Goal: Task Accomplishment & Management: Manage account settings

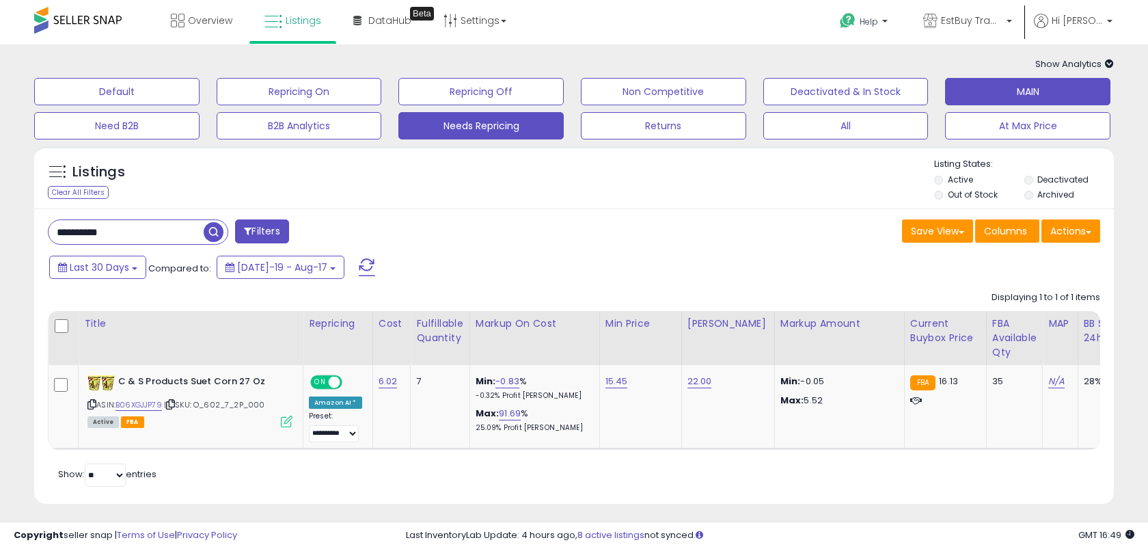
click at [491, 129] on button "Needs Repricing" at bounding box center [480, 125] width 165 height 27
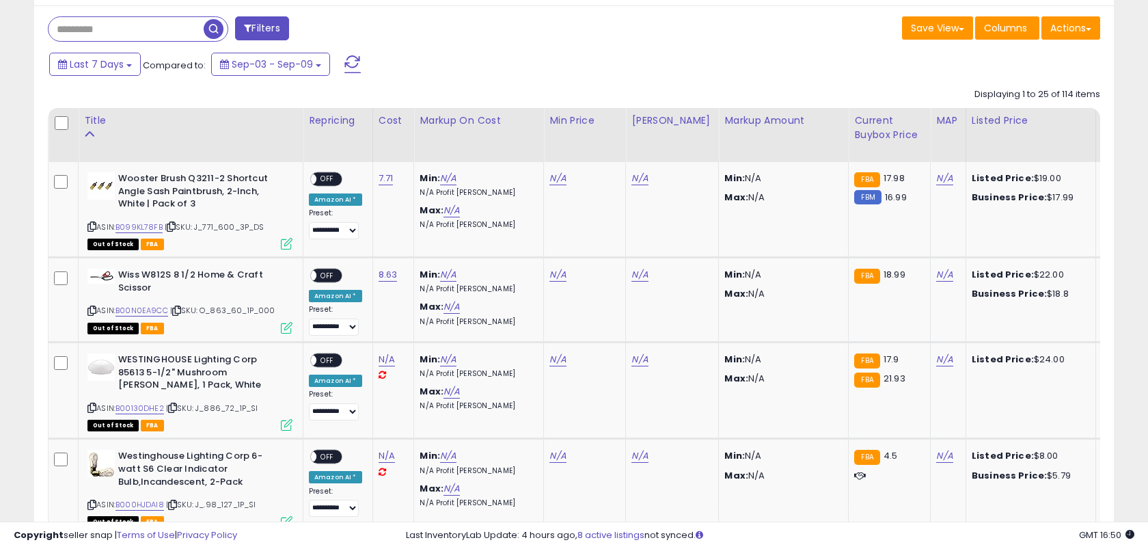
scroll to position [208, 0]
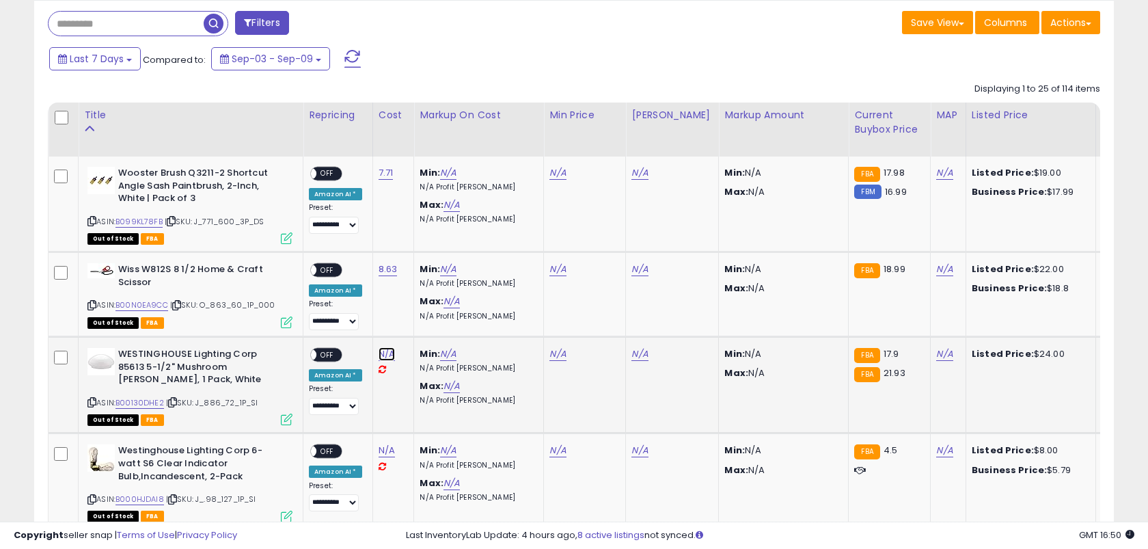
click at [388, 358] on link "N/A" at bounding box center [387, 354] width 16 height 14
type input "****"
click button "submit" at bounding box center [428, 320] width 23 height 21
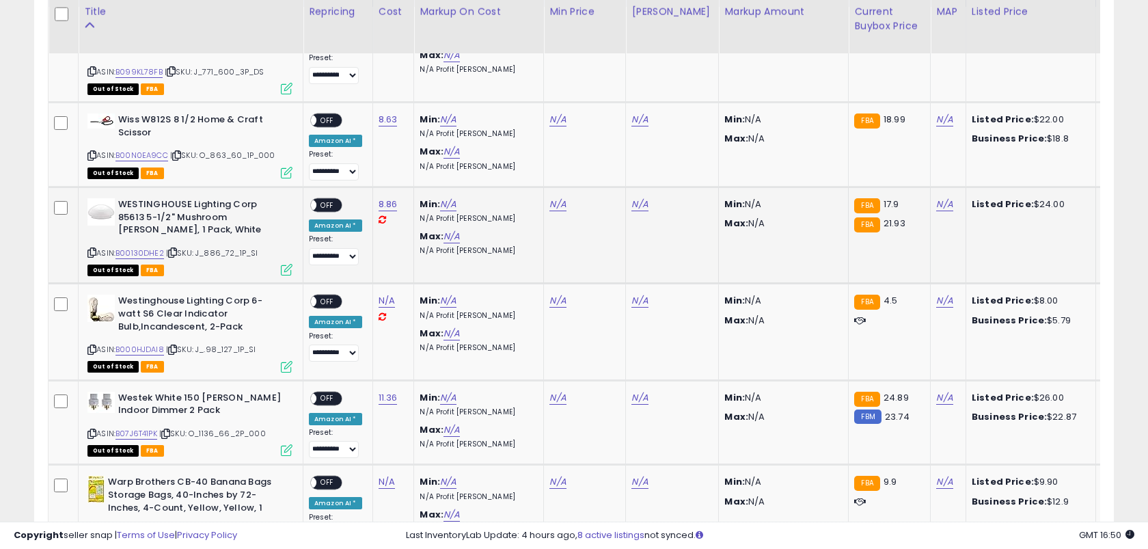
scroll to position [363, 0]
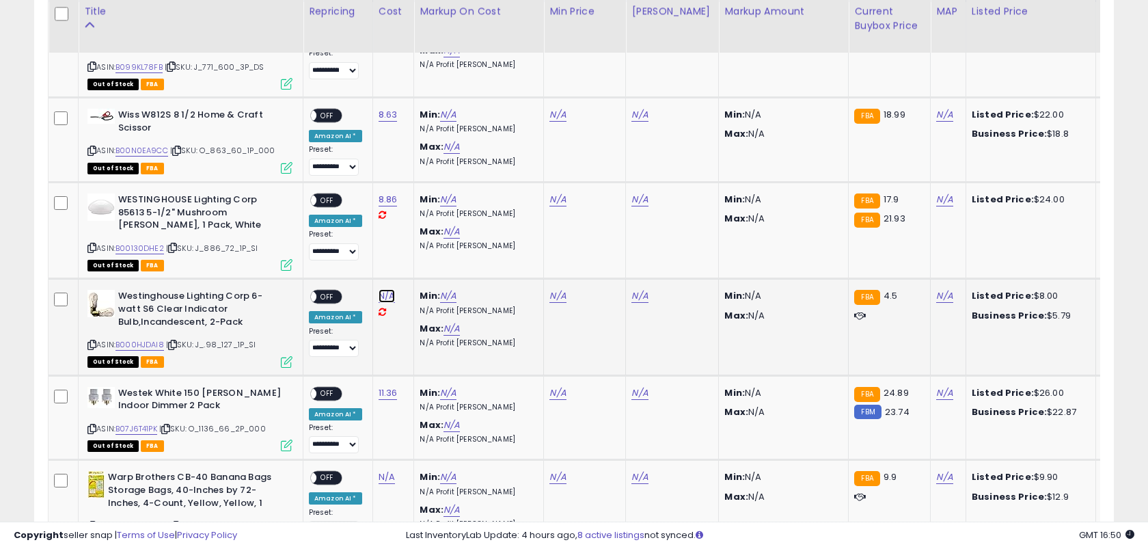
click at [381, 299] on link "N/A" at bounding box center [387, 296] width 16 height 14
type input "****"
click button "submit" at bounding box center [428, 262] width 23 height 21
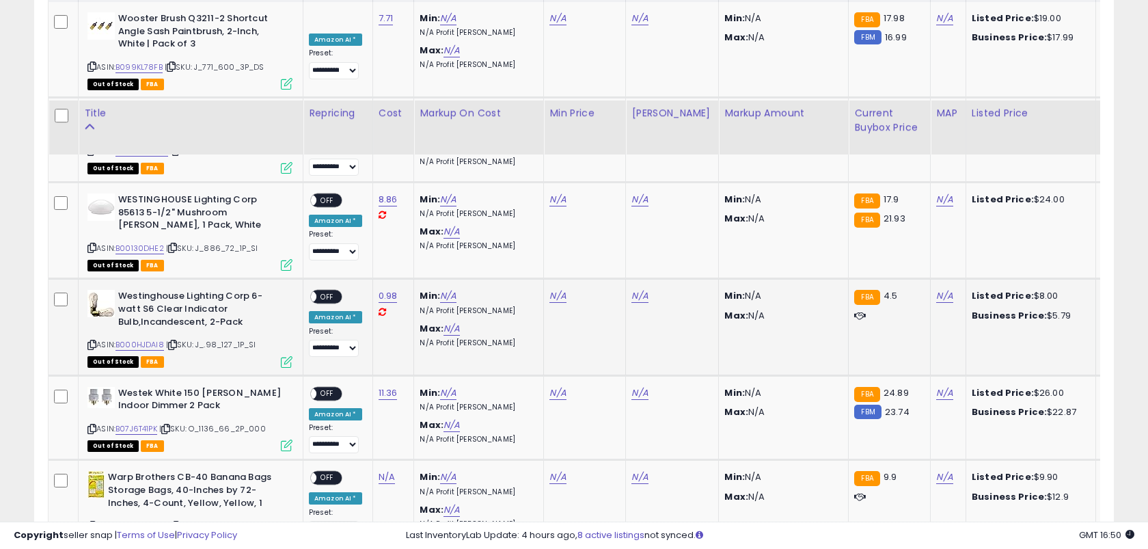
scroll to position [526, 0]
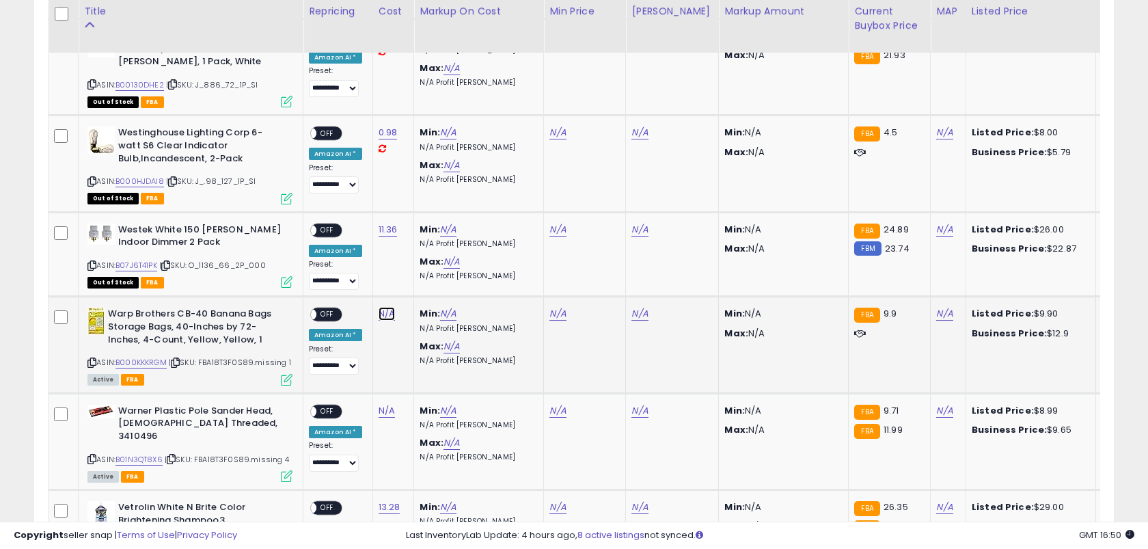
click at [384, 311] on link "N/A" at bounding box center [387, 314] width 16 height 14
click at [461, 275] on icon "button" at bounding box center [456, 278] width 8 height 8
click at [117, 314] on b "Warp Brothers CB-40 Banana Bags Storage Bags, 40-Inches by 72-Inches, 4-Count, …" at bounding box center [191, 329] width 166 height 42
click at [150, 314] on b "Warp Brothers CB-40 Banana Bags Storage Bags, 40-Inches by 72-Inches, 4-Count, …" at bounding box center [191, 329] width 166 height 42
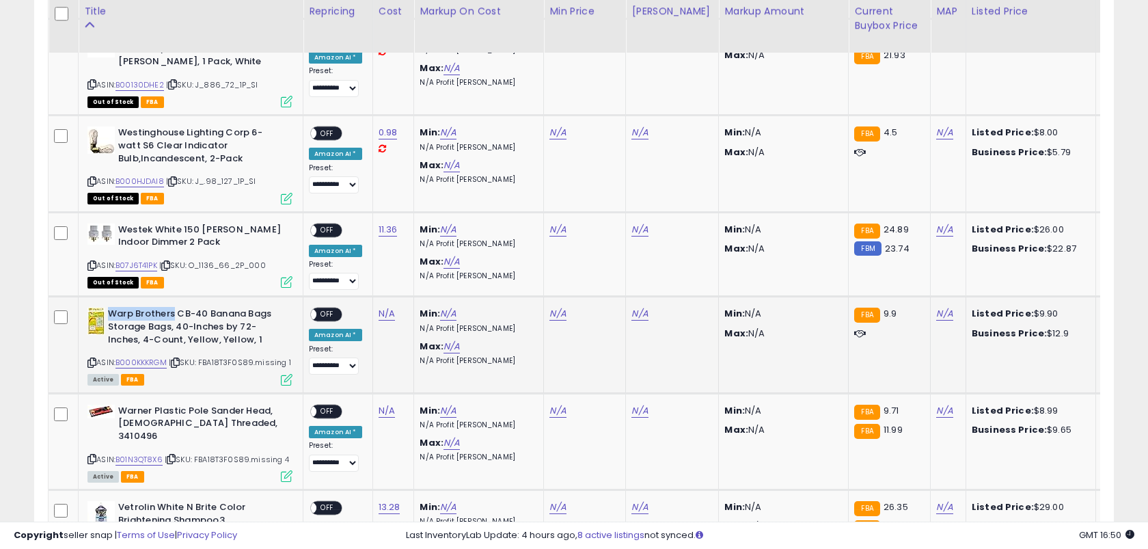
copy b "Warp Brothers"
click at [383, 310] on link "N/A" at bounding box center [387, 314] width 16 height 14
type input "****"
click button "submit" at bounding box center [428, 279] width 23 height 21
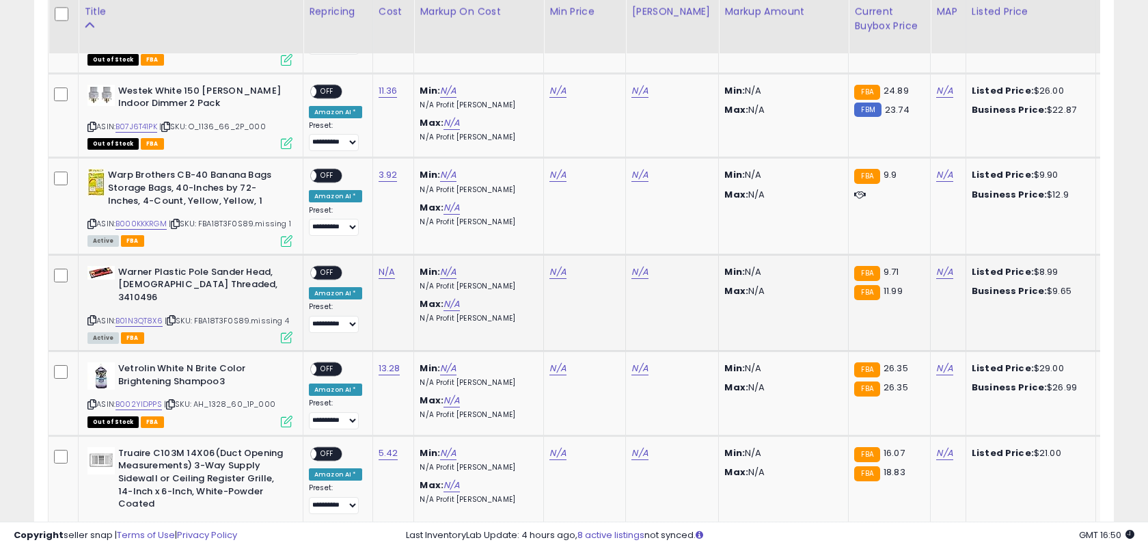
click at [135, 273] on b "Warner Plastic Pole Sander Head, [DEMOGRAPHIC_DATA] Threaded, 3410496" at bounding box center [201, 287] width 166 height 42
click at [188, 273] on b "Warner Plastic Pole Sander Head, [DEMOGRAPHIC_DATA] Threaded, 3410496" at bounding box center [201, 287] width 166 height 42
click at [177, 270] on b "Warner Plastic Pole Sander Head, [DEMOGRAPHIC_DATA] Threaded, 3410496" at bounding box center [201, 287] width 166 height 42
copy b "Warner Plastic"
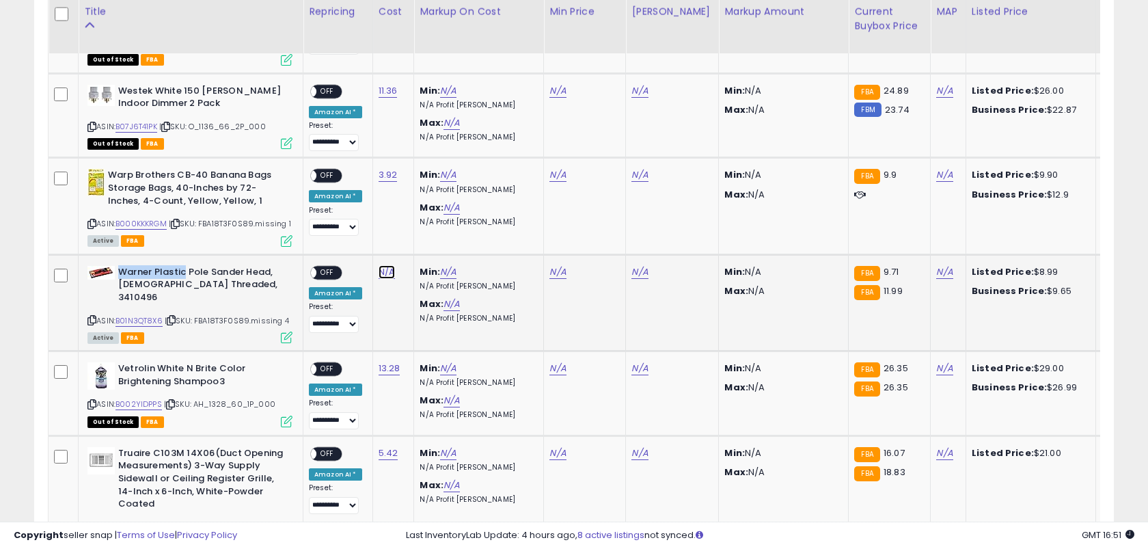
click at [379, 269] on link "N/A" at bounding box center [387, 272] width 16 height 14
type input "****"
click button "submit" at bounding box center [428, 236] width 23 height 21
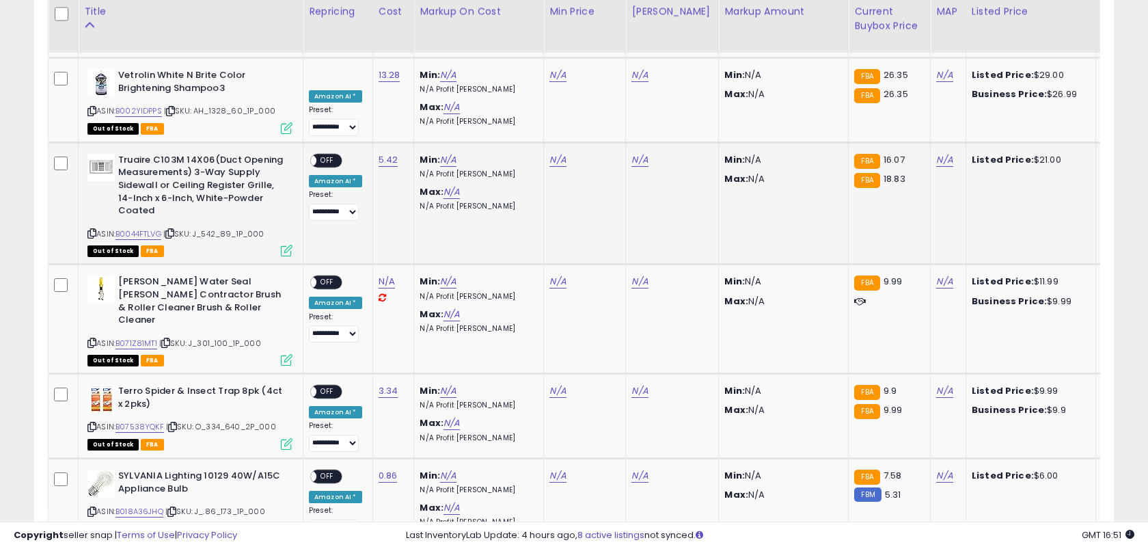
scroll to position [969, 0]
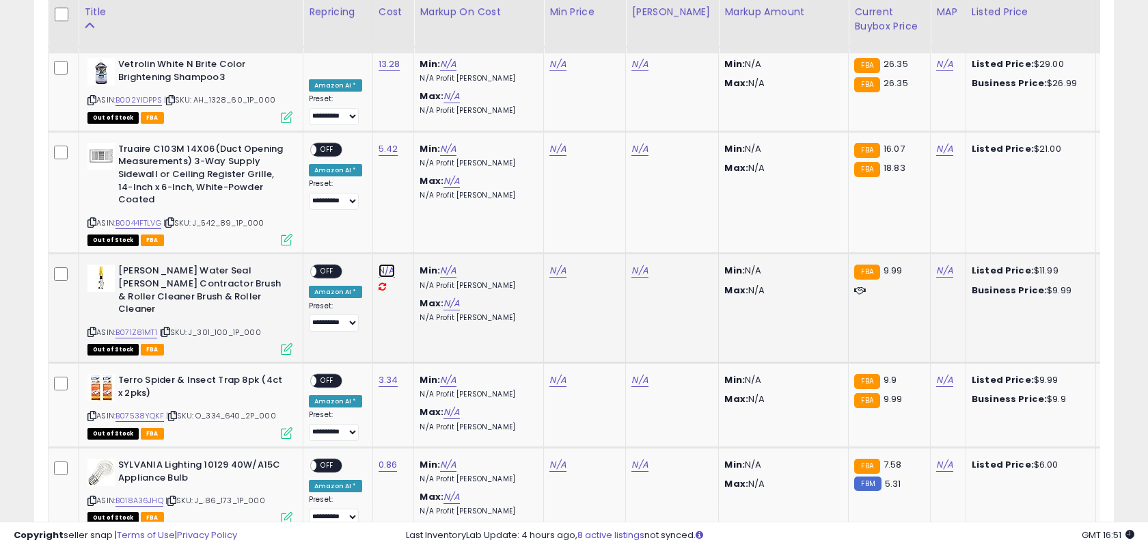
click at [383, 264] on link "N/A" at bounding box center [387, 271] width 16 height 14
type input "****"
click button "submit" at bounding box center [428, 222] width 23 height 21
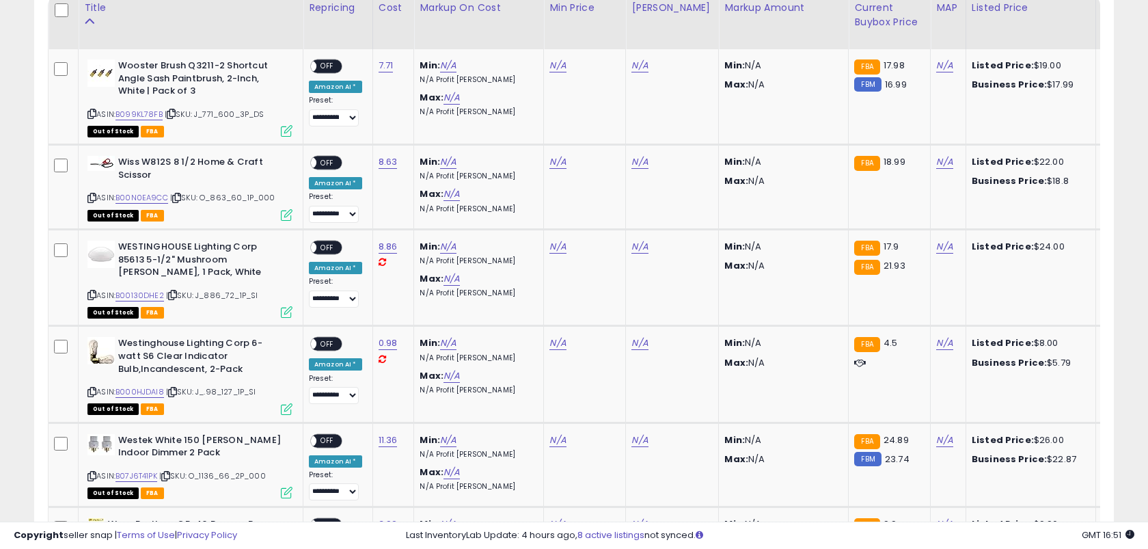
scroll to position [292, 0]
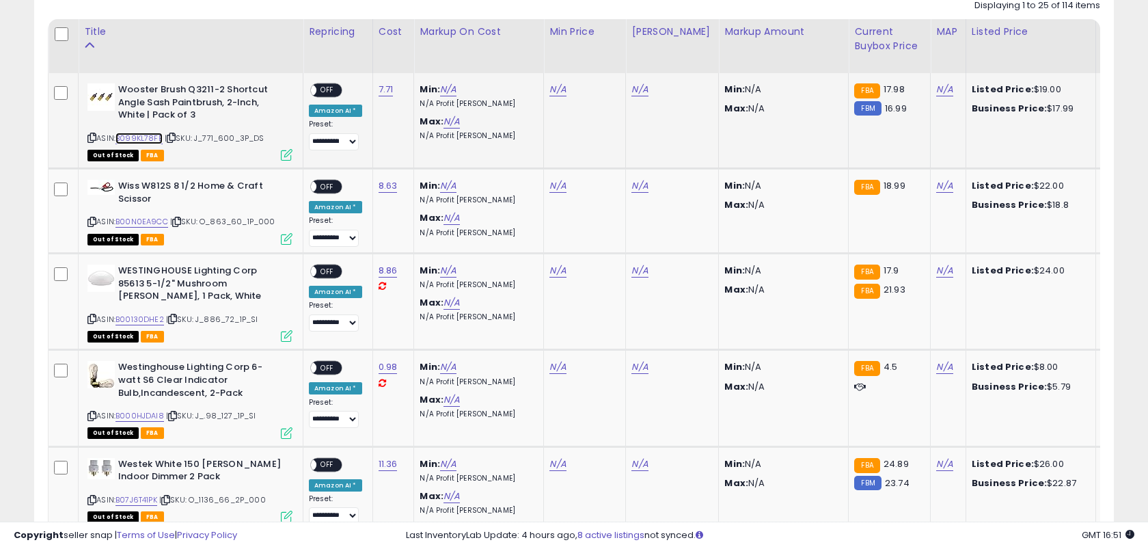
click at [146, 134] on link "B099KL78FB" at bounding box center [138, 139] width 47 height 12
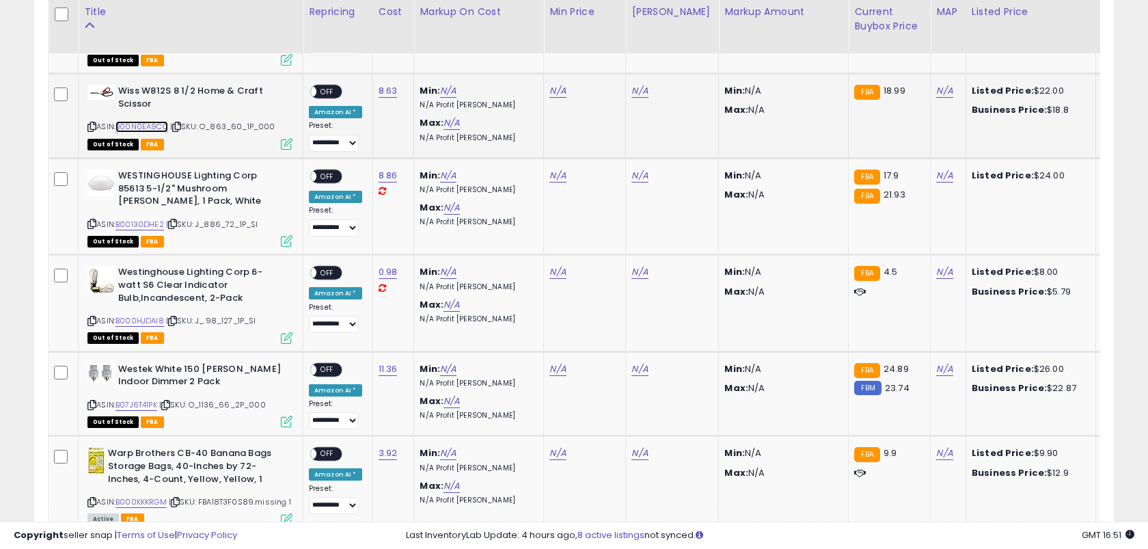
click at [147, 125] on link "B00N0EA9CC" at bounding box center [141, 127] width 53 height 12
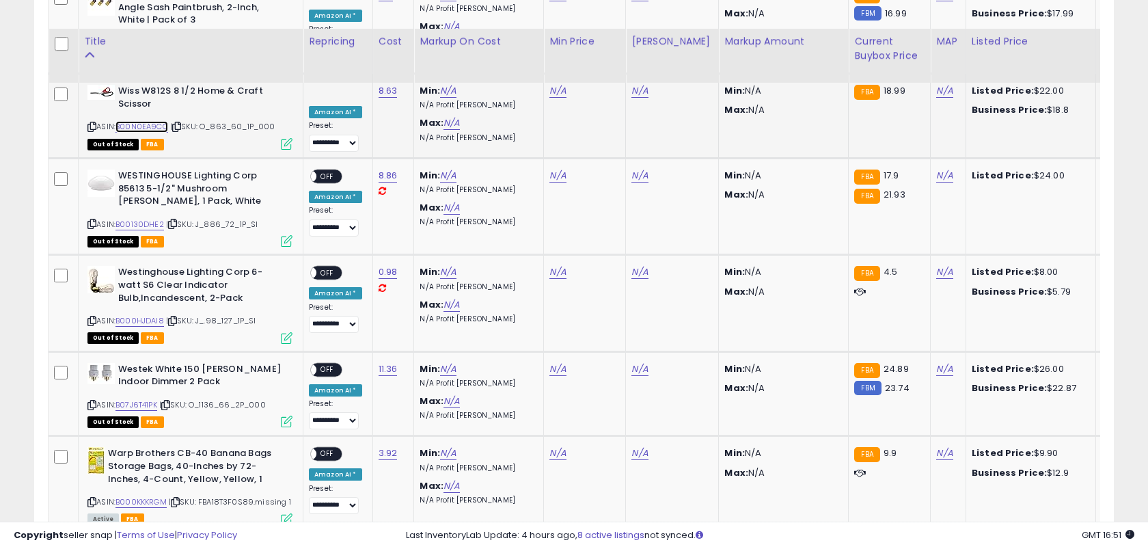
scroll to position [467, 0]
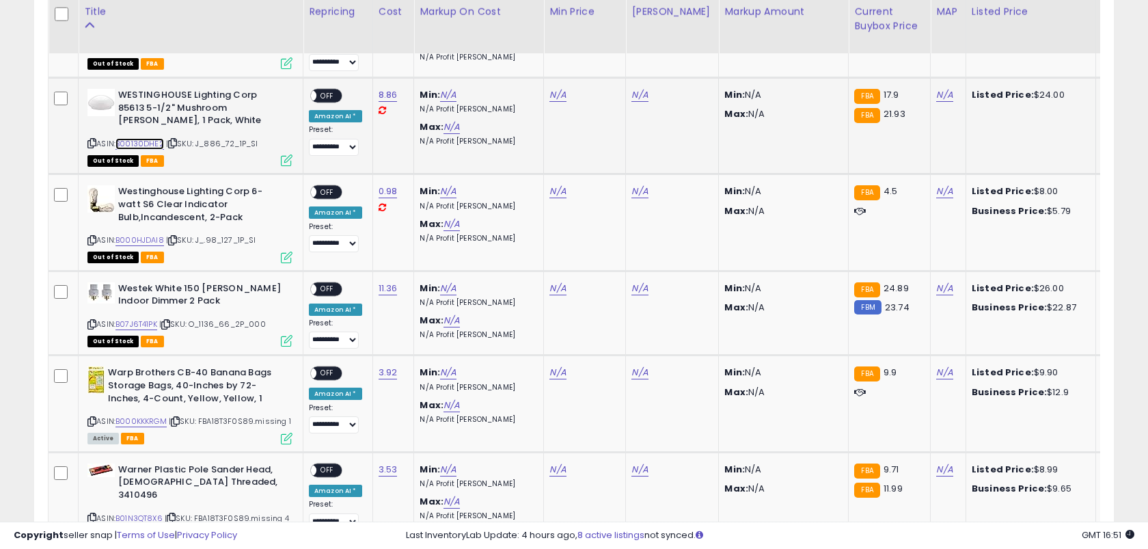
click at [149, 145] on link "B00130DHE2" at bounding box center [139, 144] width 49 height 12
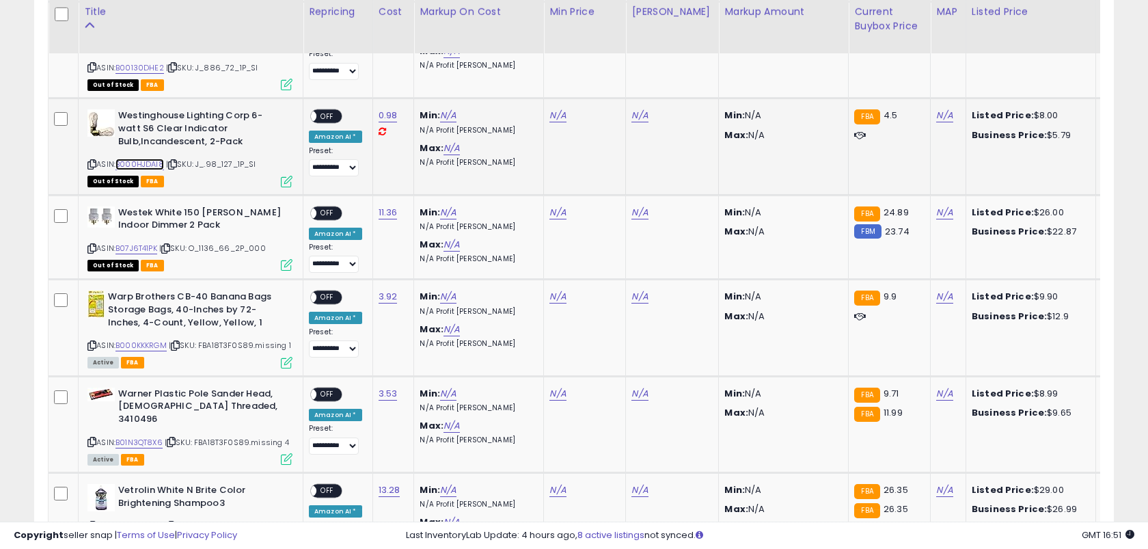
click at [152, 159] on link "B000HJDAI8" at bounding box center [139, 165] width 49 height 12
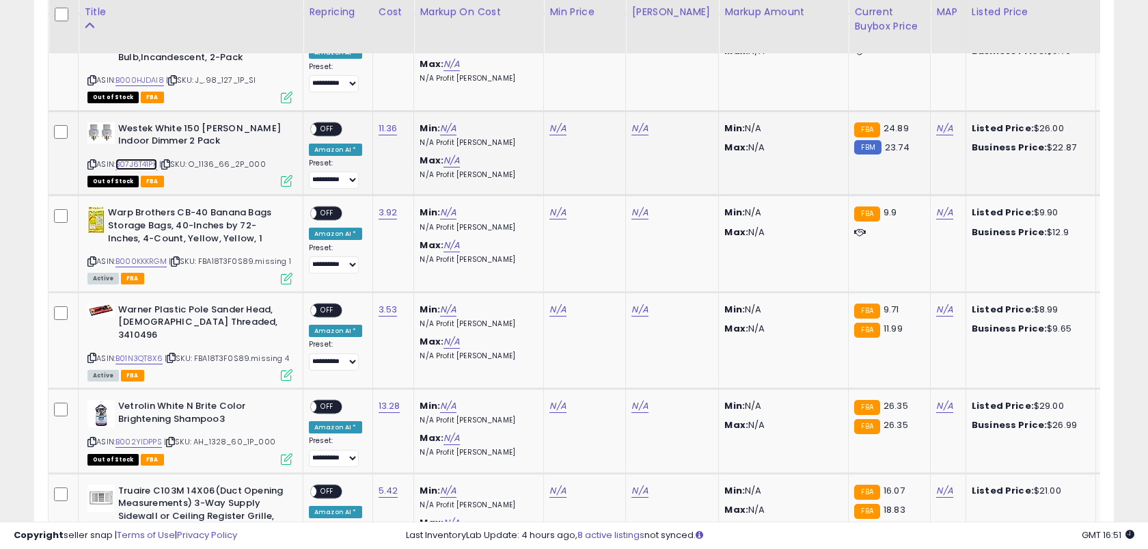
click at [152, 159] on link "B07J6T41PK" at bounding box center [136, 165] width 42 height 12
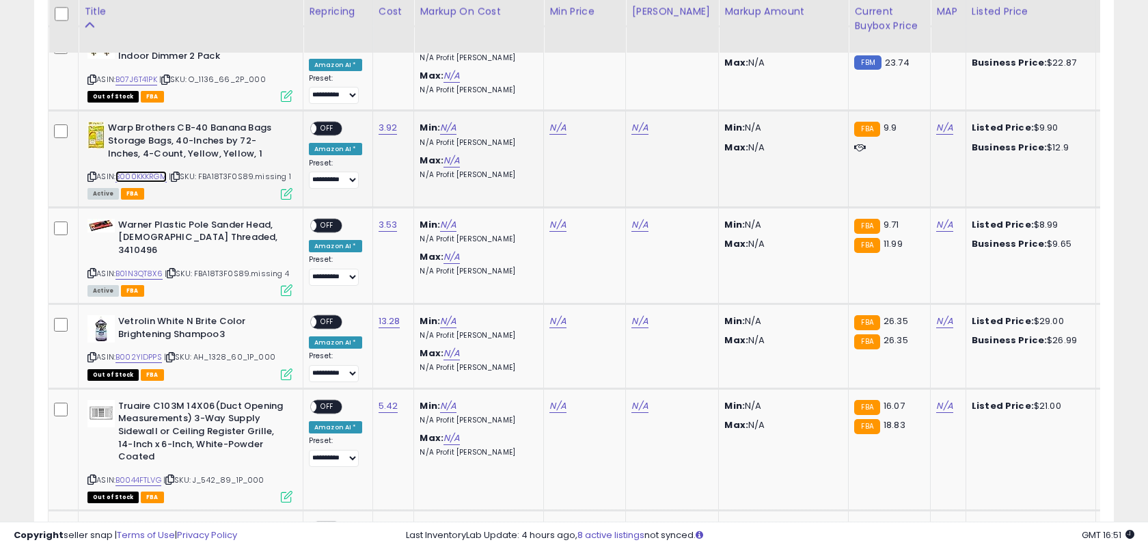
click at [152, 172] on link "B000KKKRGM" at bounding box center [140, 177] width 51 height 12
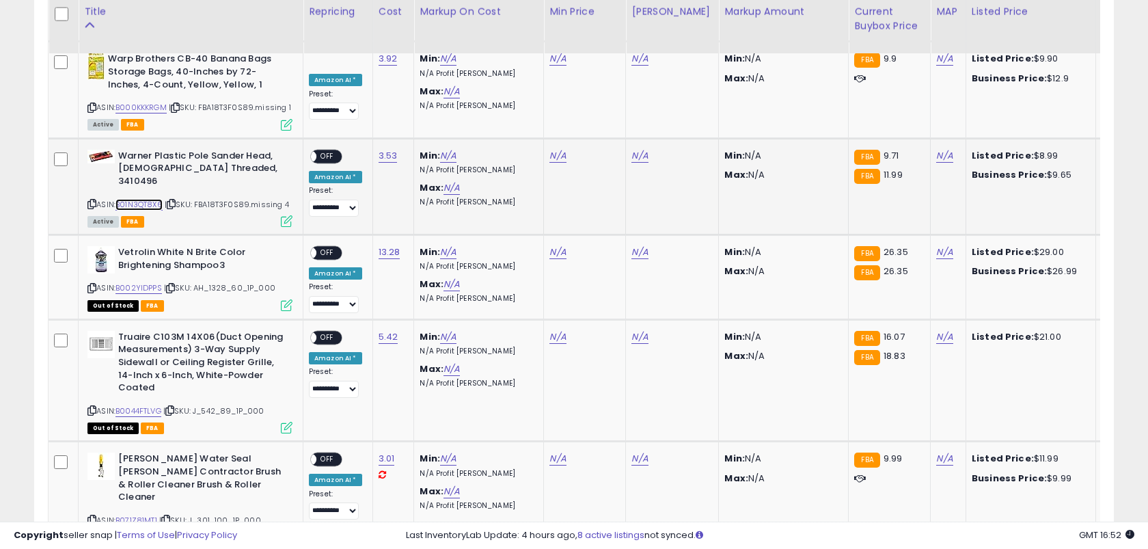
click at [154, 199] on link "B01N3QT8X6" at bounding box center [138, 205] width 47 height 12
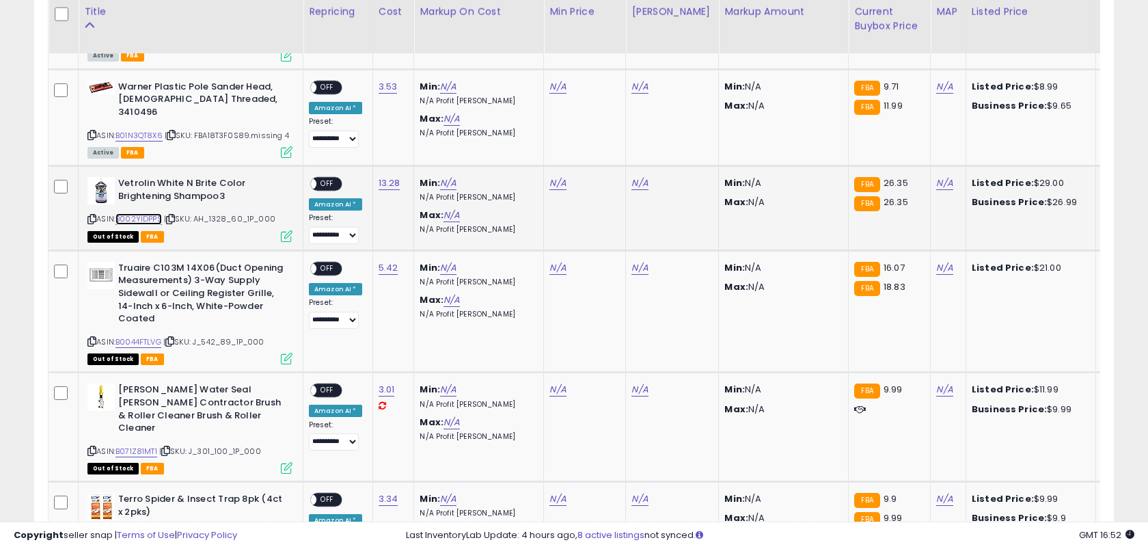
click at [153, 213] on link "B002YIDPPS" at bounding box center [138, 219] width 46 height 12
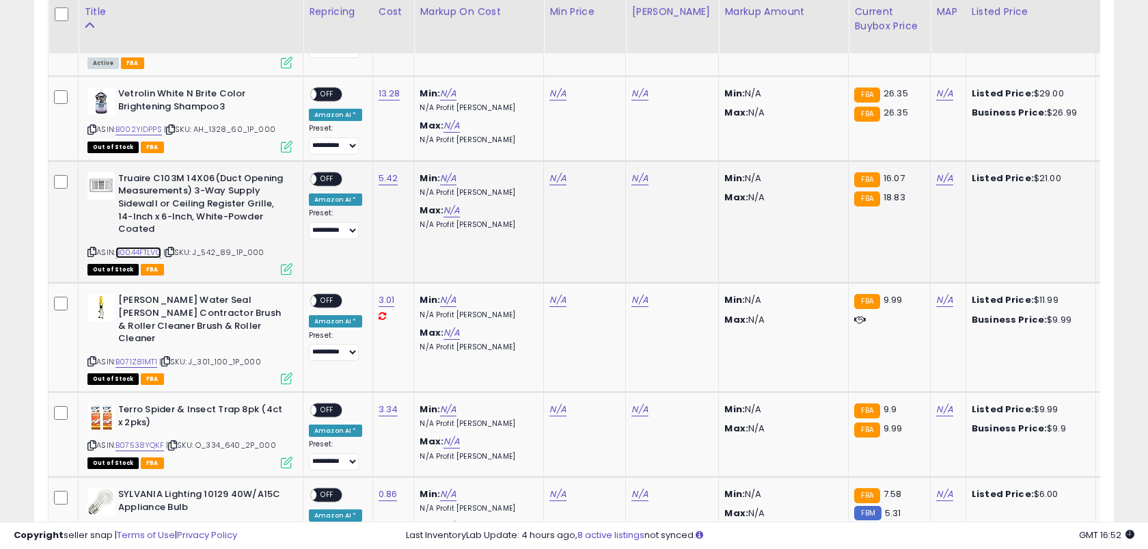
click at [152, 247] on link "B0044FTLVG" at bounding box center [138, 253] width 46 height 12
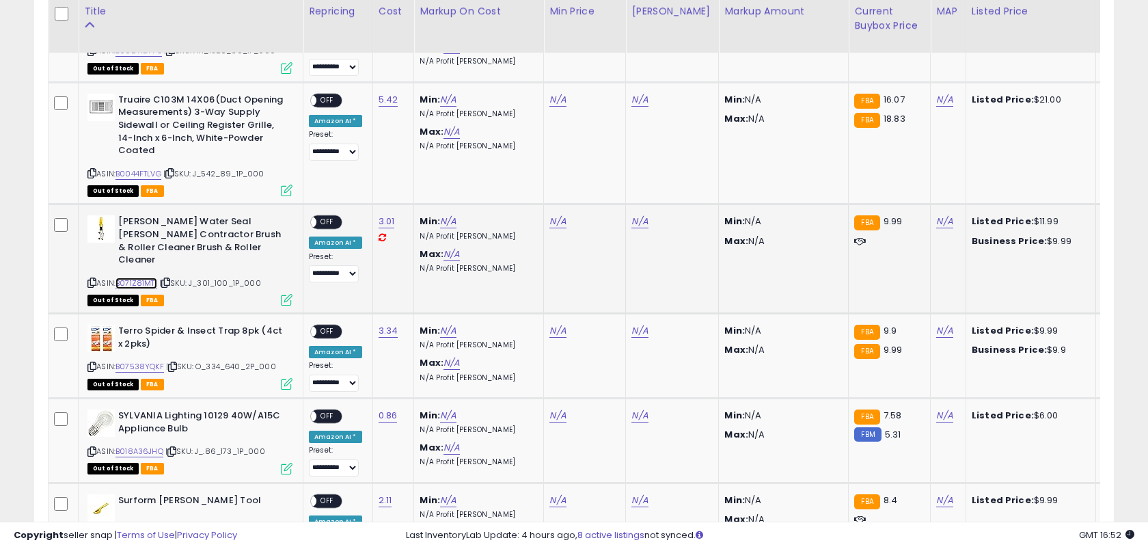
click at [149, 277] on link "B071Z81MT1" at bounding box center [136, 283] width 42 height 12
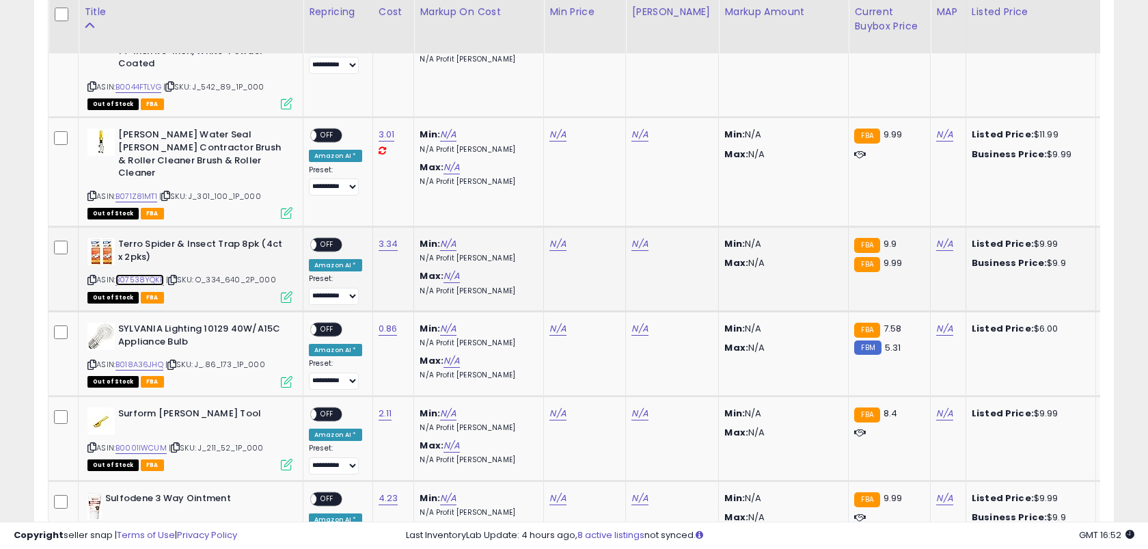
click at [149, 274] on link "B07538YQKF" at bounding box center [139, 280] width 49 height 12
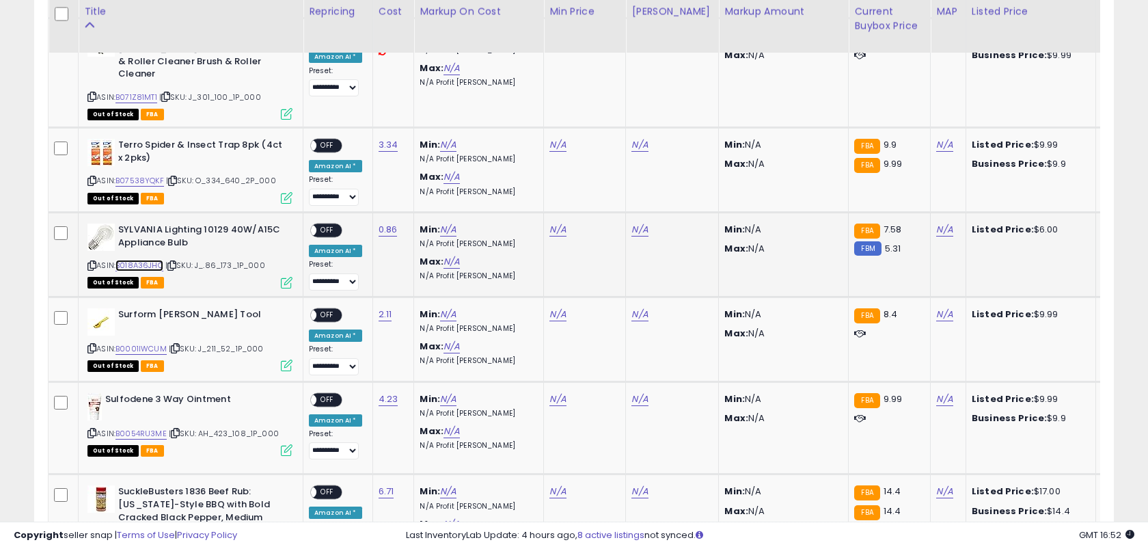
click at [143, 260] on link "B018A36JHQ" at bounding box center [139, 266] width 48 height 12
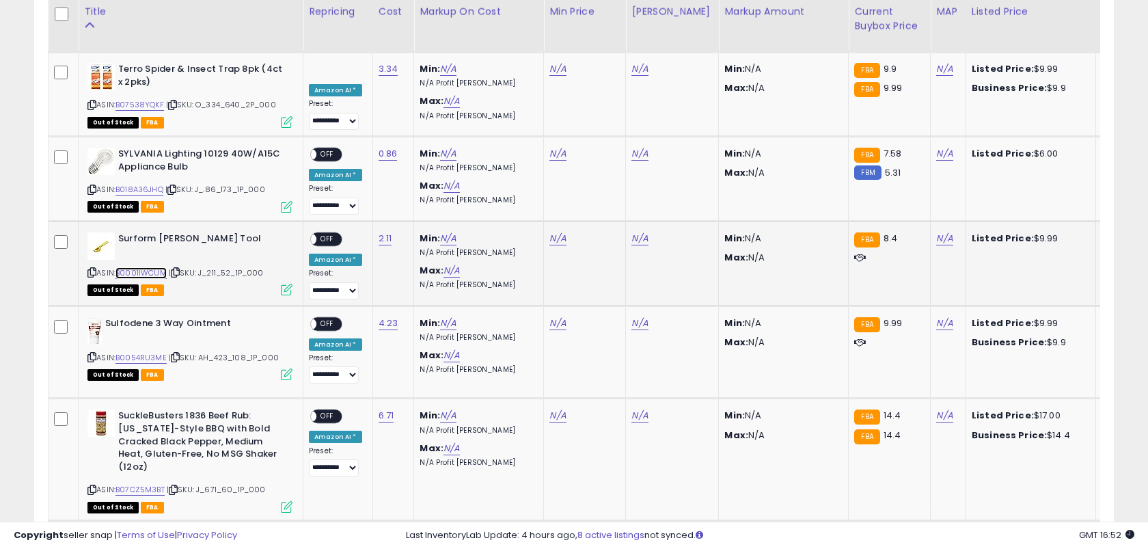
click at [146, 267] on link "B0001IWCUM" at bounding box center [140, 273] width 51 height 12
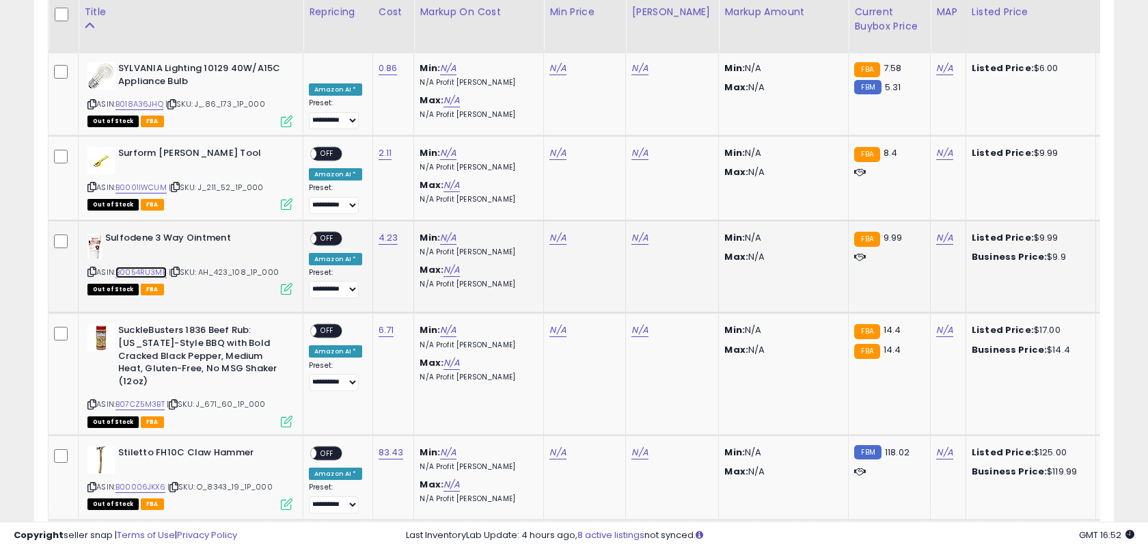
click at [147, 267] on link "B0054RU3ME" at bounding box center [140, 273] width 51 height 12
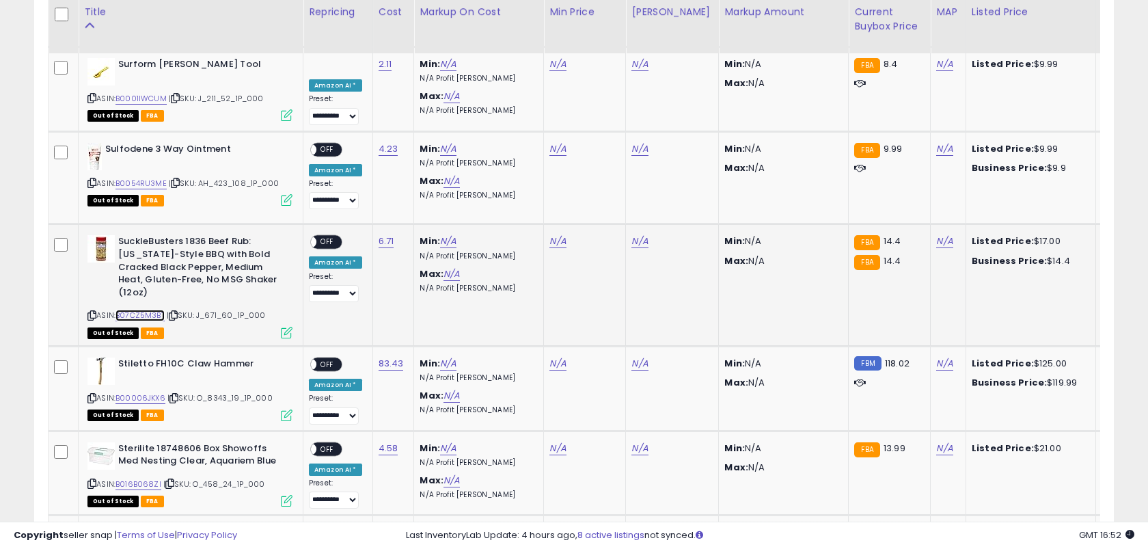
click at [148, 310] on link "B07CZ5M3BT" at bounding box center [139, 316] width 49 height 12
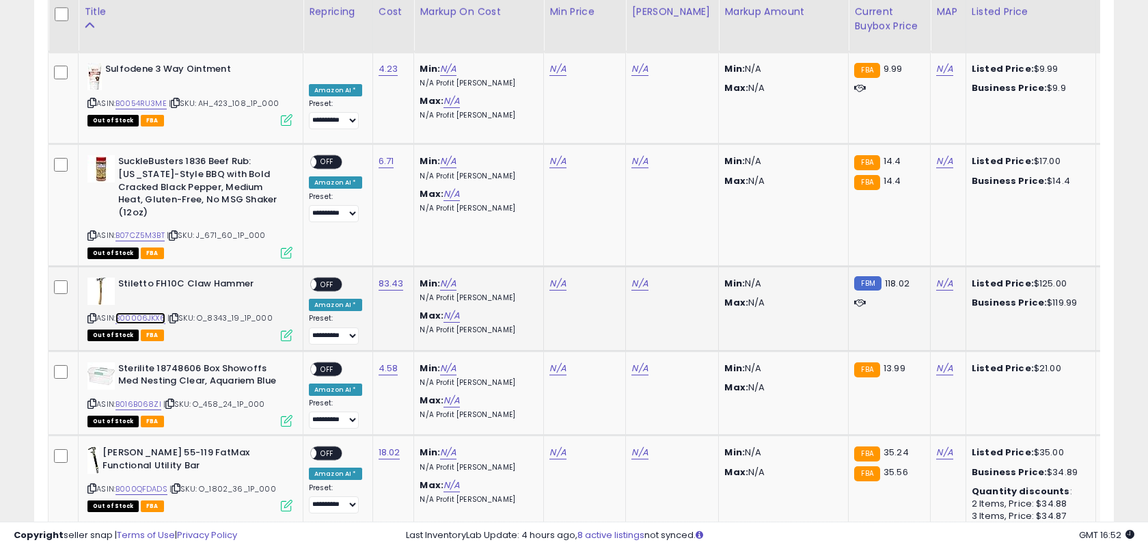
click at [152, 312] on link "B00006JKX6" at bounding box center [140, 318] width 50 height 12
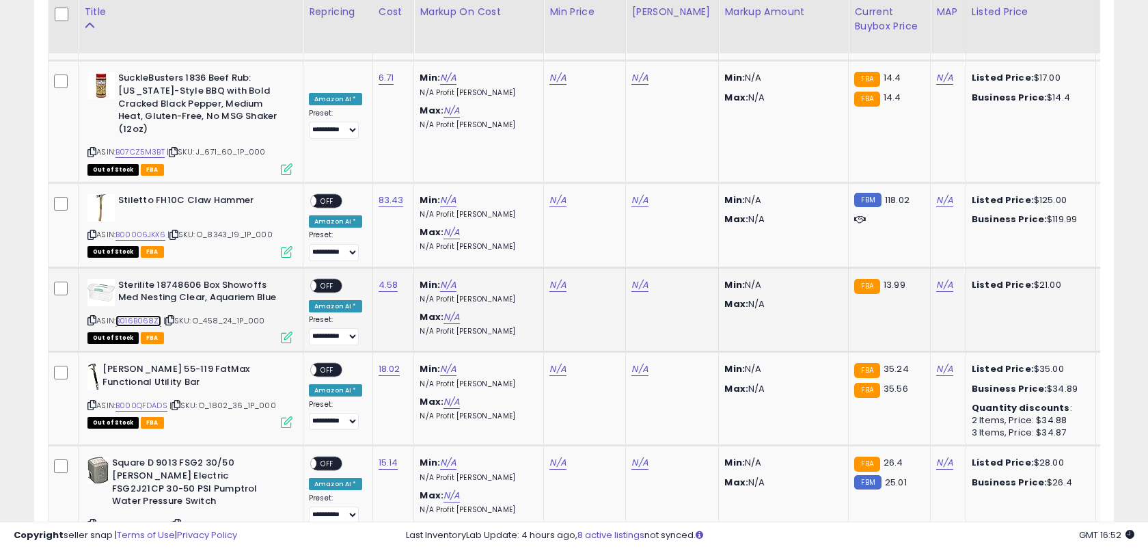
click at [152, 315] on link "B016B068ZI" at bounding box center [138, 321] width 46 height 12
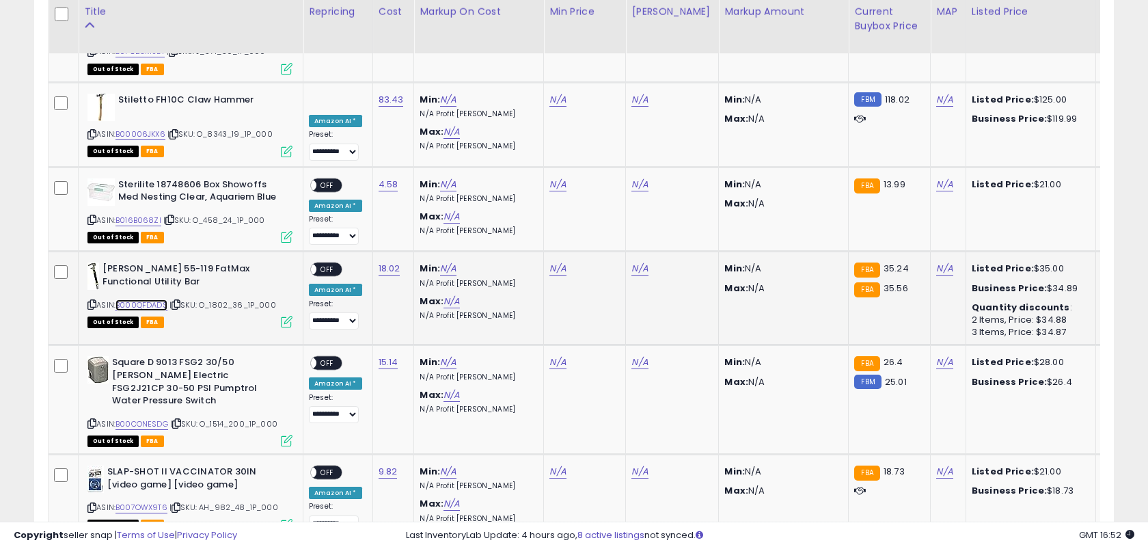
click at [148, 299] on link "B000QFDADS" at bounding box center [141, 305] width 52 height 12
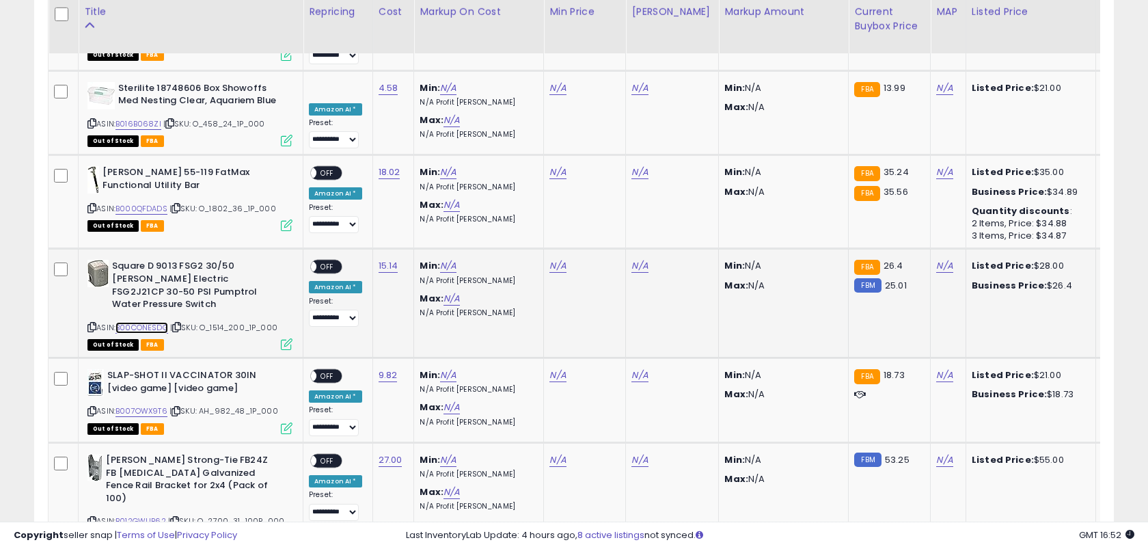
click at [149, 322] on link "B00CONESDG" at bounding box center [141, 328] width 53 height 12
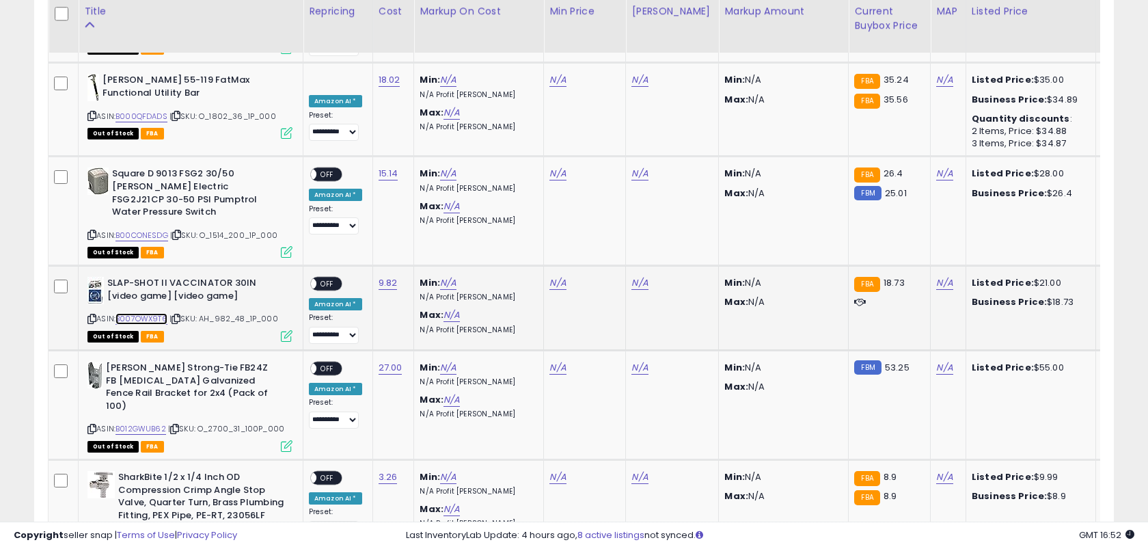
click at [144, 313] on link "B007OWX9T6" at bounding box center [141, 319] width 52 height 12
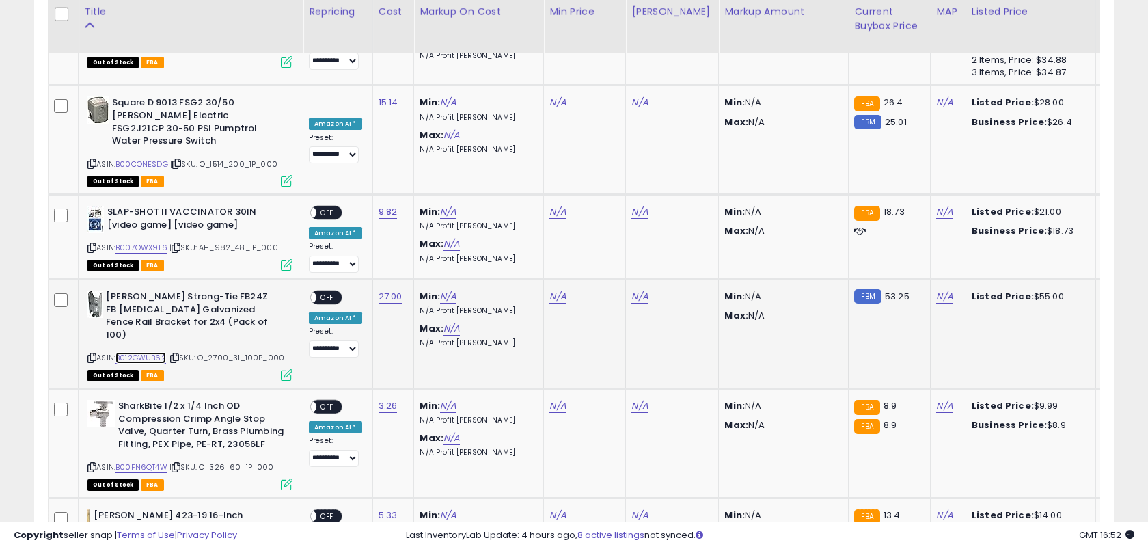
click at [148, 352] on link "B012GWUB62" at bounding box center [140, 358] width 51 height 12
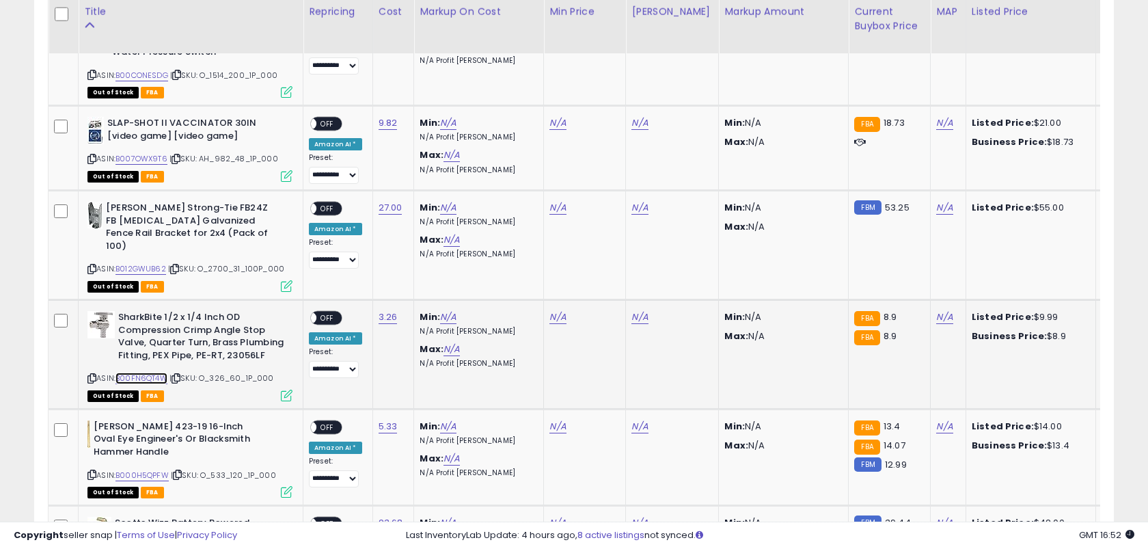
click at [148, 372] on link "B00FN6QT4W" at bounding box center [141, 378] width 52 height 12
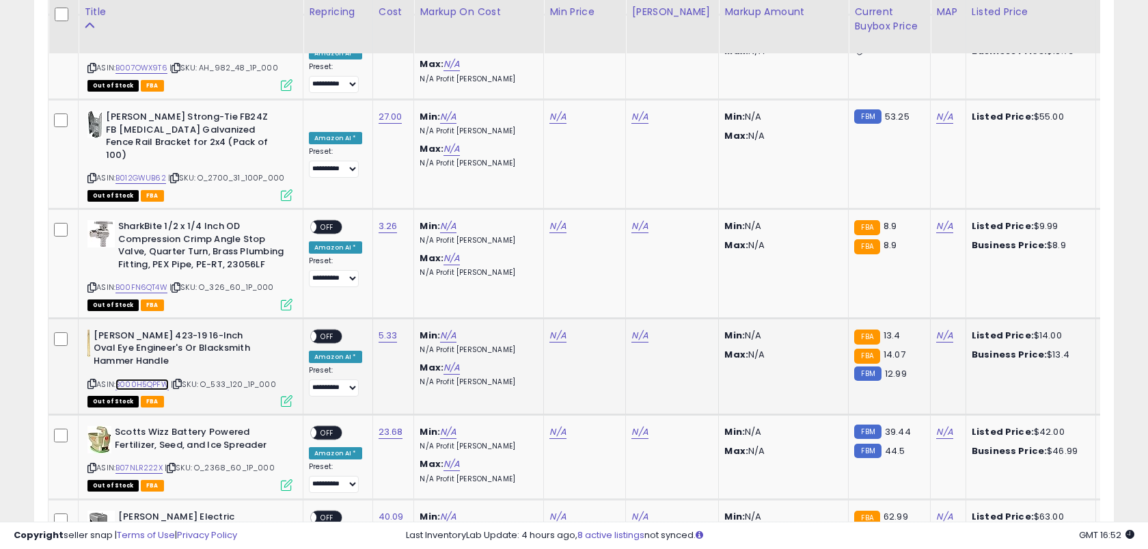
click at [148, 379] on link "B000H5QPFW" at bounding box center [141, 385] width 53 height 12
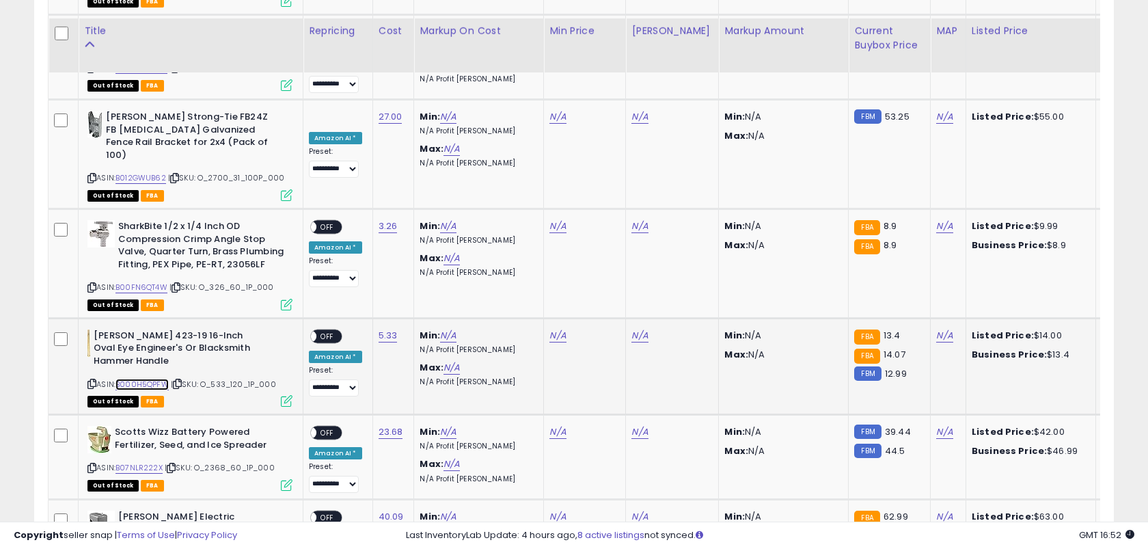
scroll to position [2239, 0]
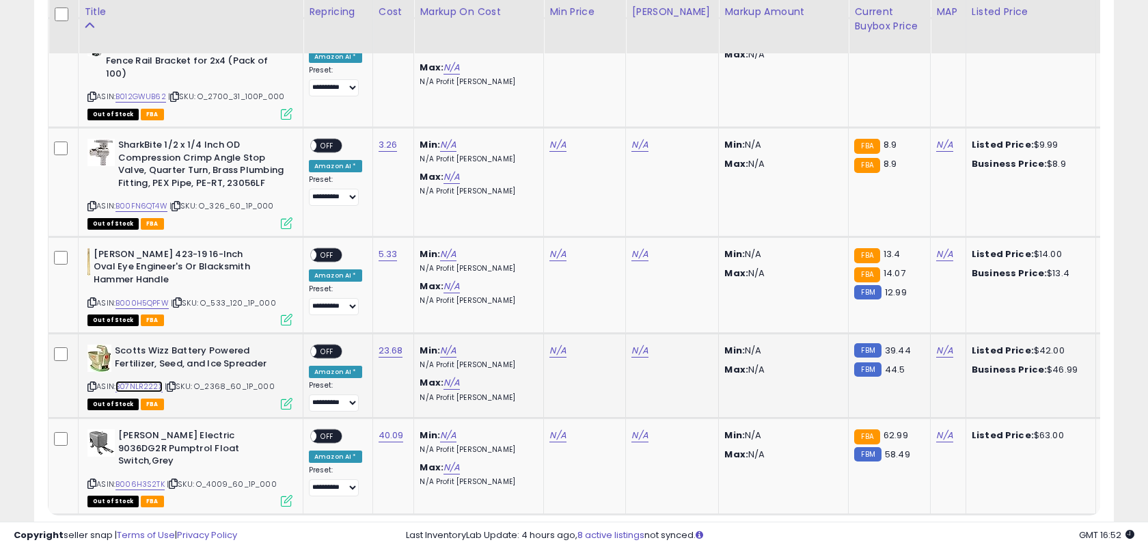
click at [146, 381] on link "B07NLR222X" at bounding box center [138, 387] width 47 height 12
click at [146, 478] on link "B006H3S2TK" at bounding box center [139, 484] width 49 height 12
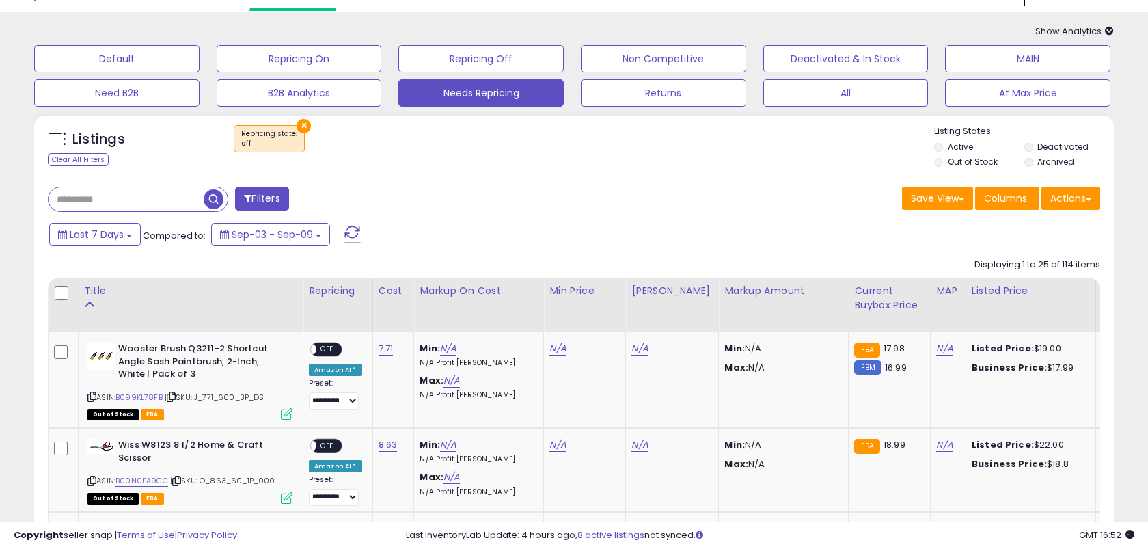
scroll to position [40, 0]
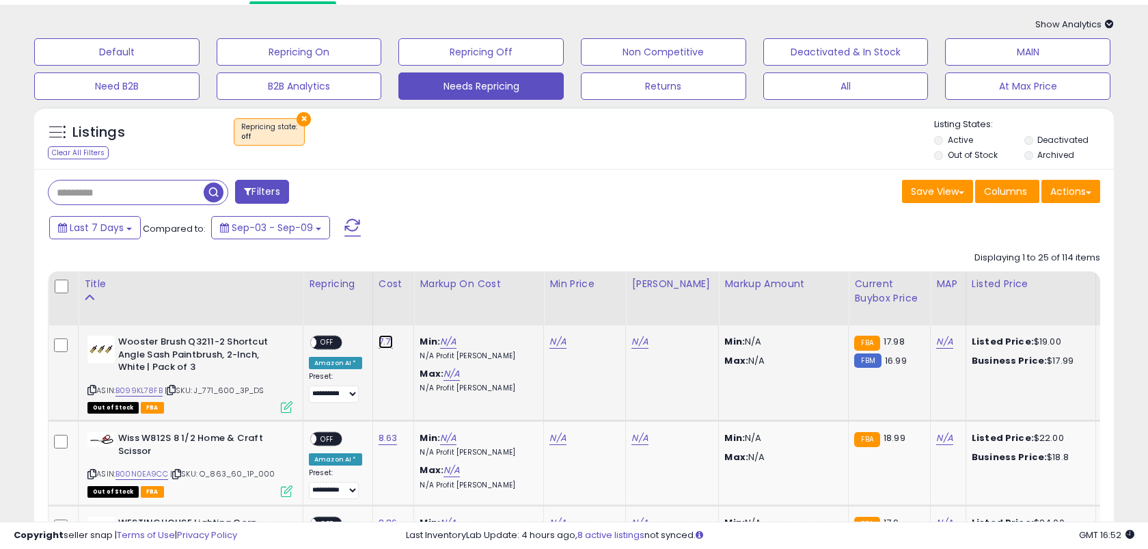
click at [385, 347] on link "7.71" at bounding box center [386, 342] width 15 height 14
click at [416, 298] on button "submit" at bounding box center [427, 308] width 23 height 21
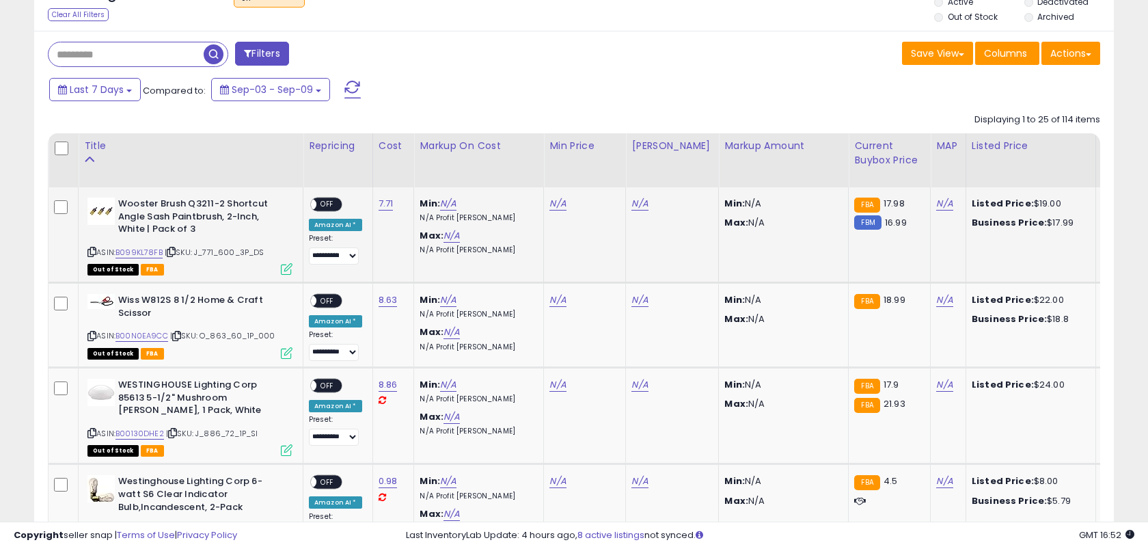
scroll to position [178, 0]
click at [553, 201] on link "N/A" at bounding box center [557, 203] width 16 height 14
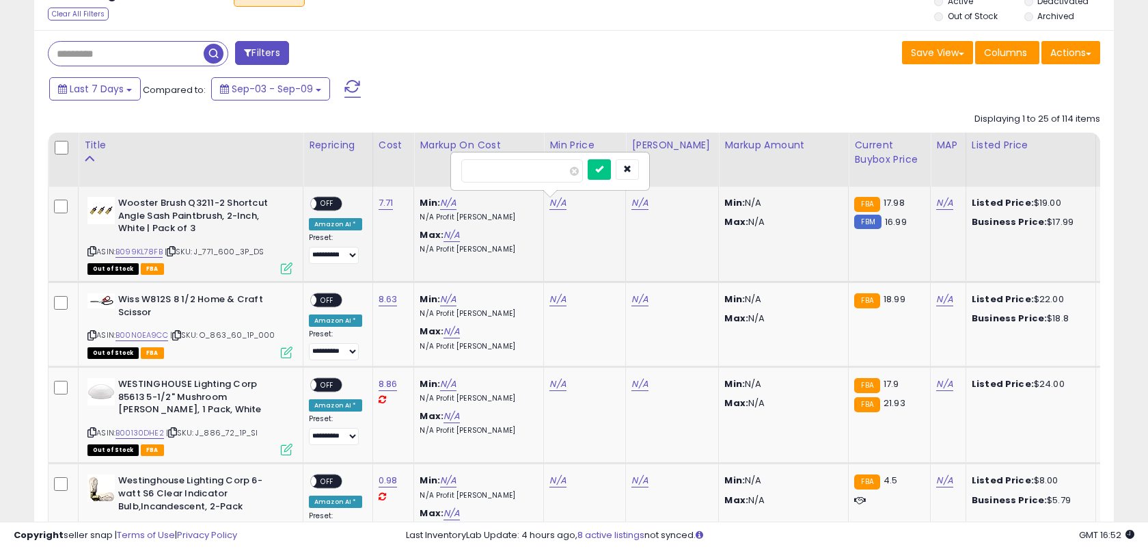
type input "*****"
click button "submit" at bounding box center [599, 169] width 23 height 21
click at [635, 204] on link "N/A" at bounding box center [639, 203] width 16 height 14
click at [670, 159] on button "submit" at bounding box center [681, 169] width 23 height 21
type input "*****"
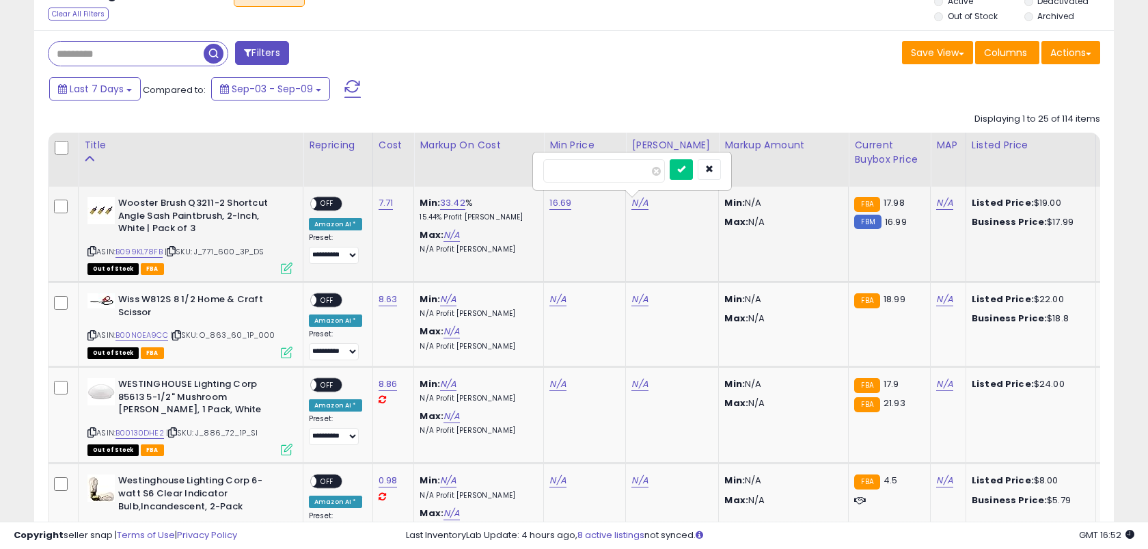
click button "submit" at bounding box center [681, 169] width 23 height 21
click at [331, 199] on span "OFF" at bounding box center [327, 204] width 22 height 12
click at [385, 299] on link "8.63" at bounding box center [388, 300] width 19 height 14
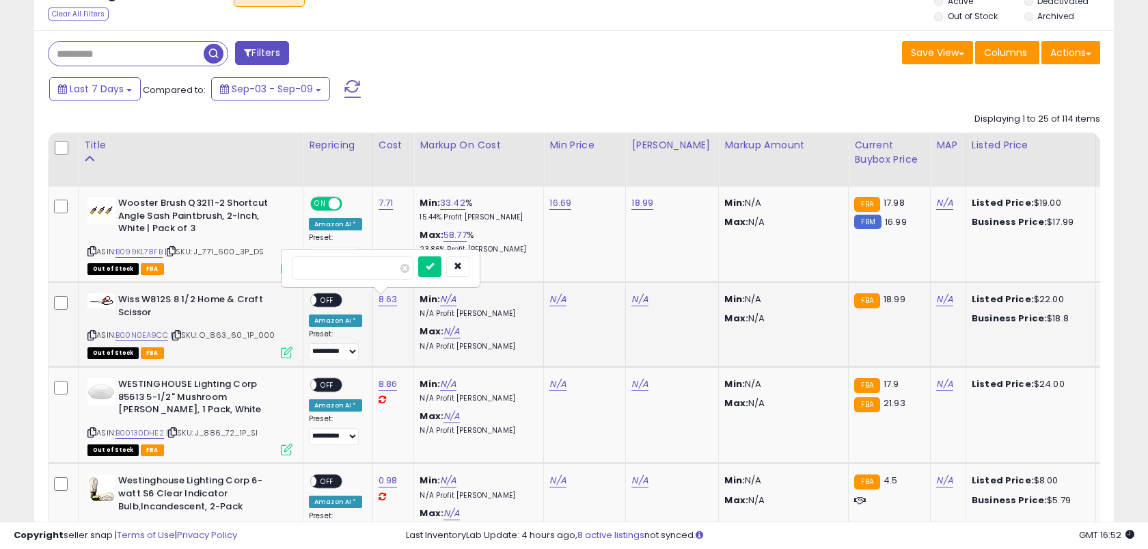
click at [418, 256] on button "submit" at bounding box center [429, 266] width 23 height 21
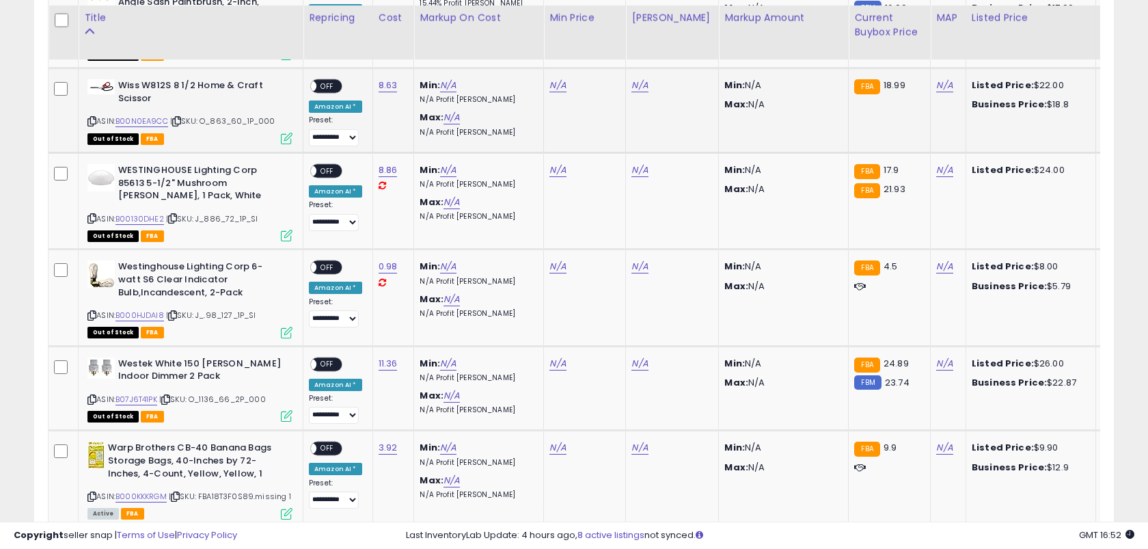
scroll to position [385, 0]
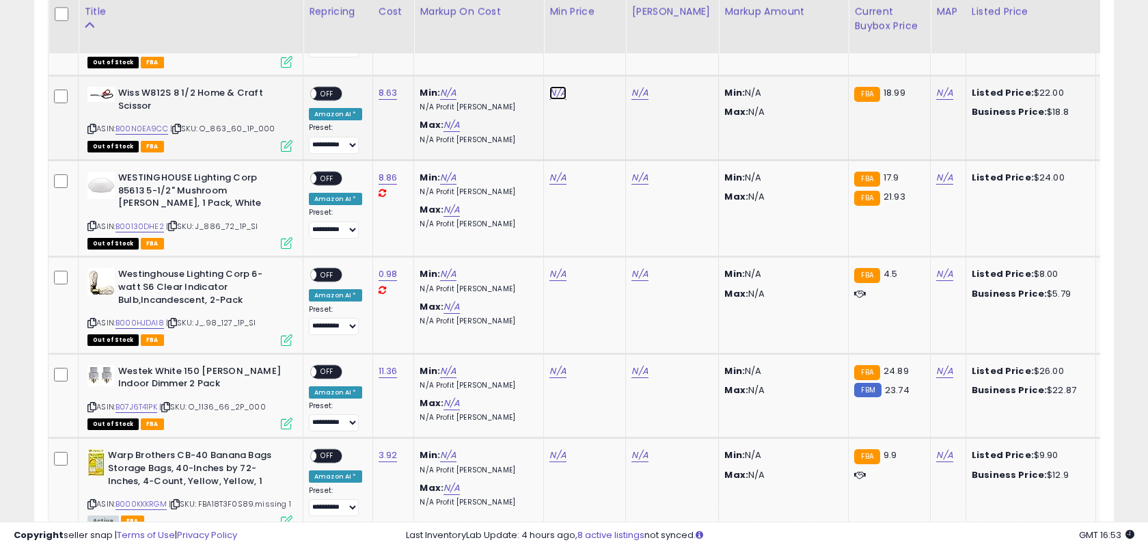
click at [554, 98] on link "N/A" at bounding box center [557, 93] width 16 height 14
type input "*****"
click button "submit" at bounding box center [599, 60] width 23 height 21
click at [634, 96] on link "N/A" at bounding box center [639, 93] width 16 height 14
type input "*****"
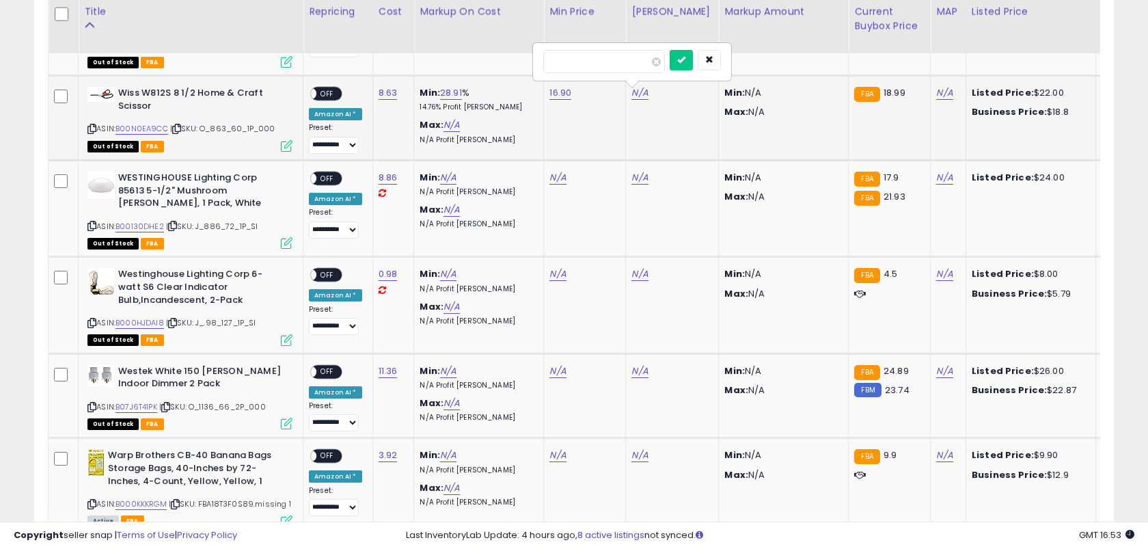
click button "submit" at bounding box center [681, 60] width 23 height 21
click at [328, 98] on span "OFF" at bounding box center [327, 94] width 22 height 12
click at [385, 175] on link "8.86" at bounding box center [388, 178] width 19 height 14
click at [418, 133] on button "submit" at bounding box center [429, 143] width 23 height 21
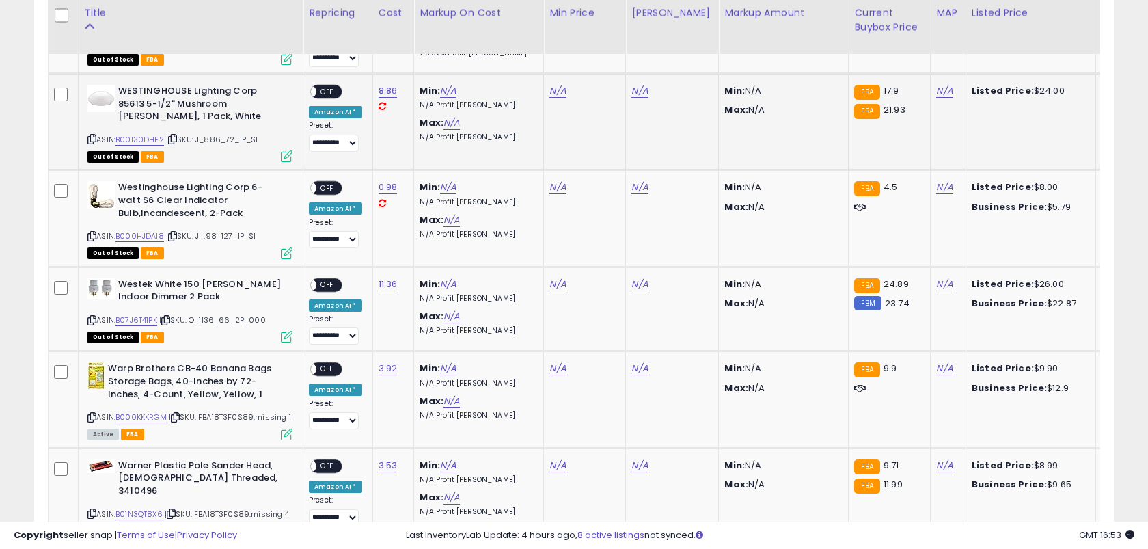
scroll to position [474, 0]
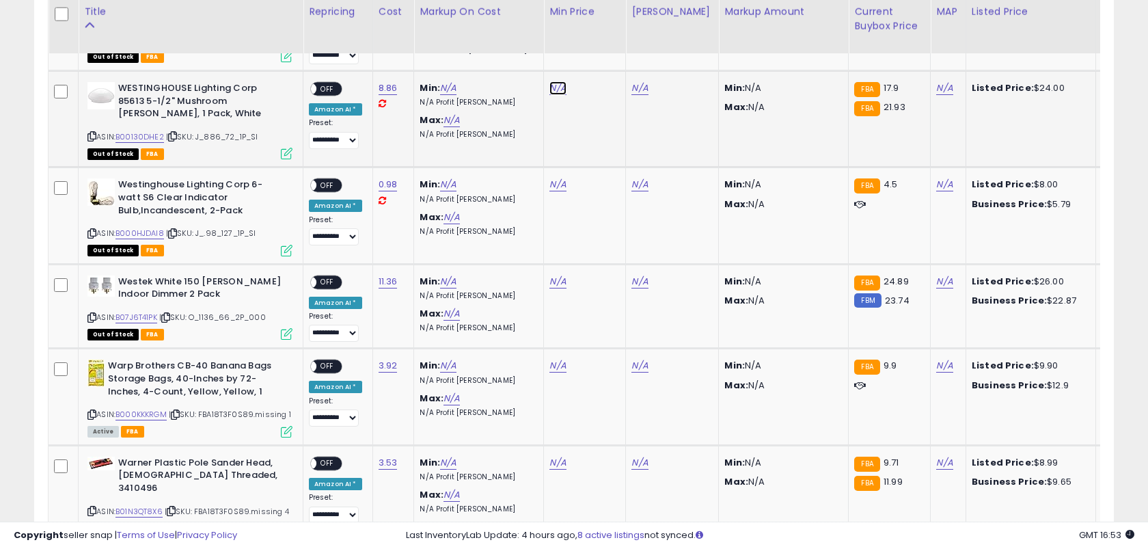
click at [552, 90] on link "N/A" at bounding box center [557, 88] width 16 height 14
type input "*****"
click button "submit" at bounding box center [599, 54] width 23 height 21
click at [634, 88] on link "N/A" at bounding box center [639, 88] width 16 height 14
type input "*****"
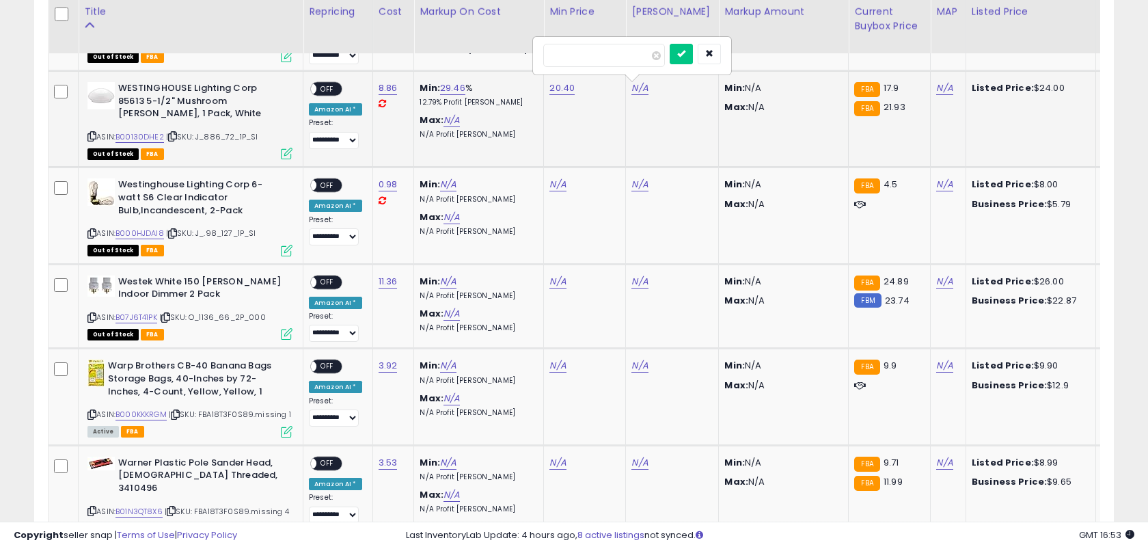
click button "submit" at bounding box center [681, 54] width 23 height 21
click at [331, 89] on span "OFF" at bounding box center [327, 89] width 22 height 12
click at [379, 190] on link "0.98" at bounding box center [388, 185] width 19 height 14
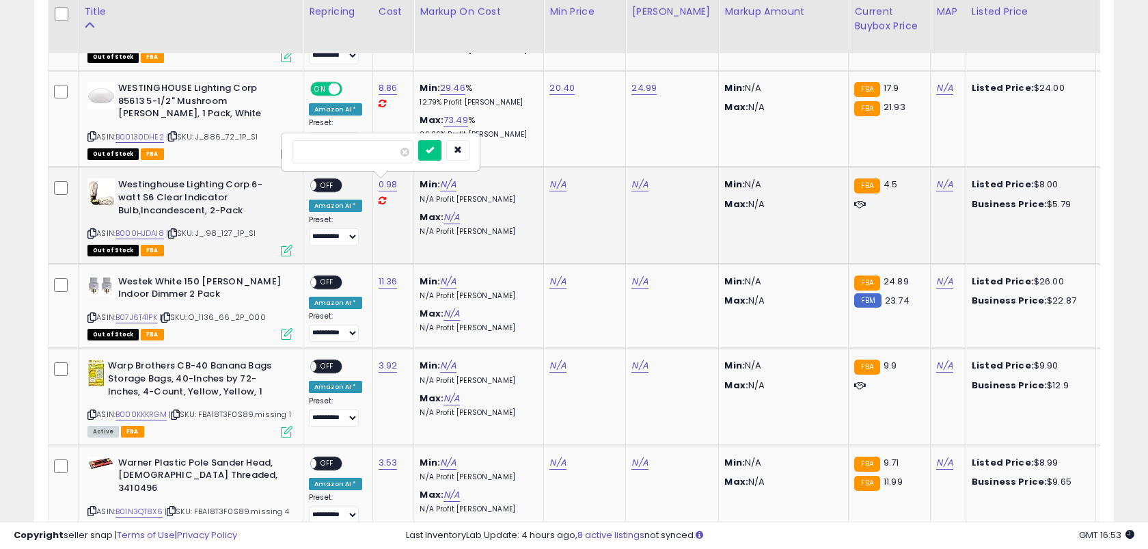
click at [418, 140] on button "submit" at bounding box center [429, 150] width 23 height 21
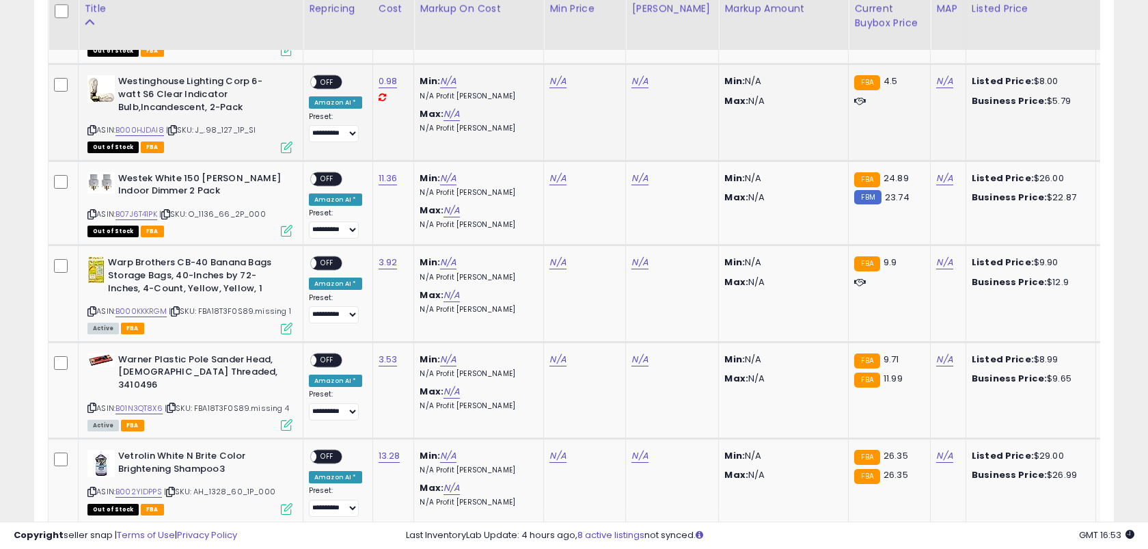
scroll to position [572, 0]
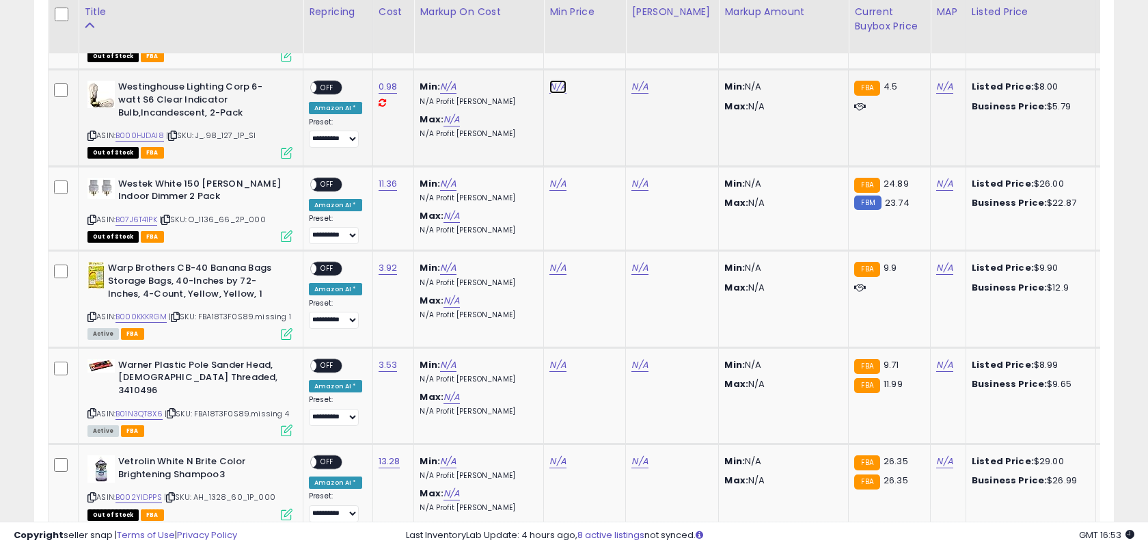
click at [549, 85] on link "N/A" at bounding box center [557, 87] width 16 height 14
type input "****"
click button "submit" at bounding box center [599, 52] width 23 height 21
click at [639, 87] on link "N/A" at bounding box center [639, 87] width 16 height 14
type input "****"
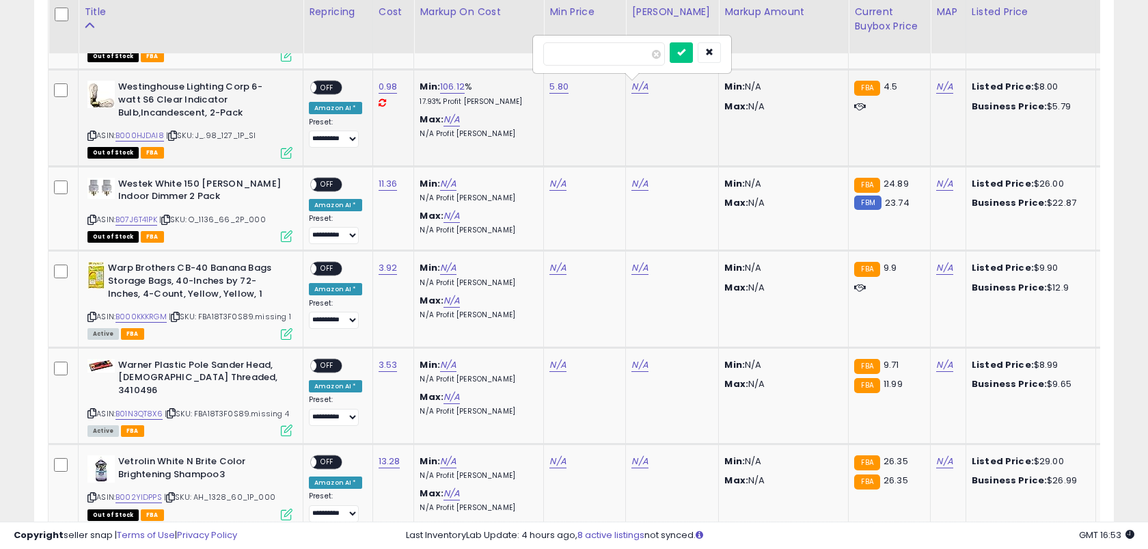
click button "submit" at bounding box center [681, 52] width 23 height 21
click at [325, 82] on span "OFF" at bounding box center [327, 88] width 22 height 12
click at [387, 178] on link "11.36" at bounding box center [388, 184] width 19 height 14
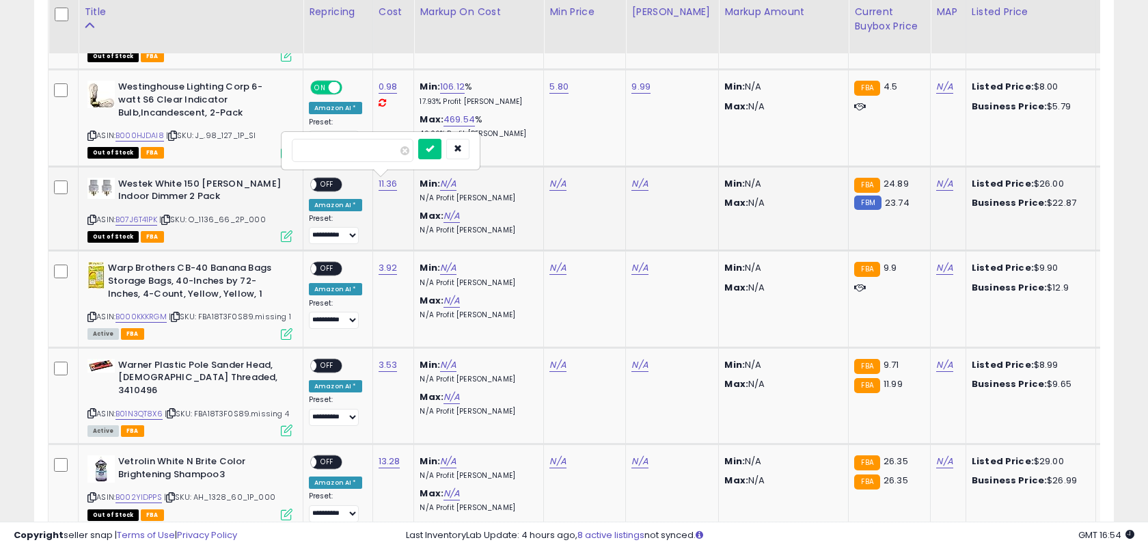
click at [418, 139] on button "submit" at bounding box center [429, 149] width 23 height 21
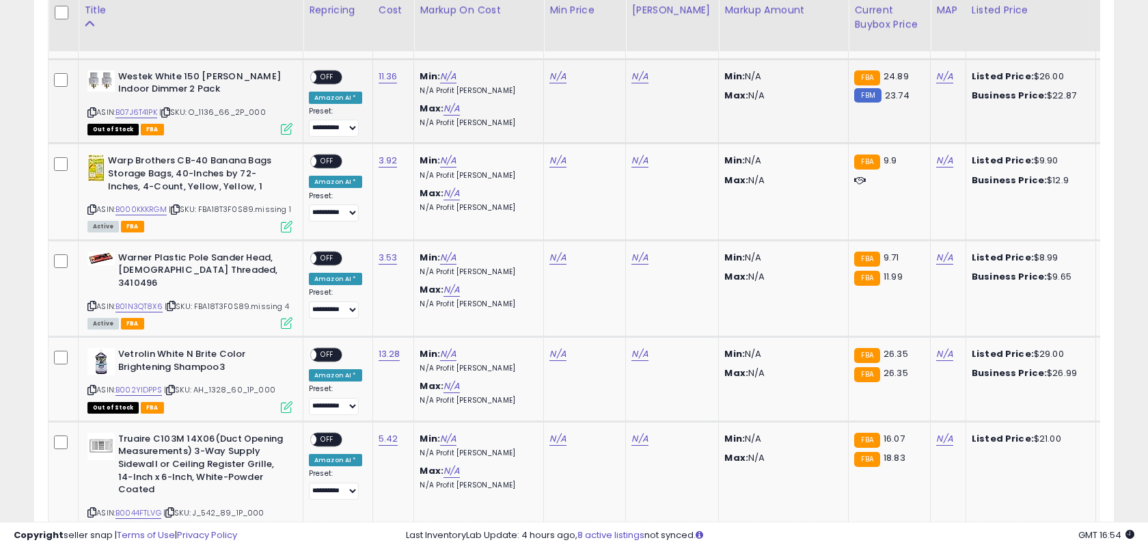
scroll to position [678, 0]
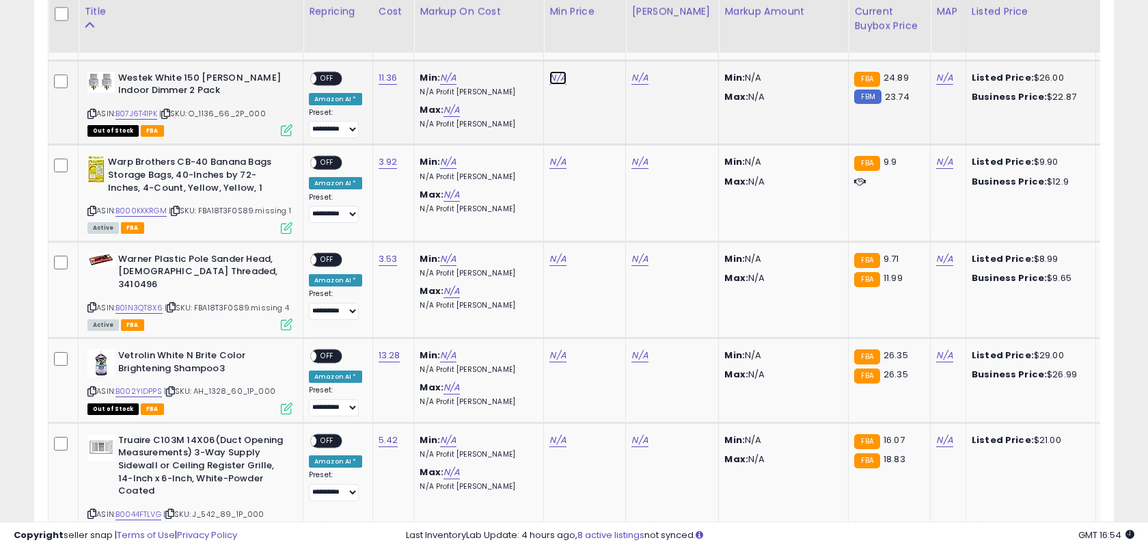
click at [551, 77] on link "N/A" at bounding box center [557, 78] width 16 height 14
type input "*****"
click button "submit" at bounding box center [599, 43] width 23 height 21
click at [634, 81] on link "N/A" at bounding box center [639, 78] width 16 height 14
type input "*****"
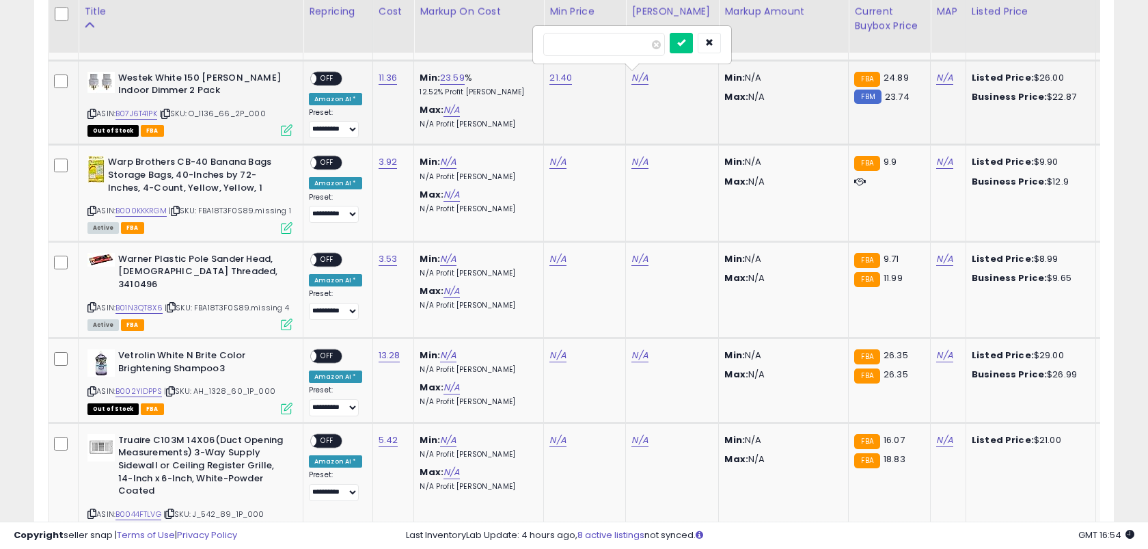
click button "submit" at bounding box center [681, 43] width 23 height 21
click at [331, 76] on span "OFF" at bounding box center [327, 78] width 22 height 12
click at [382, 163] on link "3.92" at bounding box center [388, 162] width 19 height 14
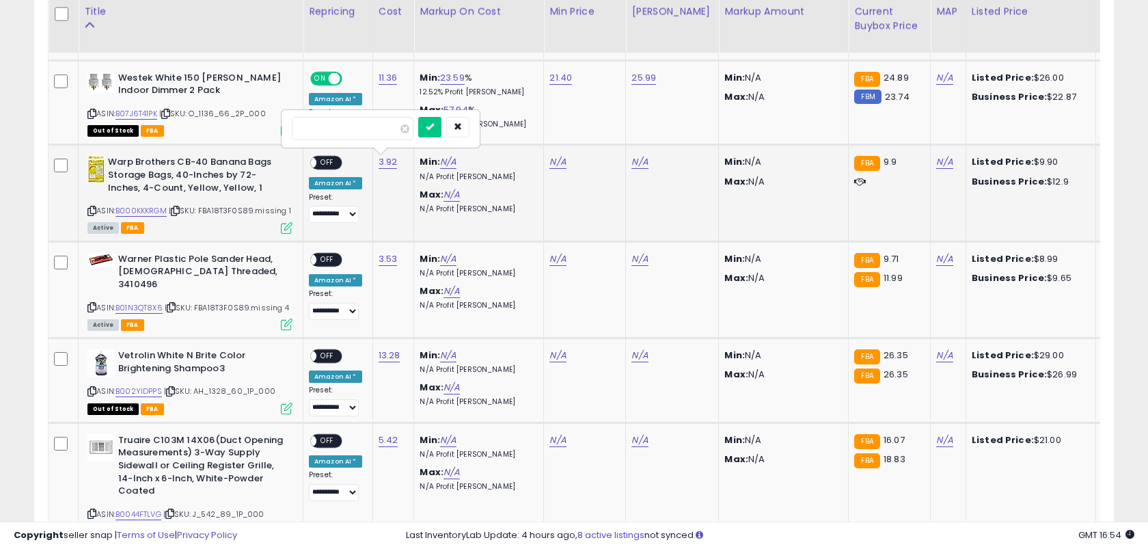
click at [418, 117] on button "submit" at bounding box center [429, 127] width 23 height 21
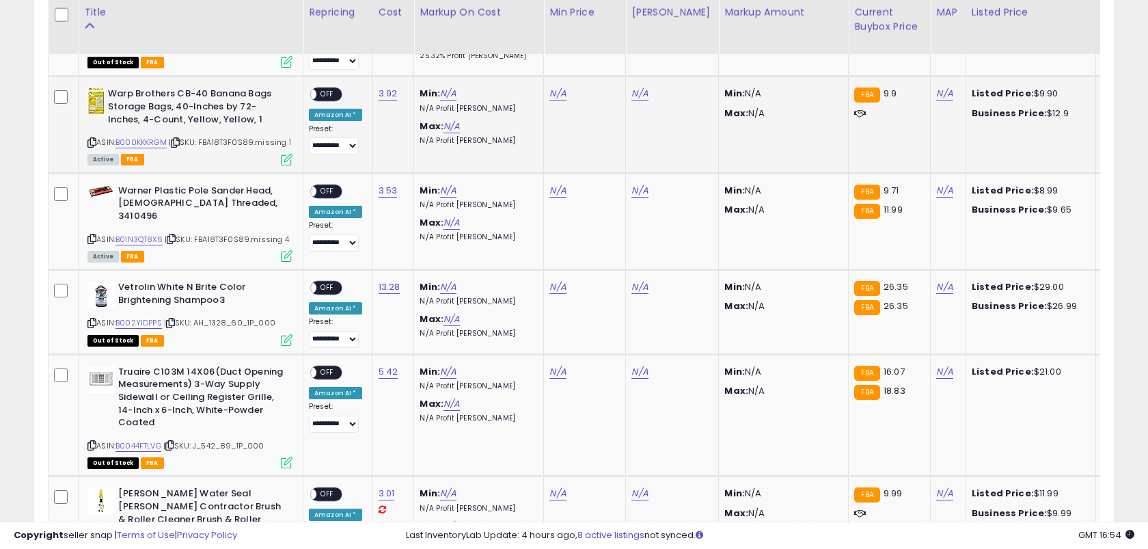
scroll to position [747, 0]
click at [550, 97] on link "N/A" at bounding box center [557, 93] width 16 height 14
type input "***"
click button "submit" at bounding box center [599, 58] width 23 height 21
click at [551, 187] on link "N/A" at bounding box center [557, 190] width 16 height 14
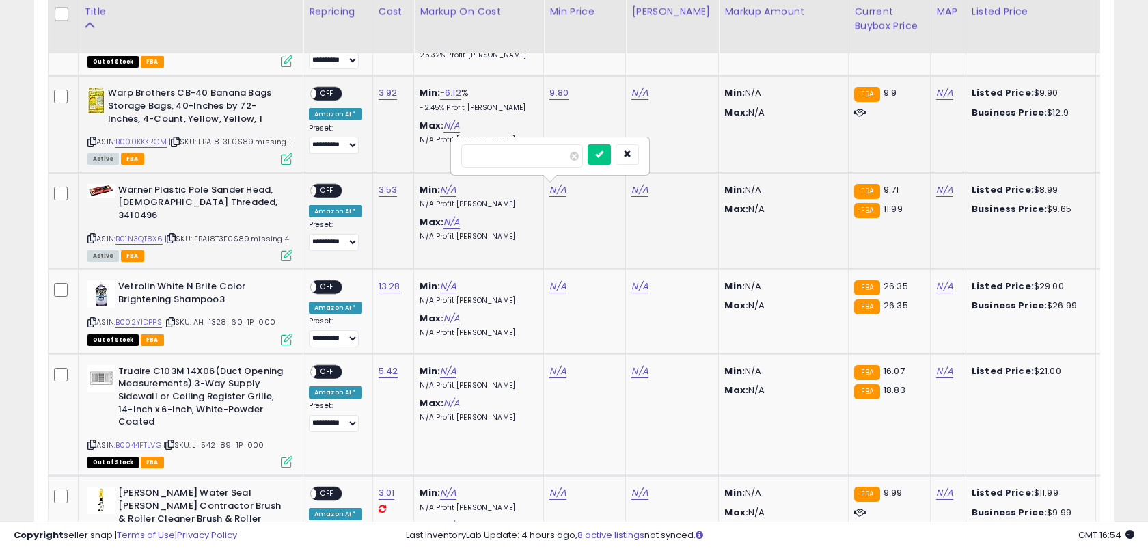
type input "*"
type input "***"
click button "submit" at bounding box center [599, 154] width 23 height 21
click at [637, 92] on link "N/A" at bounding box center [639, 93] width 16 height 14
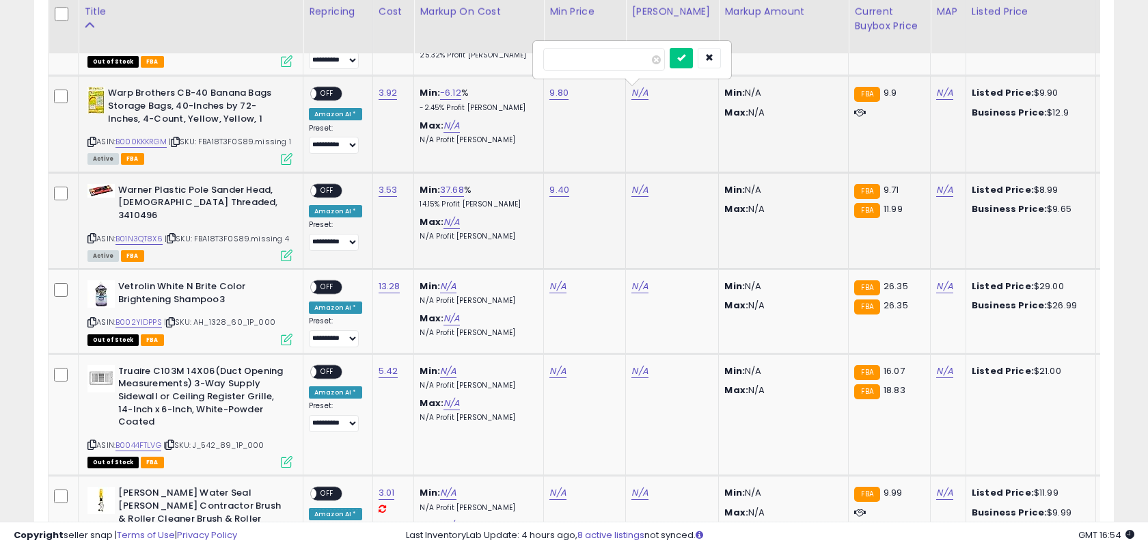
type input "***"
click button "submit" at bounding box center [681, 58] width 23 height 21
click at [555, 90] on link "9.80" at bounding box center [558, 93] width 19 height 14
type input "***"
click button "submit" at bounding box center [600, 58] width 23 height 21
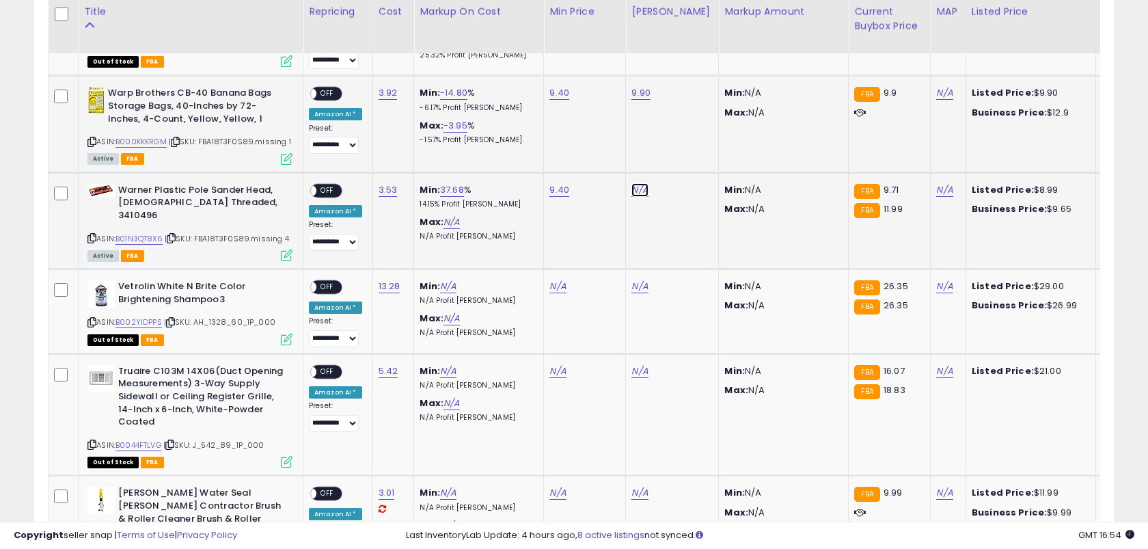
click at [636, 187] on link "N/A" at bounding box center [639, 190] width 16 height 14
type input "***"
click button "submit" at bounding box center [681, 154] width 23 height 21
click at [330, 185] on span "OFF" at bounding box center [327, 191] width 22 height 12
click at [332, 92] on span "OFF" at bounding box center [327, 94] width 22 height 12
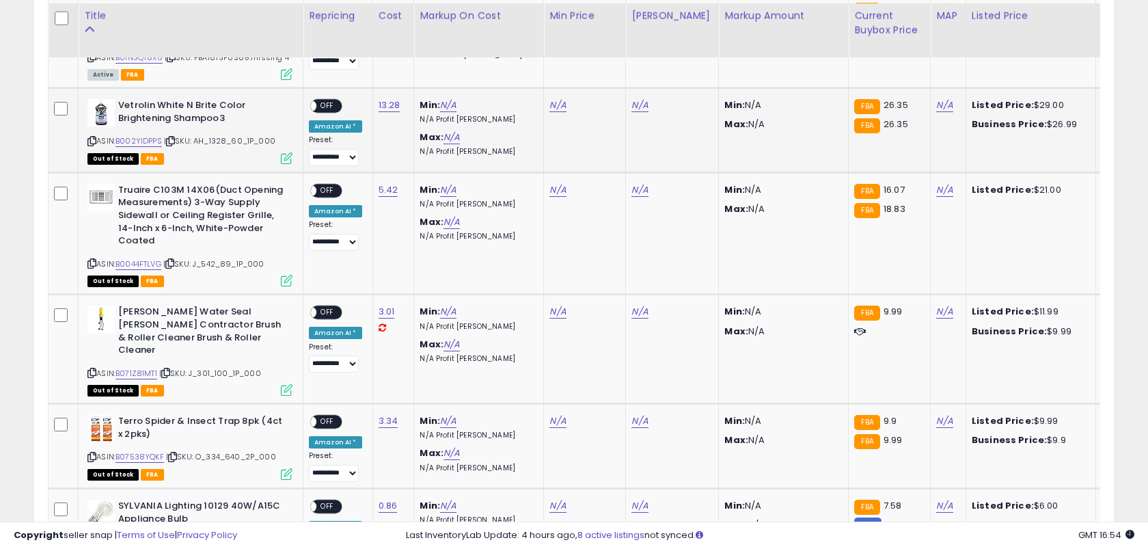
scroll to position [932, 0]
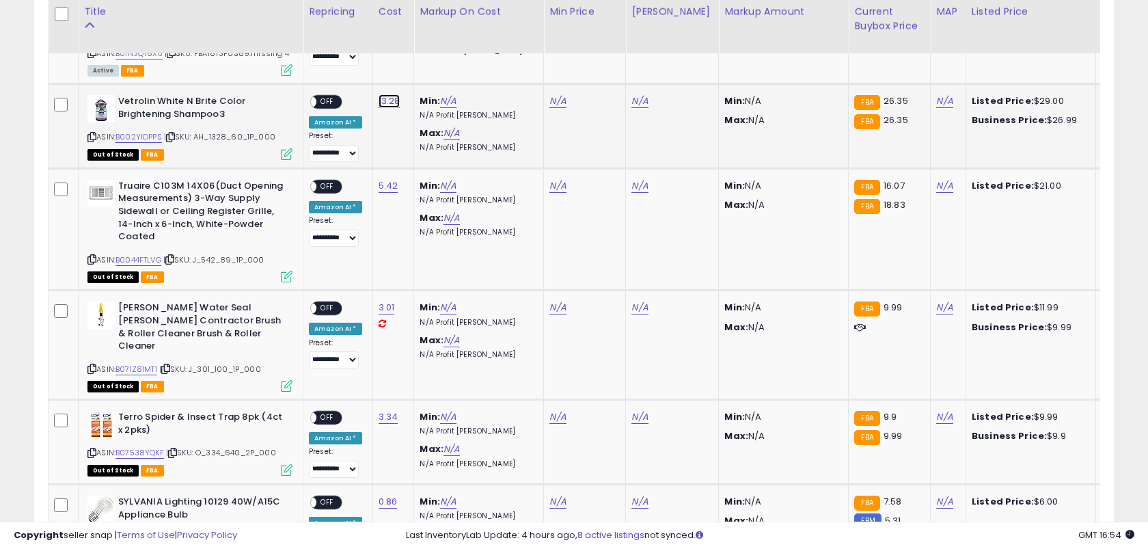
click at [390, 94] on link "13.28" at bounding box center [390, 101] width 22 height 14
click at [420, 43] on button "submit" at bounding box center [431, 53] width 23 height 21
click at [556, 94] on link "N/A" at bounding box center [557, 101] width 16 height 14
type input "*****"
click button "submit" at bounding box center [599, 53] width 23 height 21
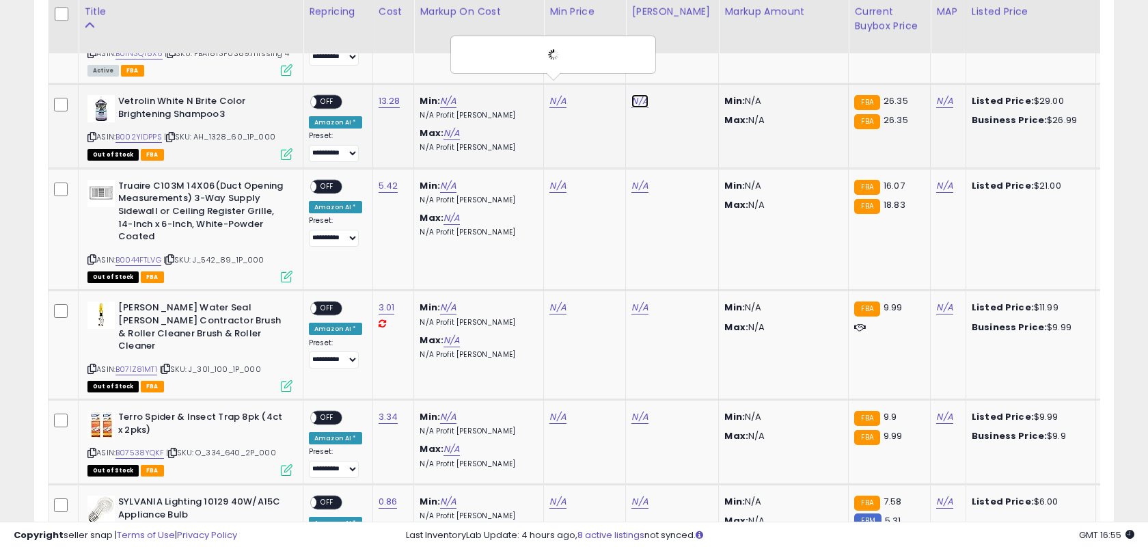
click at [634, 94] on link "N/A" at bounding box center [639, 101] width 16 height 14
type input "**"
click button "submit" at bounding box center [681, 53] width 23 height 21
click at [389, 94] on link "13.28" at bounding box center [390, 101] width 22 height 14
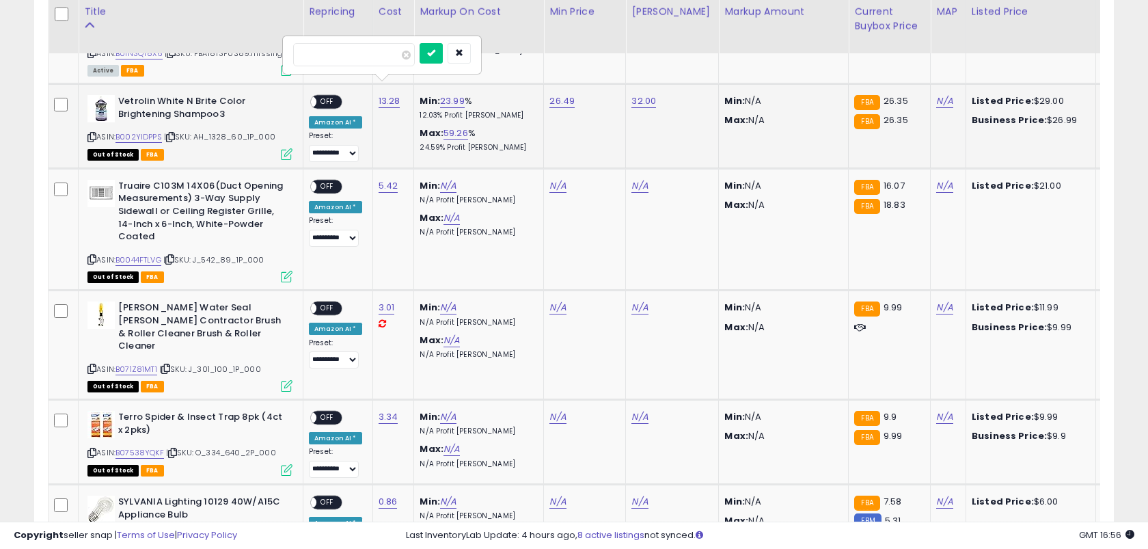
click at [420, 43] on button "submit" at bounding box center [431, 53] width 23 height 21
click at [326, 96] on span "OFF" at bounding box center [327, 102] width 22 height 12
click at [379, 179] on link "5.42" at bounding box center [389, 186] width 20 height 14
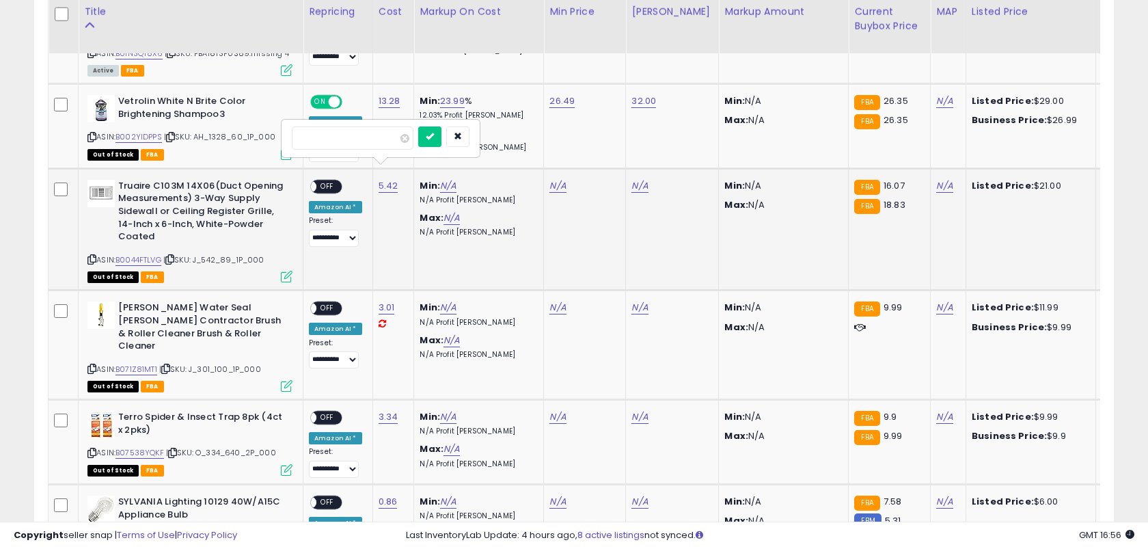
click at [418, 126] on button "submit" at bounding box center [429, 136] width 23 height 21
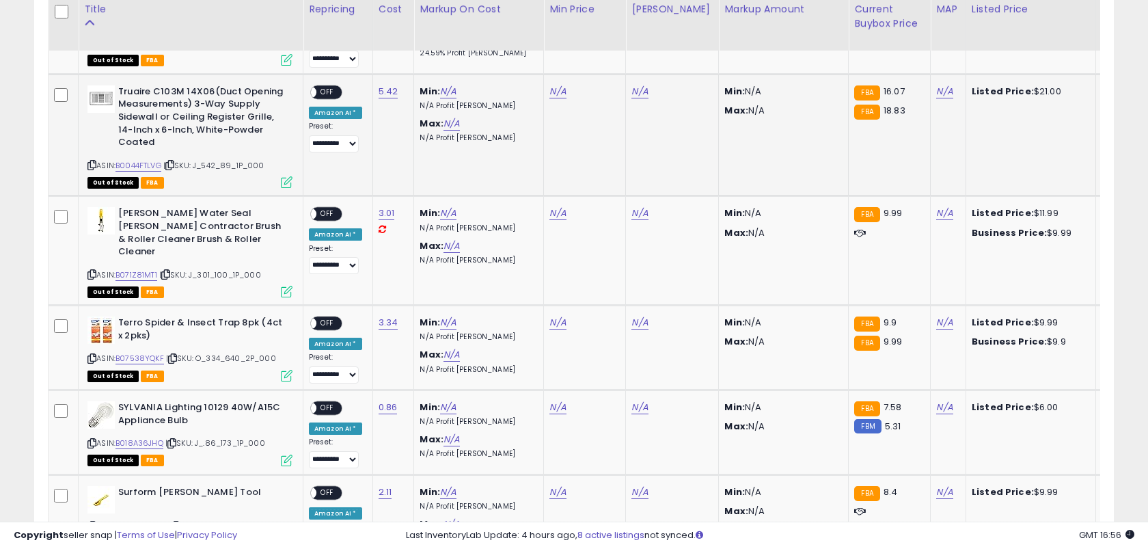
scroll to position [1024, 0]
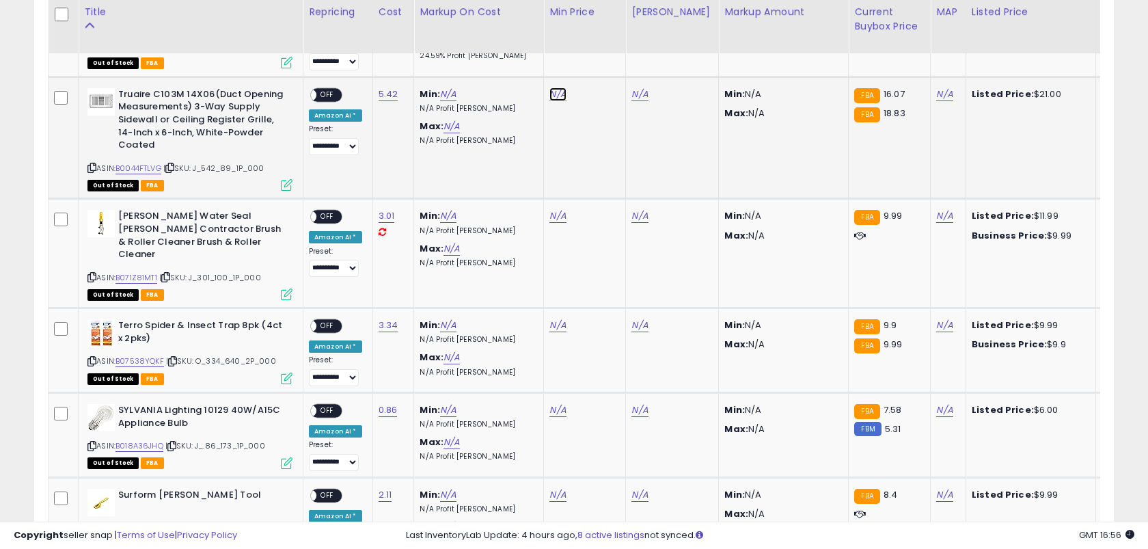
click at [549, 87] on link "N/A" at bounding box center [557, 94] width 16 height 14
click button "submit" at bounding box center [599, 45] width 23 height 21
click at [637, 87] on link "N/A" at bounding box center [639, 94] width 16 height 14
type input "*****"
click button "submit" at bounding box center [681, 45] width 23 height 21
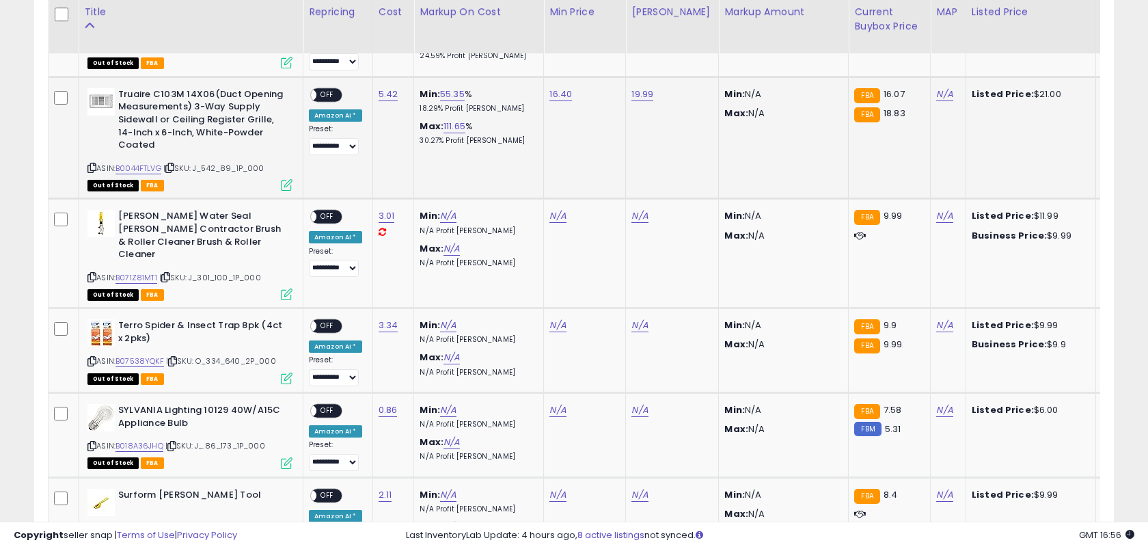
click at [327, 89] on span "OFF" at bounding box center [327, 95] width 22 height 12
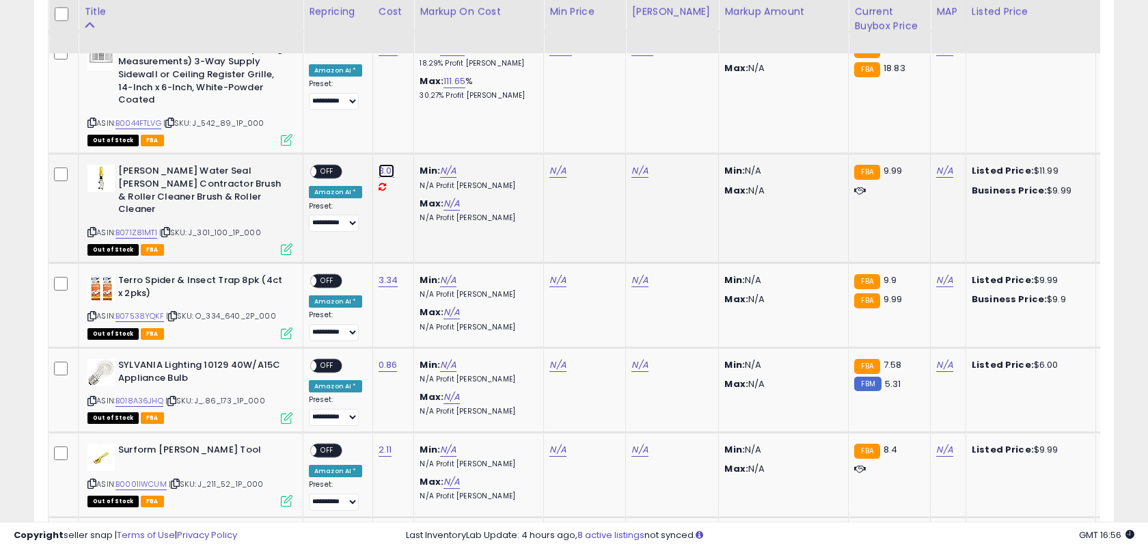
click at [381, 164] on link "3.01" at bounding box center [387, 171] width 16 height 14
click at [417, 112] on button "submit" at bounding box center [428, 122] width 23 height 21
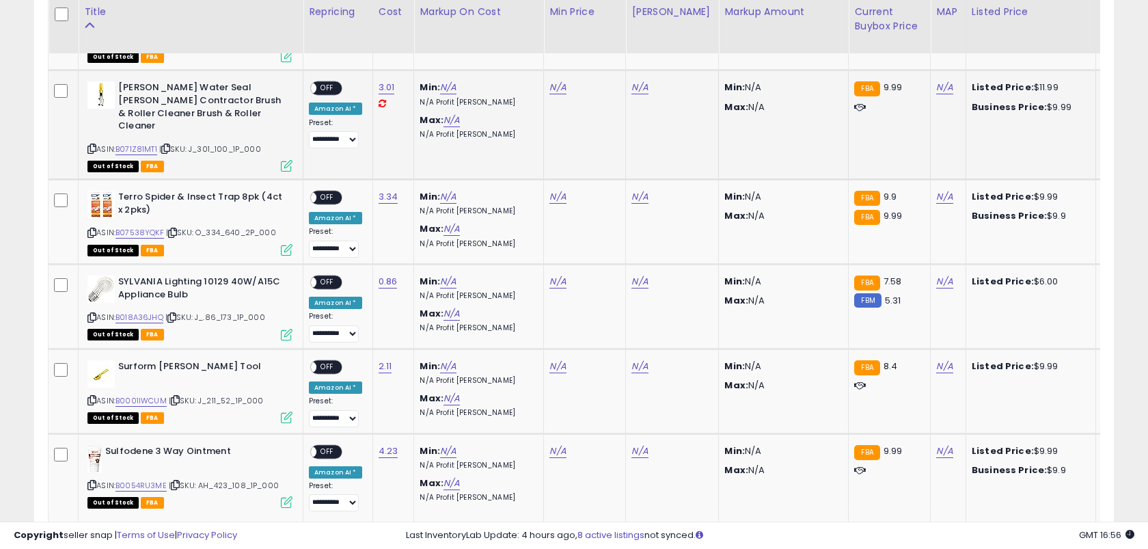
scroll to position [1156, 0]
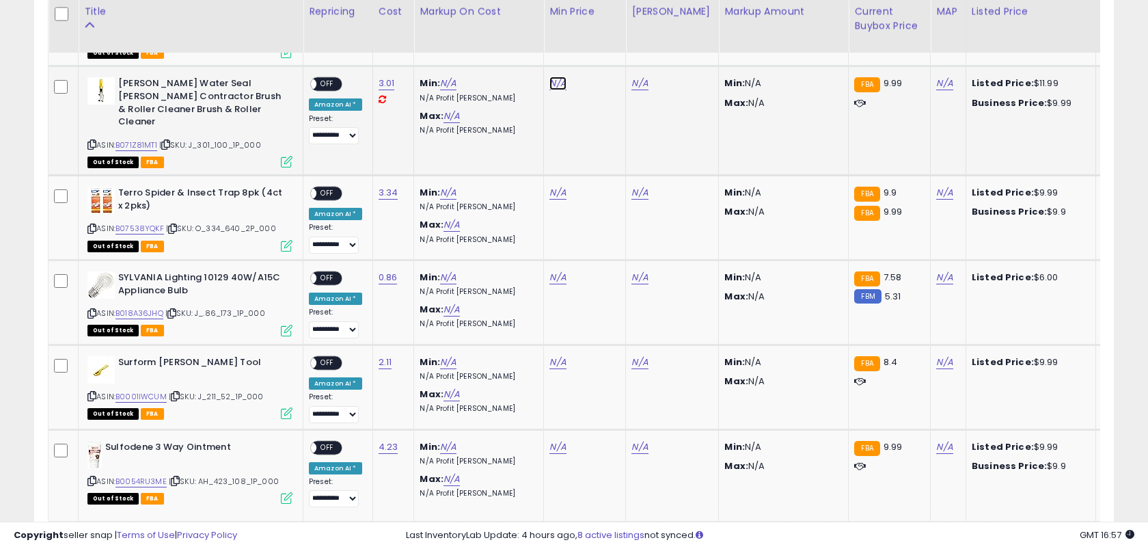
click at [552, 77] on link "N/A" at bounding box center [557, 84] width 16 height 14
click button "submit" at bounding box center [599, 35] width 23 height 21
click at [636, 77] on link "N/A" at bounding box center [639, 84] width 16 height 14
type input "**"
click button "submit" at bounding box center [681, 35] width 23 height 21
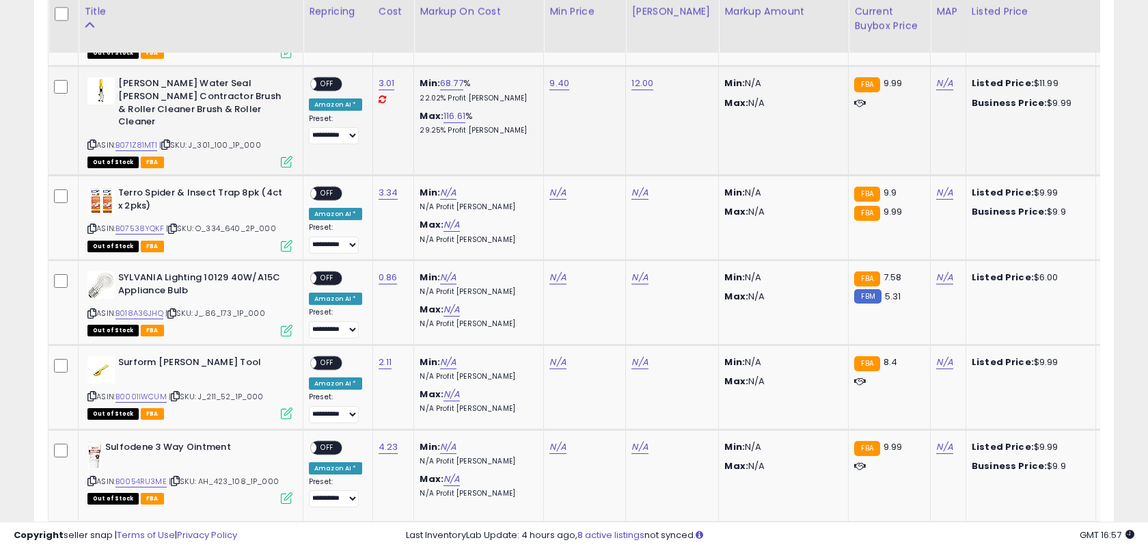
click at [335, 79] on span "OFF" at bounding box center [327, 85] width 22 height 12
click at [383, 176] on td "3.34" at bounding box center [393, 218] width 42 height 85
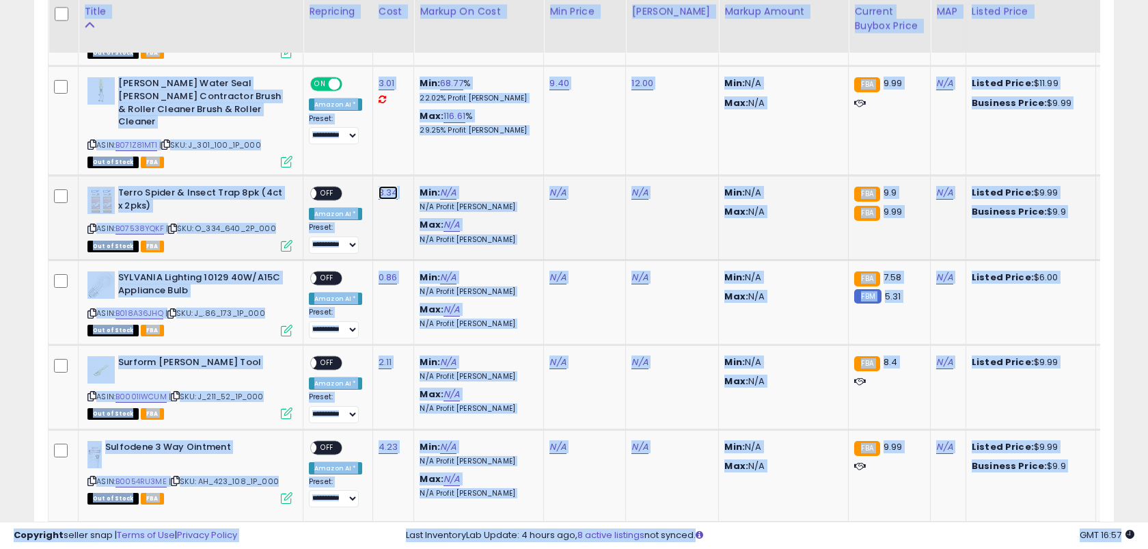
click at [383, 186] on link "3.34" at bounding box center [389, 193] width 20 height 14
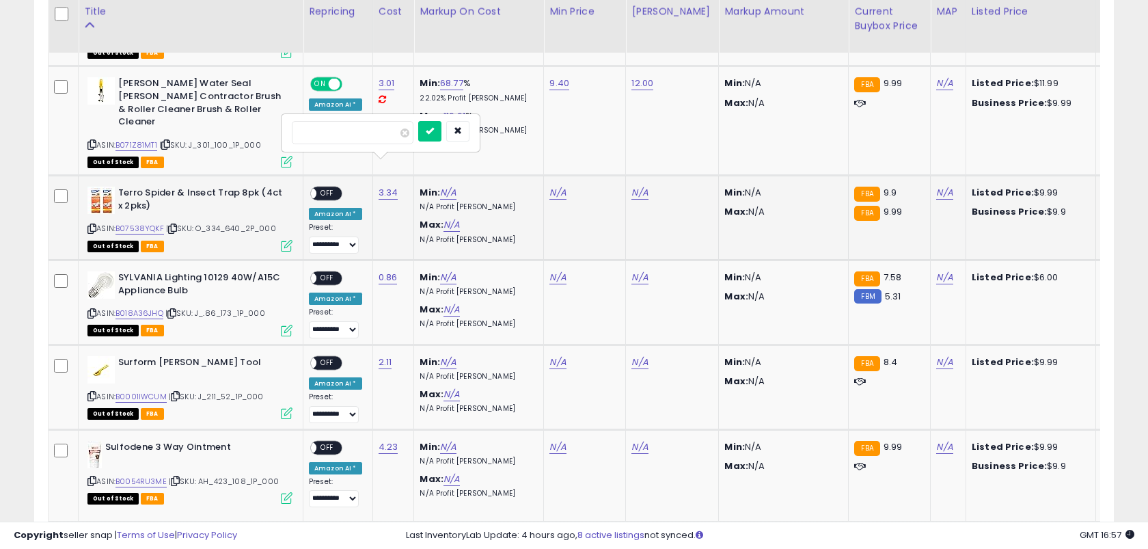
click at [418, 121] on button "submit" at bounding box center [429, 131] width 23 height 21
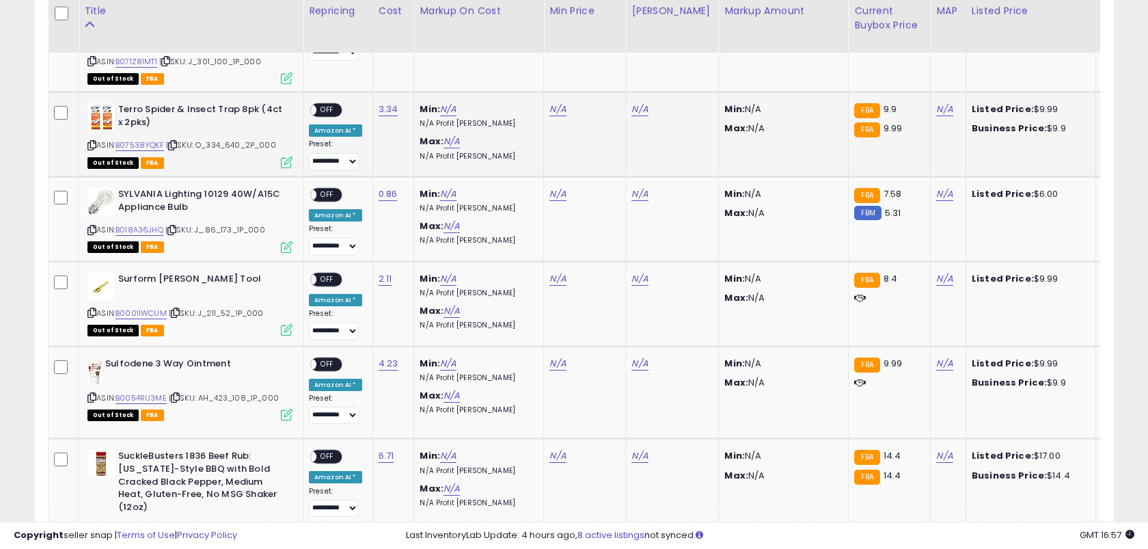
scroll to position [1239, 0]
click at [553, 103] on link "N/A" at bounding box center [557, 110] width 16 height 14
type input "****"
click button "submit" at bounding box center [599, 48] width 23 height 21
click at [634, 103] on link "N/A" at bounding box center [639, 110] width 16 height 14
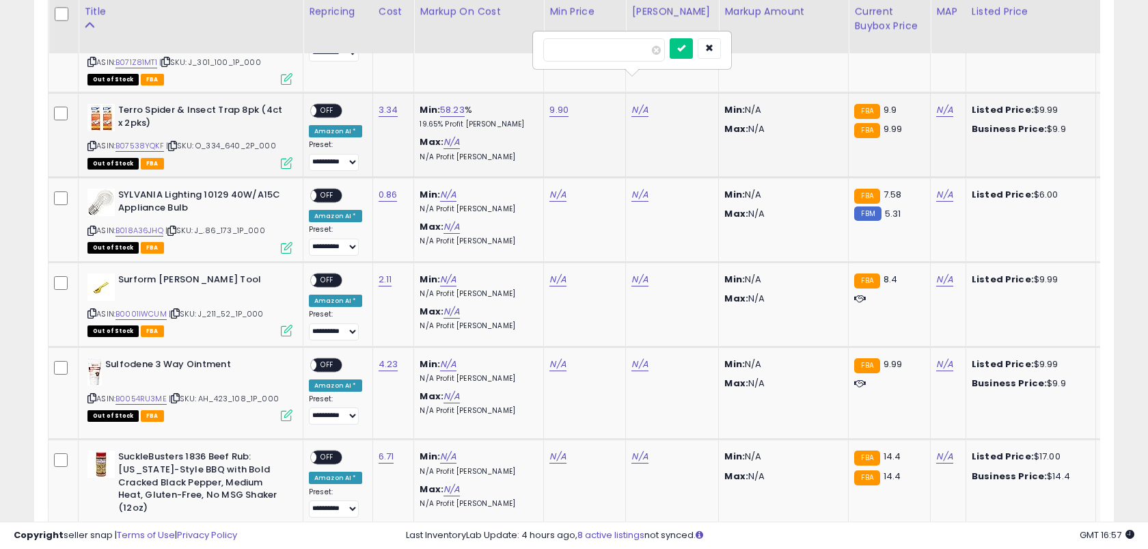
type input "**"
click button "submit" at bounding box center [681, 48] width 23 height 21
click at [331, 105] on span "OFF" at bounding box center [327, 111] width 22 height 12
click at [383, 188] on link "0.86" at bounding box center [388, 195] width 19 height 14
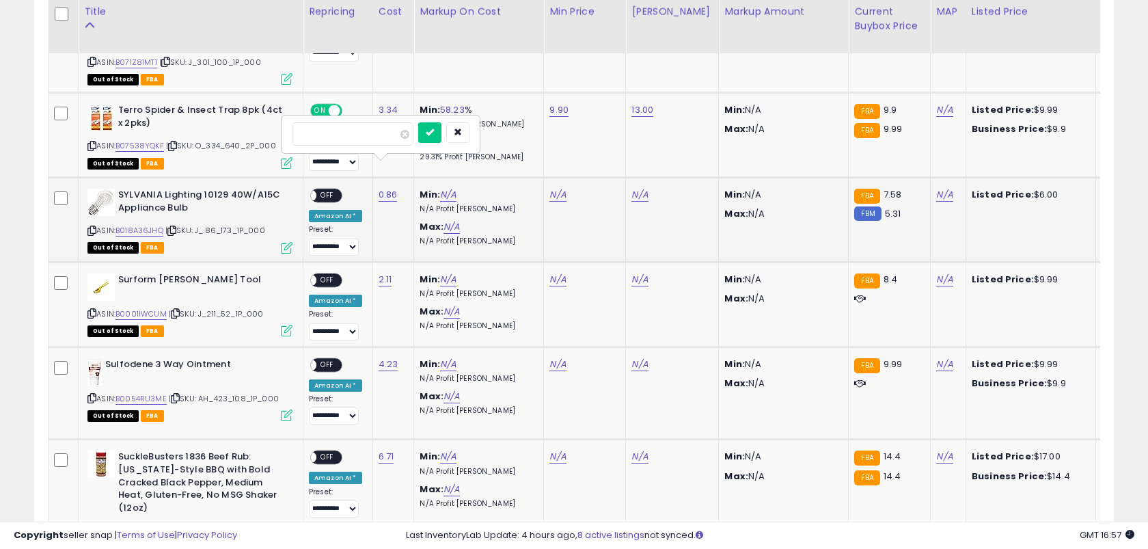
click at [418, 122] on button "submit" at bounding box center [429, 132] width 23 height 21
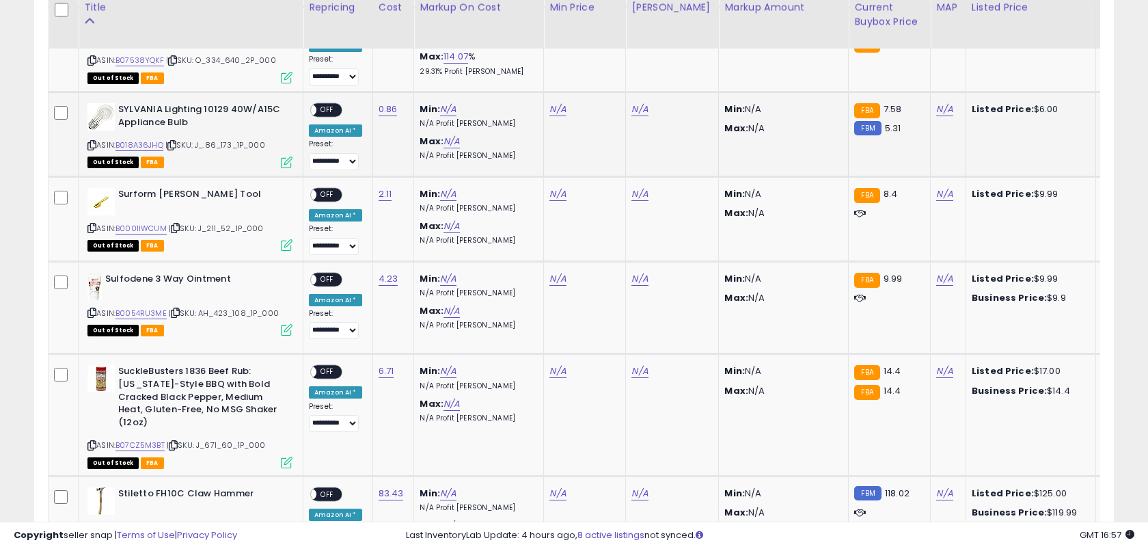
scroll to position [1320, 0]
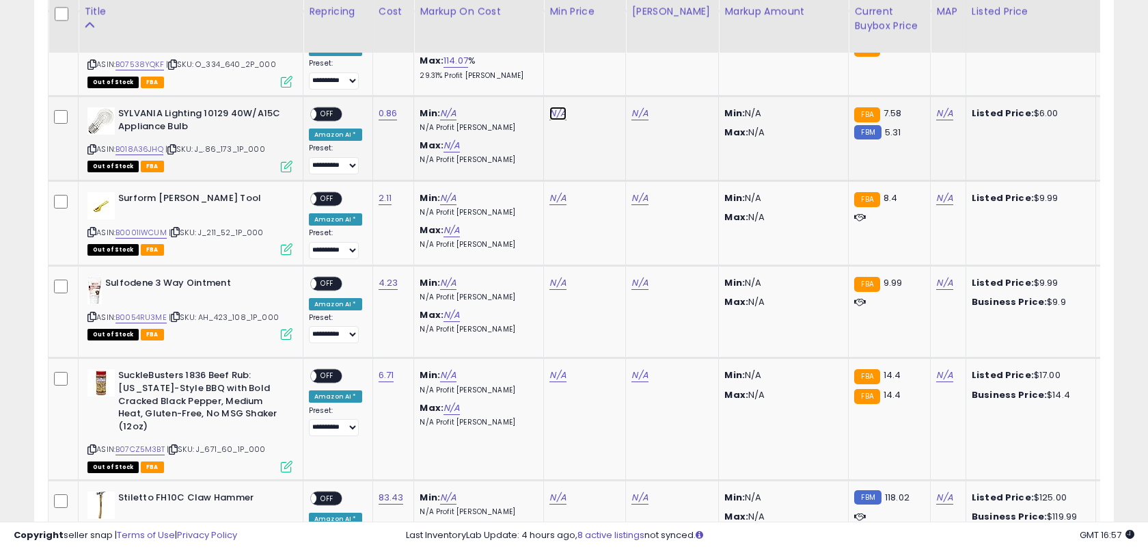
click at [549, 107] on link "N/A" at bounding box center [557, 114] width 16 height 14
type input "****"
click button "submit" at bounding box center [599, 51] width 23 height 21
click at [637, 107] on link "N/A" at bounding box center [639, 114] width 16 height 14
type input "****"
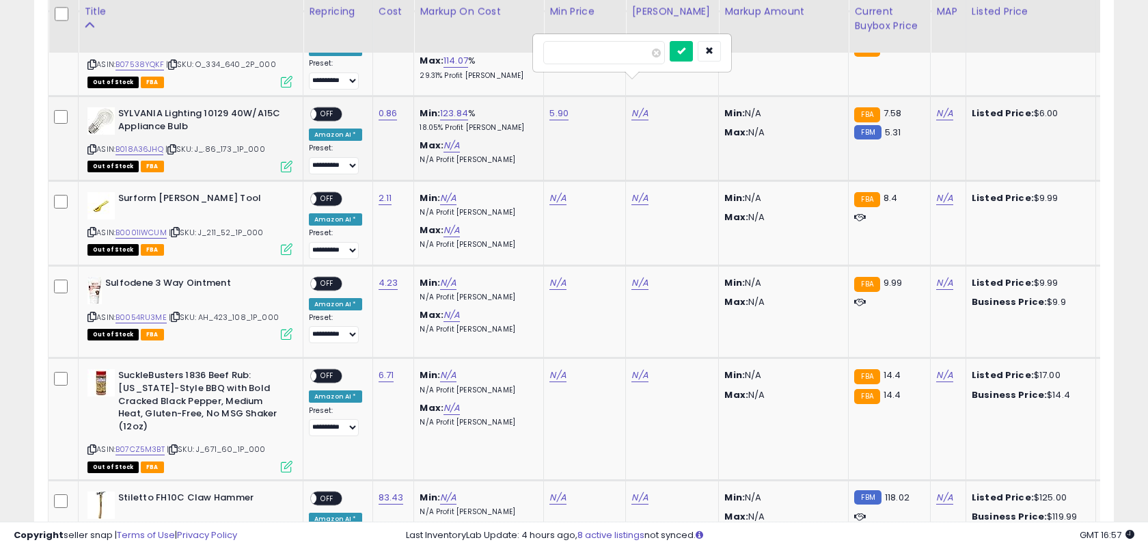
click button "submit" at bounding box center [681, 51] width 23 height 21
click at [323, 109] on span "OFF" at bounding box center [327, 115] width 22 height 12
click at [379, 191] on link "2.11" at bounding box center [386, 198] width 14 height 14
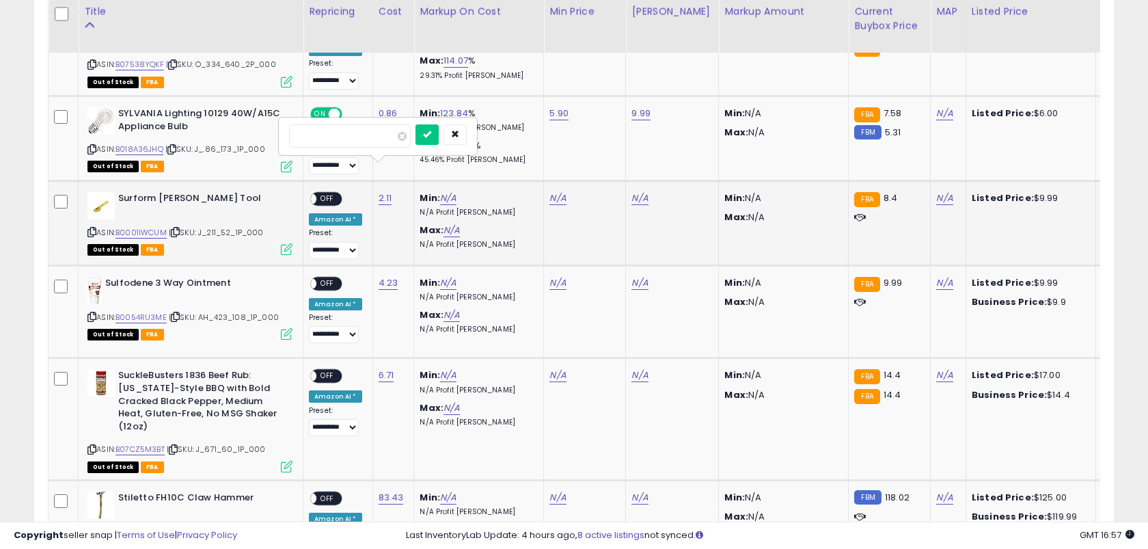
click at [416, 124] on button "submit" at bounding box center [427, 134] width 23 height 21
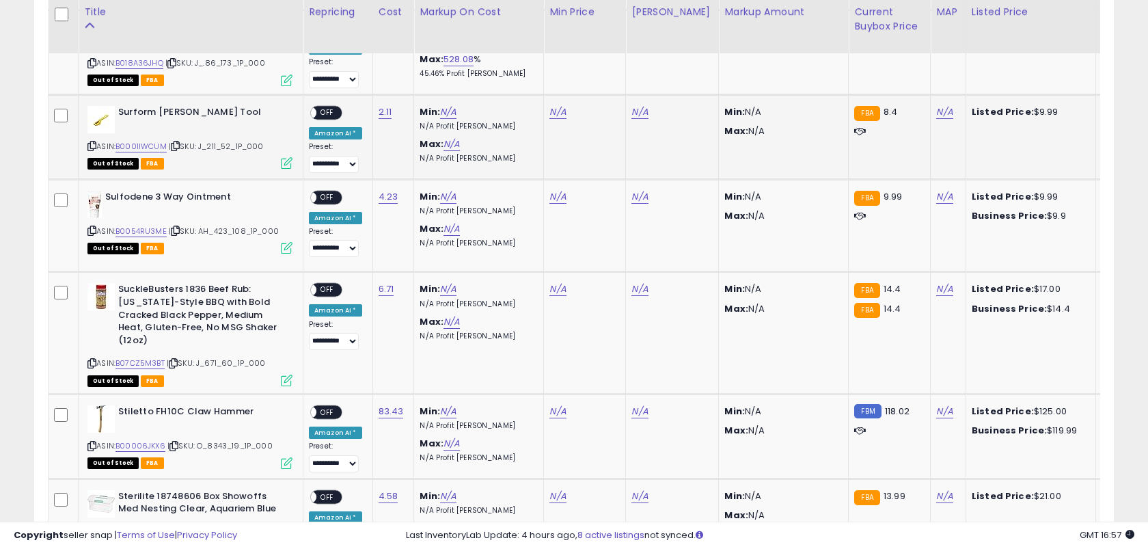
scroll to position [1409, 0]
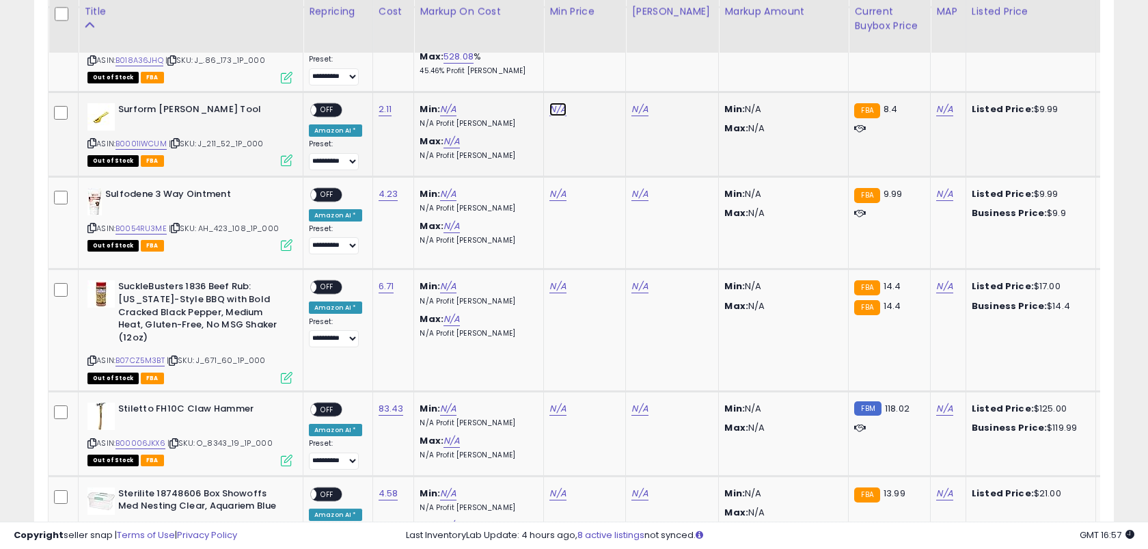
click at [550, 103] on link "N/A" at bounding box center [557, 110] width 16 height 14
type input "****"
click button "submit" at bounding box center [599, 46] width 23 height 21
click at [642, 103] on link "N/A" at bounding box center [639, 110] width 16 height 14
type input "**"
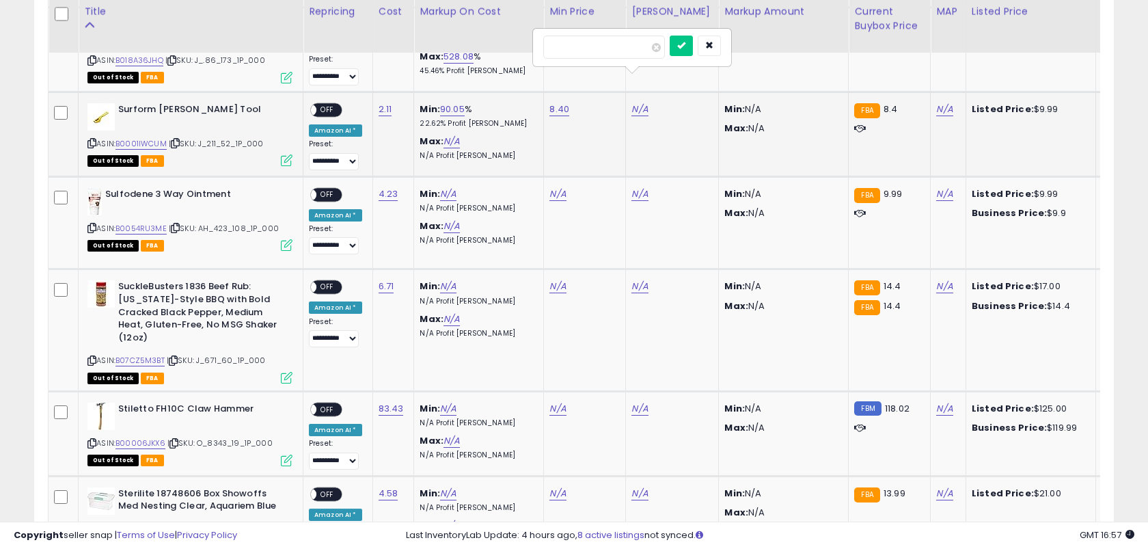
click button "submit" at bounding box center [681, 46] width 23 height 21
click at [329, 104] on span "OFF" at bounding box center [327, 110] width 22 height 12
click at [392, 187] on link "4.23" at bounding box center [389, 194] width 20 height 14
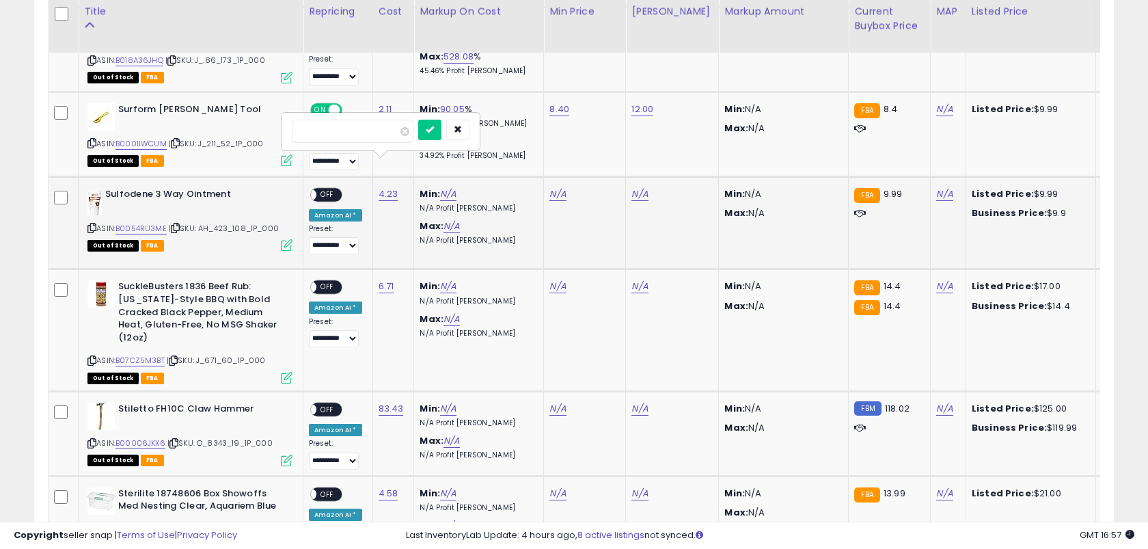
click at [418, 120] on button "submit" at bounding box center [429, 130] width 23 height 21
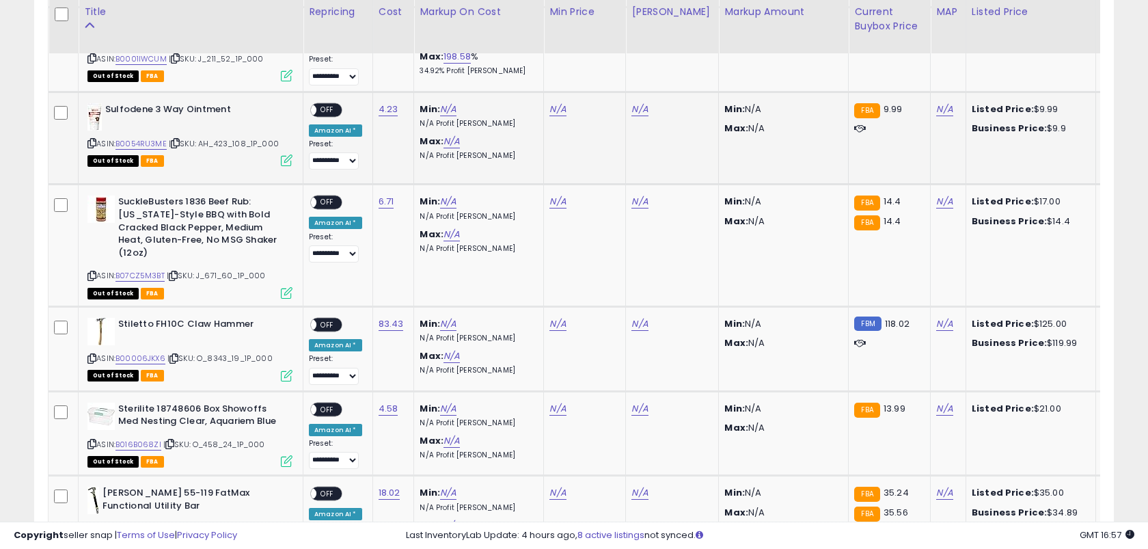
scroll to position [1495, 0]
click at [554, 102] on link "N/A" at bounding box center [557, 109] width 16 height 14
type input "****"
click button "submit" at bounding box center [599, 44] width 23 height 21
click at [636, 102] on link "N/A" at bounding box center [639, 109] width 16 height 14
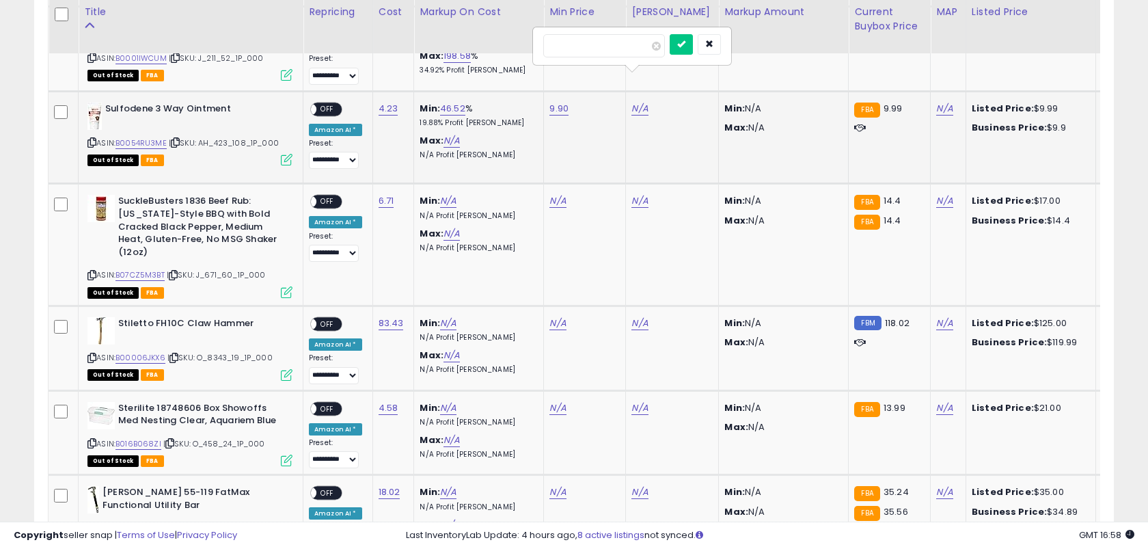
type input "**"
click button "submit" at bounding box center [681, 44] width 23 height 21
click at [325, 91] on td "**********" at bounding box center [338, 137] width 70 height 93
click at [321, 103] on div "ON OFF" at bounding box center [304, 109] width 32 height 12
click at [334, 103] on span "OFF" at bounding box center [327, 109] width 22 height 12
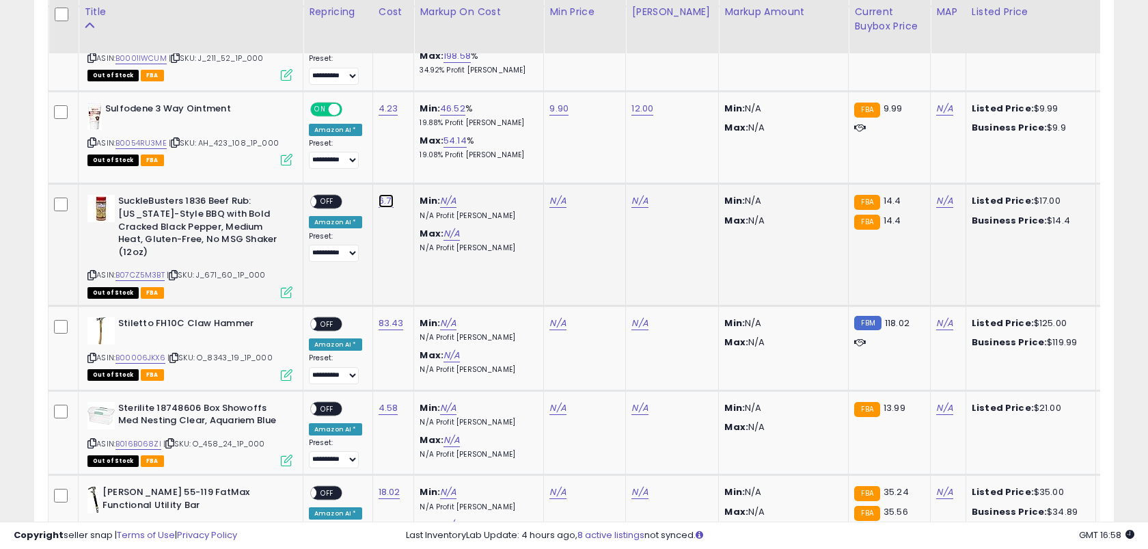
click at [381, 194] on link "6.71" at bounding box center [387, 201] width 16 height 14
click at [417, 127] on button "submit" at bounding box center [428, 137] width 23 height 21
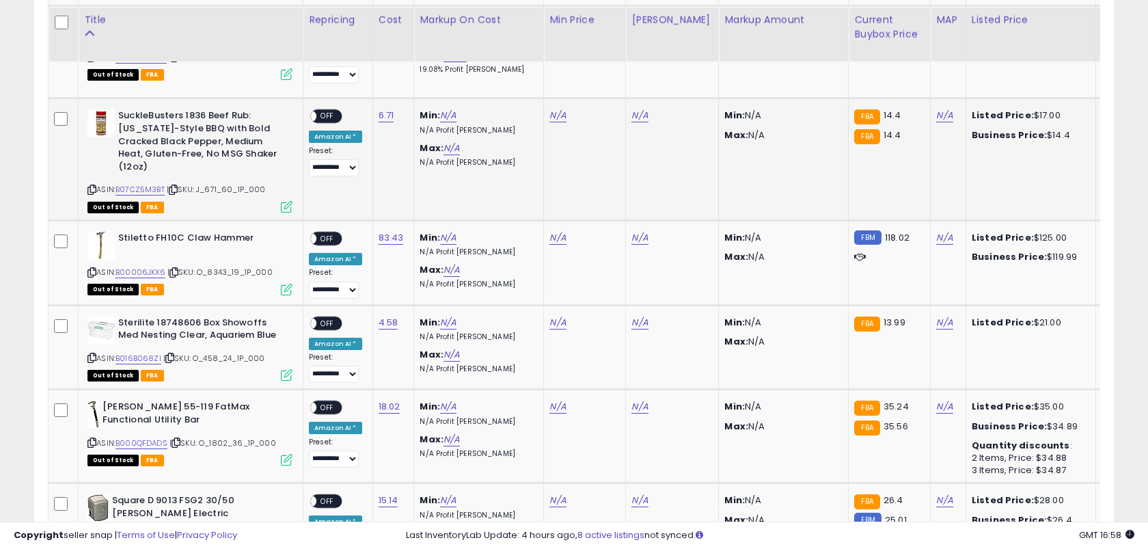
scroll to position [1579, 0]
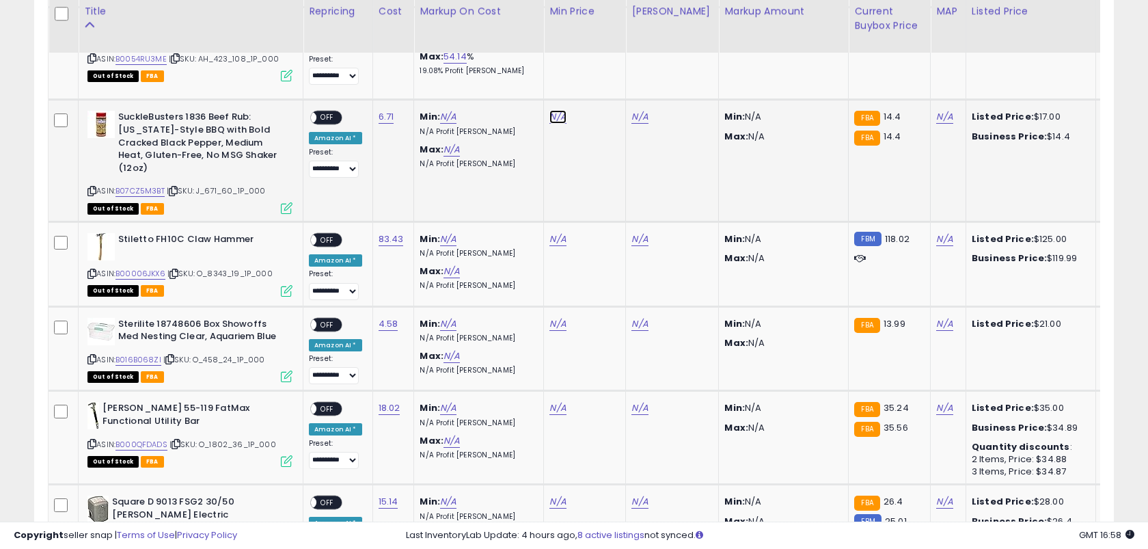
click at [549, 110] on link "N/A" at bounding box center [557, 117] width 16 height 14
type input "*****"
click button "submit" at bounding box center [599, 53] width 23 height 21
click at [640, 110] on link "N/A" at bounding box center [639, 117] width 16 height 14
type input "****"
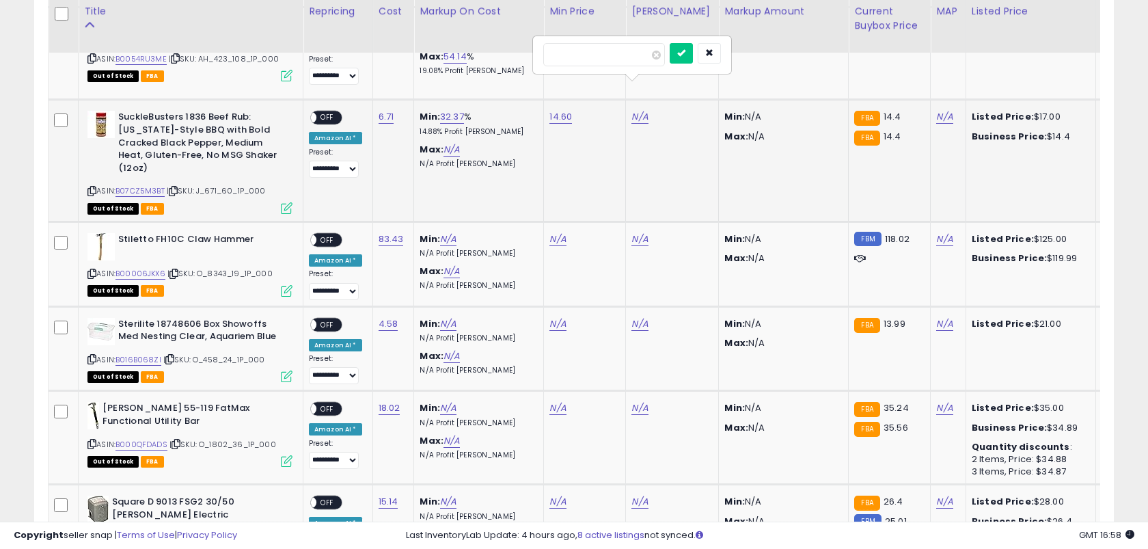
click button "submit" at bounding box center [681, 53] width 23 height 21
click at [329, 112] on span "OFF" at bounding box center [327, 118] width 22 height 12
click at [389, 232] on link "83.43" at bounding box center [391, 239] width 25 height 14
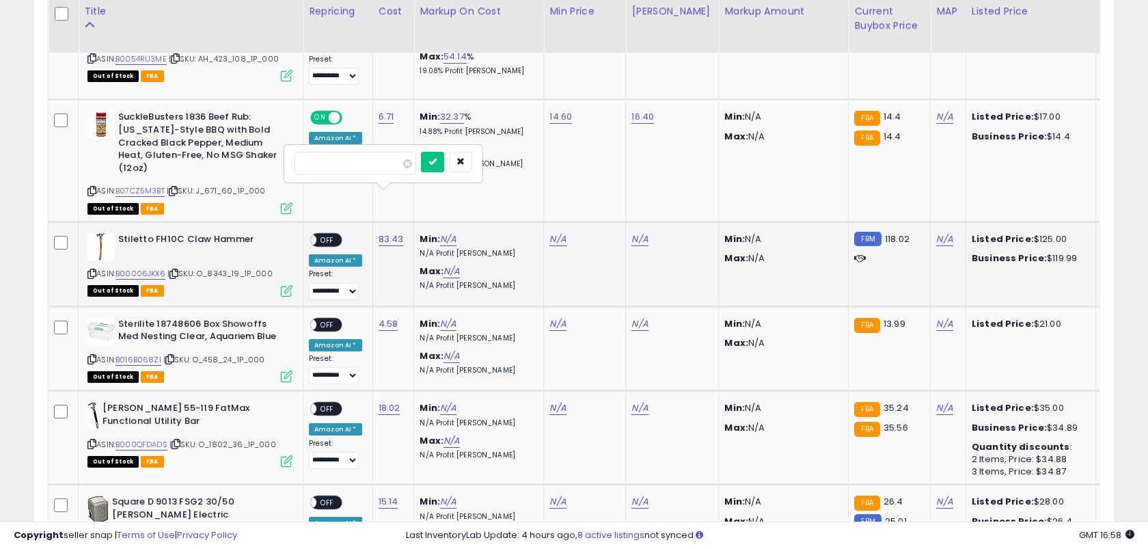
click at [421, 152] on button "submit" at bounding box center [432, 162] width 23 height 21
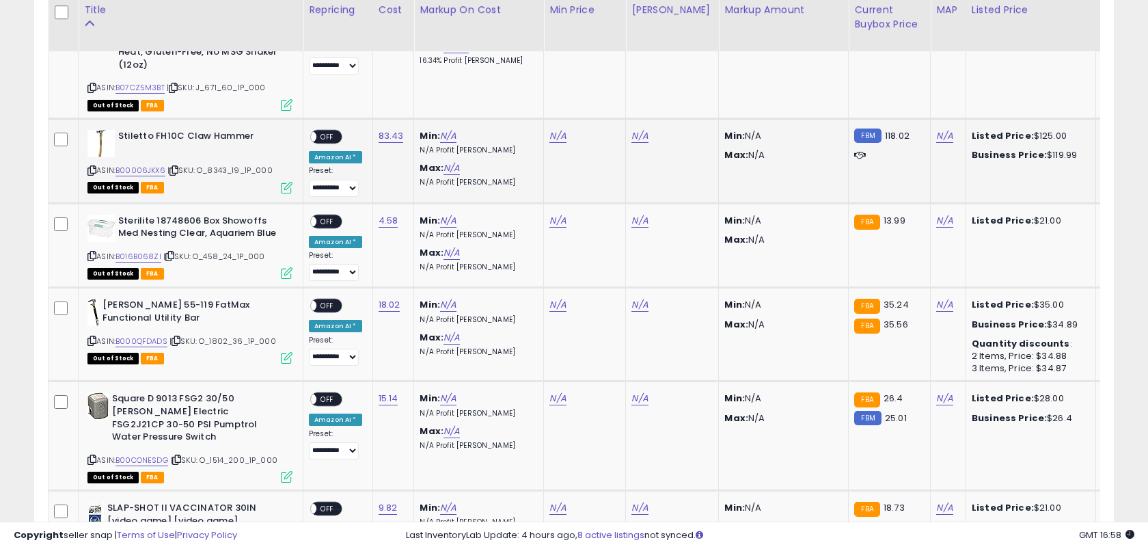
scroll to position [1680, 0]
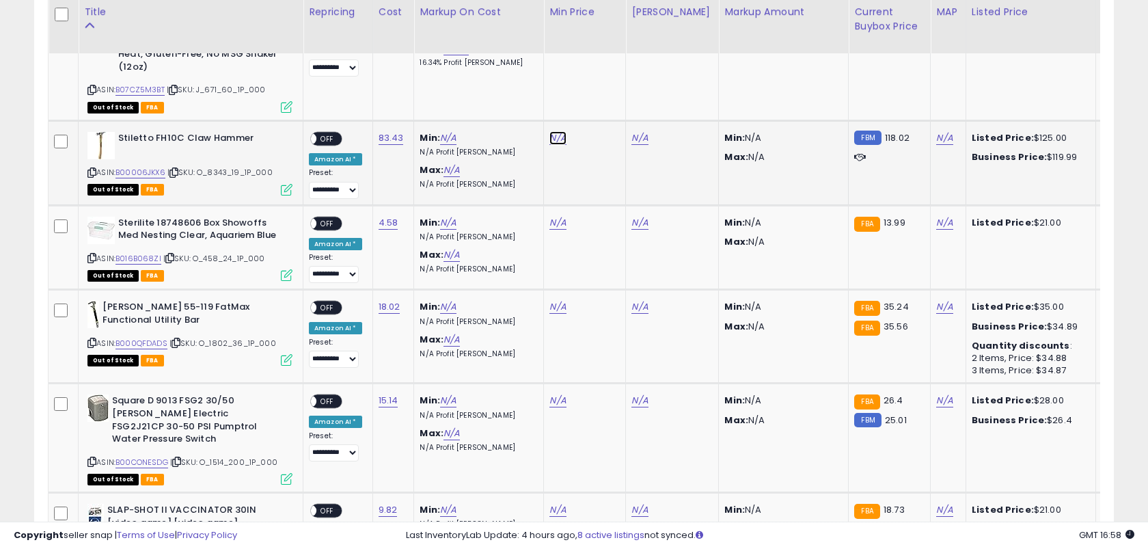
click at [558, 131] on link "N/A" at bounding box center [557, 138] width 16 height 14
type input "******"
click button "submit" at bounding box center [599, 61] width 23 height 21
click at [634, 131] on link "N/A" at bounding box center [639, 138] width 16 height 14
type input "***"
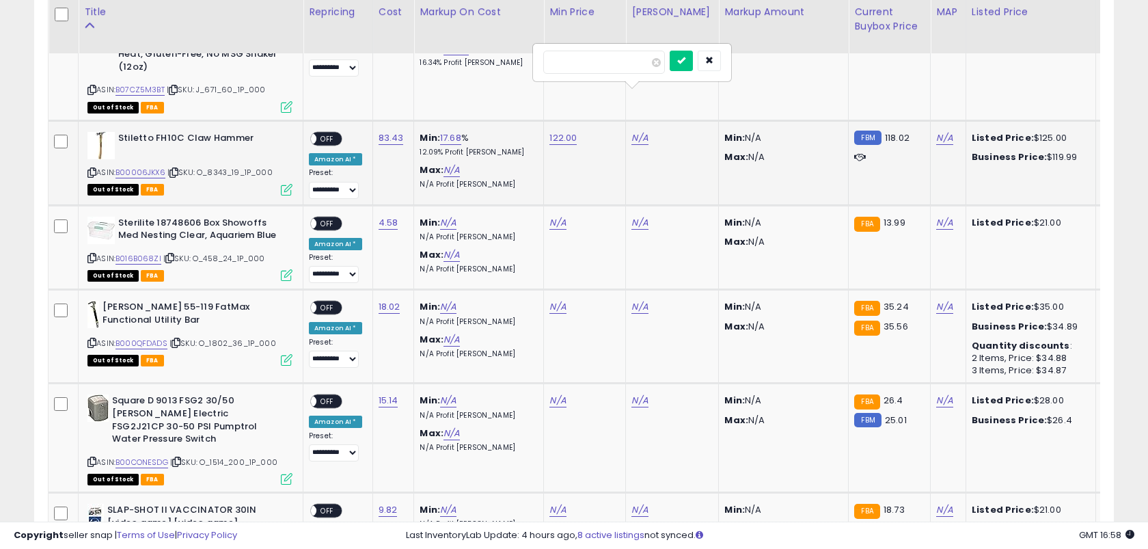
click button "submit" at bounding box center [681, 61] width 23 height 21
click at [331, 133] on span "OFF" at bounding box center [327, 139] width 22 height 12
click at [379, 216] on link "4.58" at bounding box center [389, 223] width 20 height 14
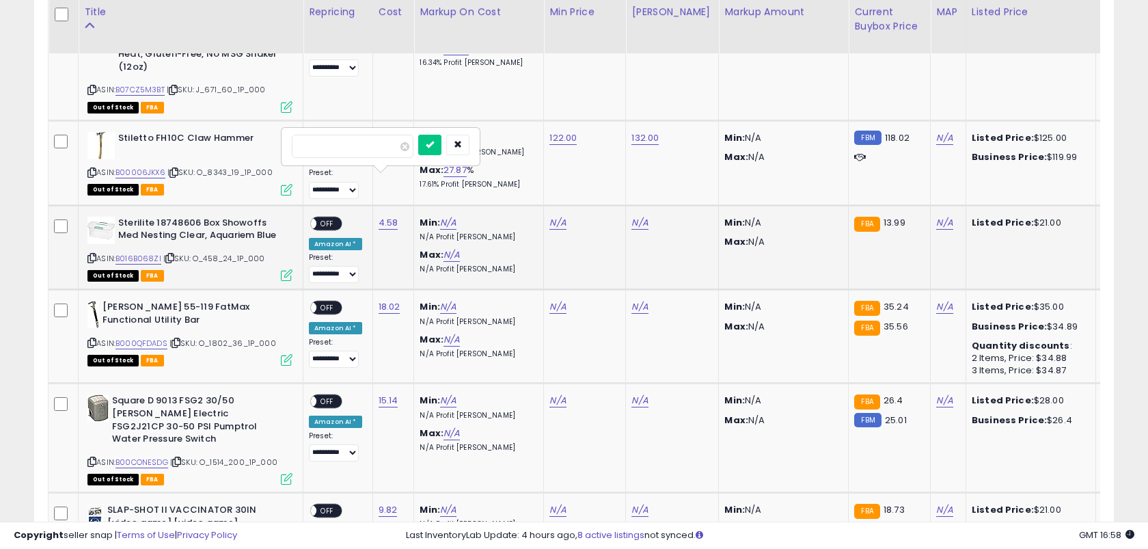
click at [418, 135] on button "submit" at bounding box center [429, 145] width 23 height 21
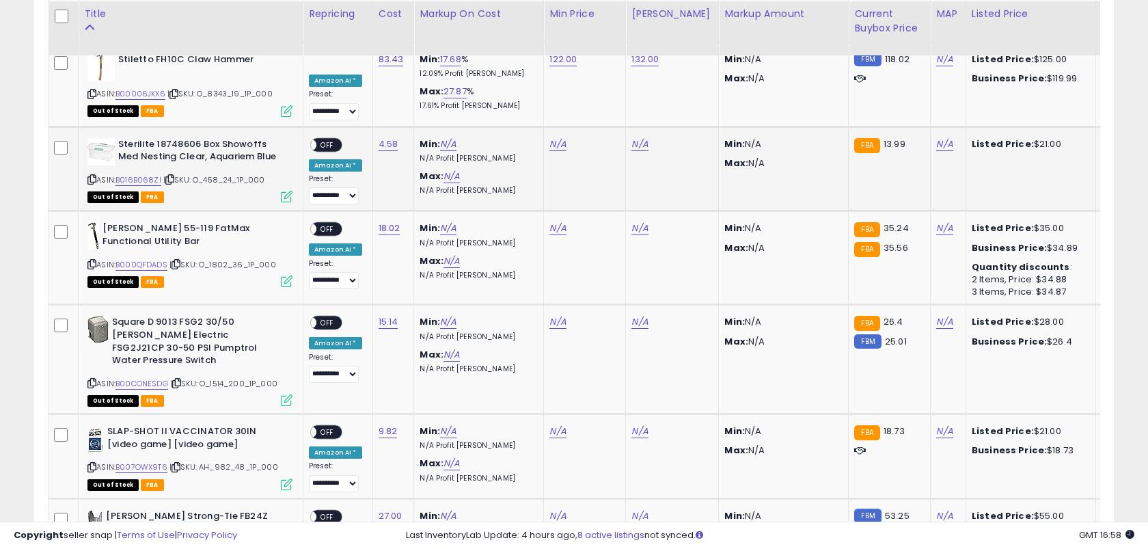
scroll to position [1758, 0]
click at [552, 138] on link "N/A" at bounding box center [557, 145] width 16 height 14
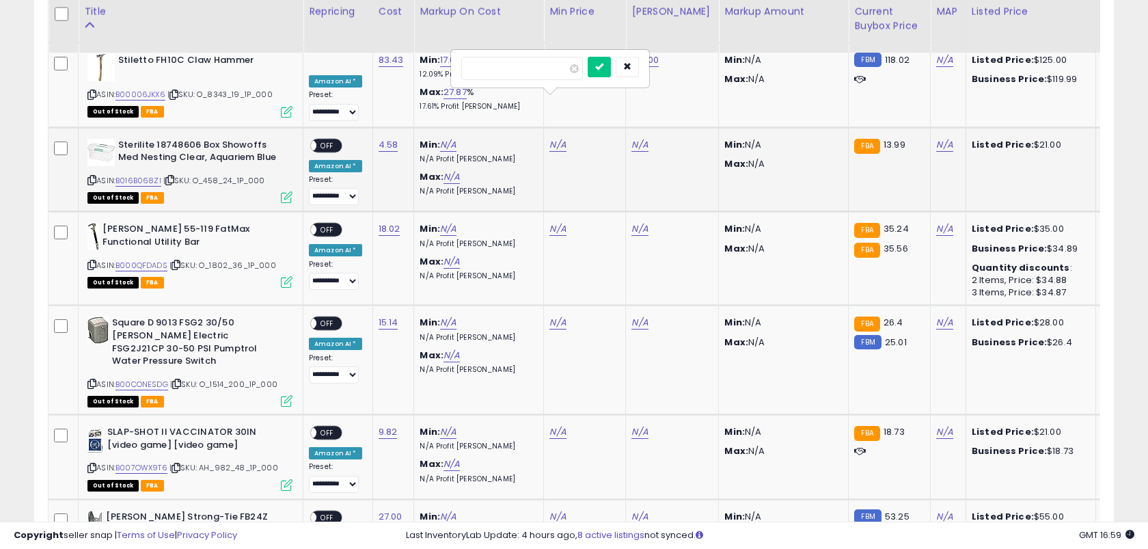
type input "*****"
click button "submit" at bounding box center [599, 67] width 23 height 21
click at [631, 138] on link "N/A" at bounding box center [639, 145] width 16 height 14
type input "**"
click button "submit" at bounding box center [681, 67] width 23 height 21
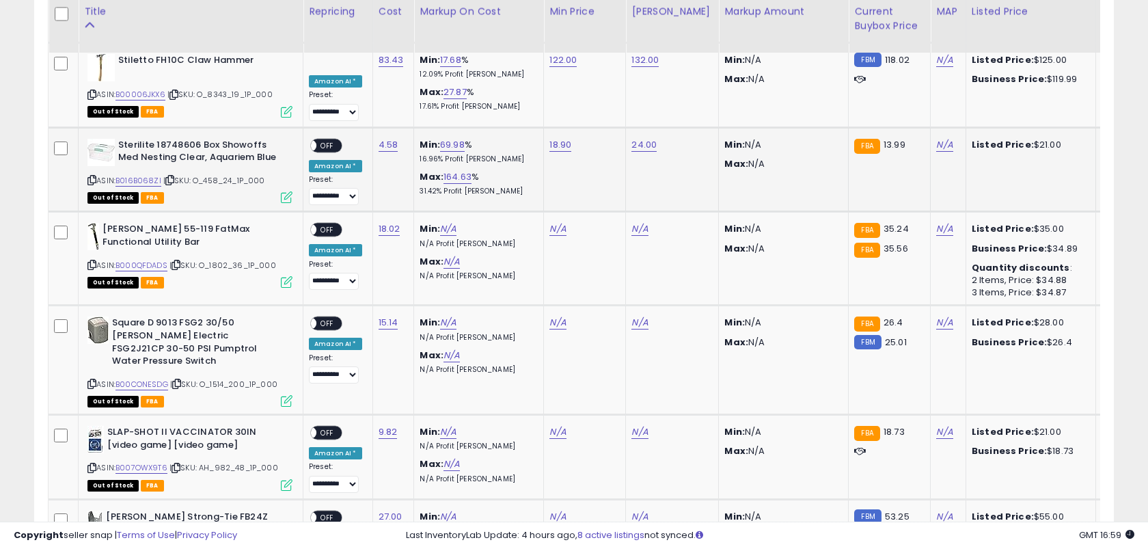
click at [329, 138] on div "ON OFF" at bounding box center [326, 145] width 32 height 14
click at [329, 139] on span "OFF" at bounding box center [327, 145] width 22 height 12
click at [391, 222] on link "18.02" at bounding box center [390, 229] width 22 height 14
click at [420, 141] on button "submit" at bounding box center [431, 151] width 23 height 21
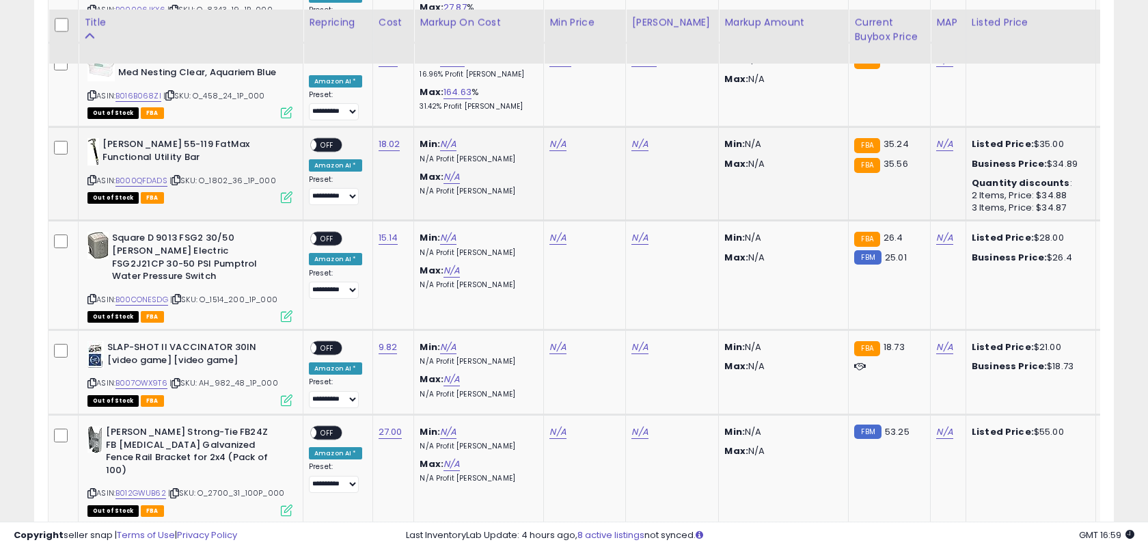
scroll to position [1853, 0]
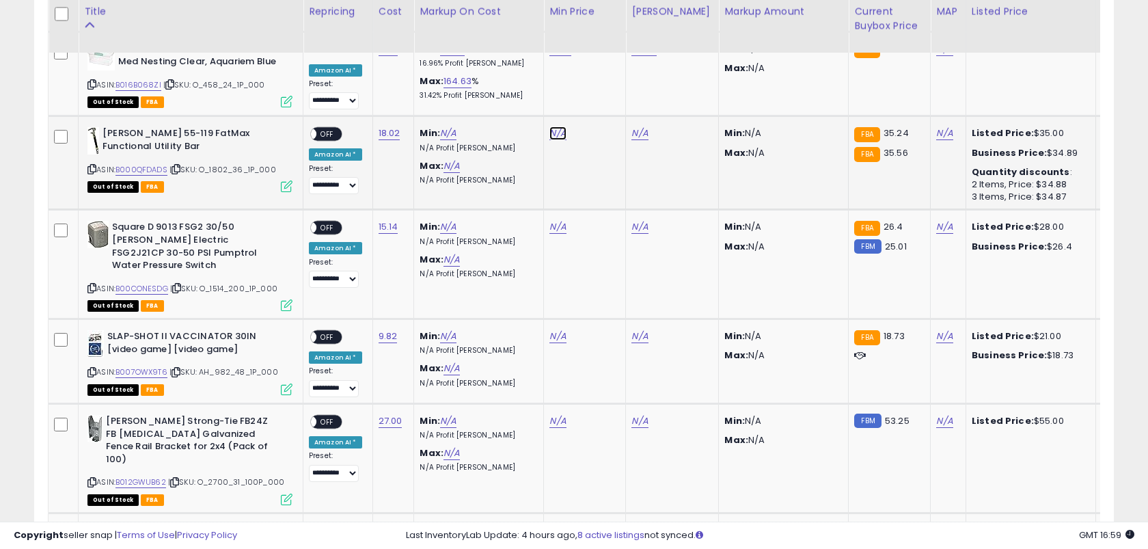
click at [551, 126] on link "N/A" at bounding box center [557, 133] width 16 height 14
type input "*****"
click button "submit" at bounding box center [599, 55] width 23 height 21
click at [633, 126] on link "N/A" at bounding box center [639, 133] width 16 height 14
type input "*****"
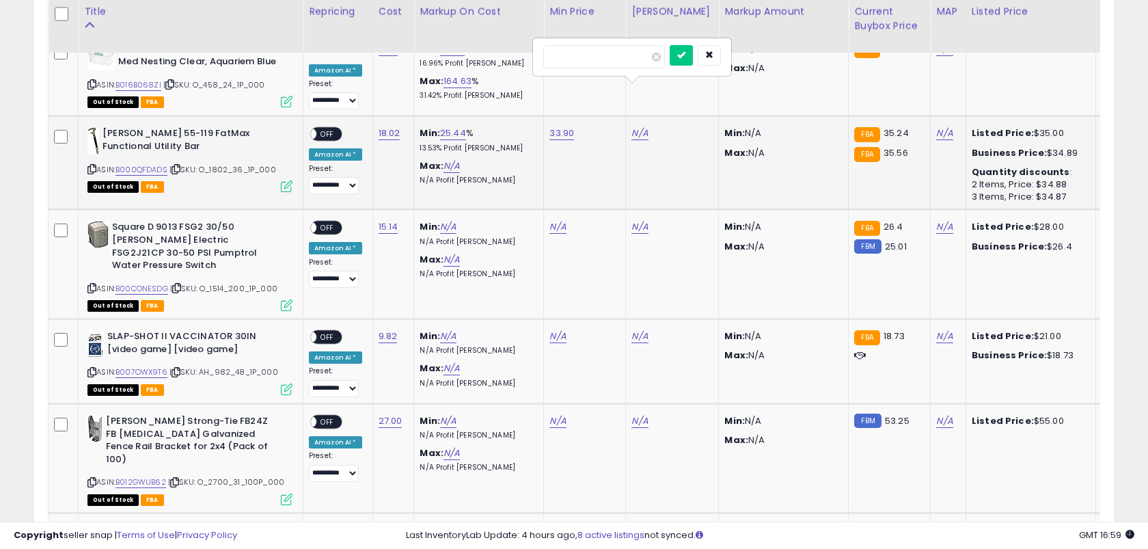
click button "submit" at bounding box center [681, 55] width 23 height 21
click at [327, 128] on span "OFF" at bounding box center [327, 134] width 22 height 12
click at [385, 220] on link "15.14" at bounding box center [389, 227] width 20 height 14
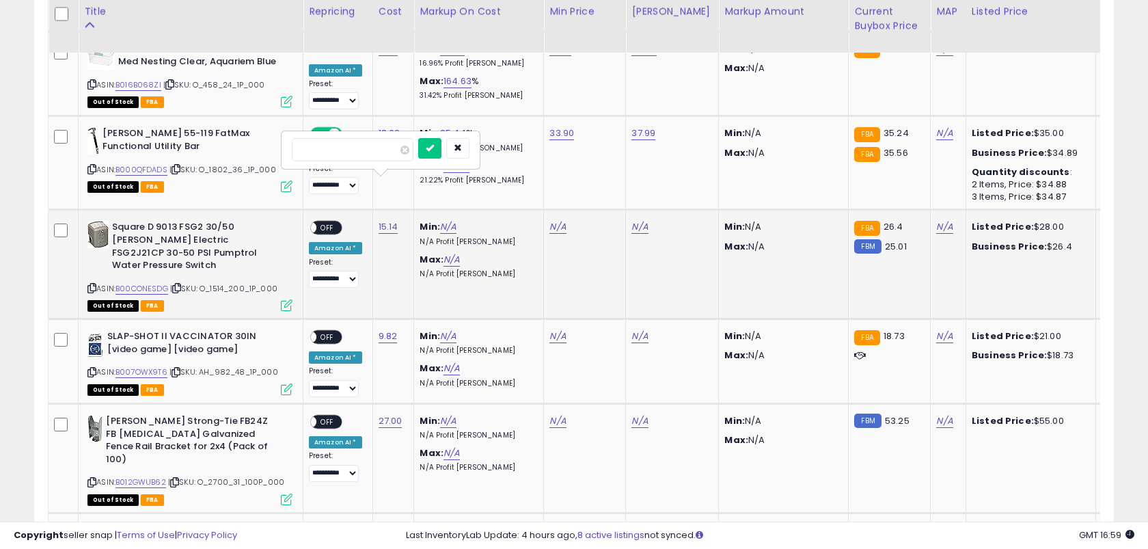
click at [418, 138] on button "submit" at bounding box center [429, 148] width 23 height 21
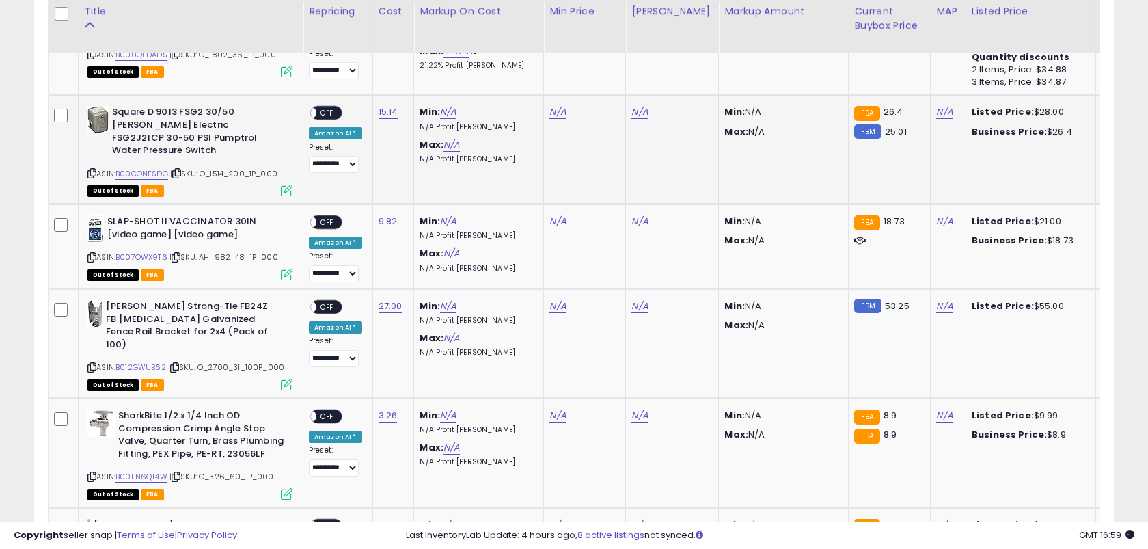
scroll to position [1951, 0]
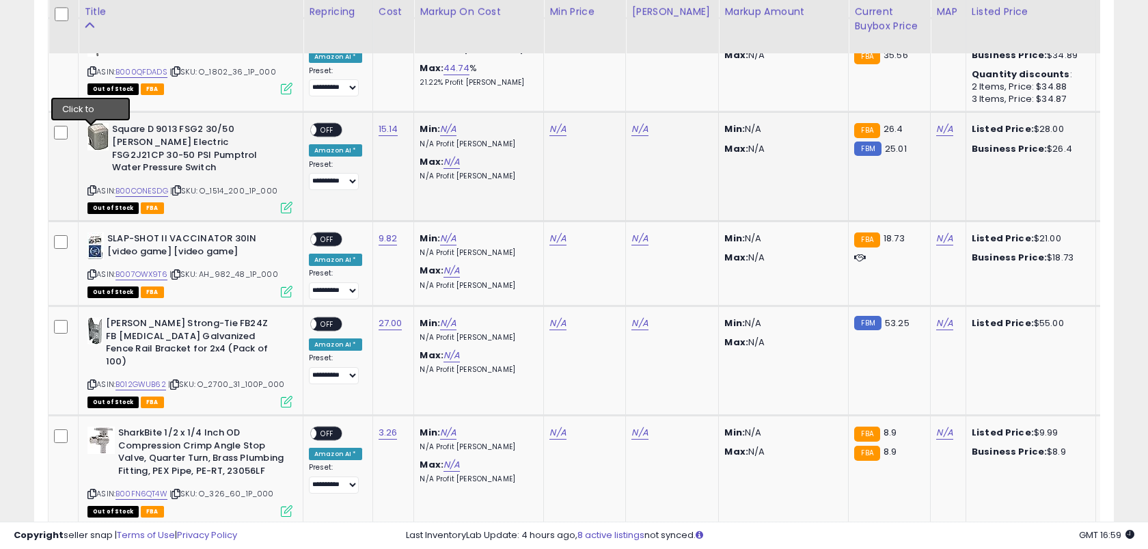
click at [91, 187] on icon at bounding box center [91, 191] width 9 height 8
click at [383, 122] on link "15.14" at bounding box center [389, 129] width 20 height 14
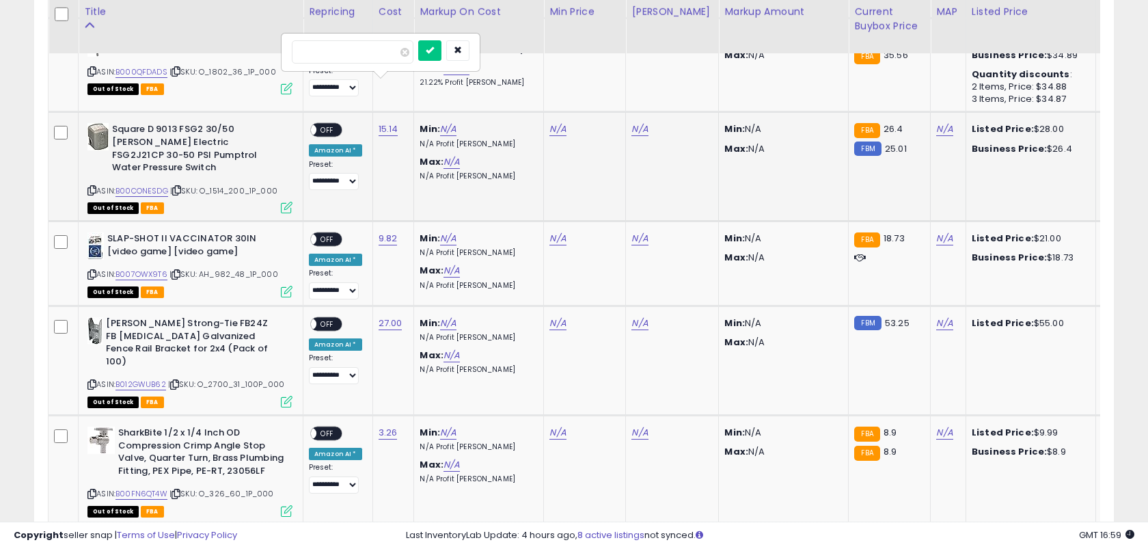
click at [418, 40] on button "submit" at bounding box center [429, 50] width 23 height 21
click at [549, 122] on link "N/A" at bounding box center [557, 129] width 16 height 14
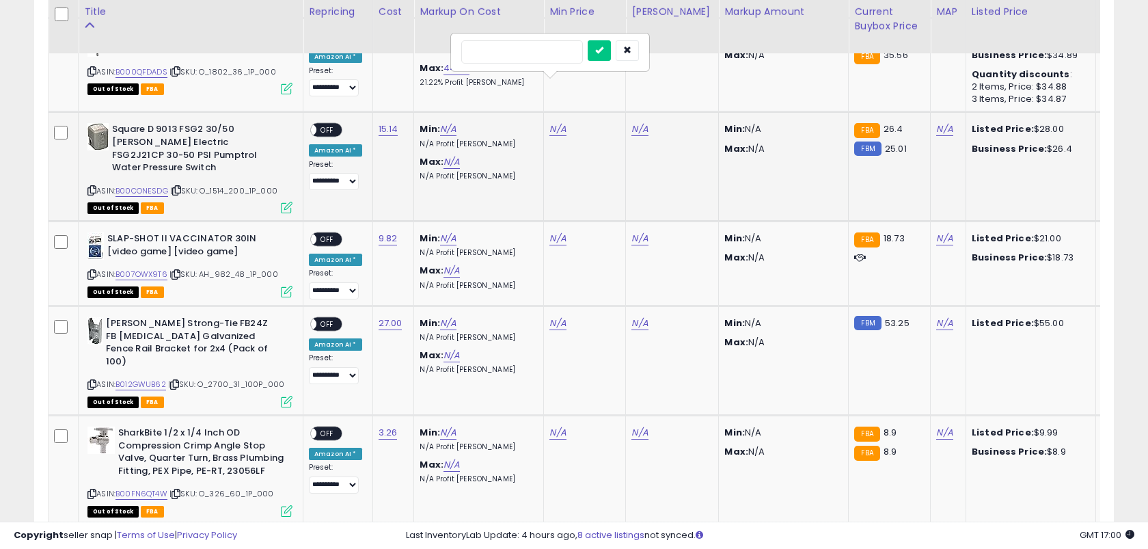
type input "*****"
click button "submit" at bounding box center [599, 50] width 23 height 21
click at [637, 122] on link "N/A" at bounding box center [639, 129] width 16 height 14
type input "**"
click button "submit" at bounding box center [681, 50] width 23 height 21
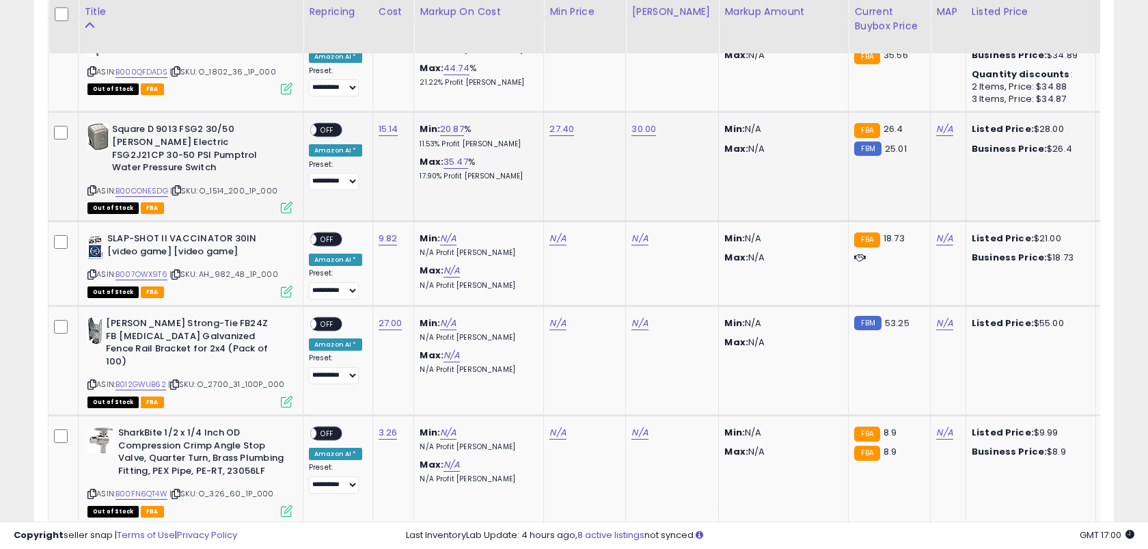
click at [332, 124] on span "OFF" at bounding box center [327, 130] width 22 height 12
click at [383, 232] on link "9.82" at bounding box center [388, 239] width 19 height 14
click at [418, 137] on button "submit" at bounding box center [429, 147] width 23 height 21
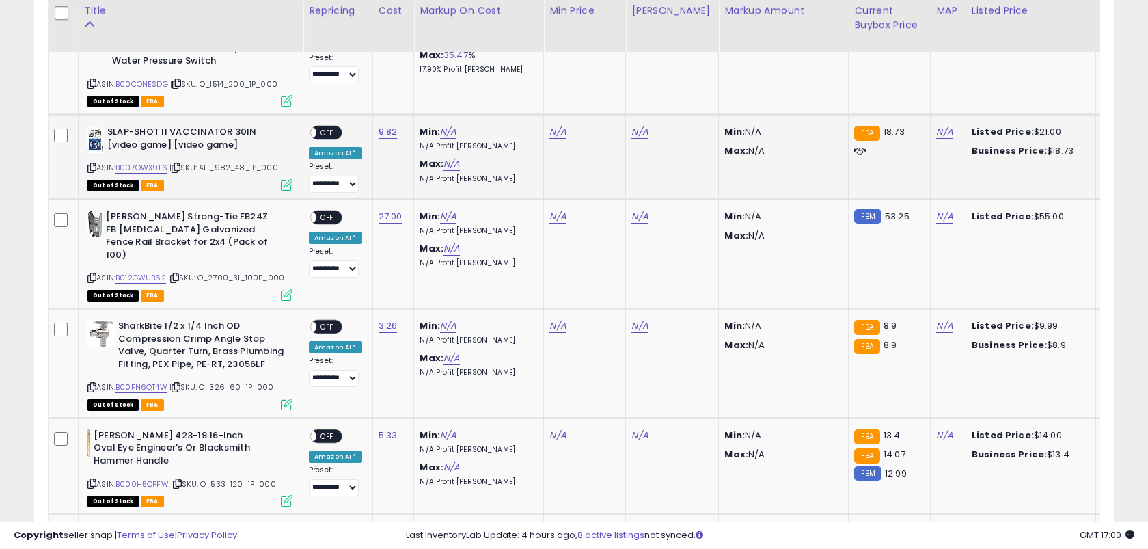
scroll to position [2057, 0]
click at [556, 126] on link "N/A" at bounding box center [557, 133] width 16 height 14
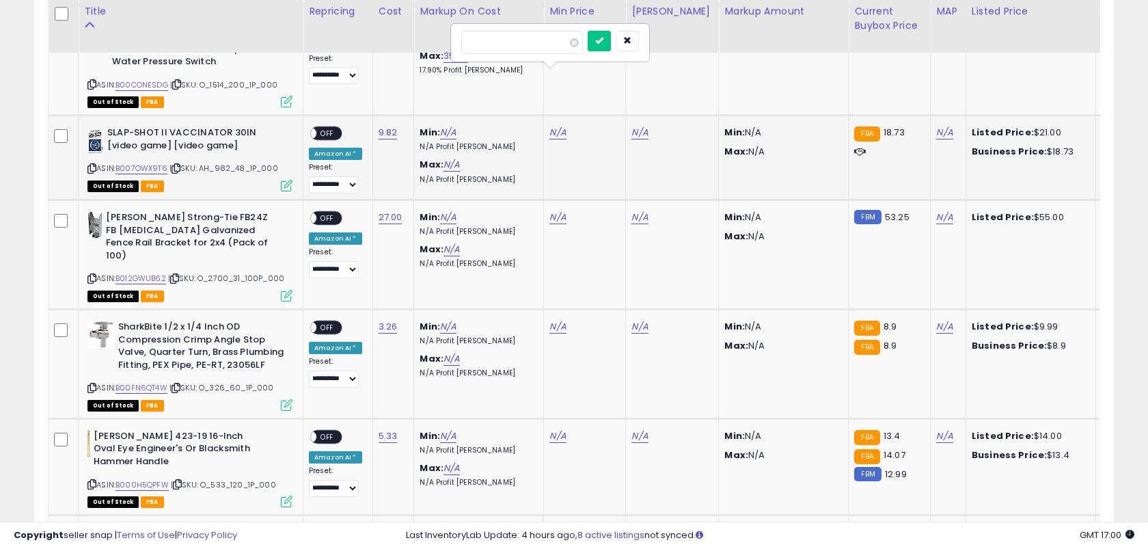
type input "*****"
click button "submit" at bounding box center [599, 41] width 23 height 21
click at [636, 126] on link "N/A" at bounding box center [639, 133] width 16 height 14
type input "**"
click button "submit" at bounding box center [681, 41] width 23 height 21
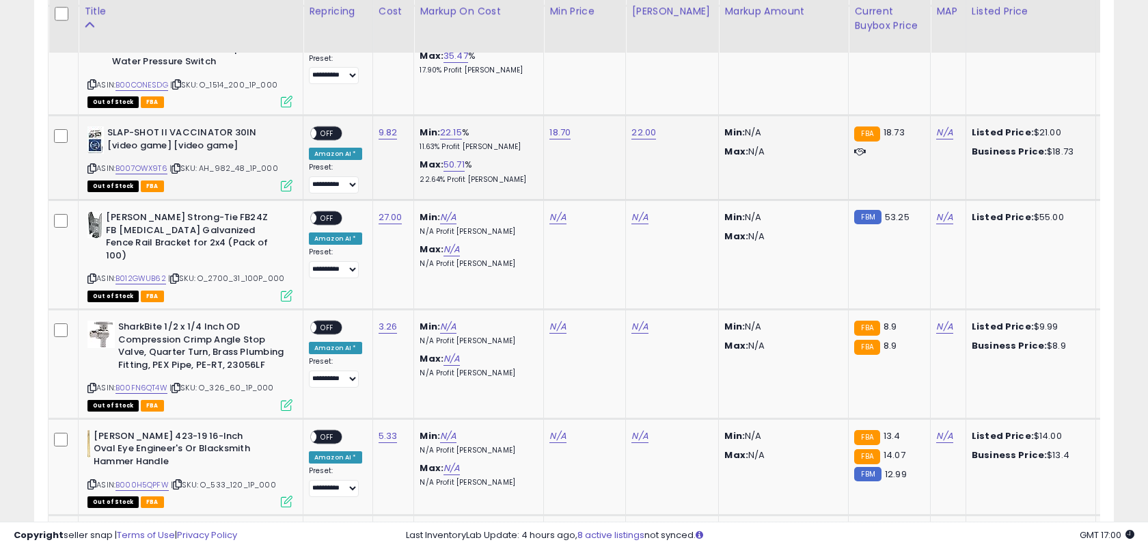
click at [331, 128] on span "OFF" at bounding box center [327, 134] width 22 height 12
click at [380, 210] on link "27.00" at bounding box center [391, 217] width 24 height 14
click button "submit" at bounding box center [431, 125] width 23 height 21
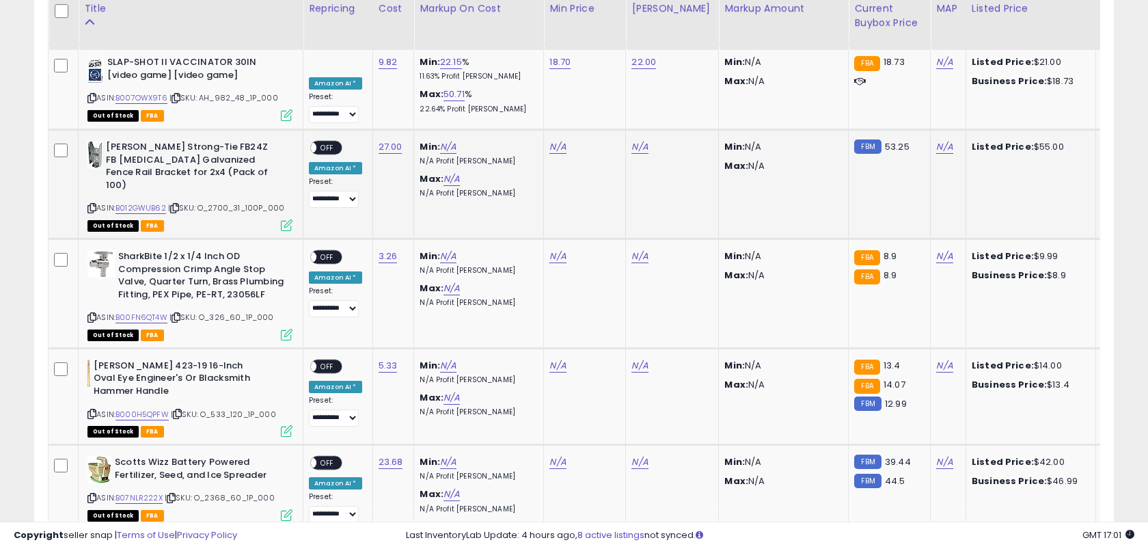
scroll to position [2124, 0]
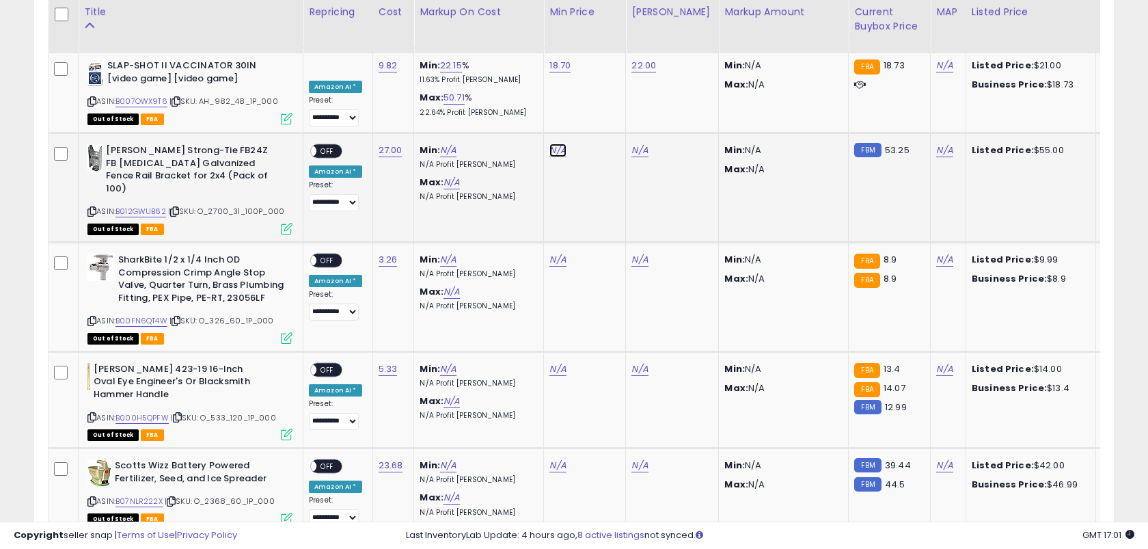
click at [554, 144] on link "N/A" at bounding box center [557, 151] width 16 height 14
type input "*****"
click button "submit" at bounding box center [599, 58] width 23 height 21
click at [635, 144] on link "N/A" at bounding box center [639, 151] width 16 height 14
type input "**"
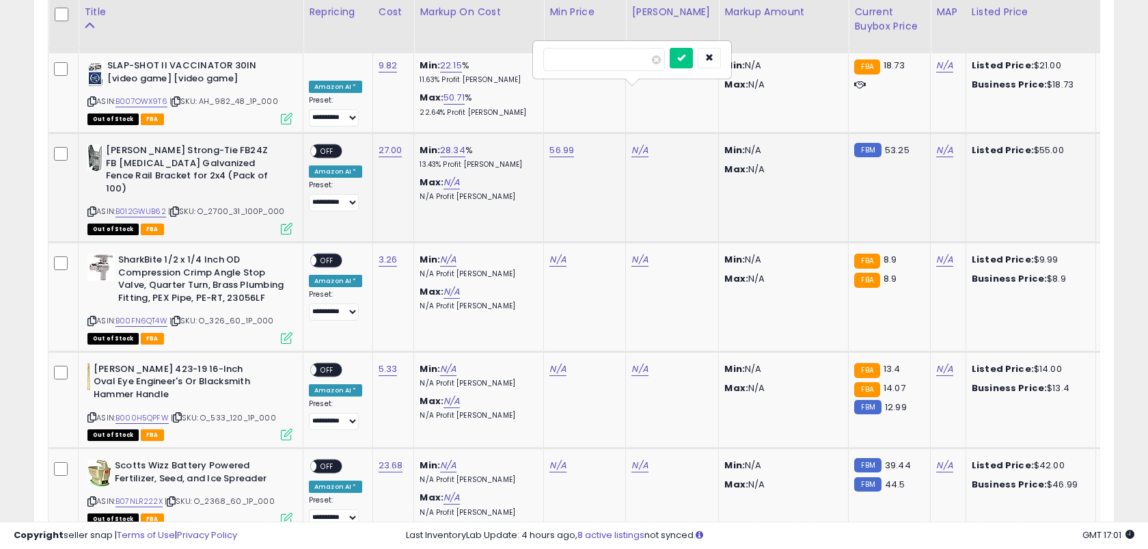
click button "submit" at bounding box center [681, 58] width 23 height 21
click at [331, 146] on span "OFF" at bounding box center [327, 152] width 22 height 12
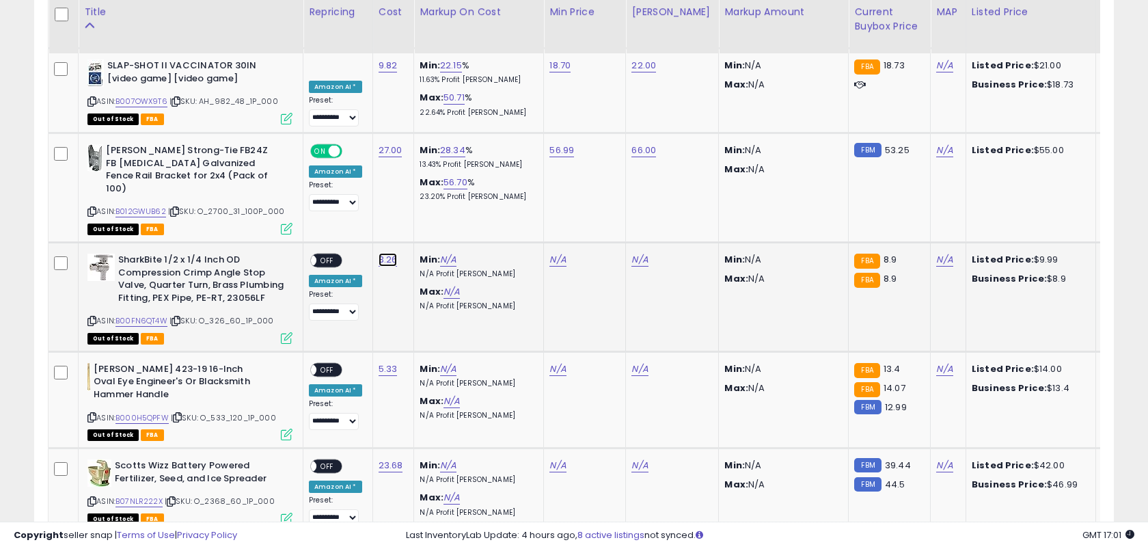
click at [388, 253] on link "3.26" at bounding box center [388, 260] width 19 height 14
click at [418, 144] on button "submit" at bounding box center [429, 154] width 23 height 21
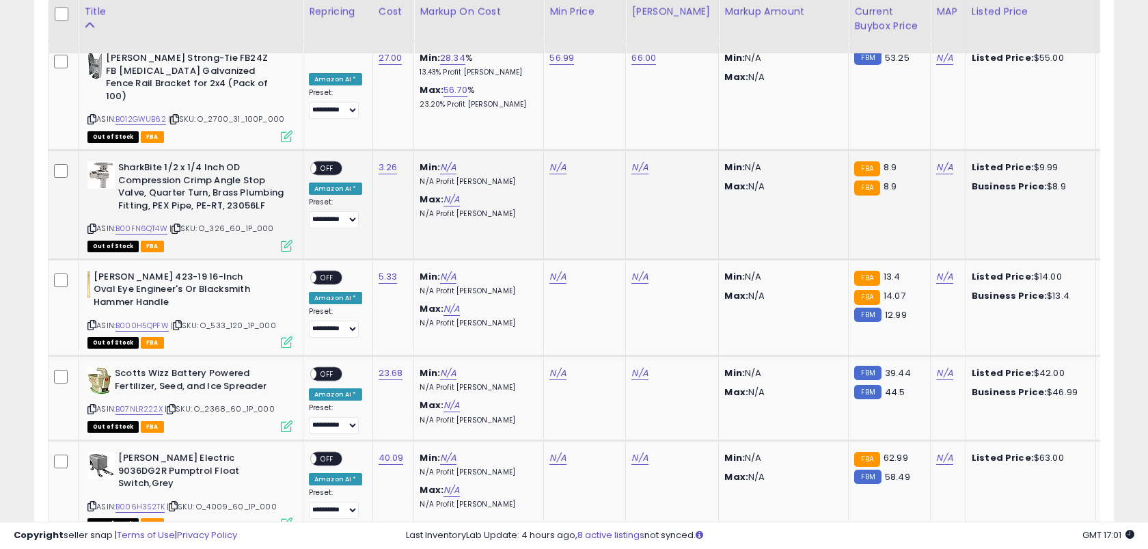
scroll to position [2229, 0]
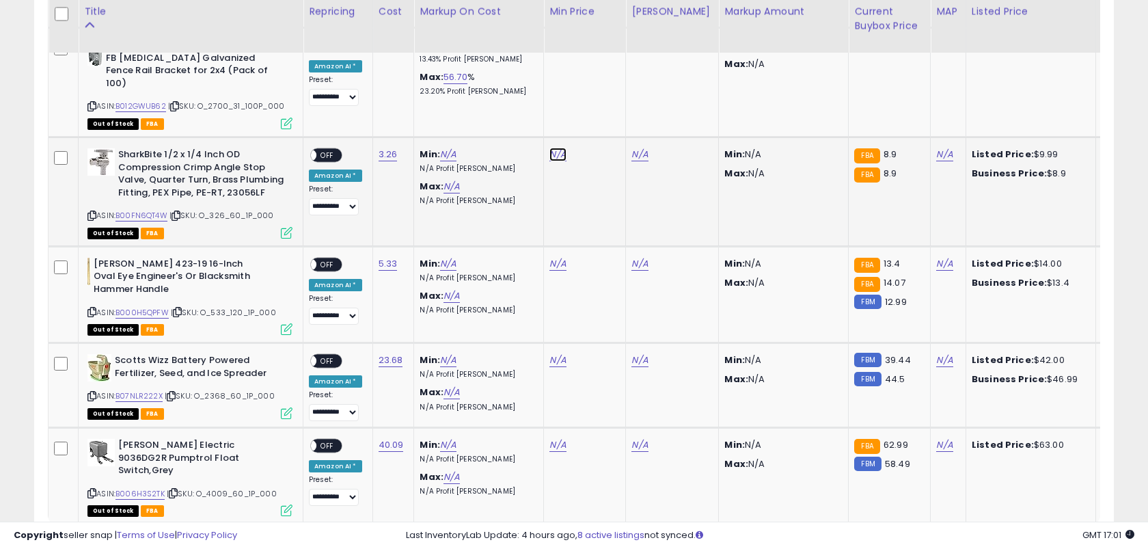
click at [549, 148] on link "N/A" at bounding box center [557, 155] width 16 height 14
type input "****"
click button "submit" at bounding box center [599, 49] width 23 height 21
click at [633, 148] on link "N/A" at bounding box center [639, 155] width 16 height 14
type input "****"
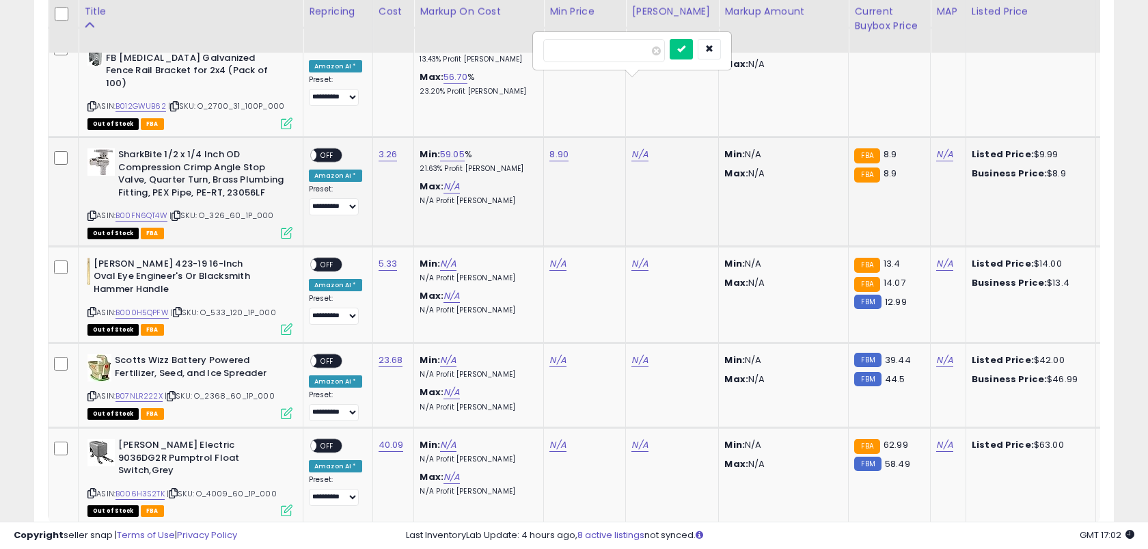
click button "submit" at bounding box center [681, 49] width 23 height 21
click at [323, 150] on span "OFF" at bounding box center [327, 156] width 22 height 12
click at [393, 258] on div "5.33" at bounding box center [391, 264] width 25 height 12
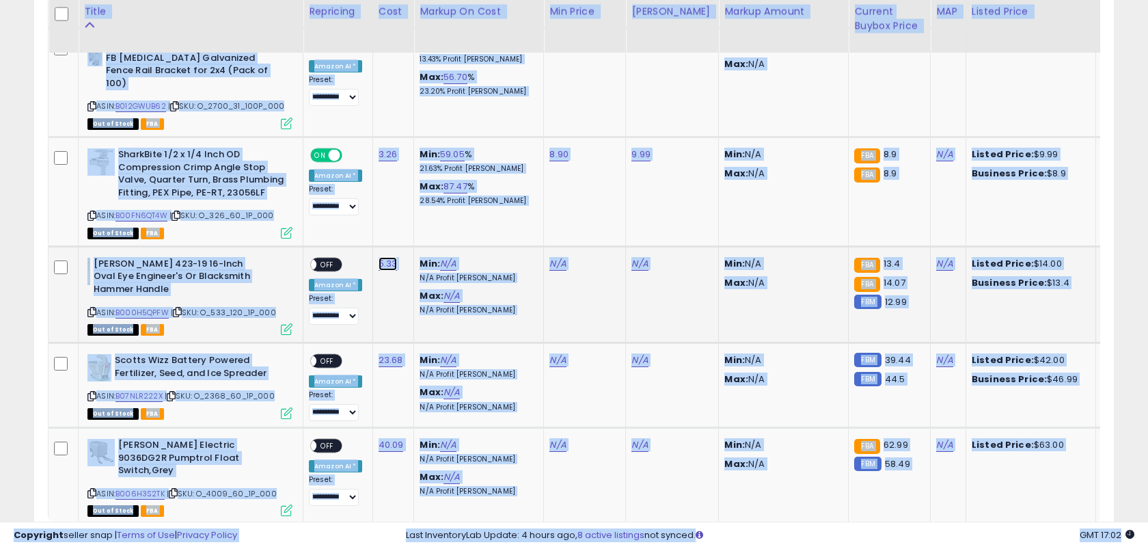
click at [388, 257] on link "5.33" at bounding box center [388, 264] width 19 height 14
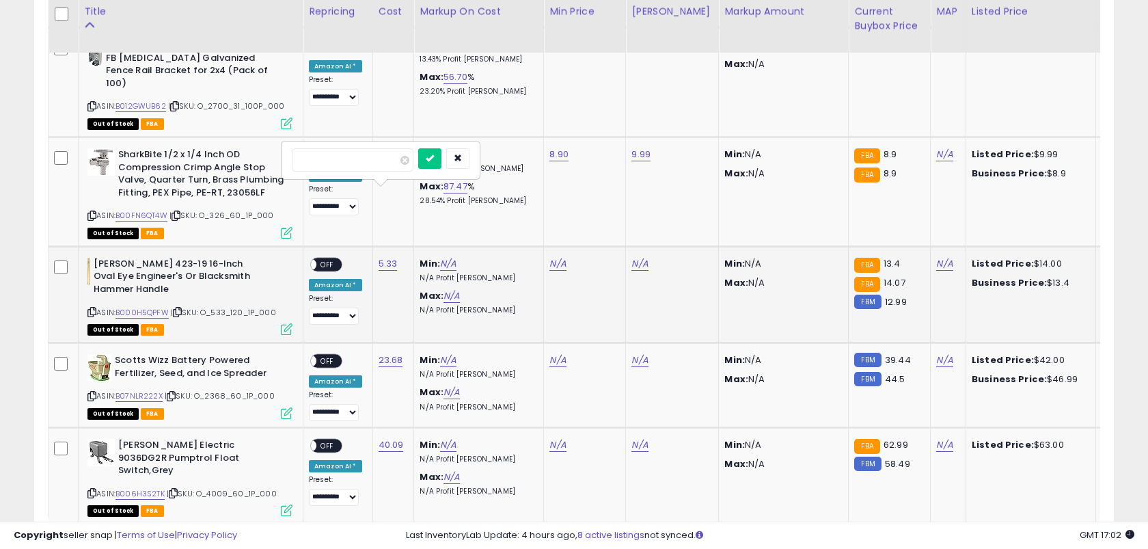
click at [418, 148] on button "submit" at bounding box center [429, 158] width 23 height 21
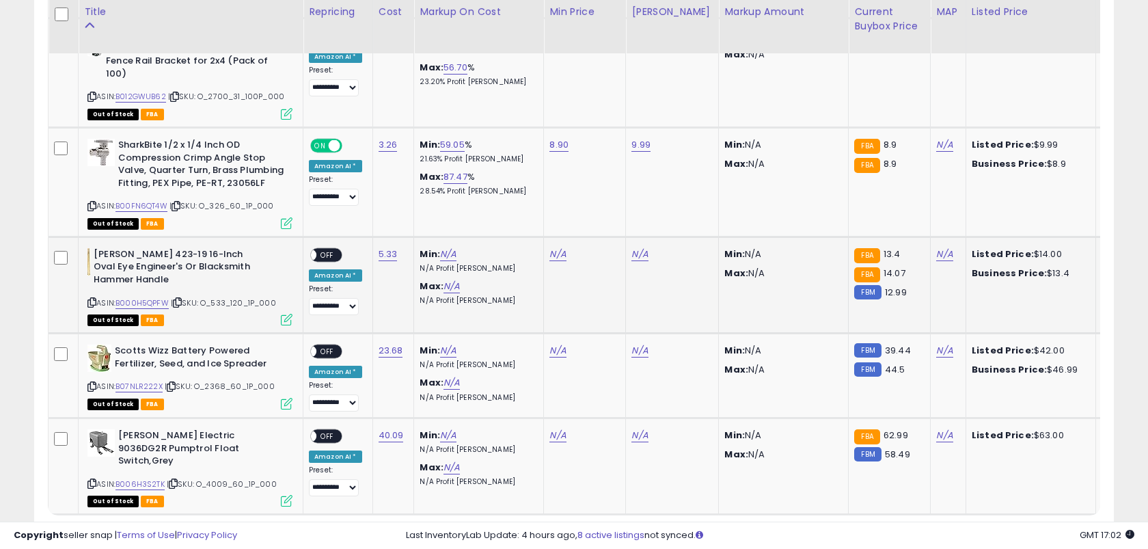
click at [548, 236] on td "N/A" at bounding box center [585, 284] width 82 height 96
click at [549, 247] on link "N/A" at bounding box center [557, 254] width 16 height 14
type input "*****"
click button "submit" at bounding box center [599, 149] width 23 height 21
click at [634, 247] on link "N/A" at bounding box center [639, 254] width 16 height 14
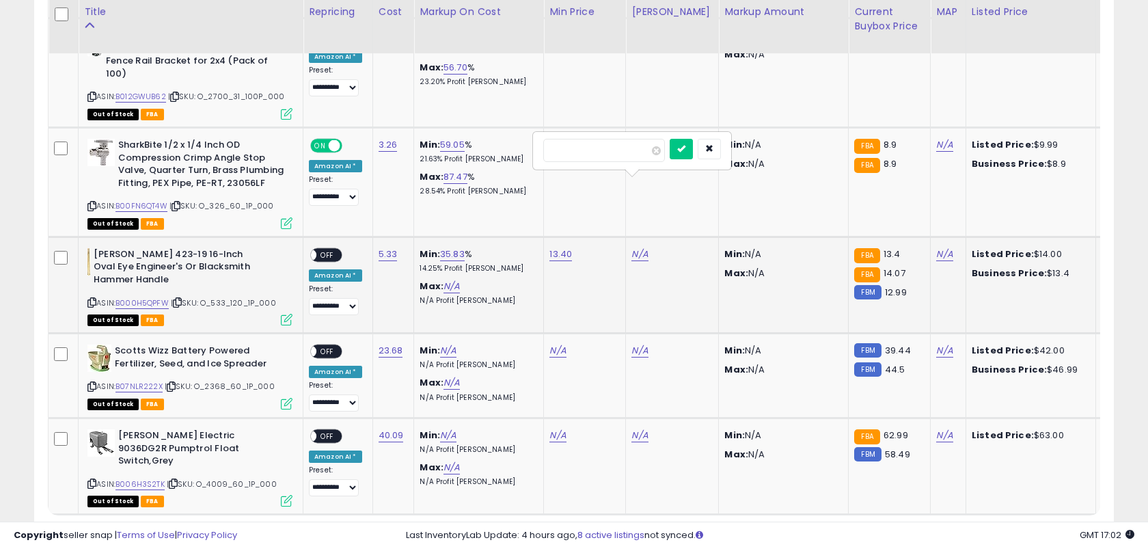
type input "*****"
click button "submit" at bounding box center [681, 149] width 23 height 21
click at [331, 249] on span "OFF" at bounding box center [327, 255] width 22 height 12
click at [383, 344] on link "23.68" at bounding box center [391, 351] width 25 height 14
click at [421, 235] on button "submit" at bounding box center [432, 245] width 23 height 21
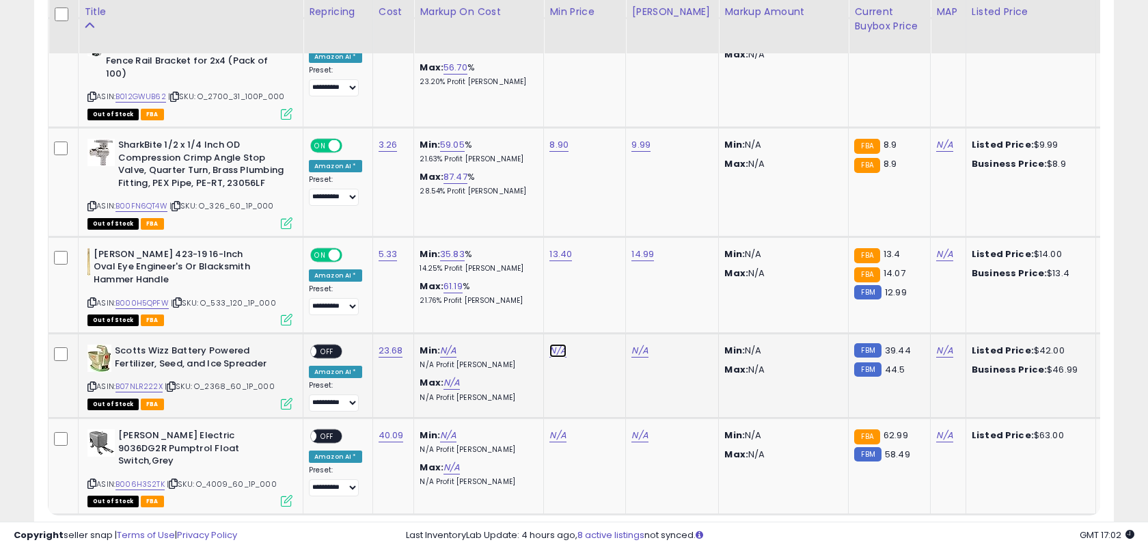
click at [551, 344] on link "N/A" at bounding box center [557, 351] width 16 height 14
type input "*****"
click button "submit" at bounding box center [599, 245] width 23 height 21
click at [635, 344] on link "N/A" at bounding box center [639, 351] width 16 height 14
type input "**"
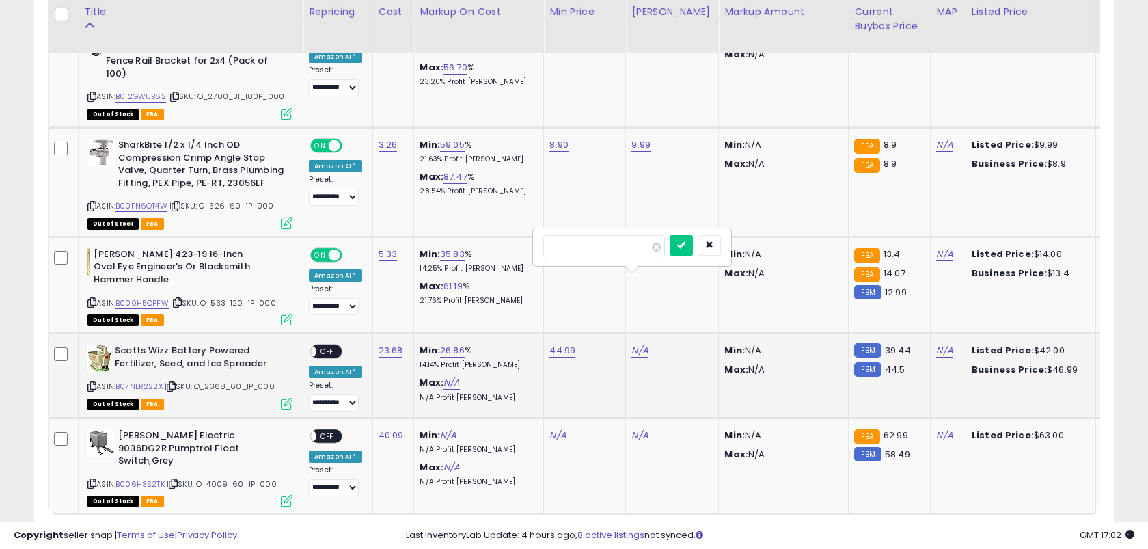
click button "submit" at bounding box center [681, 245] width 23 height 21
click at [326, 346] on span "OFF" at bounding box center [327, 352] width 22 height 12
click at [388, 429] on link "40.09" at bounding box center [391, 436] width 25 height 14
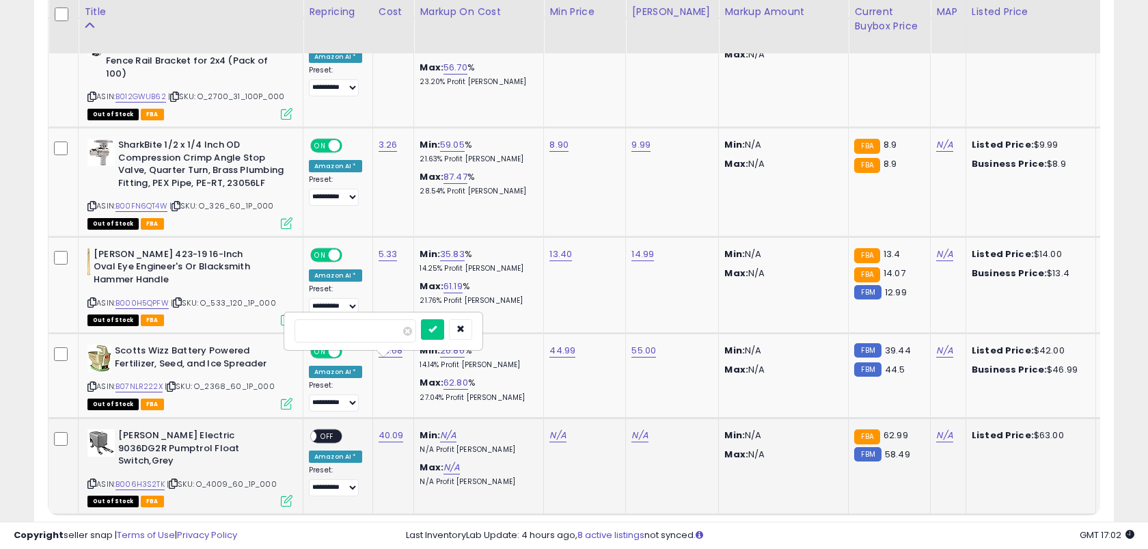
click at [421, 319] on button "submit" at bounding box center [432, 329] width 23 height 21
click at [557, 429] on link "N/A" at bounding box center [557, 436] width 16 height 14
type input "*****"
click button "submit" at bounding box center [599, 329] width 23 height 21
click at [631, 429] on link "N/A" at bounding box center [639, 436] width 16 height 14
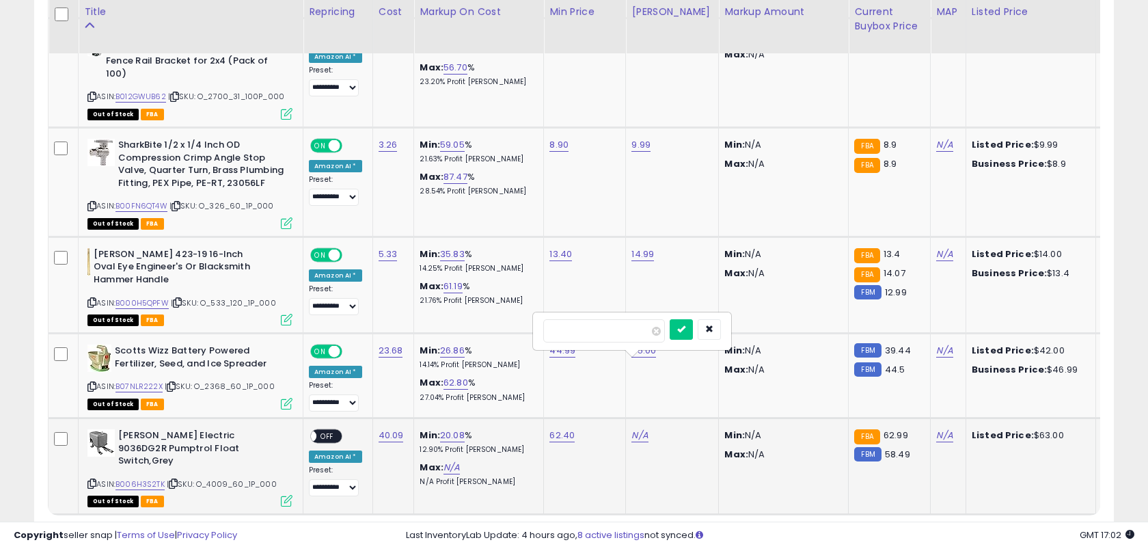
type input "**"
click button "submit" at bounding box center [681, 329] width 23 height 21
click at [327, 431] on span "OFF" at bounding box center [327, 437] width 22 height 12
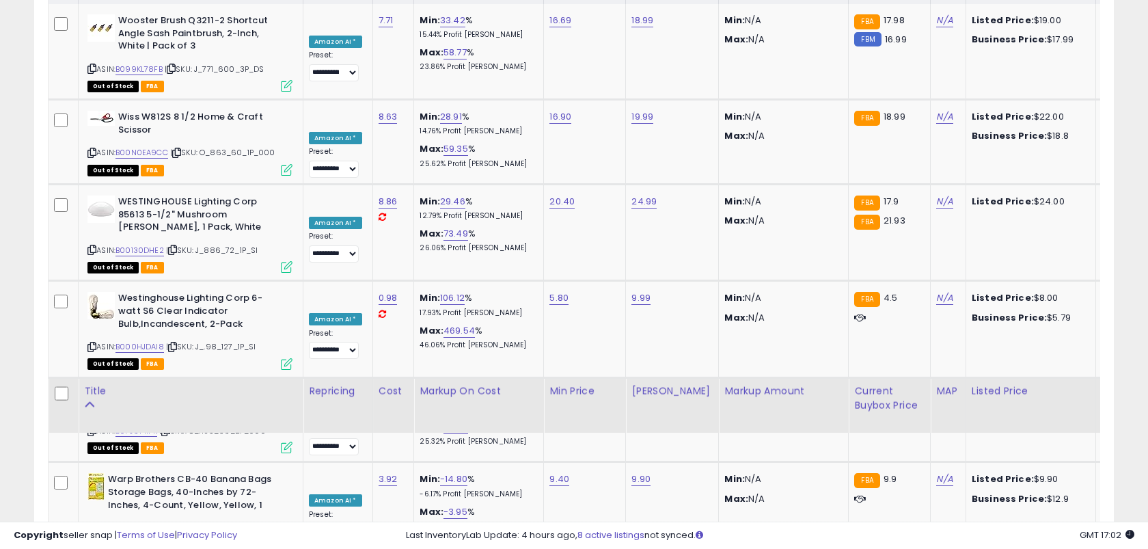
scroll to position [0, 0]
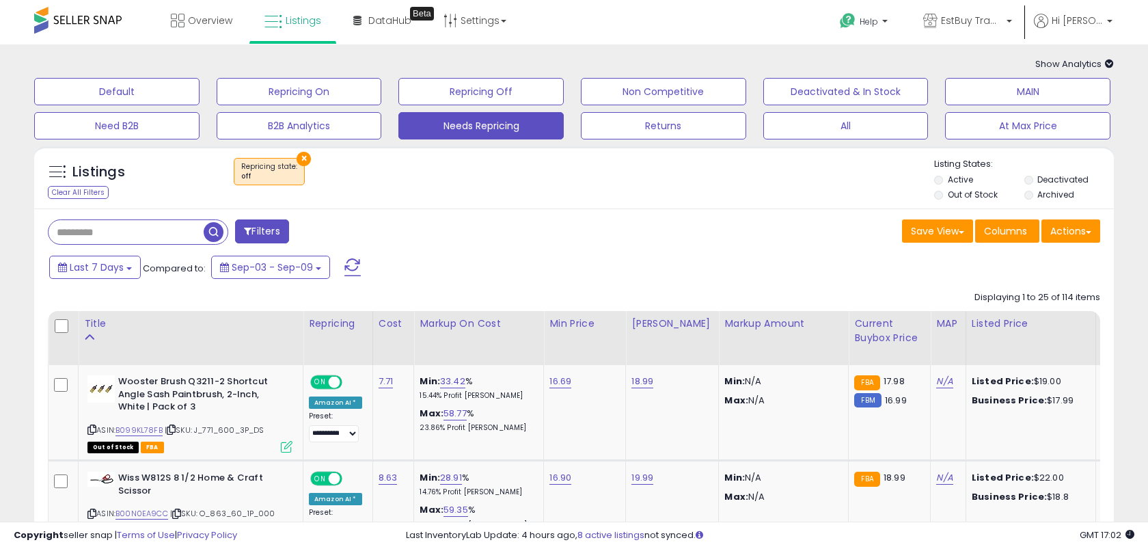
click at [219, 234] on span "button" at bounding box center [214, 232] width 20 height 20
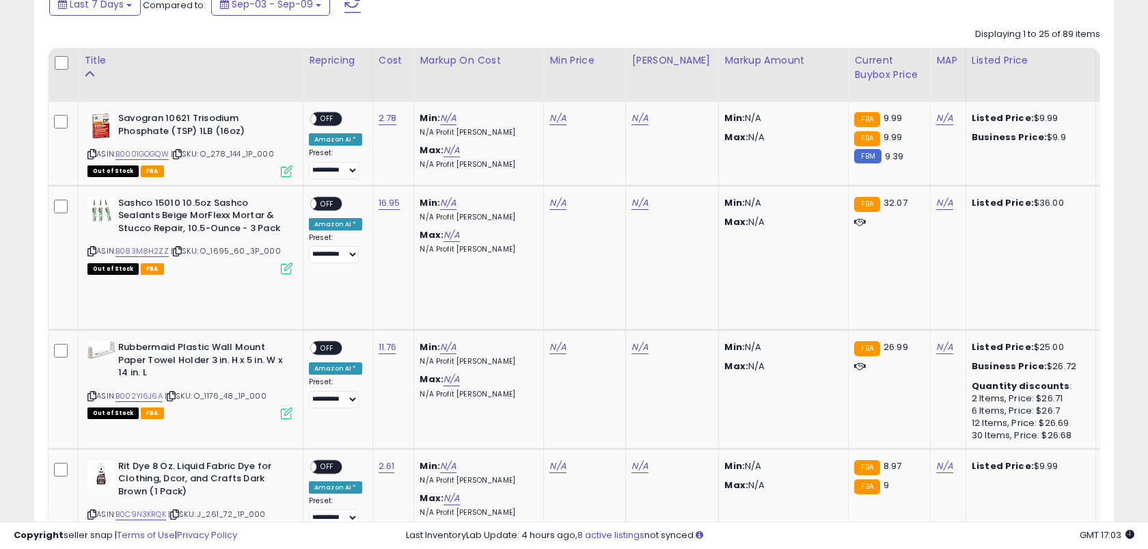
scroll to position [261, 0]
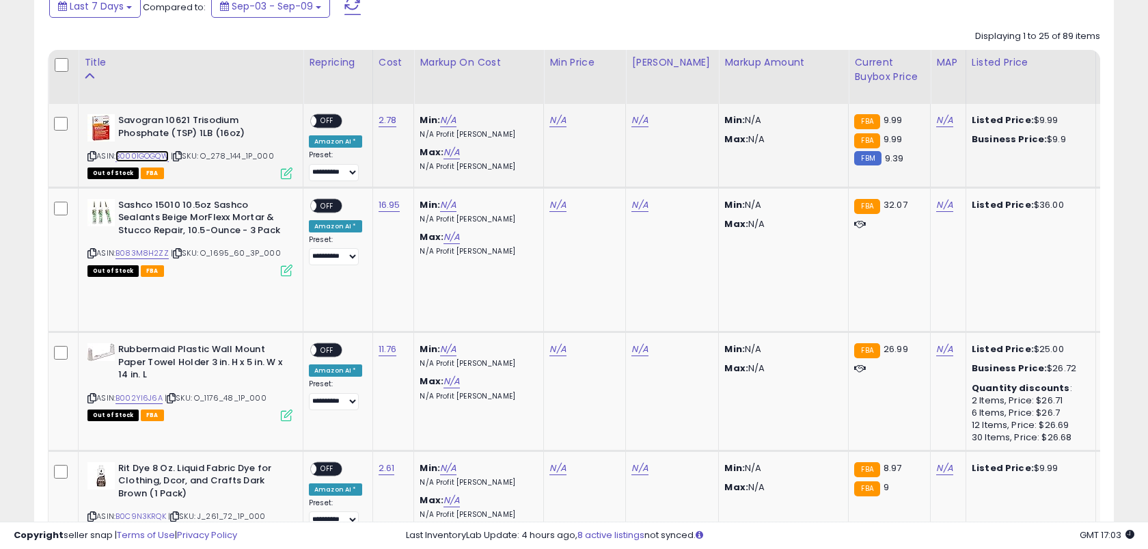
click at [160, 159] on link "B0001GOGQW" at bounding box center [141, 156] width 53 height 12
click at [154, 259] on div "ASIN: B083M8H2ZZ | SKU: O_1695_60_3P_000 Out of Stock FBA" at bounding box center [189, 237] width 205 height 76
click at [151, 255] on link "B083M8H2ZZ" at bounding box center [141, 253] width 53 height 12
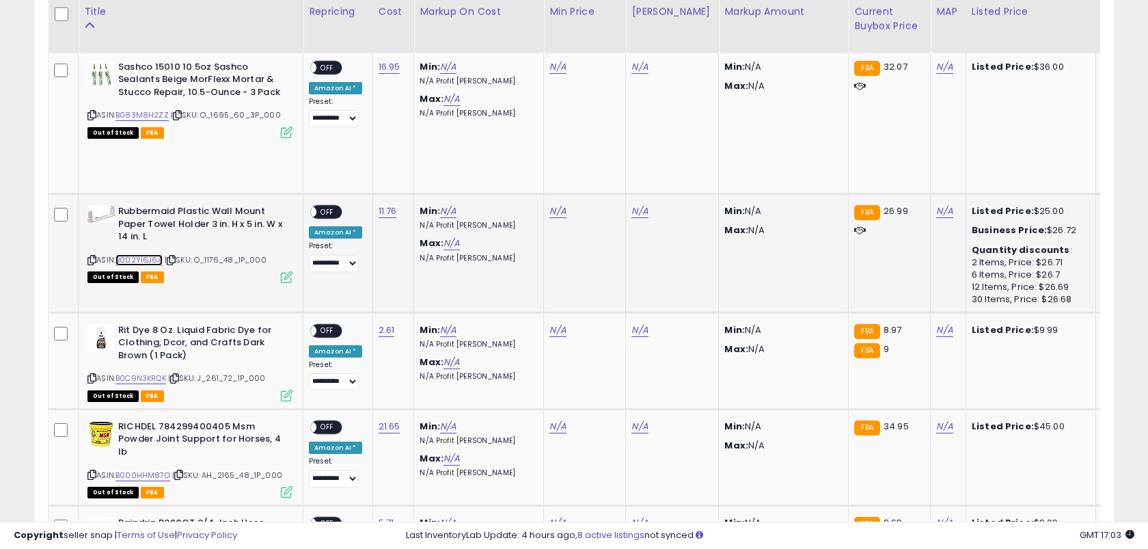
click at [144, 258] on link "B002YI6J6A" at bounding box center [138, 260] width 47 height 12
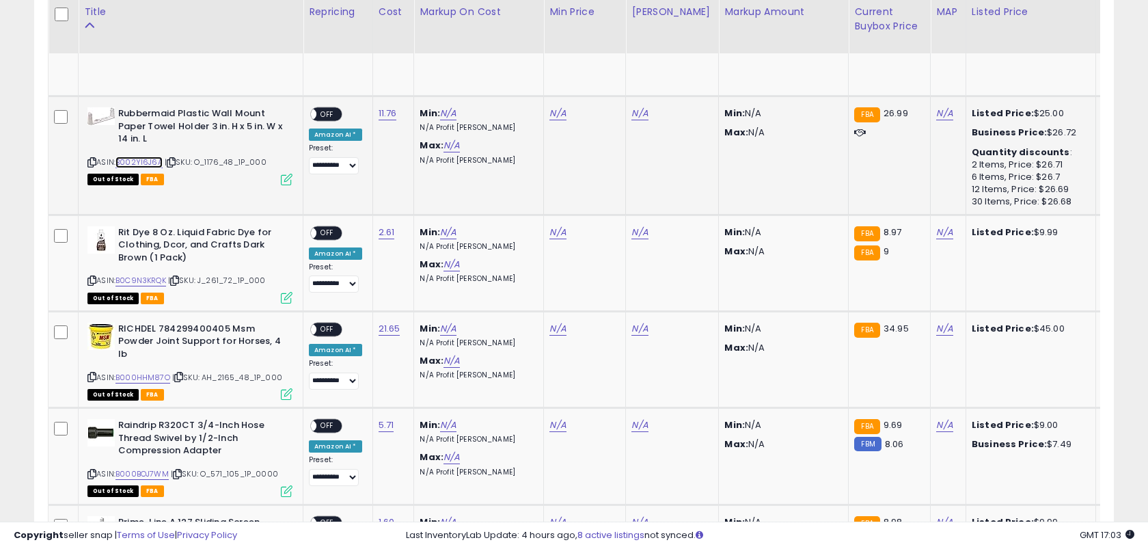
scroll to position [506, 0]
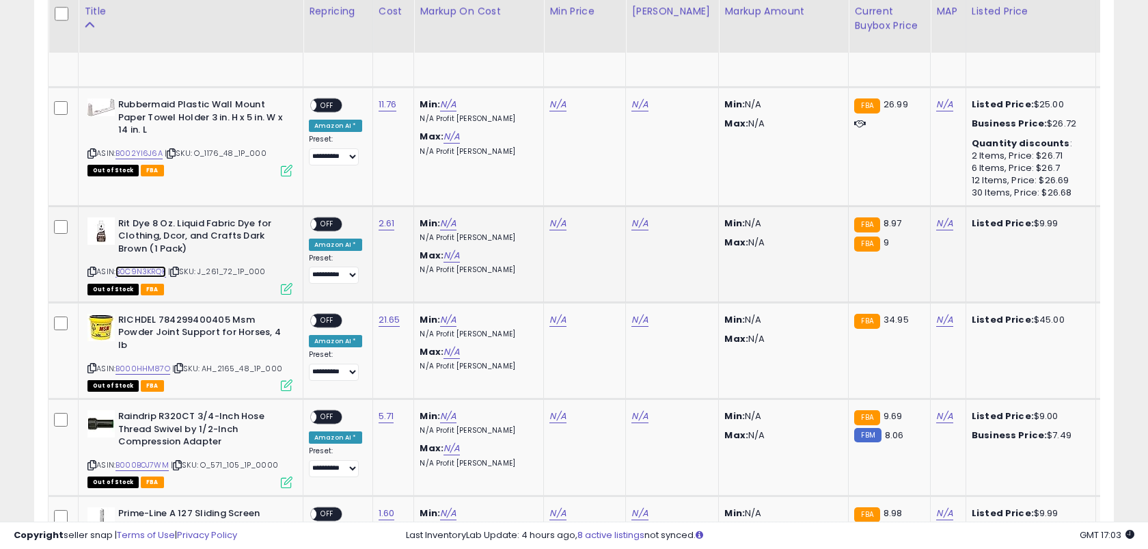
click at [142, 268] on link "B0C9N3KRQK" at bounding box center [140, 272] width 51 height 12
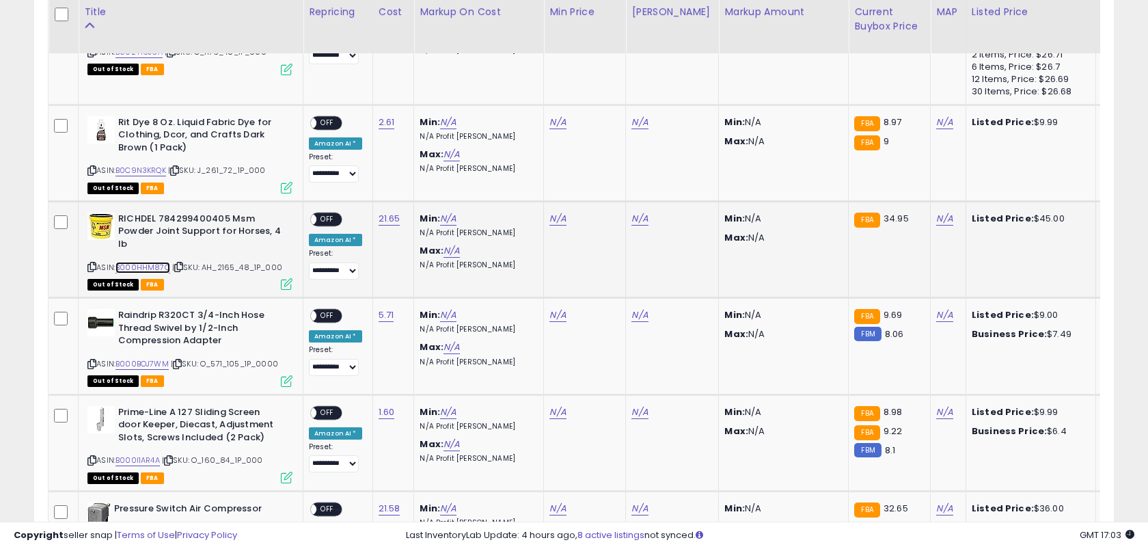
click at [146, 267] on link "B000HHM87O" at bounding box center [142, 268] width 55 height 12
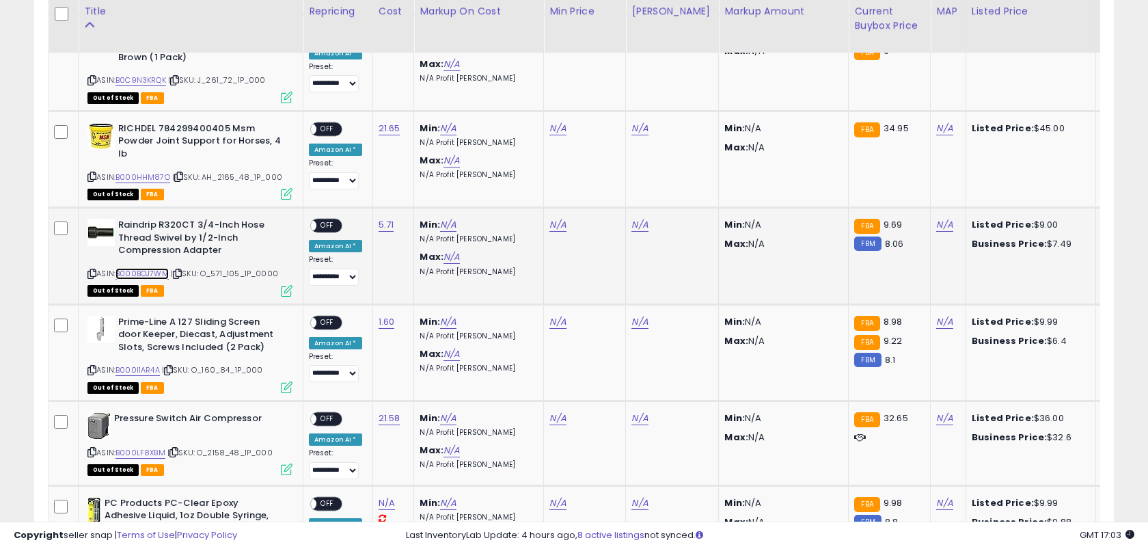
click at [148, 273] on link "B000BOJ7WM" at bounding box center [141, 274] width 53 height 12
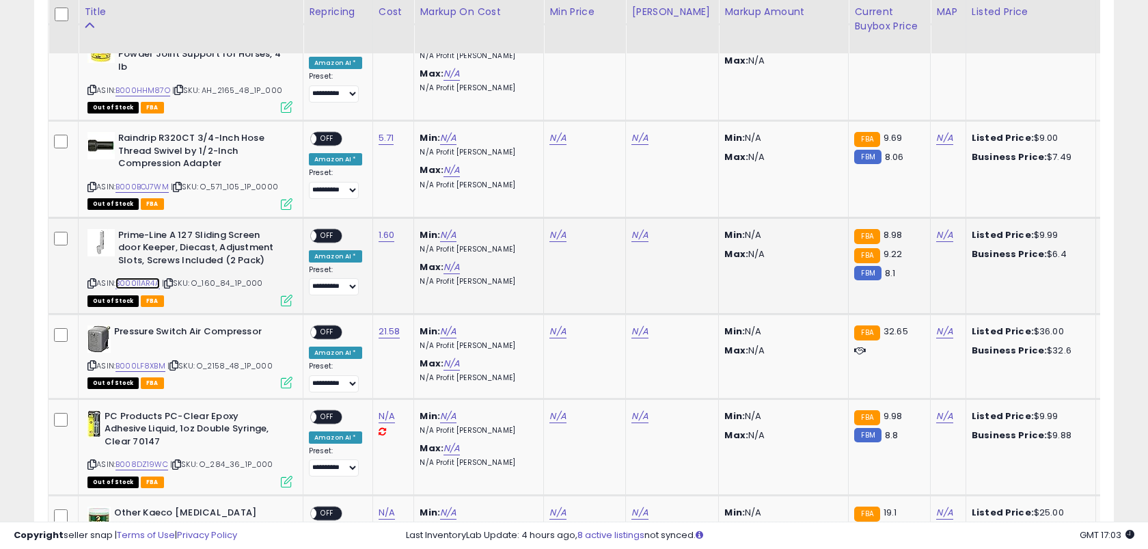
click at [148, 279] on link "B000I1AR4A" at bounding box center [137, 283] width 44 height 12
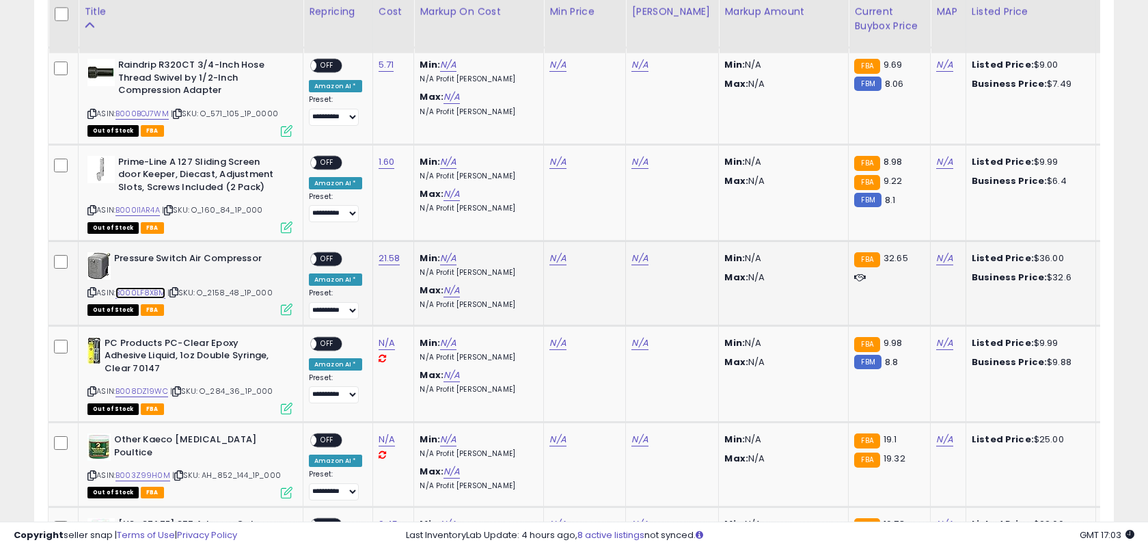
click at [148, 288] on link "B000LF8XBM" at bounding box center [140, 293] width 50 height 12
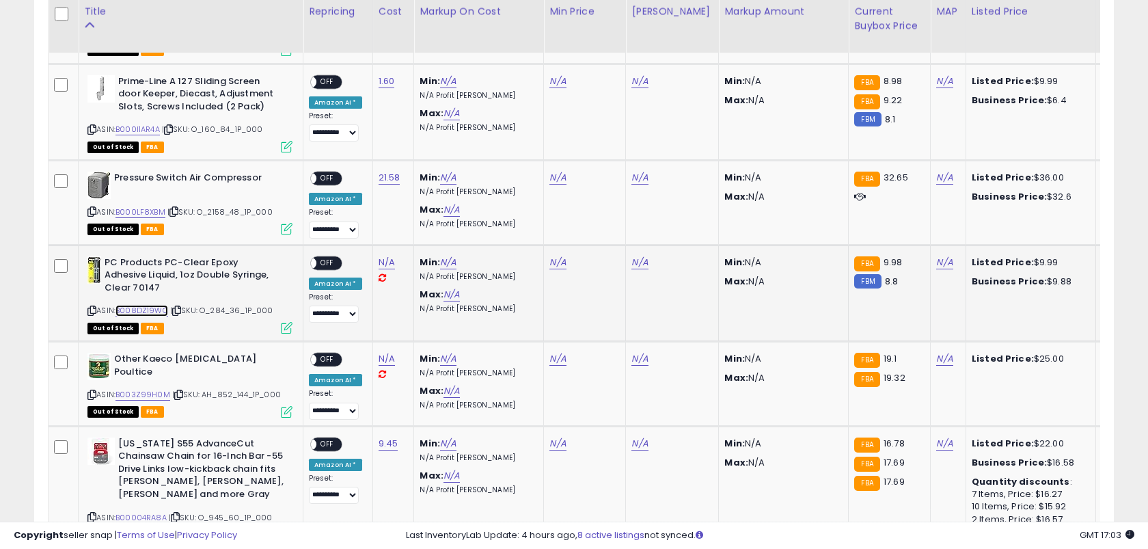
click at [147, 309] on link "B008DZ19WC" at bounding box center [141, 311] width 53 height 12
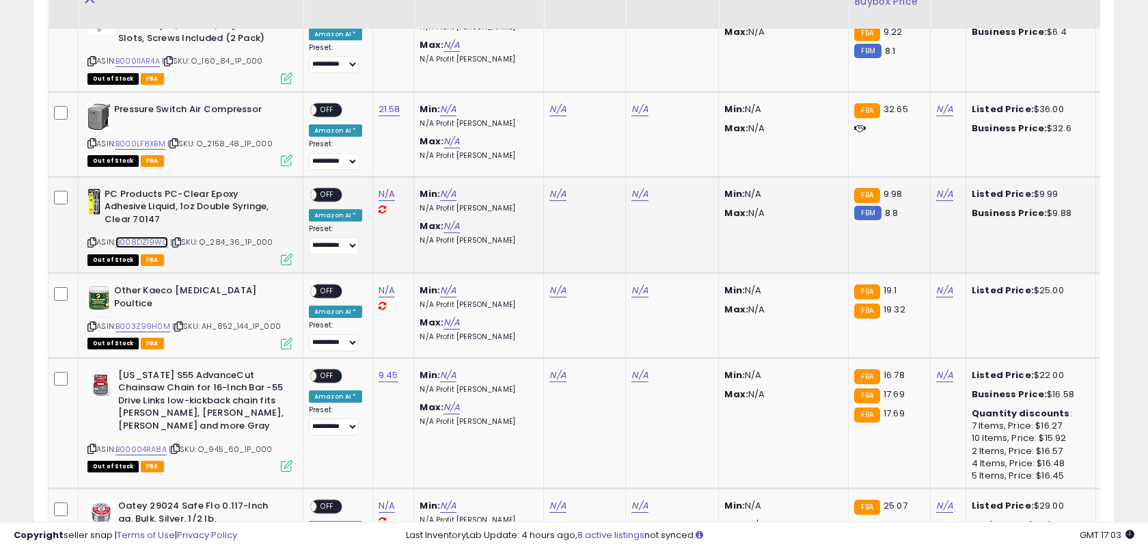
scroll to position [1012, 0]
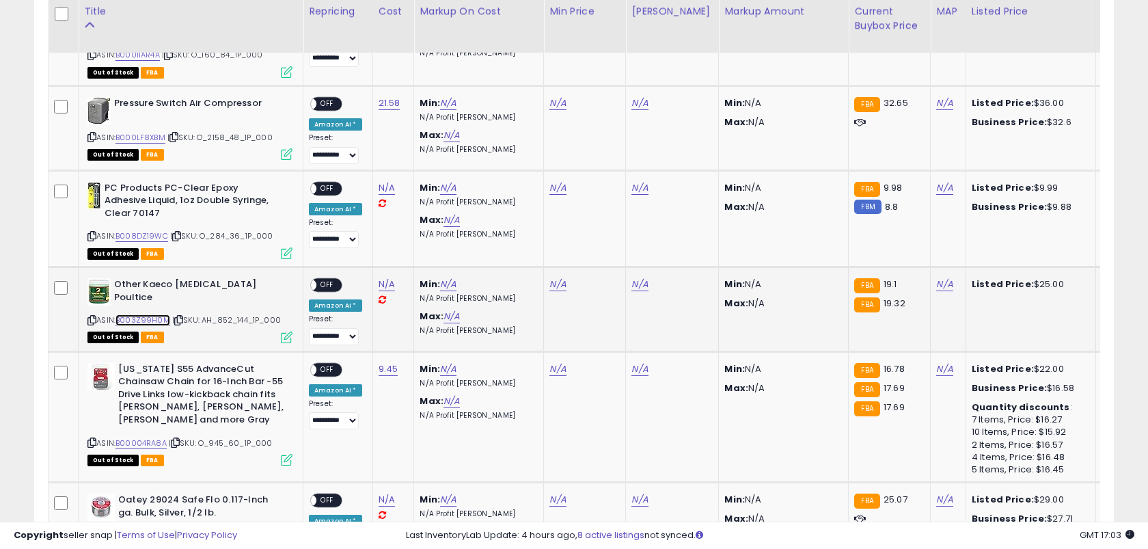
click at [150, 319] on link "B003Z99H0M" at bounding box center [142, 320] width 55 height 12
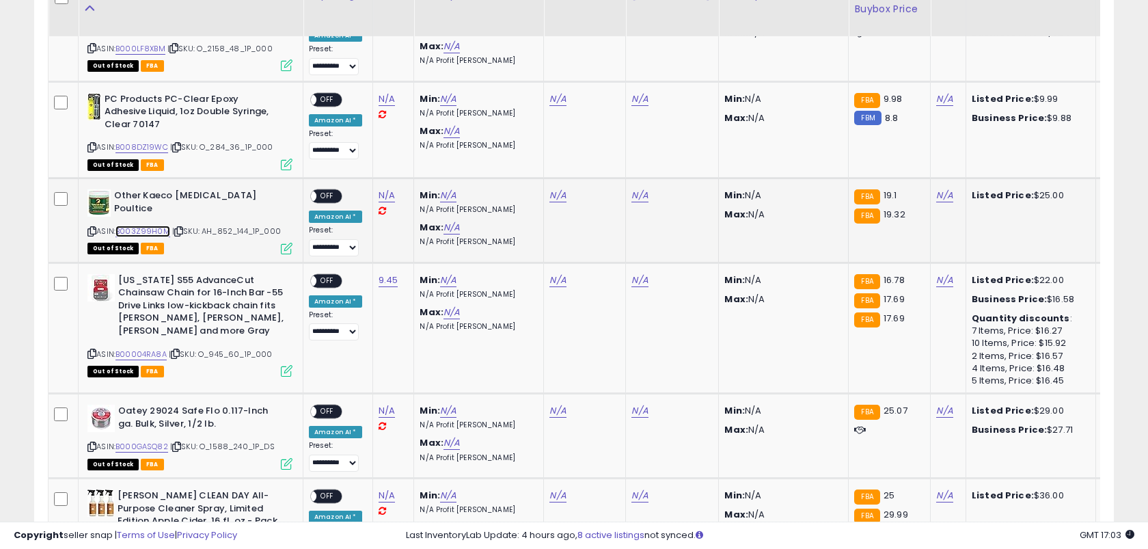
scroll to position [1109, 0]
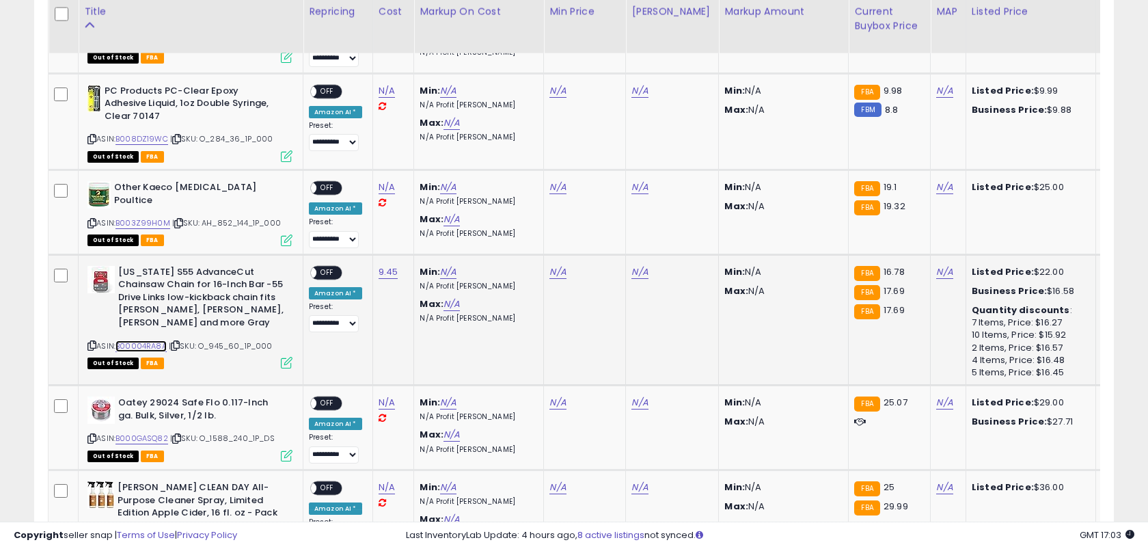
click at [146, 340] on link "B00004RA8A" at bounding box center [140, 346] width 51 height 12
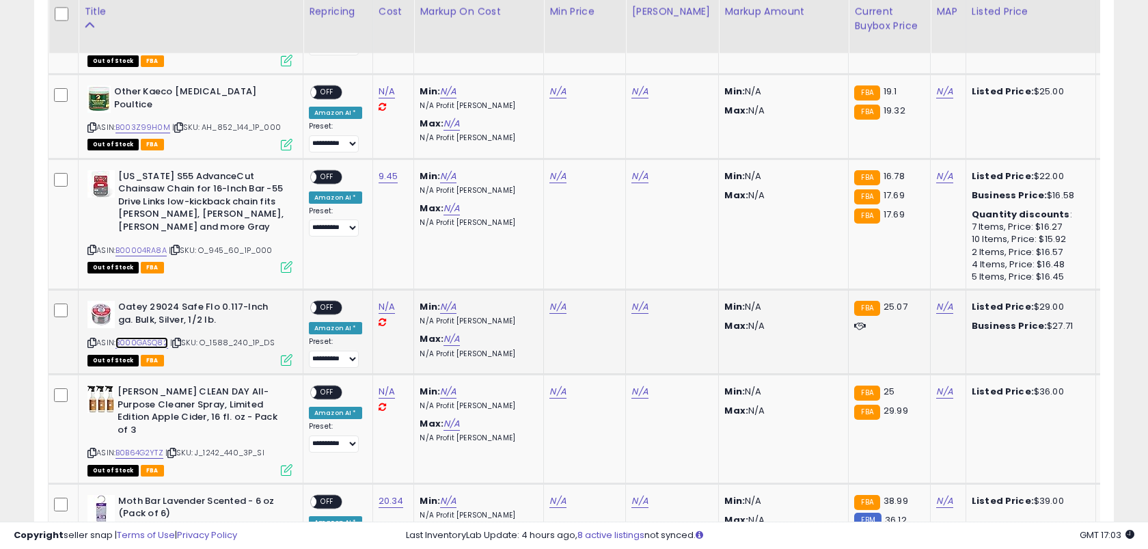
click at [150, 343] on link "B000GASQ82" at bounding box center [141, 343] width 53 height 12
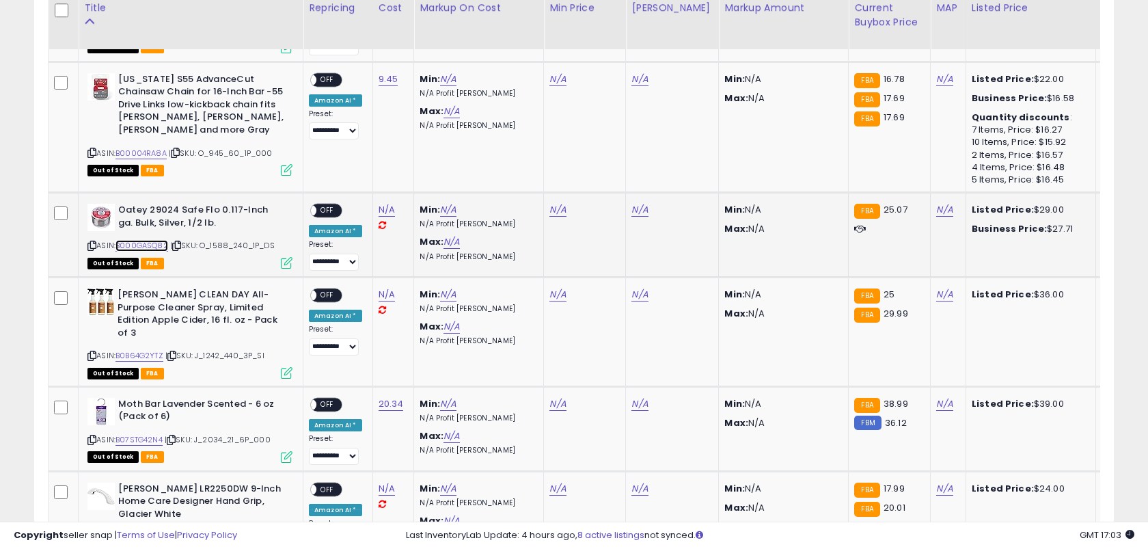
scroll to position [1303, 0]
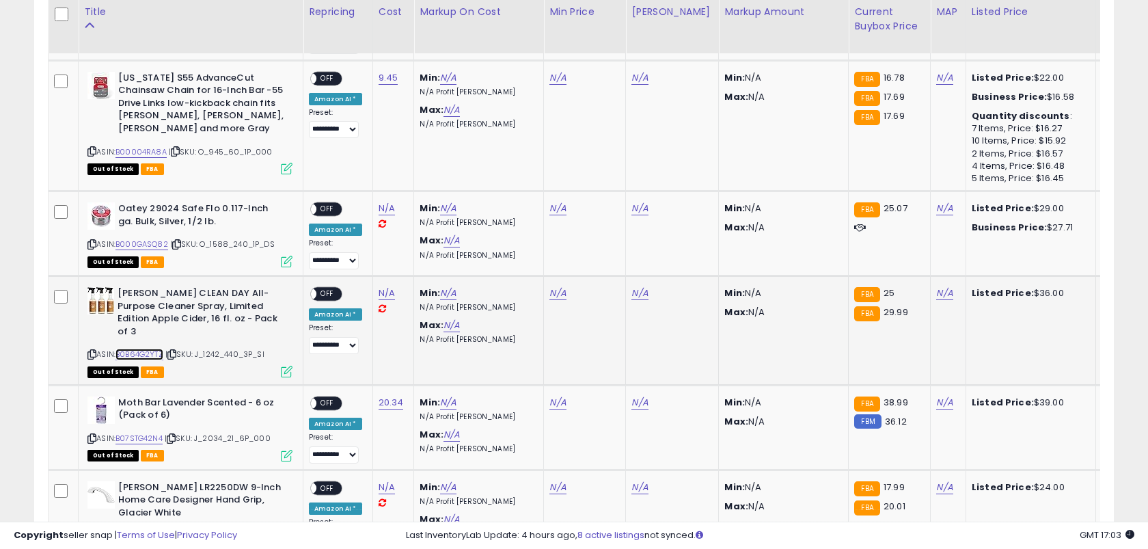
click at [154, 349] on link "B0B64G2YTZ" at bounding box center [139, 355] width 48 height 12
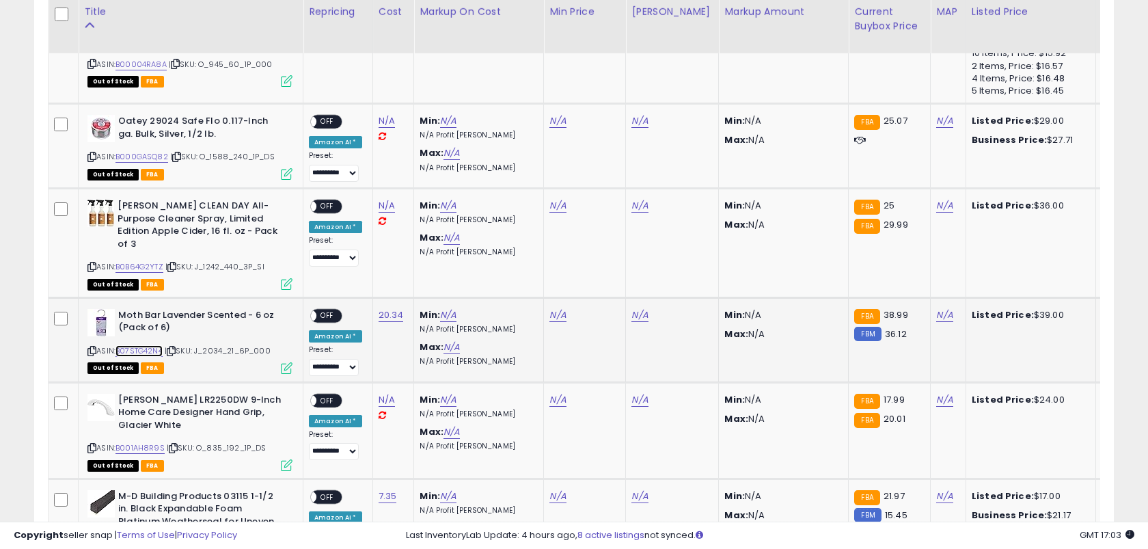
click at [152, 349] on link "B07STG42N4" at bounding box center [138, 351] width 47 height 12
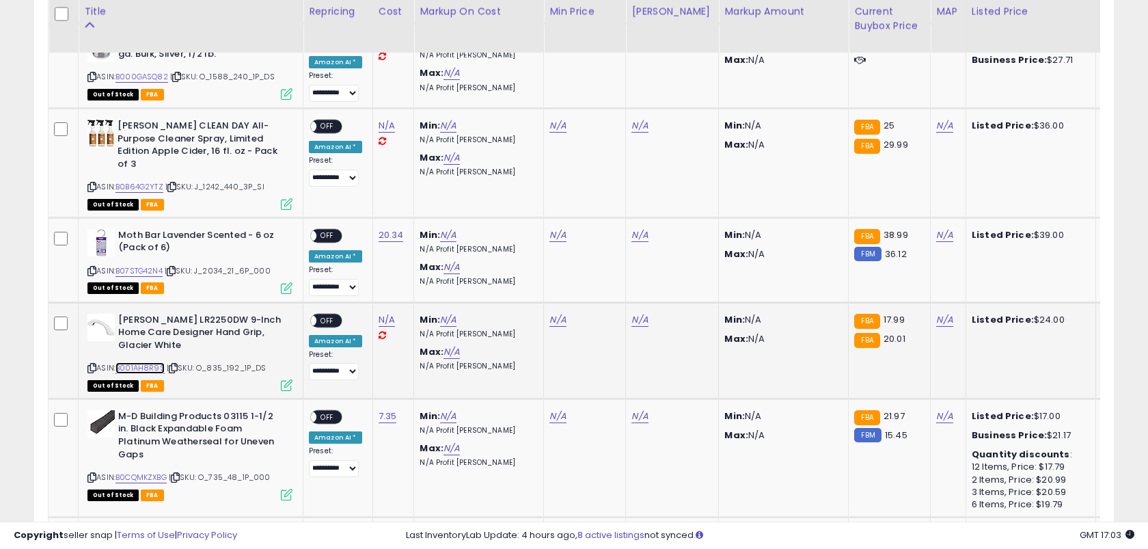
click at [147, 362] on link "B001AH8R9S" at bounding box center [139, 368] width 49 height 12
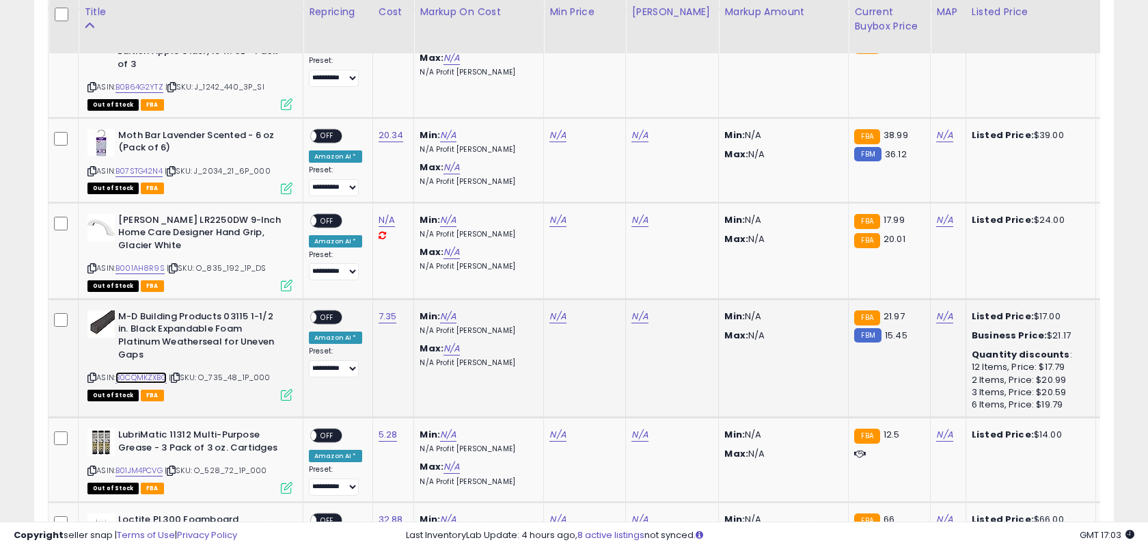
click at [148, 372] on link "B0CQMKZXBG" at bounding box center [140, 378] width 51 height 12
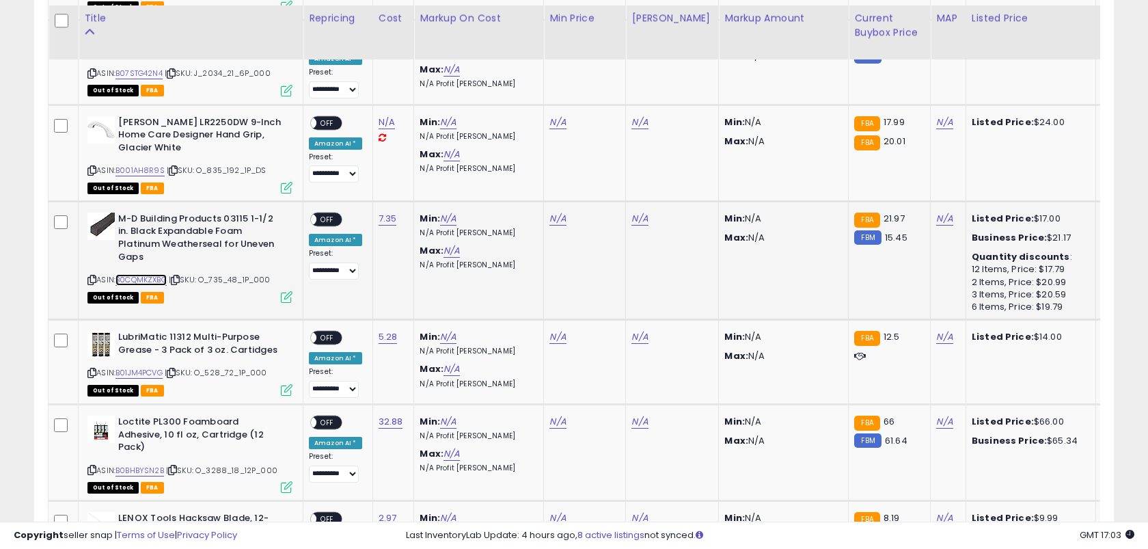
scroll to position [1679, 0]
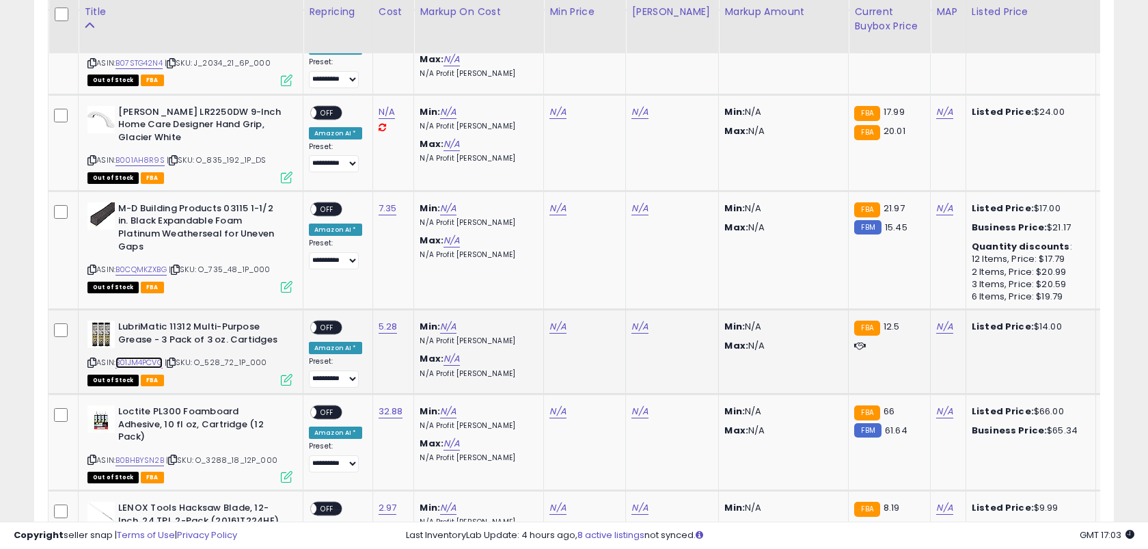
click at [144, 357] on link "B01JM4PCVG" at bounding box center [138, 363] width 47 height 12
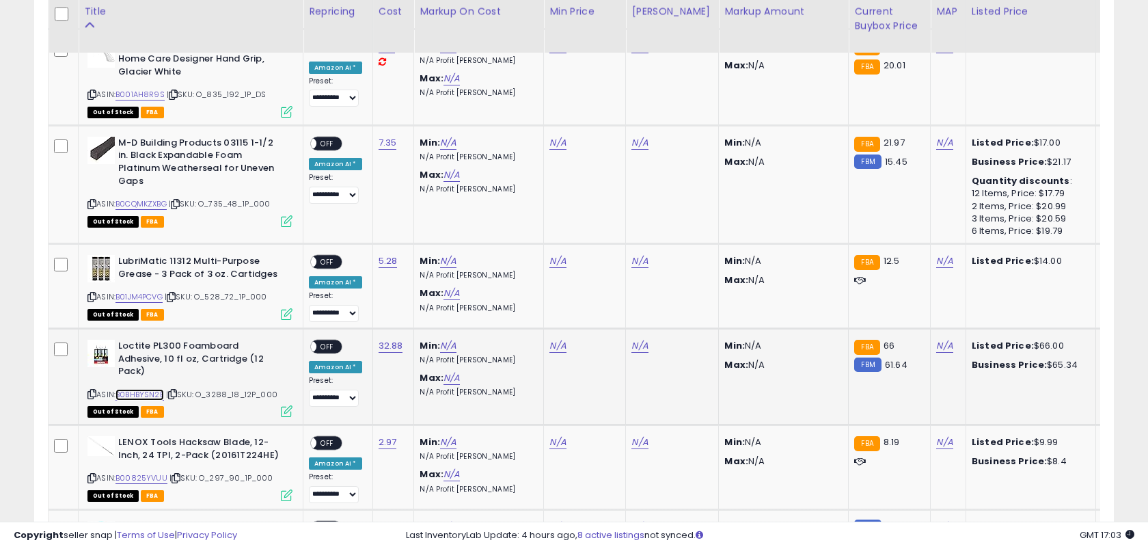
click at [147, 389] on link "B0BHBYSN2B" at bounding box center [139, 395] width 49 height 12
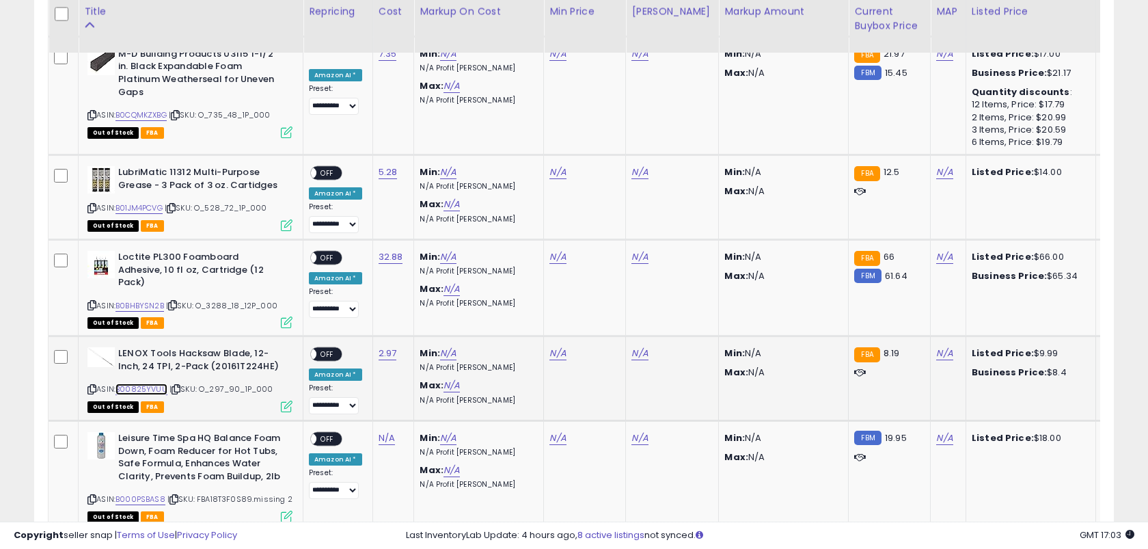
click at [150, 383] on link "B00825YVUU" at bounding box center [141, 389] width 52 height 12
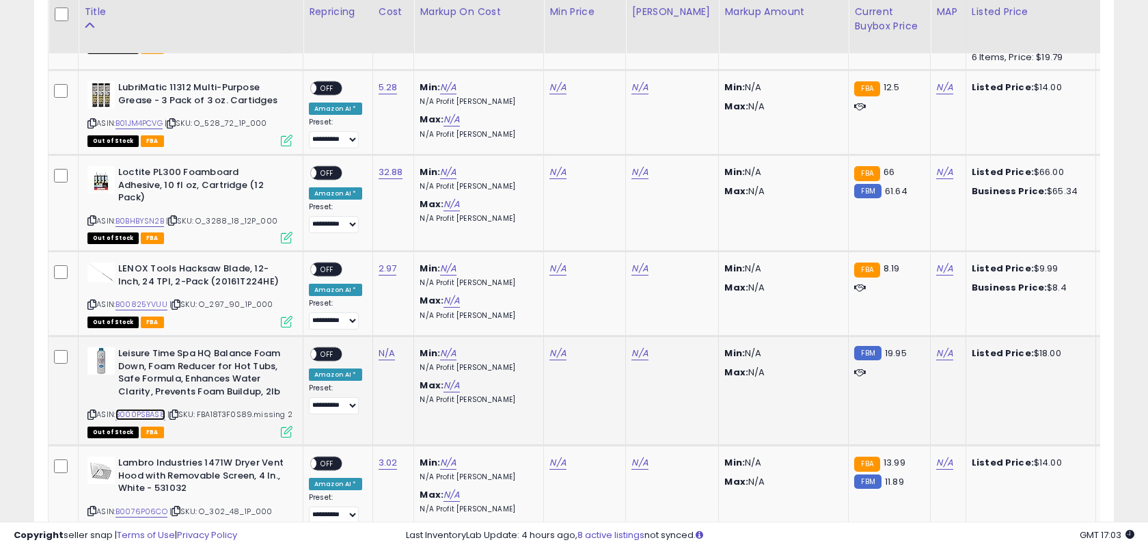
click at [150, 409] on link "B000PSBAS8" at bounding box center [140, 415] width 50 height 12
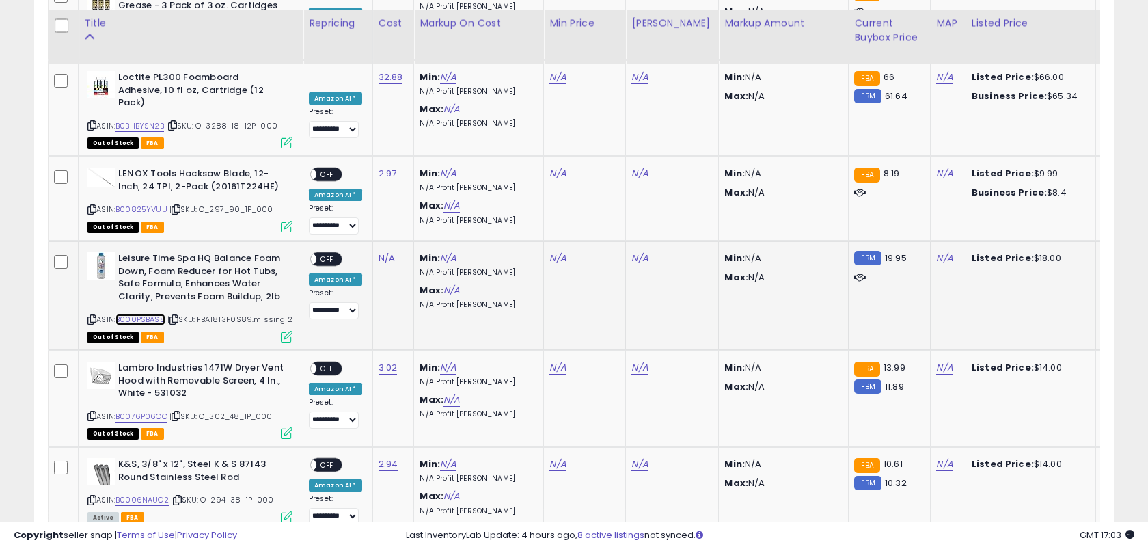
scroll to position [2028, 0]
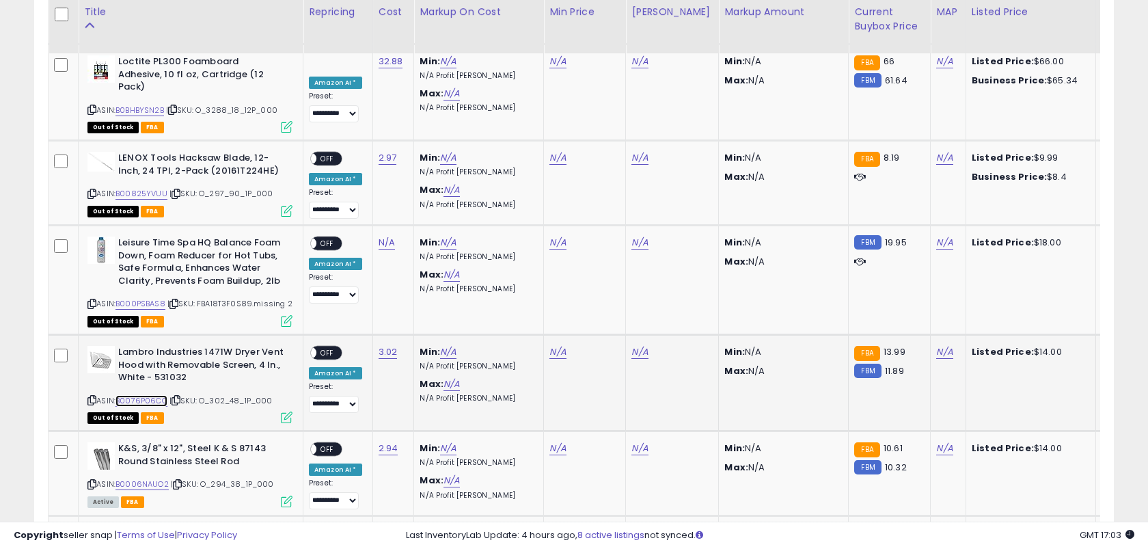
click at [144, 395] on link "B0076P06CO" at bounding box center [141, 401] width 52 height 12
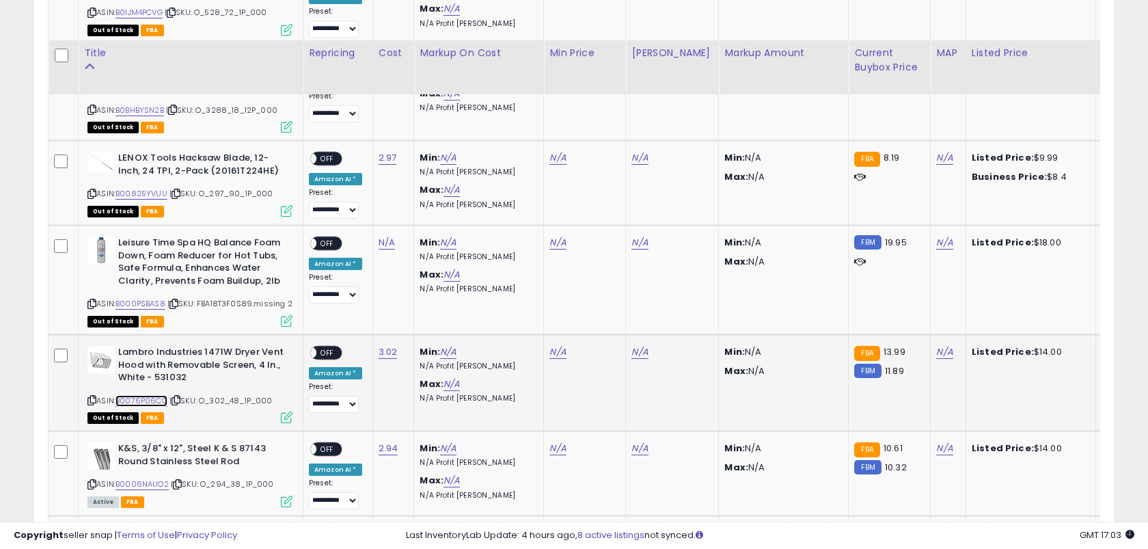
scroll to position [2117, 0]
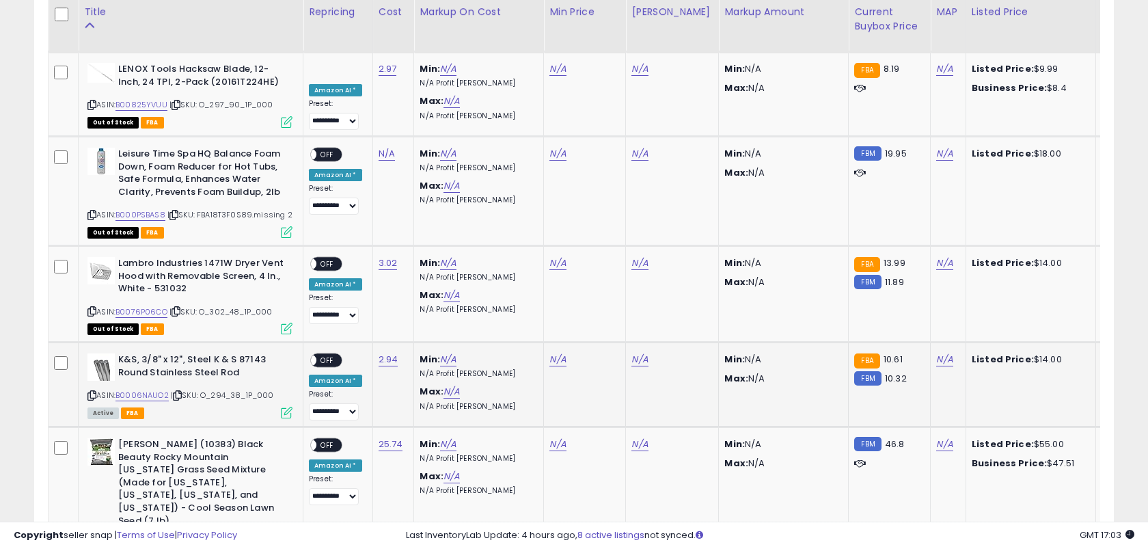
click at [153, 366] on div "ASIN: B0006NAUO2 | SKU: O_294_38_1P_000 Active FBA" at bounding box center [189, 385] width 205 height 64
click at [153, 390] on link "B0006NAUO2" at bounding box center [141, 396] width 53 height 12
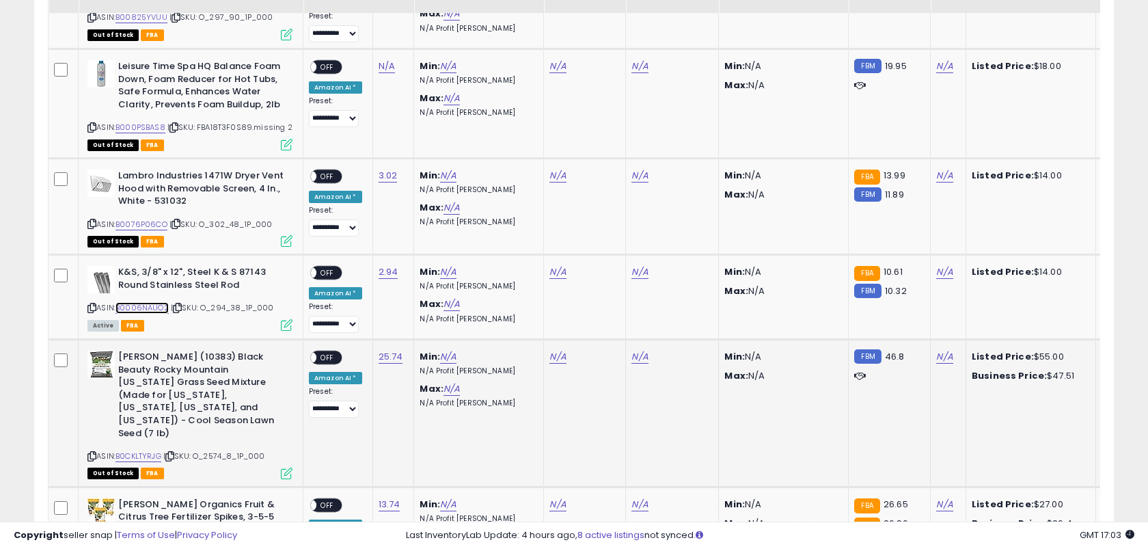
scroll to position [2209, 0]
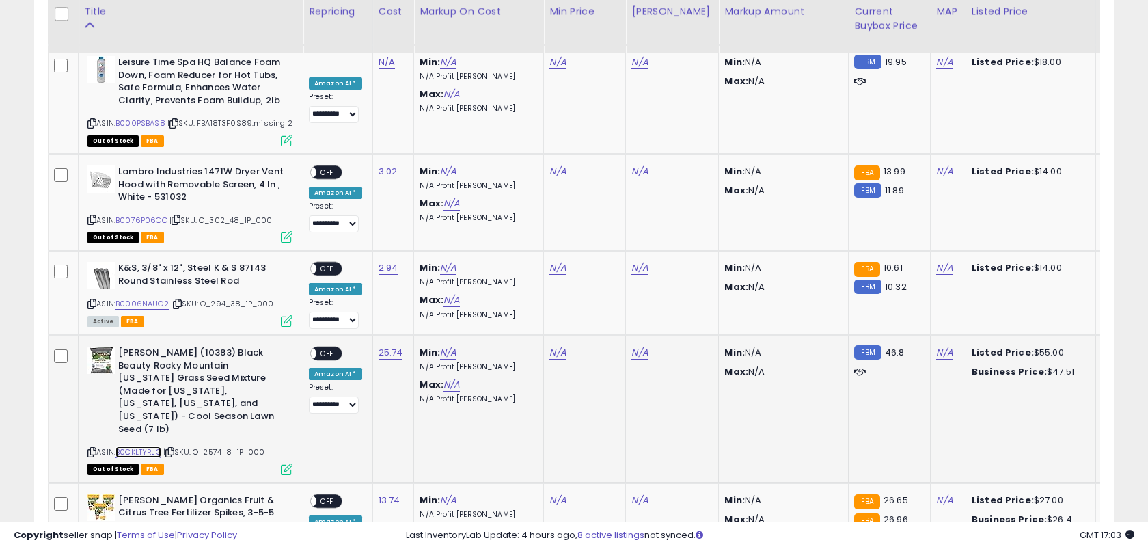
click at [148, 446] on link "B0CKLTYRJG" at bounding box center [138, 452] width 46 height 12
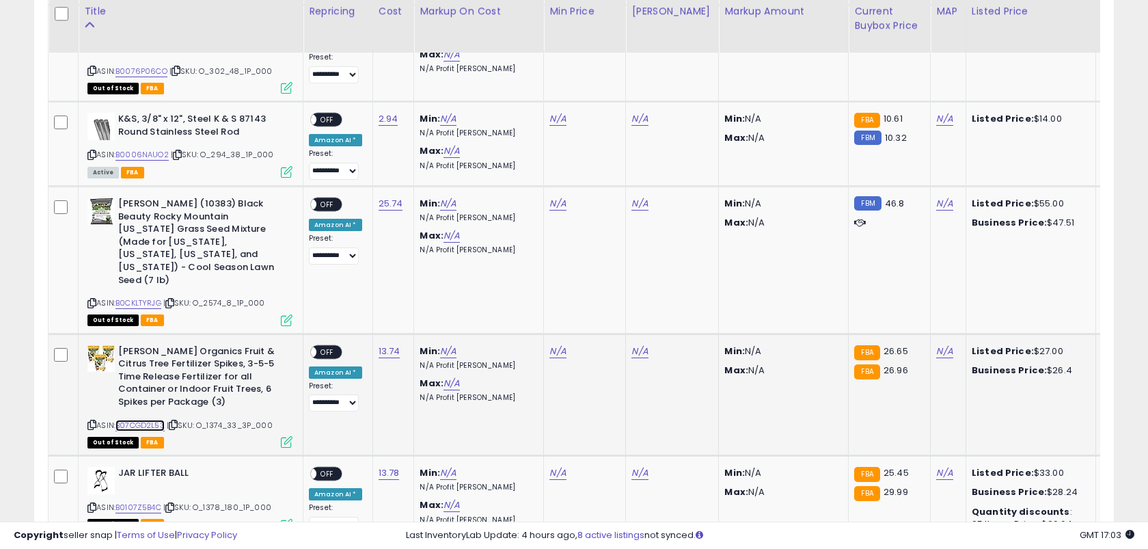
click at [155, 420] on link "B07CGD2L53" at bounding box center [139, 426] width 49 height 12
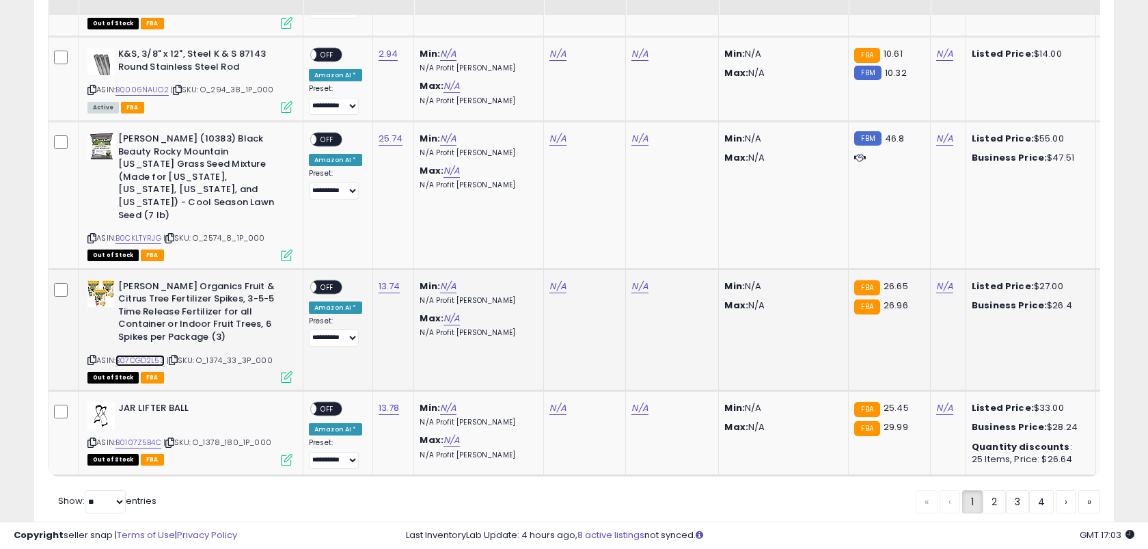
scroll to position [2428, 0]
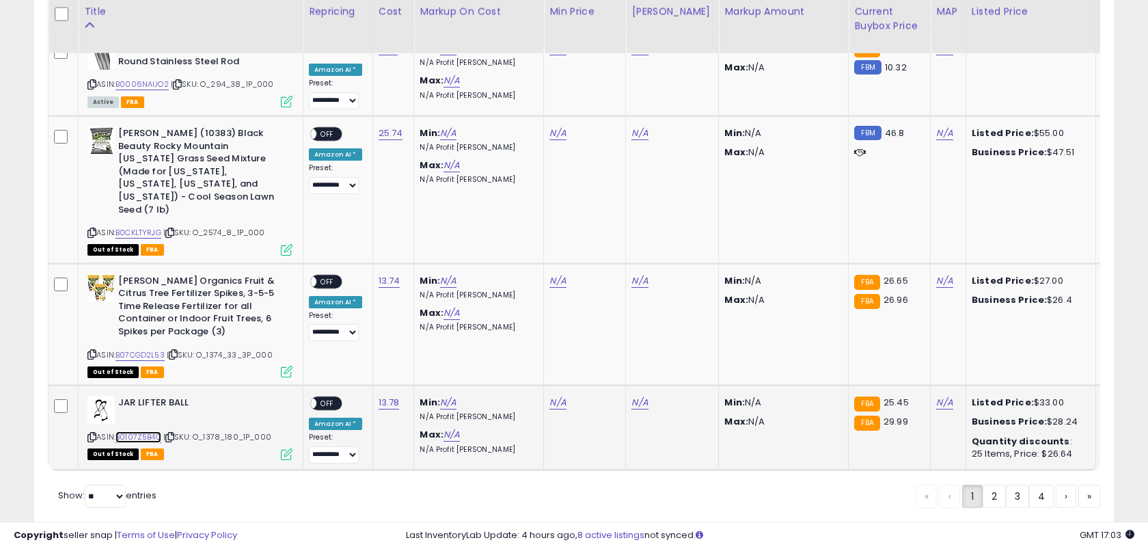
click at [146, 431] on link "B0107Z5B4C" at bounding box center [138, 437] width 46 height 12
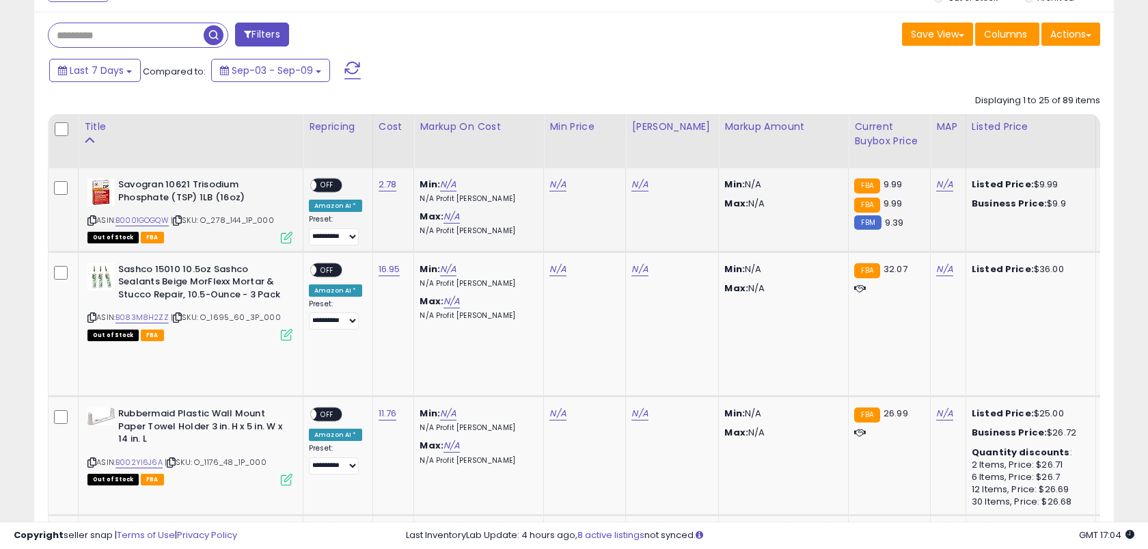
scroll to position [198, 0]
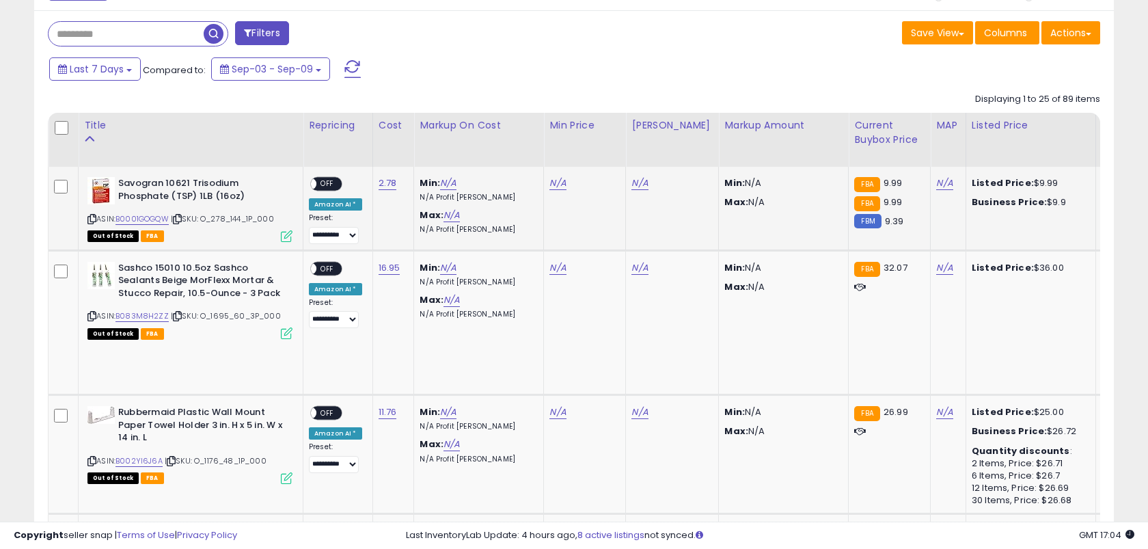
click at [372, 184] on td "2.78" at bounding box center [393, 208] width 42 height 83
click at [387, 180] on link "2.78" at bounding box center [388, 183] width 18 height 14
click at [461, 146] on icon "button" at bounding box center [457, 149] width 8 height 8
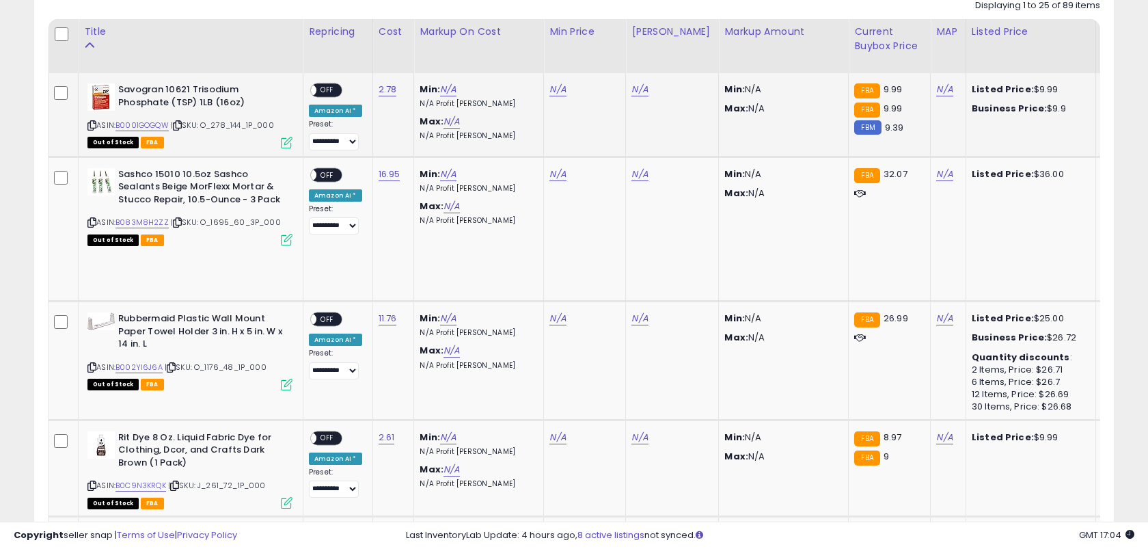
scroll to position [304, 0]
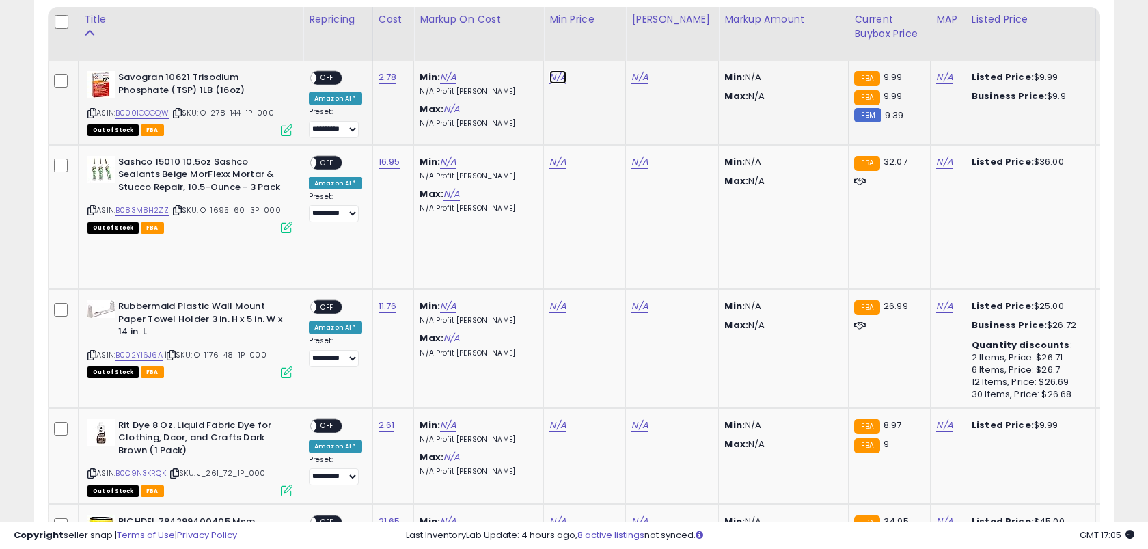
click at [549, 75] on link "N/A" at bounding box center [557, 77] width 16 height 14
type input "*****"
click button "submit" at bounding box center [598, 43] width 23 height 21
click at [632, 78] on link "N/A" at bounding box center [639, 77] width 16 height 14
type input "*****"
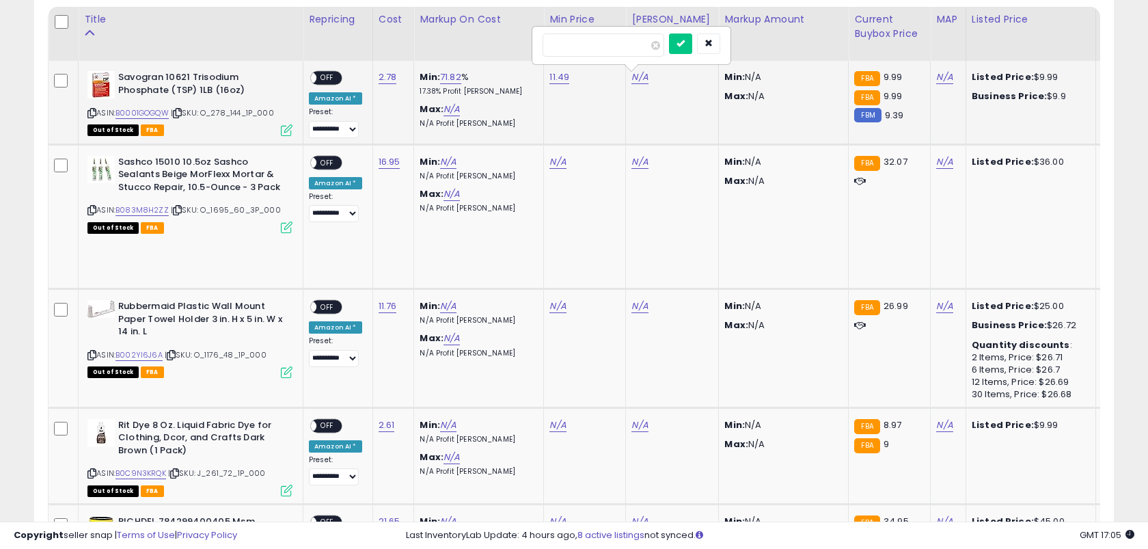
click button "submit" at bounding box center [680, 43] width 23 height 21
click at [328, 81] on span "OFF" at bounding box center [327, 78] width 22 height 12
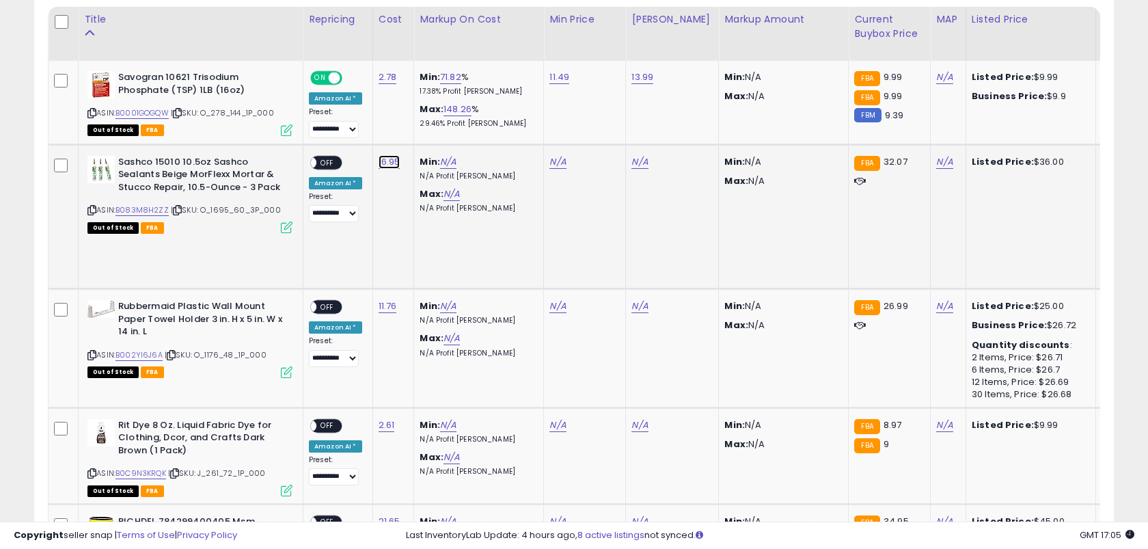
click at [379, 163] on link "16.95" at bounding box center [390, 162] width 22 height 14
click at [420, 118] on button "submit" at bounding box center [431, 128] width 23 height 21
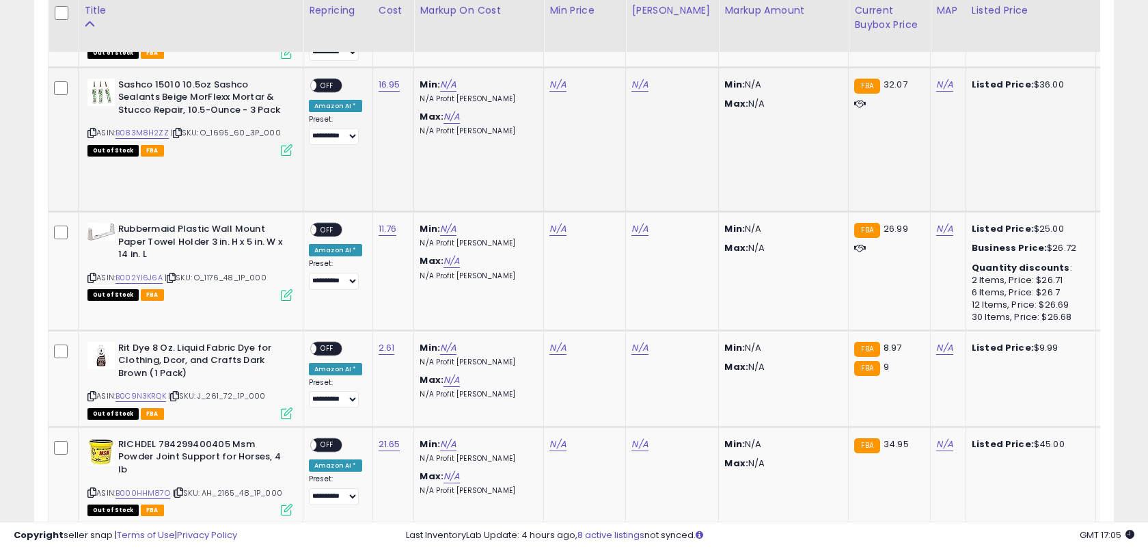
scroll to position [380, 0]
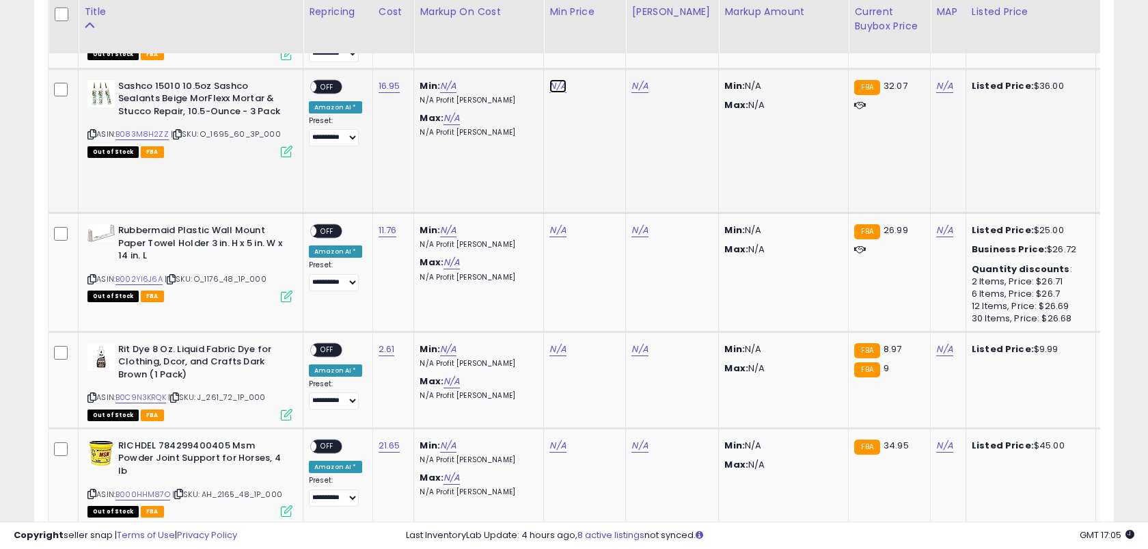
click at [549, 82] on link "N/A" at bounding box center [557, 86] width 16 height 14
type input "*****"
click button "submit" at bounding box center [598, 52] width 23 height 21
click at [631, 85] on link "N/A" at bounding box center [639, 86] width 16 height 14
type input "*****"
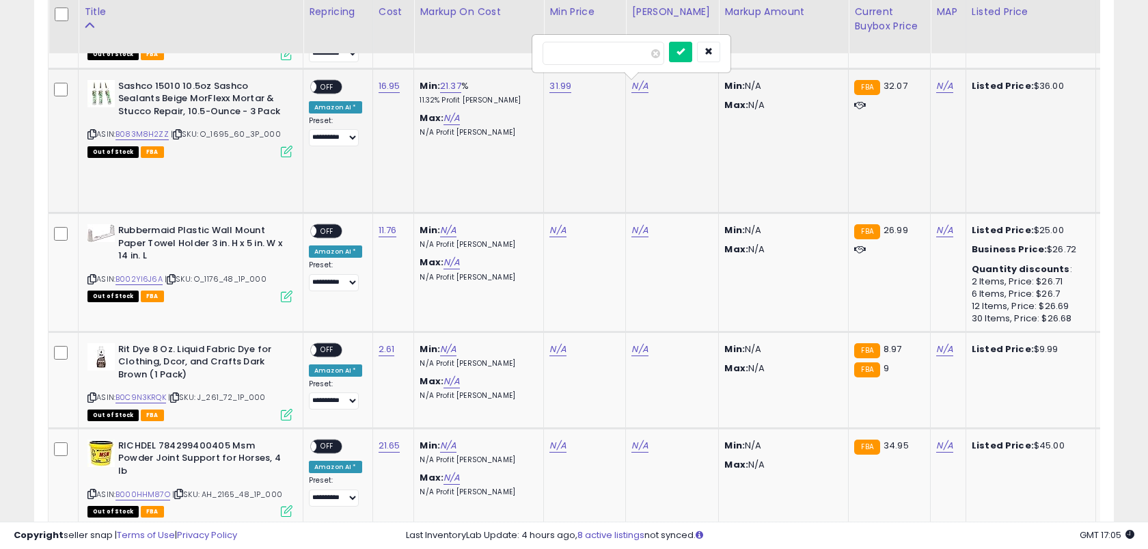
click button "submit" at bounding box center [680, 52] width 23 height 21
click at [337, 83] on div "ON OFF" at bounding box center [326, 86] width 32 height 14
click at [328, 83] on span "OFF" at bounding box center [327, 87] width 22 height 12
click at [383, 228] on link "11.76" at bounding box center [388, 230] width 18 height 14
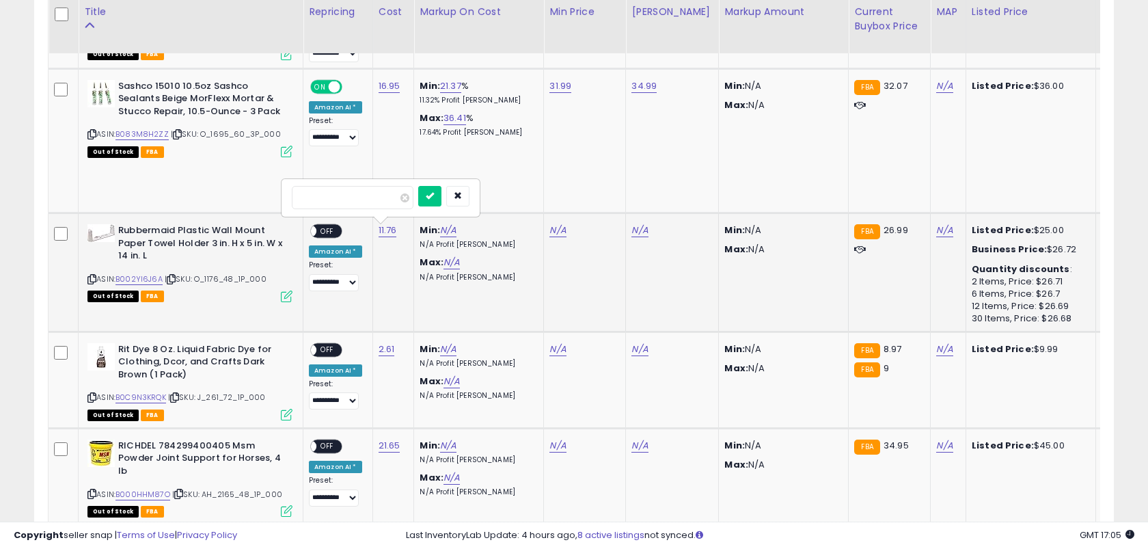
click at [418, 186] on button "submit" at bounding box center [429, 196] width 23 height 21
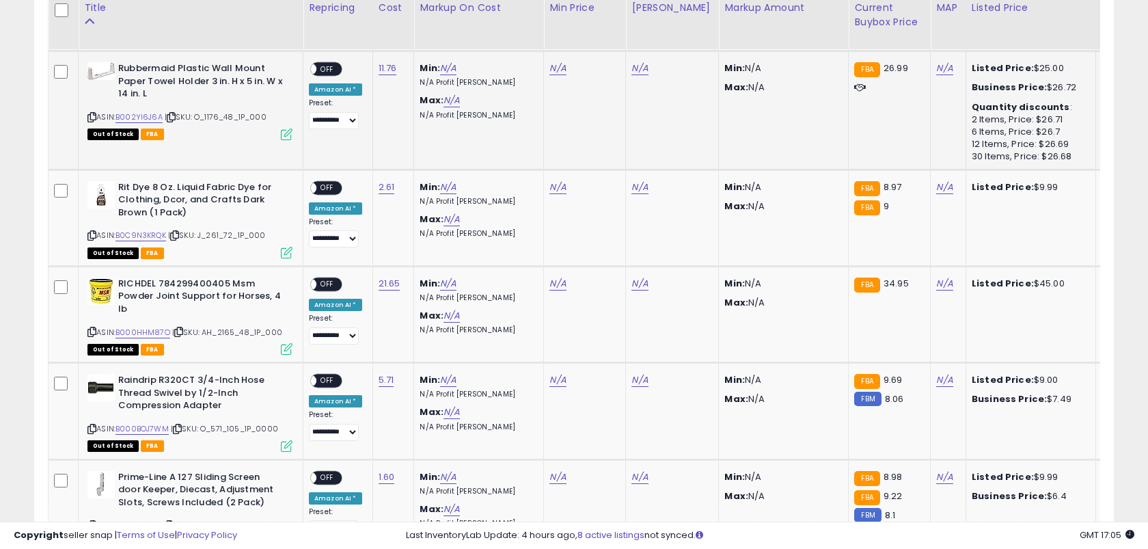
scroll to position [543, 0]
click at [553, 71] on link "N/A" at bounding box center [557, 68] width 16 height 14
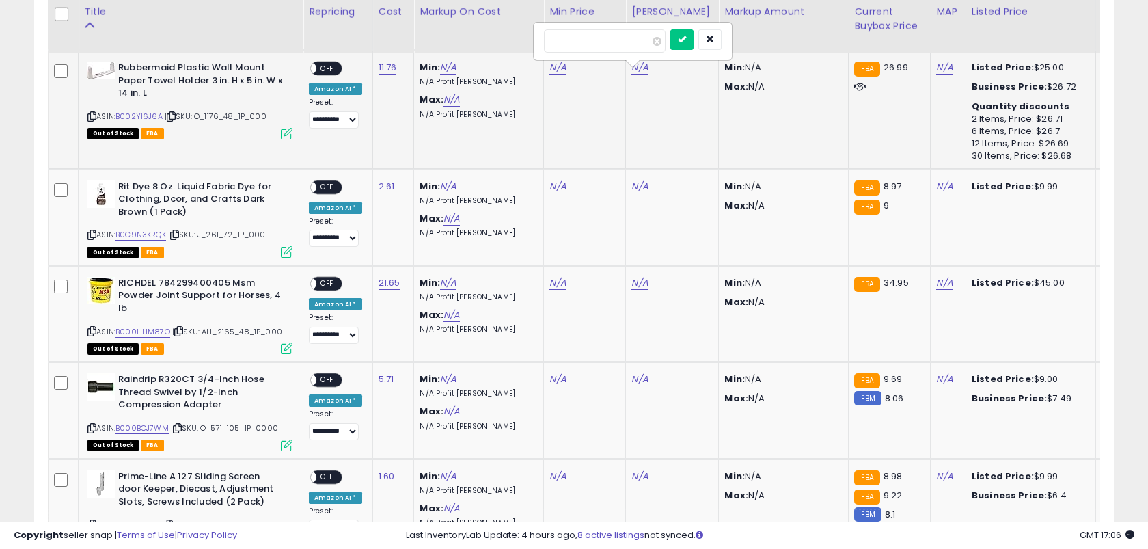
type input "*****"
click button "submit" at bounding box center [598, 33] width 23 height 21
click at [633, 69] on link "N/A" at bounding box center [639, 68] width 16 height 14
type input "*****"
click button "submit" at bounding box center [680, 33] width 23 height 21
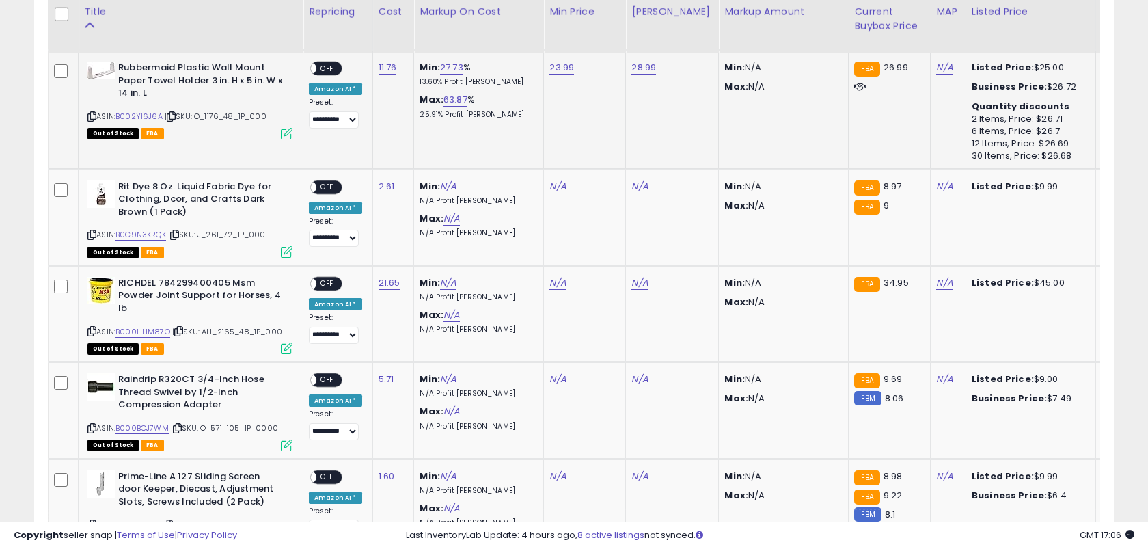
click at [328, 71] on span "OFF" at bounding box center [327, 69] width 22 height 12
click at [379, 189] on link "2.61" at bounding box center [387, 187] width 16 height 14
click at [417, 142] on button "submit" at bounding box center [428, 152] width 23 height 21
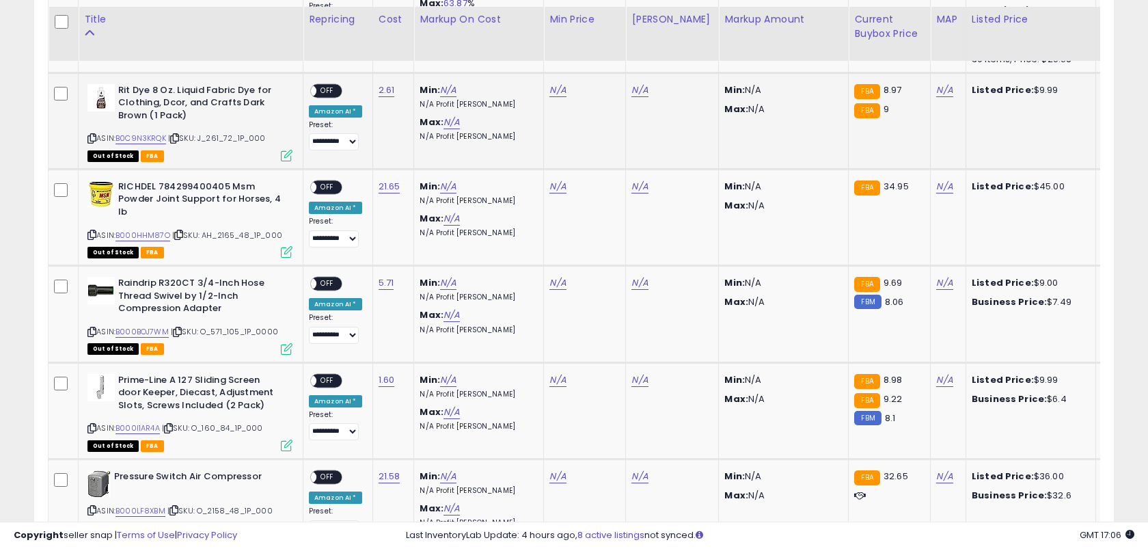
scroll to position [647, 0]
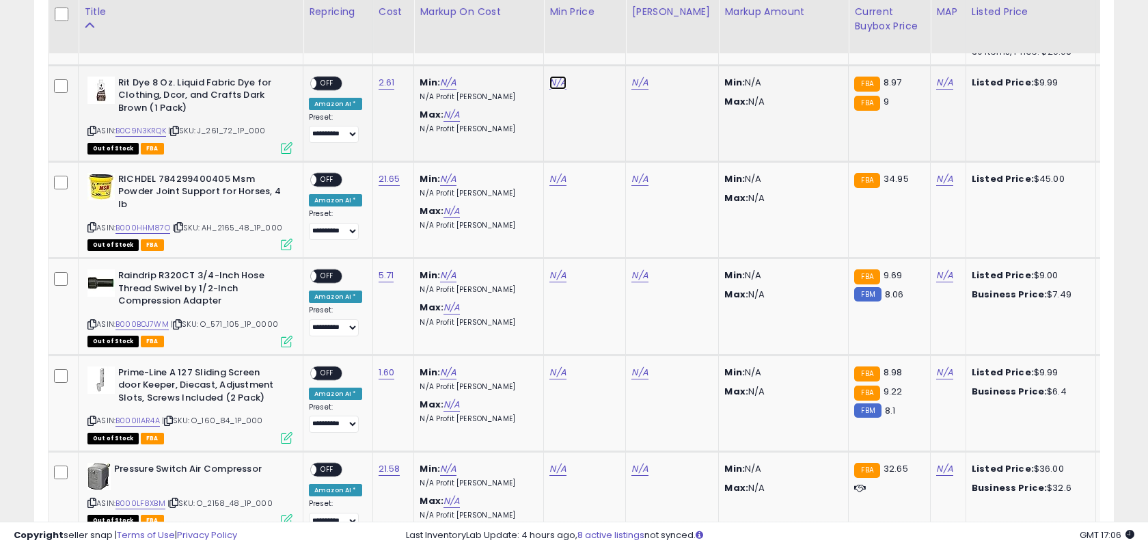
click at [549, 81] on link "N/A" at bounding box center [557, 83] width 16 height 14
type input "****"
click button "submit" at bounding box center [598, 48] width 23 height 21
click at [632, 83] on link "N/A" at bounding box center [639, 83] width 16 height 14
type input "*****"
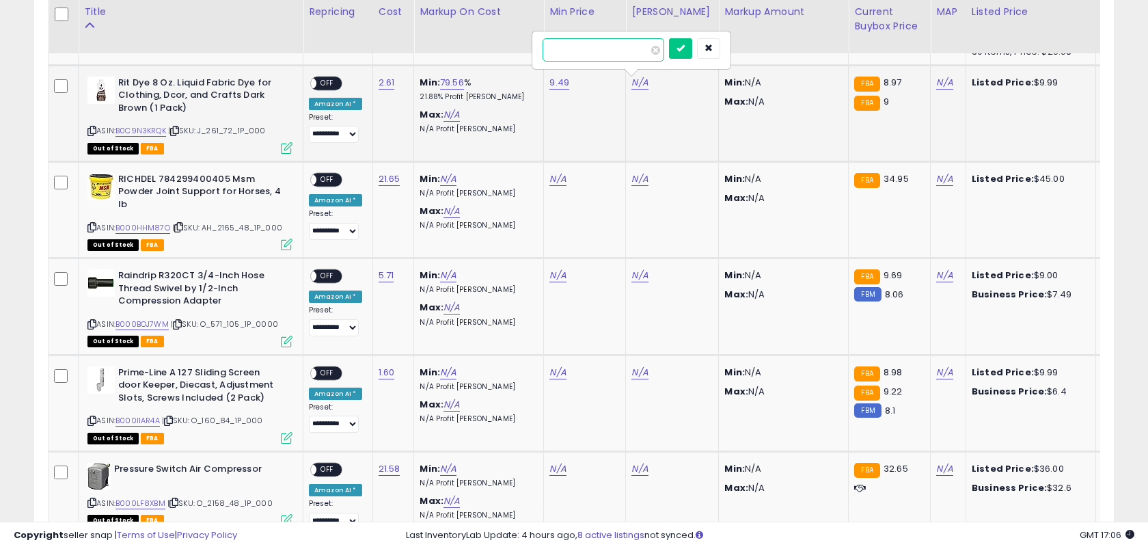
click button "submit" at bounding box center [680, 48] width 23 height 21
click at [326, 85] on span "OFF" at bounding box center [327, 83] width 22 height 12
click at [380, 178] on link "21.65" at bounding box center [390, 179] width 22 height 14
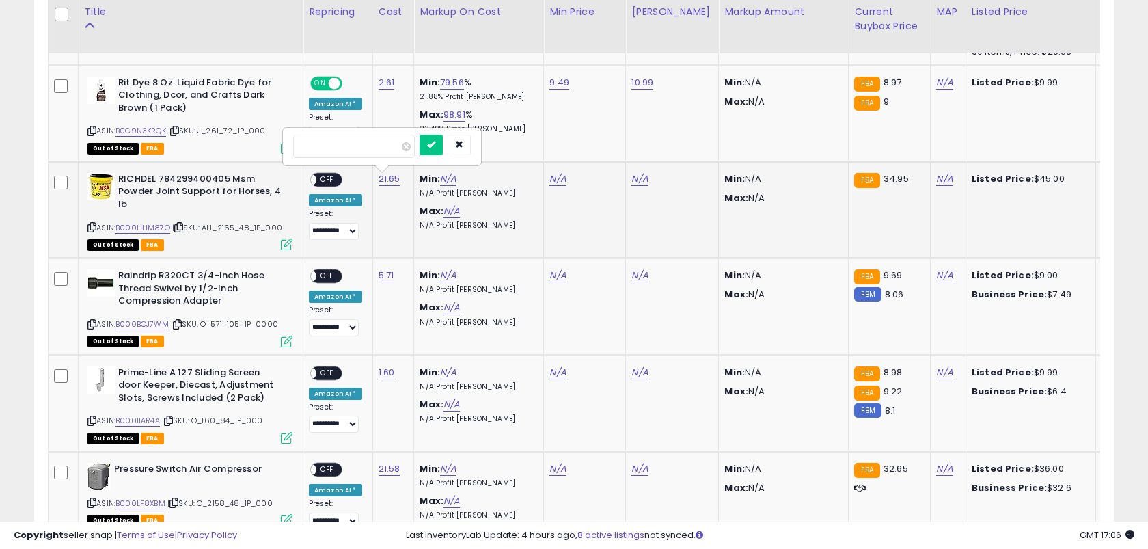
click at [420, 135] on button "submit" at bounding box center [431, 145] width 23 height 21
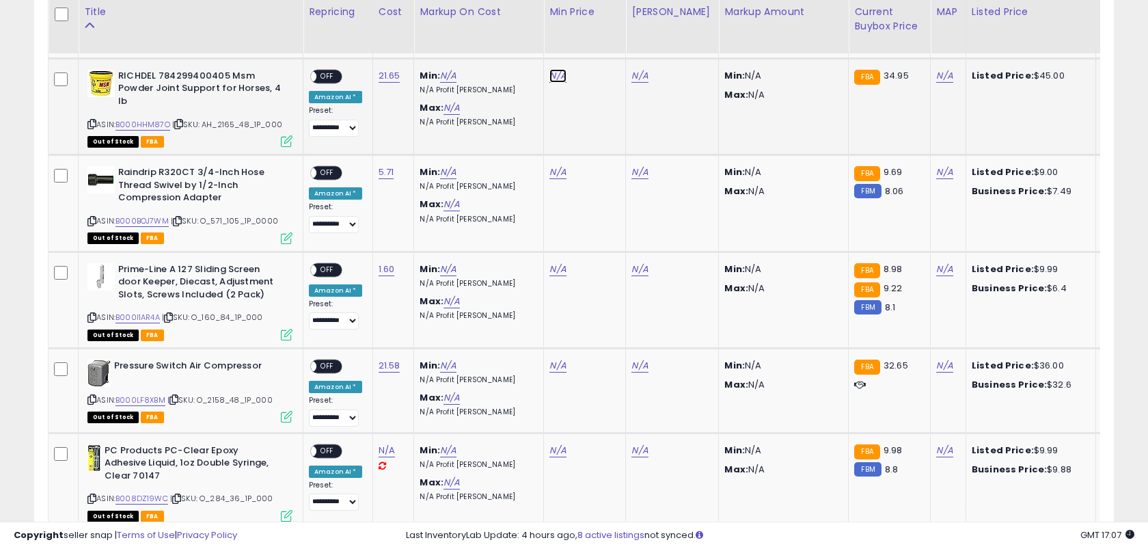
click at [554, 79] on link "N/A" at bounding box center [557, 76] width 16 height 14
type input "*****"
click button "submit" at bounding box center [598, 41] width 23 height 21
click at [635, 74] on link "N/A" at bounding box center [639, 76] width 16 height 14
type input "**"
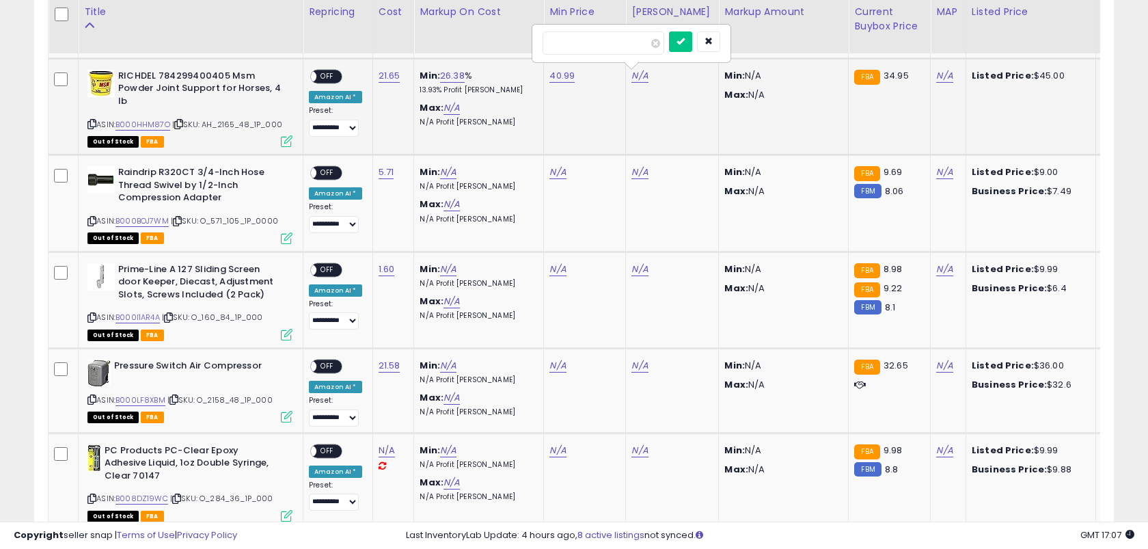
click button "submit" at bounding box center [680, 41] width 23 height 21
click at [330, 74] on span "OFF" at bounding box center [327, 76] width 22 height 12
click at [381, 170] on link "5.71" at bounding box center [387, 172] width 16 height 14
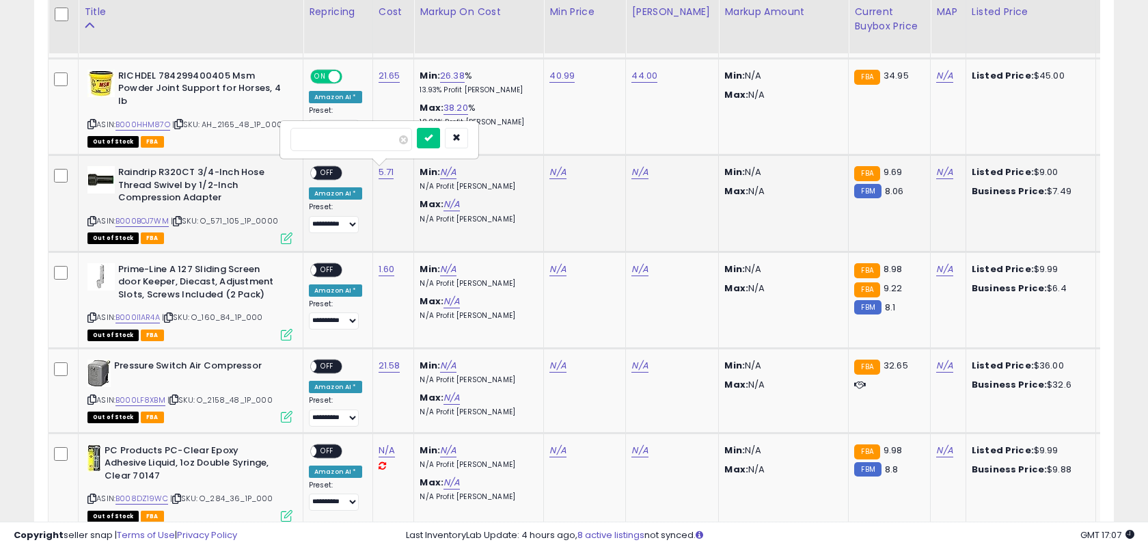
click at [417, 128] on button "submit" at bounding box center [428, 138] width 23 height 21
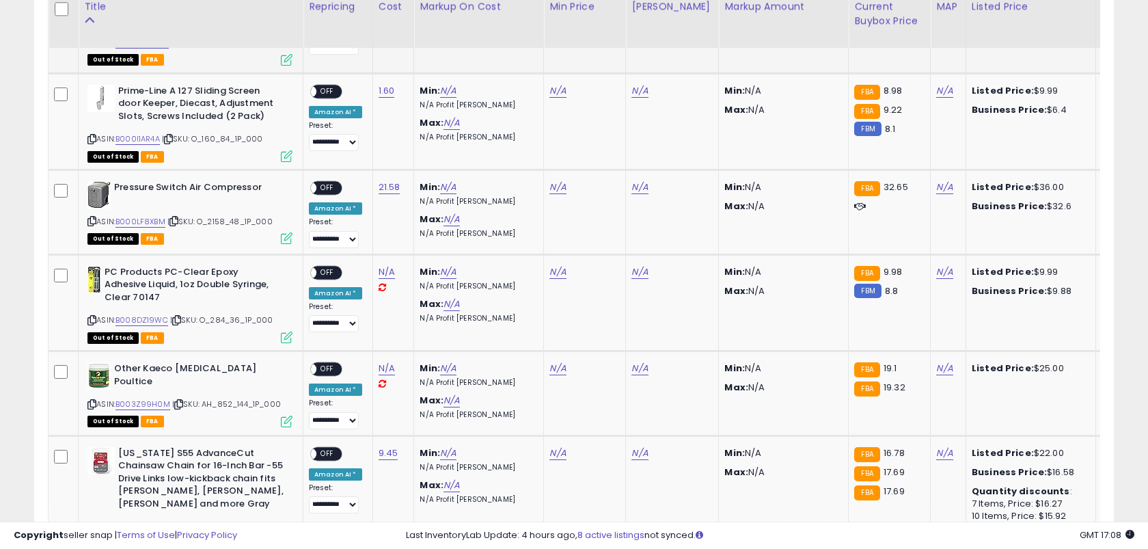
scroll to position [930, 0]
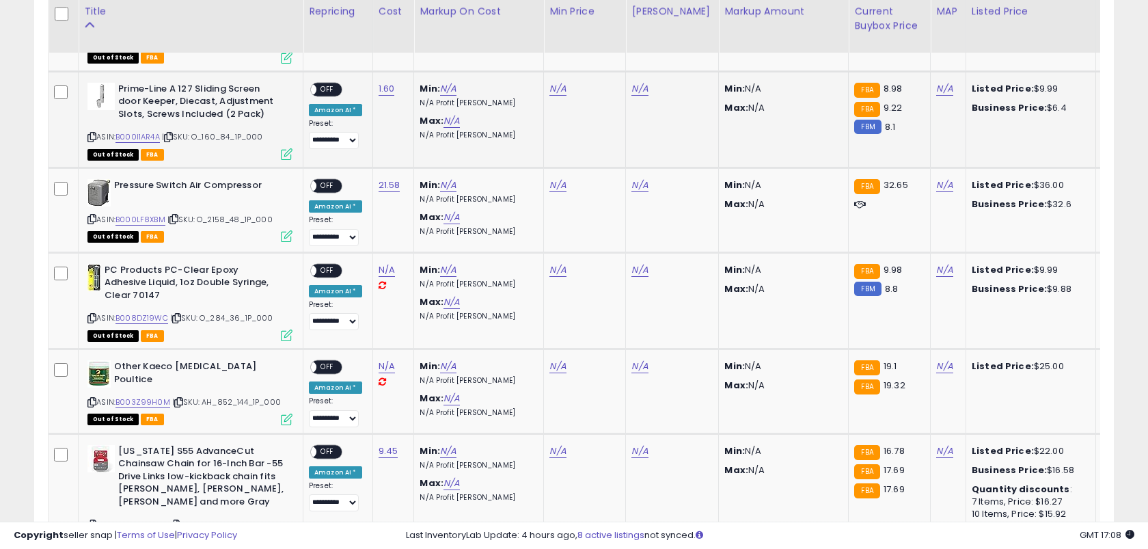
click at [384, 96] on td "1.60" at bounding box center [393, 119] width 42 height 96
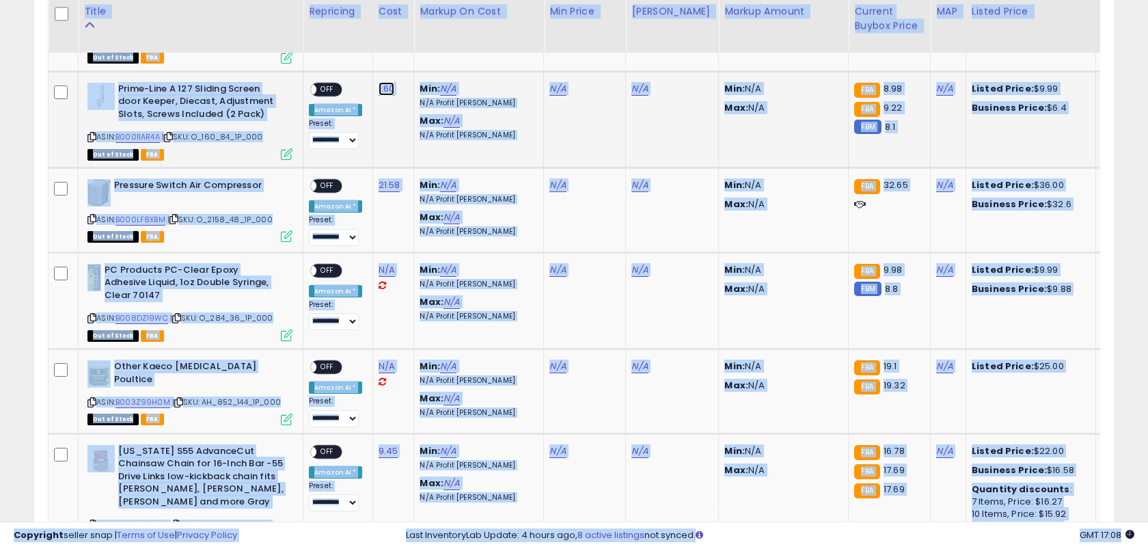
click at [381, 89] on link "1.60" at bounding box center [387, 89] width 16 height 14
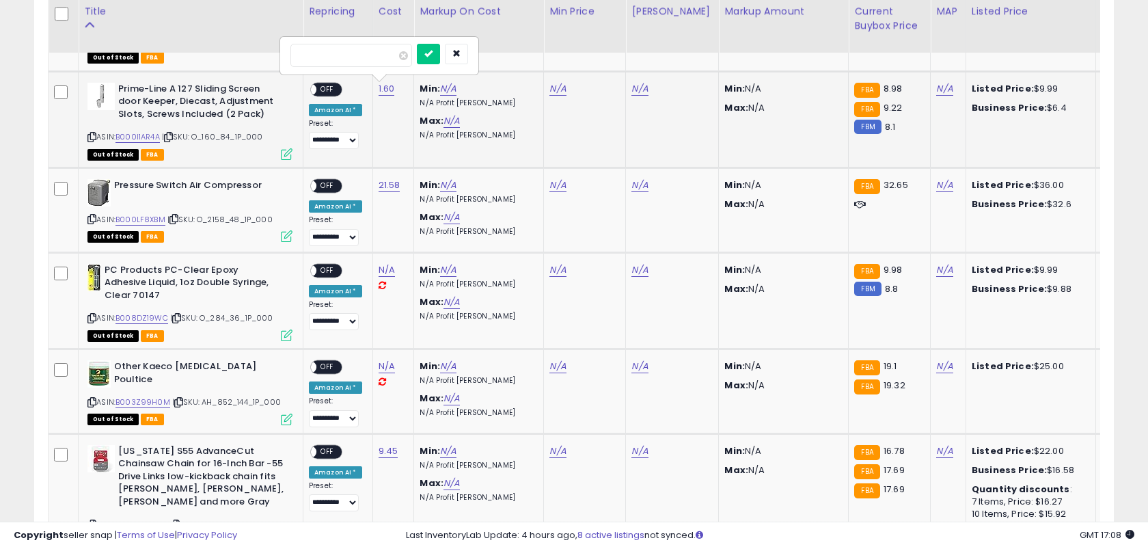
click button "submit" at bounding box center [428, 54] width 23 height 21
click at [549, 89] on link "N/A" at bounding box center [557, 89] width 16 height 14
type input "****"
click button "submit" at bounding box center [598, 54] width 23 height 21
click at [631, 87] on link "N/A" at bounding box center [639, 89] width 16 height 14
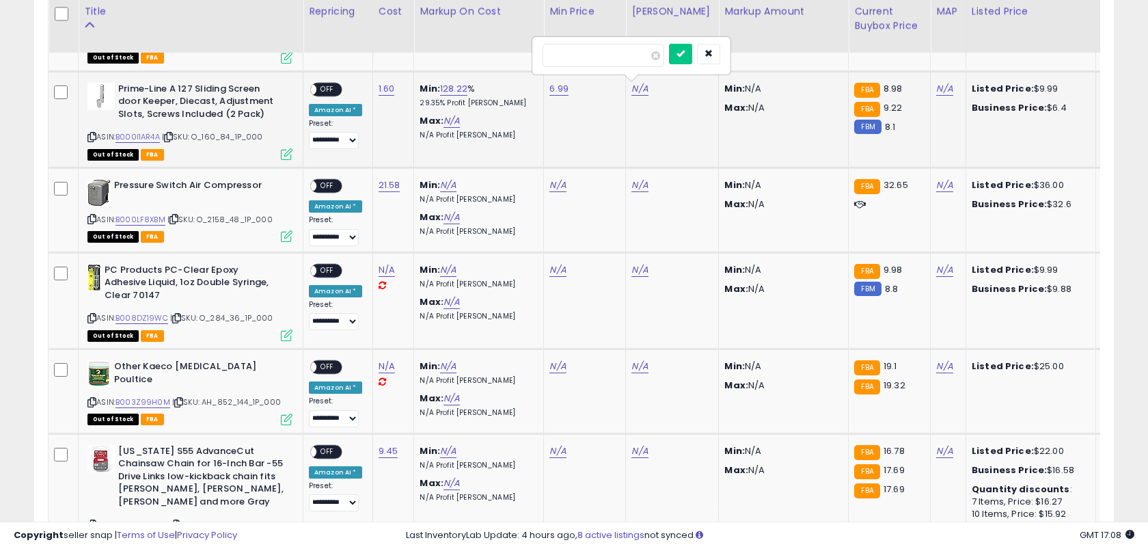
type input "****"
click button "submit" at bounding box center [680, 54] width 23 height 21
click at [333, 87] on span "OFF" at bounding box center [327, 89] width 22 height 12
click at [379, 181] on link "21.58" at bounding box center [390, 185] width 22 height 14
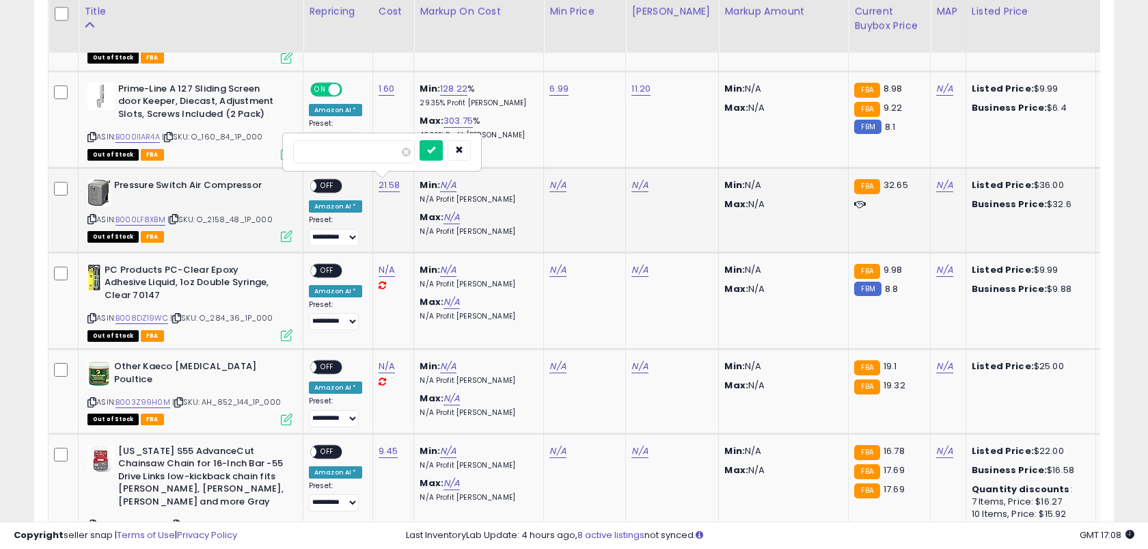
click at [420, 140] on button "submit" at bounding box center [431, 150] width 23 height 21
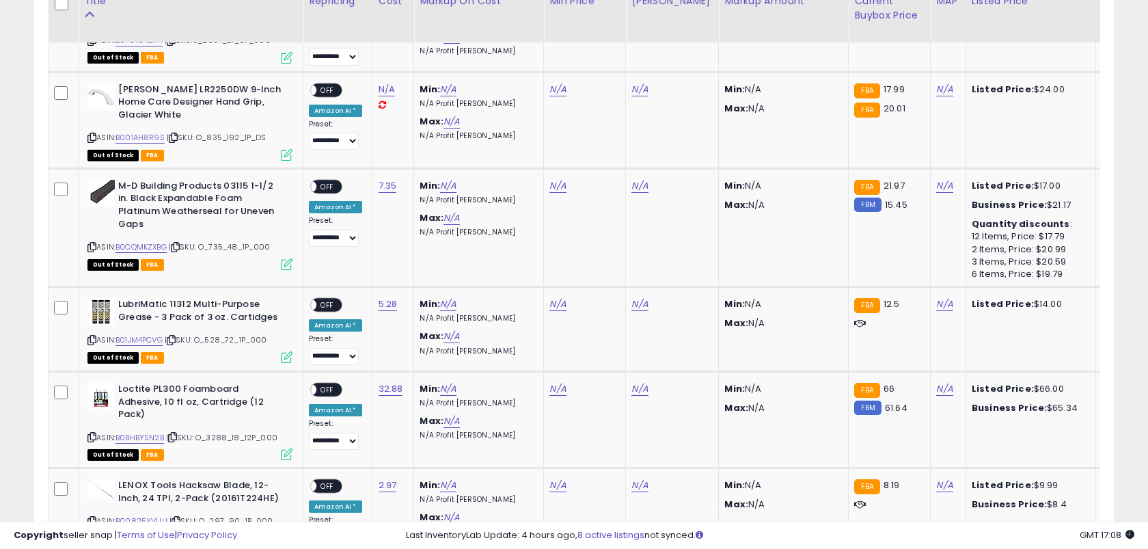
scroll to position [1690, 0]
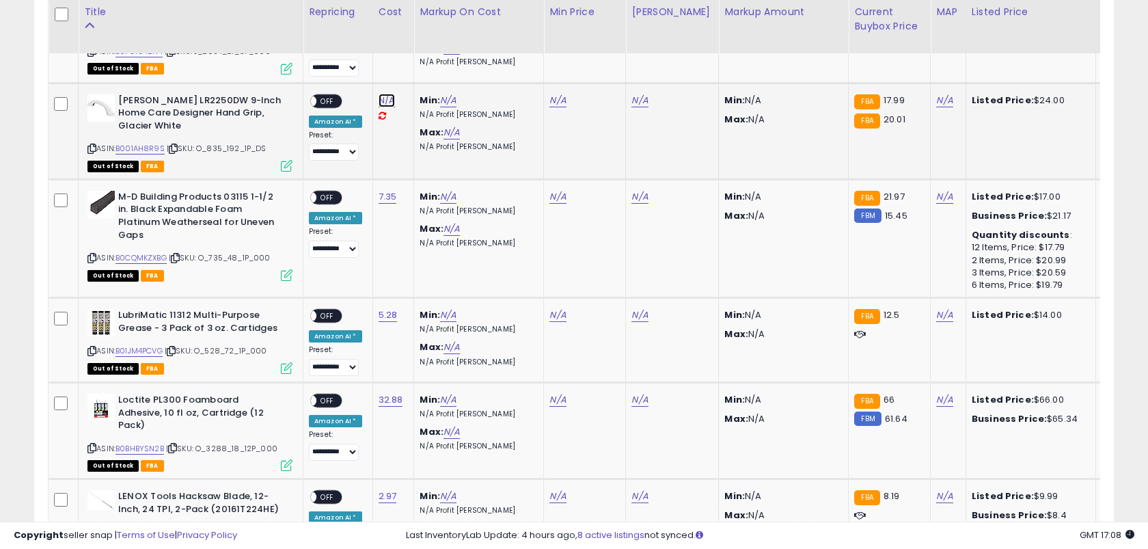
click at [387, 96] on link "N/A" at bounding box center [387, 101] width 16 height 14
type input "****"
click button "submit" at bounding box center [428, 62] width 23 height 21
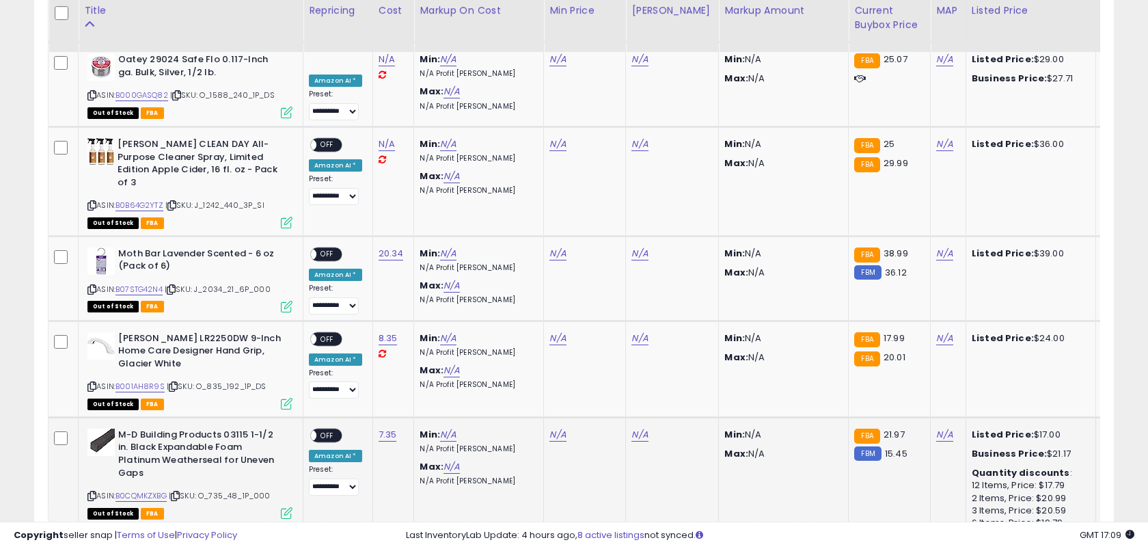
scroll to position [1454, 0]
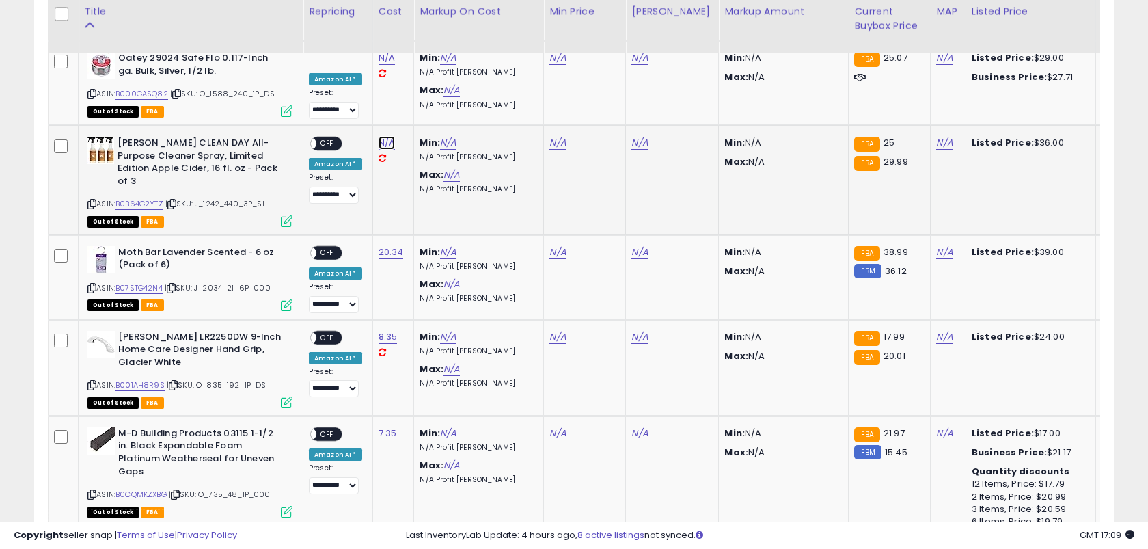
click at [382, 141] on link "N/A" at bounding box center [387, 143] width 16 height 14
type input "*****"
click button "submit" at bounding box center [428, 106] width 23 height 21
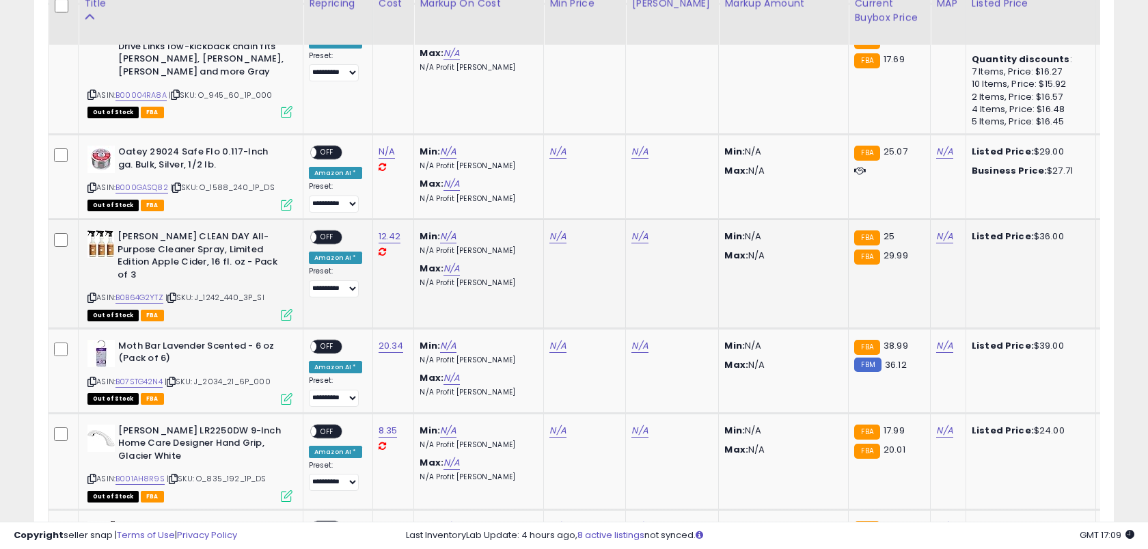
scroll to position [1348, 0]
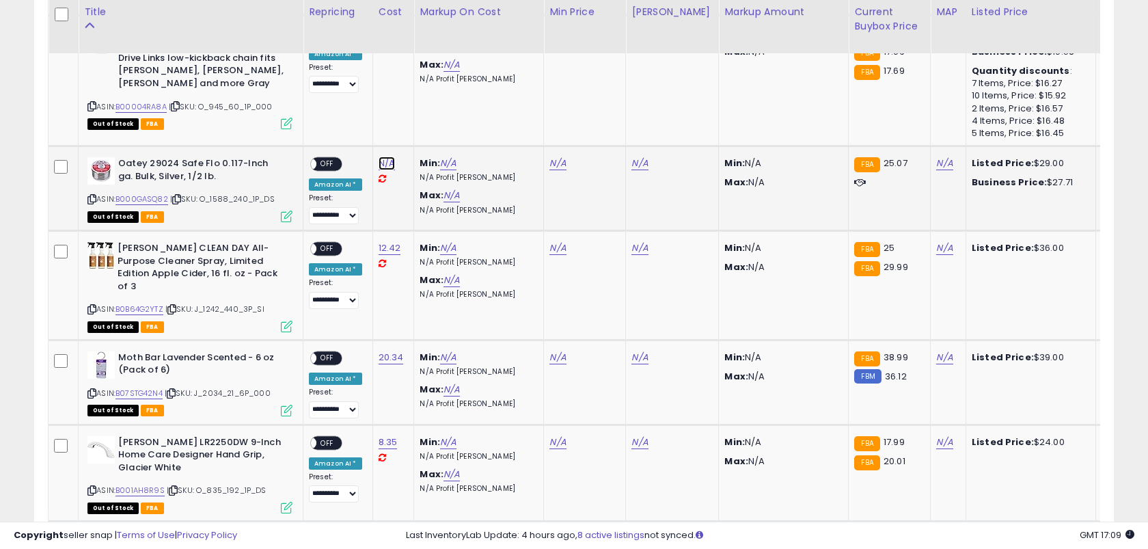
click at [381, 165] on link "N/A" at bounding box center [387, 164] width 16 height 14
type input "*****"
click button "submit" at bounding box center [428, 127] width 23 height 21
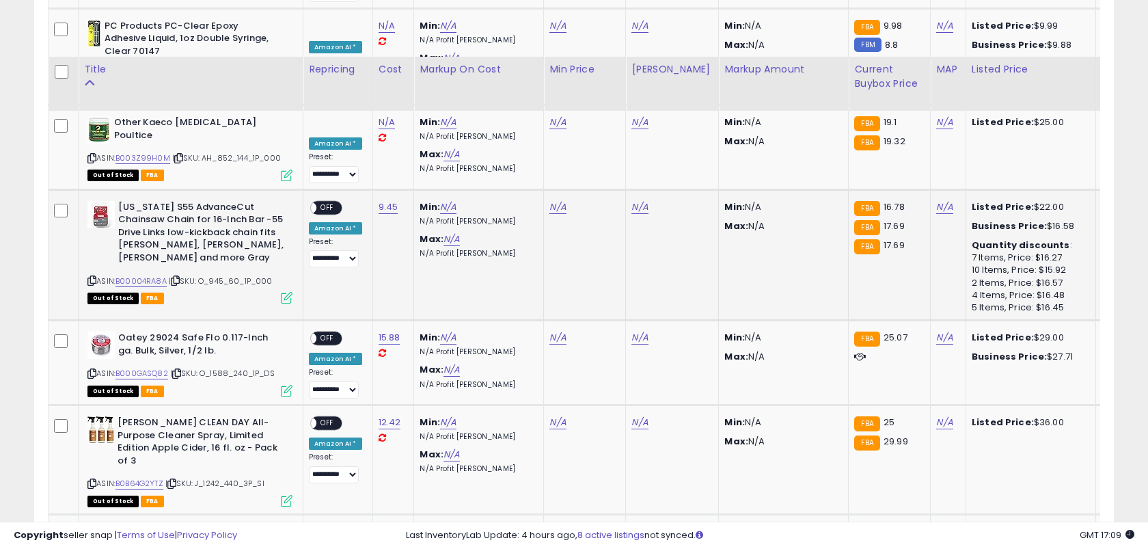
scroll to position [1173, 0]
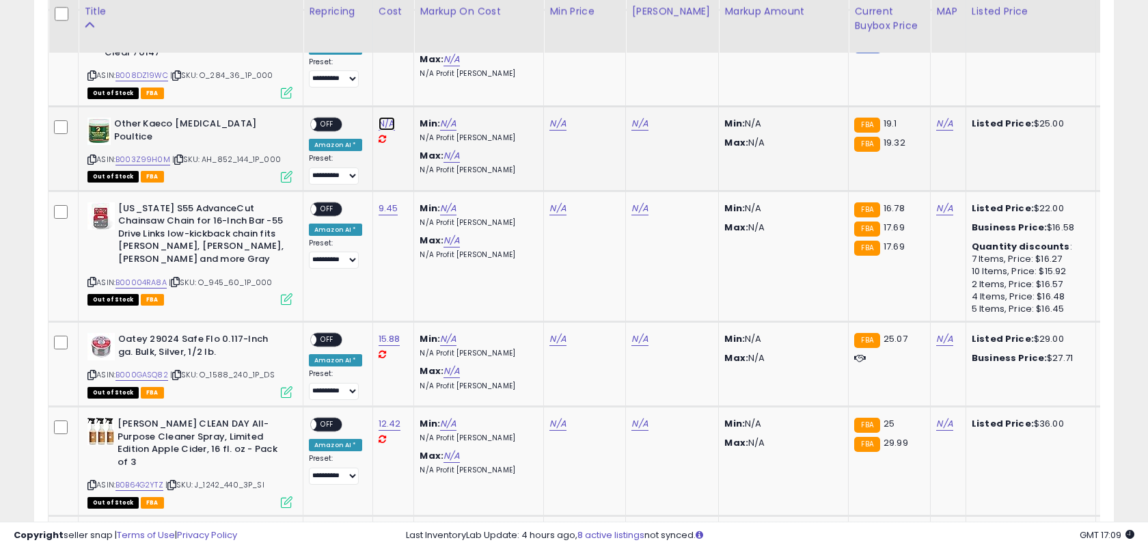
click at [385, 123] on link "N/A" at bounding box center [387, 124] width 16 height 14
type input "****"
click button "submit" at bounding box center [428, 88] width 23 height 21
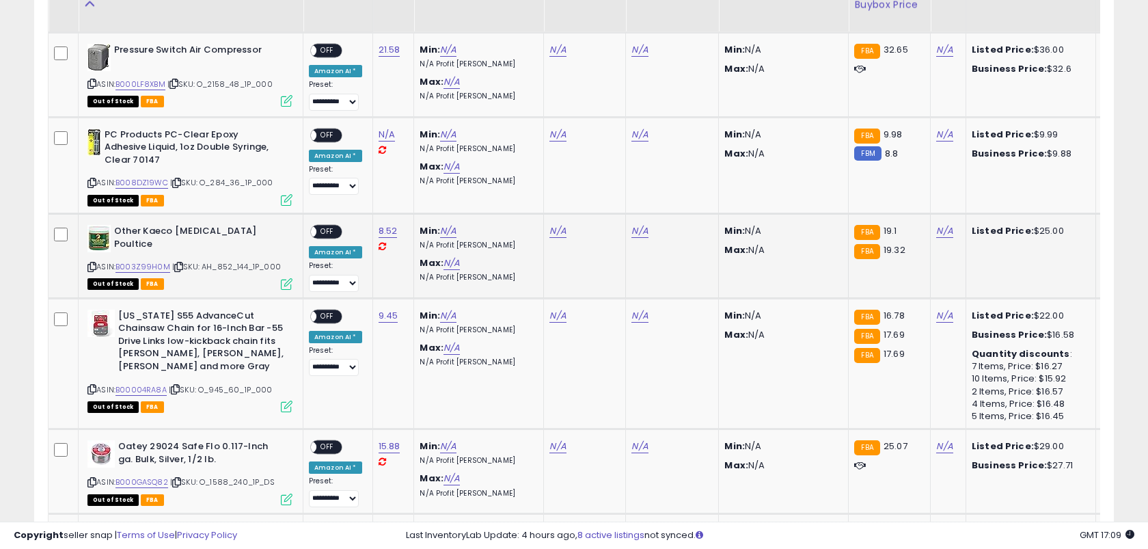
scroll to position [1037, 0]
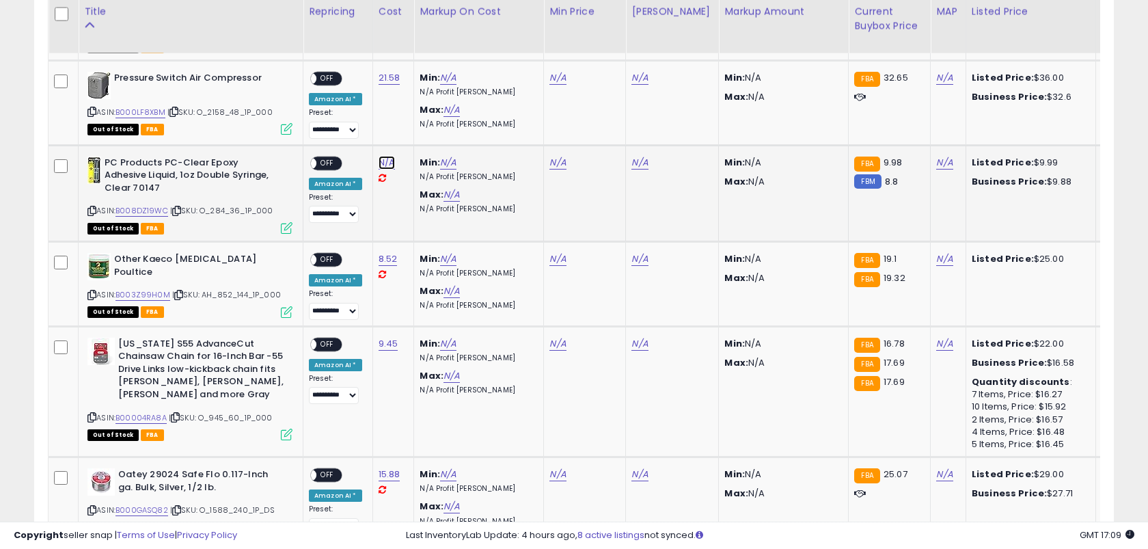
click at [385, 162] on link "N/A" at bounding box center [387, 163] width 16 height 14
type input "****"
click button "submit" at bounding box center [428, 127] width 23 height 21
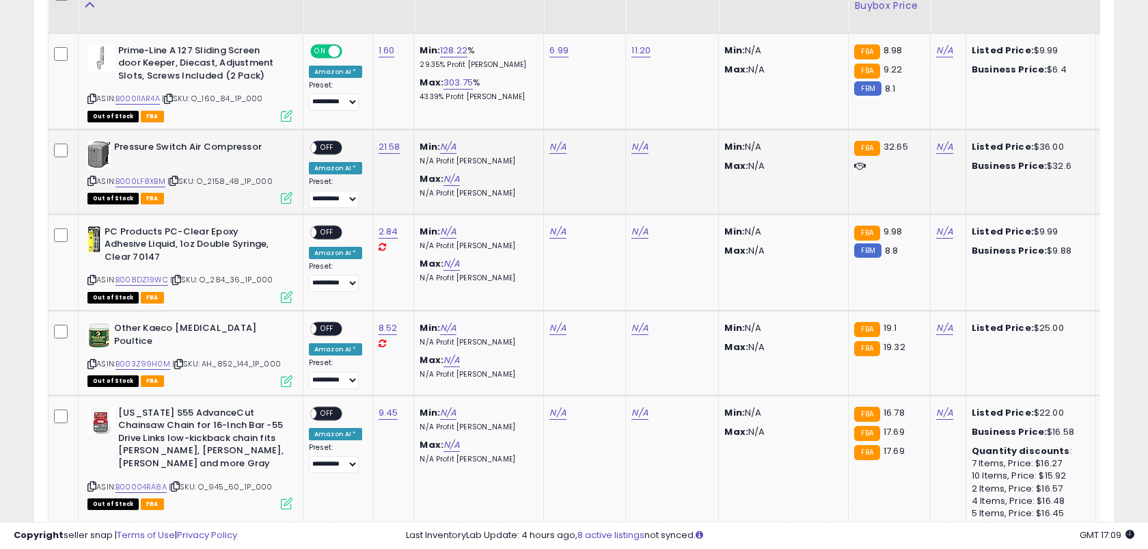
scroll to position [973, 0]
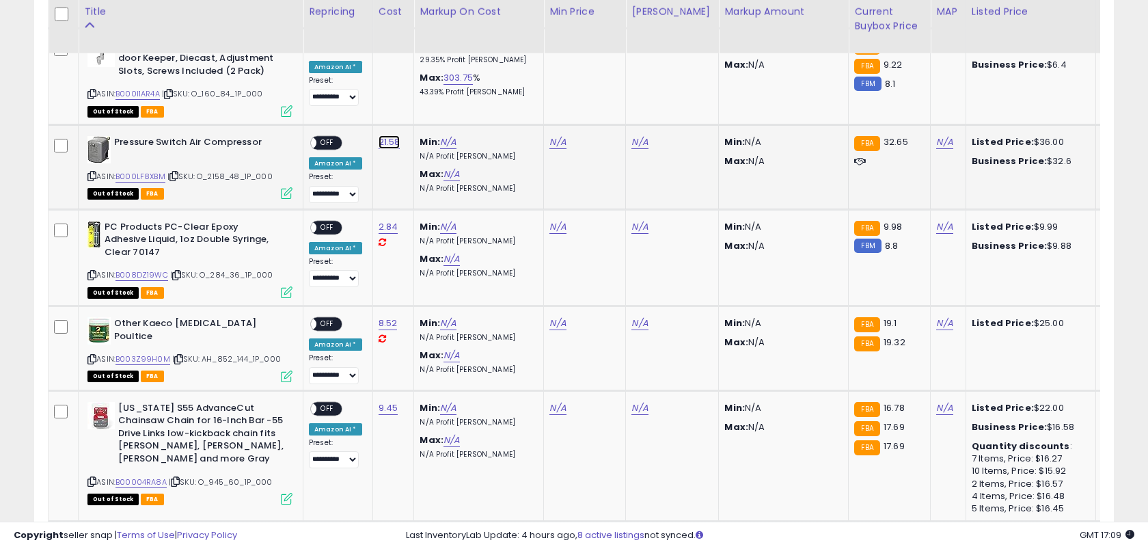
click at [383, 140] on link "21.58" at bounding box center [390, 142] width 22 height 14
click at [420, 97] on button "submit" at bounding box center [431, 107] width 23 height 21
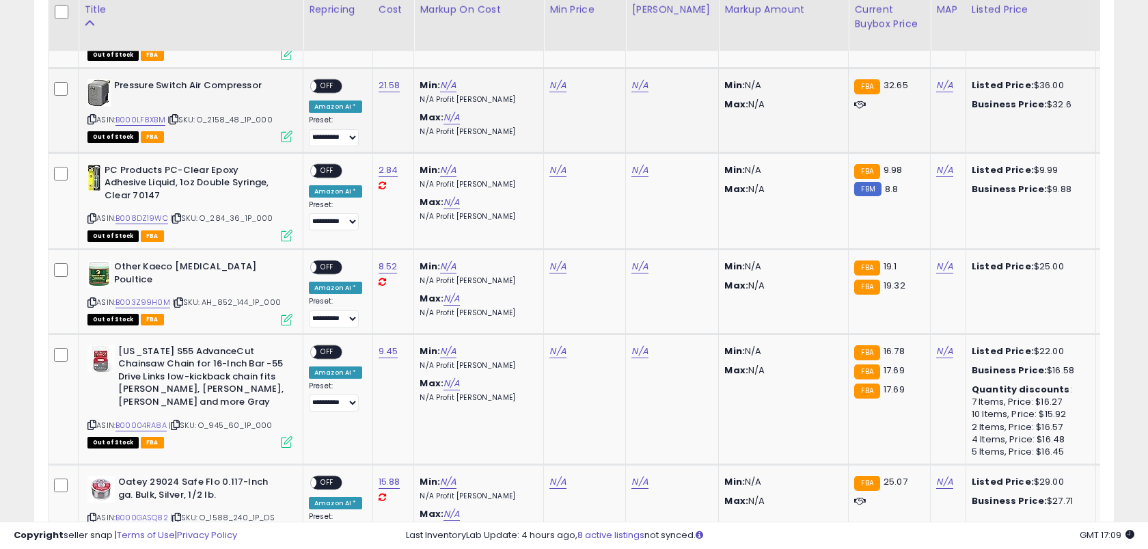
scroll to position [1031, 0]
click at [556, 80] on link "N/A" at bounding box center [557, 85] width 16 height 14
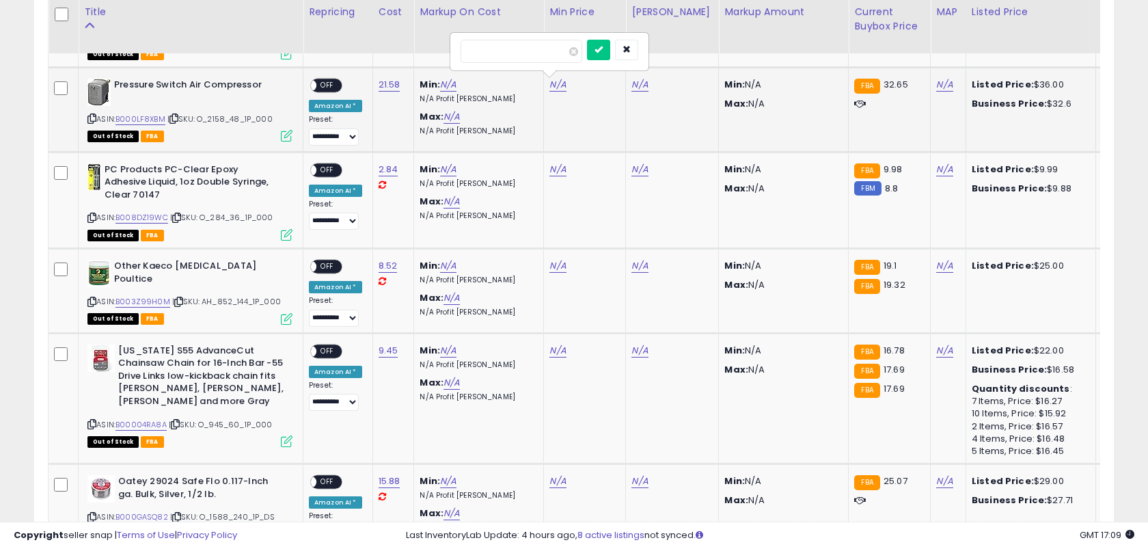
type input "*****"
click button "submit" at bounding box center [598, 50] width 23 height 21
click at [632, 89] on link "N/A" at bounding box center [639, 85] width 16 height 14
type input "**"
click button "submit" at bounding box center [680, 50] width 23 height 21
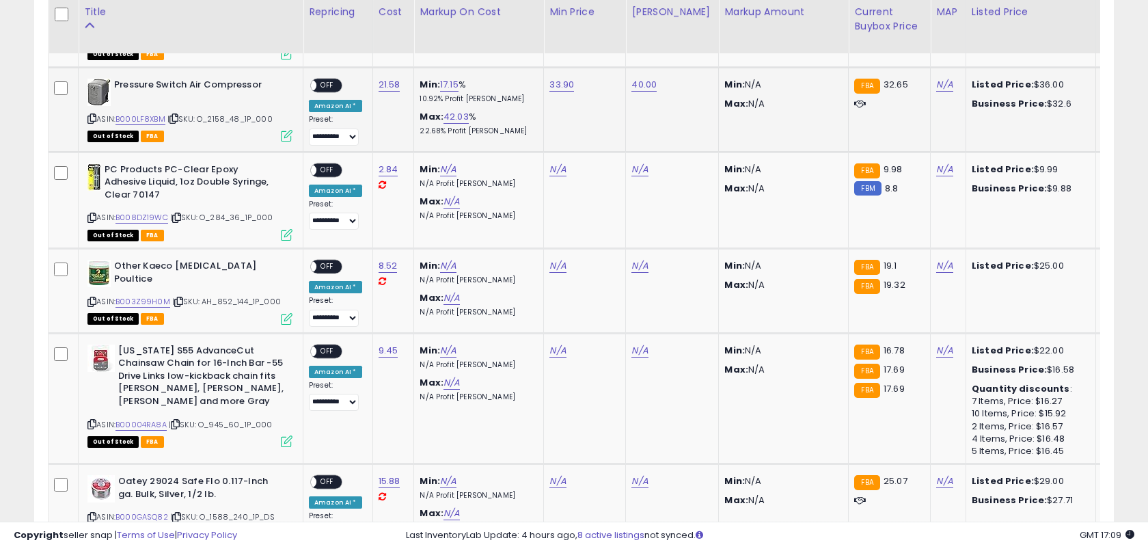
click at [325, 85] on span "OFF" at bounding box center [327, 85] width 22 height 12
click at [386, 171] on link "2.84" at bounding box center [389, 170] width 20 height 14
click at [418, 124] on button "submit" at bounding box center [429, 134] width 23 height 21
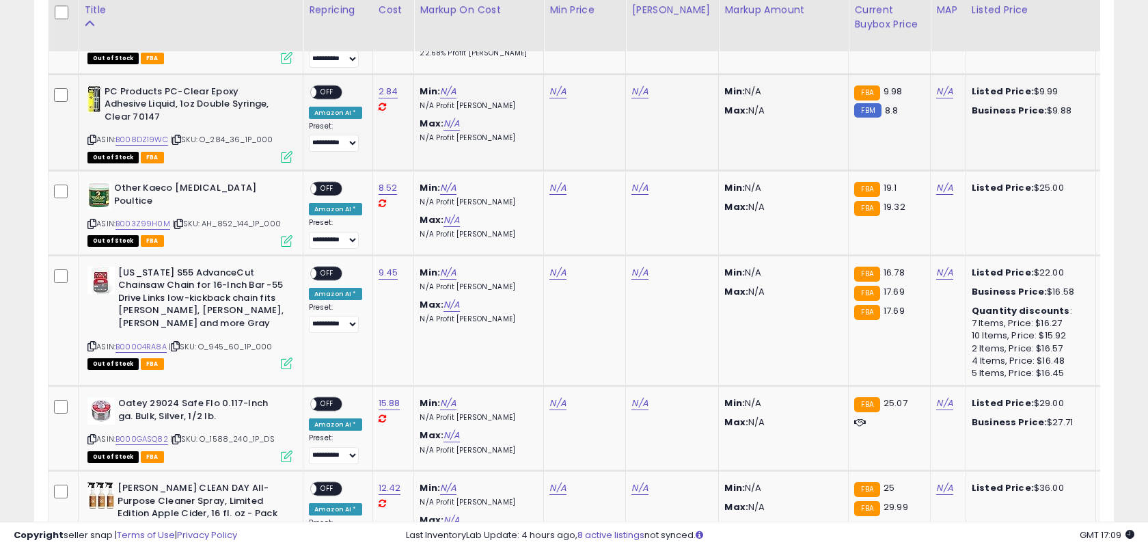
scroll to position [1109, 0]
click at [551, 89] on link "N/A" at bounding box center [557, 91] width 16 height 14
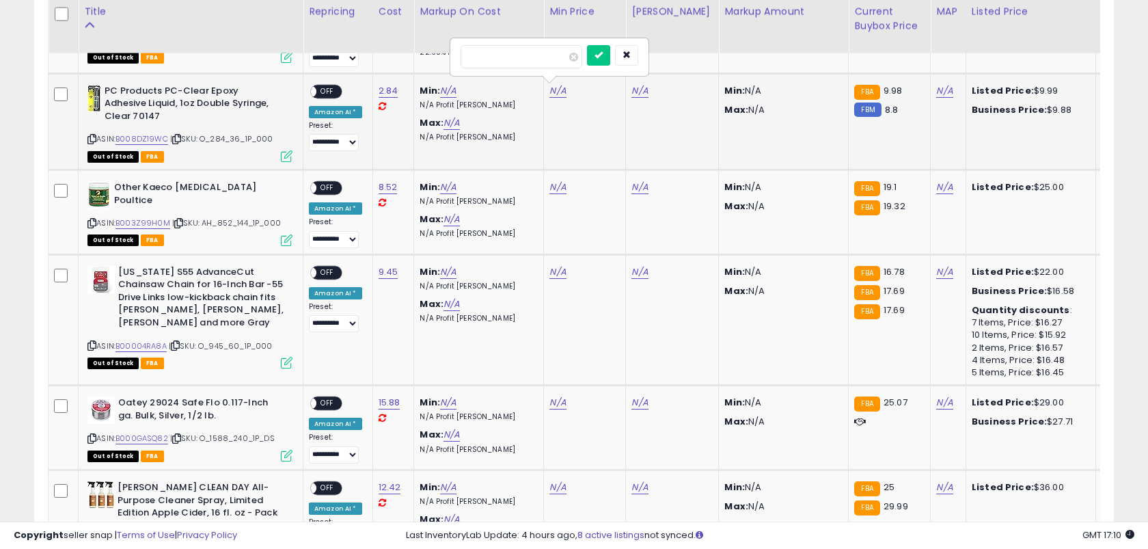
type input "****"
click button "submit" at bounding box center [598, 55] width 23 height 21
click at [632, 90] on link "N/A" at bounding box center [639, 91] width 16 height 14
type input "****"
click button "submit" at bounding box center [680, 55] width 23 height 21
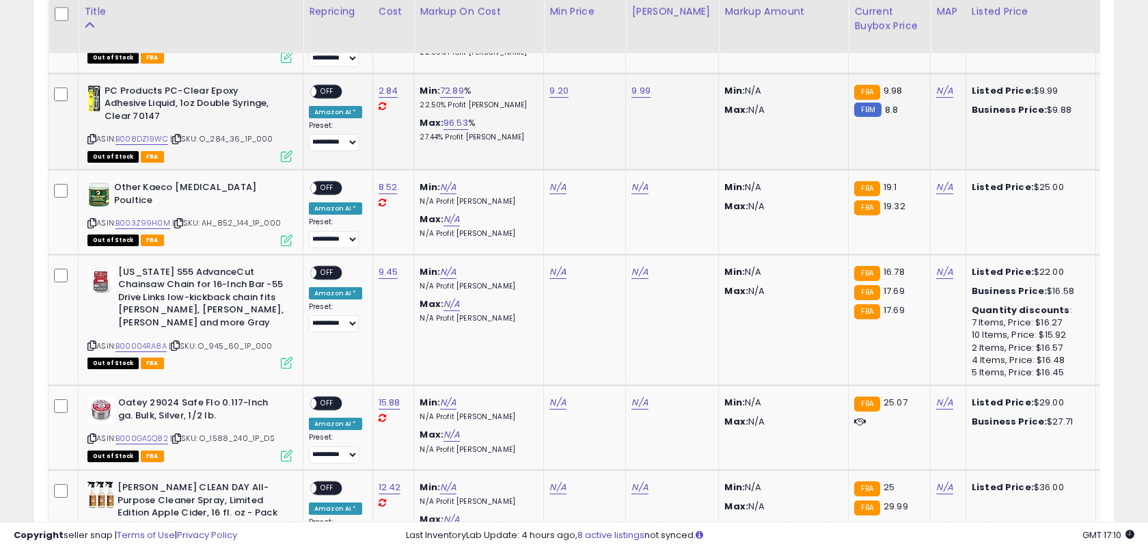
click at [329, 92] on span "OFF" at bounding box center [327, 91] width 22 height 12
click at [387, 189] on link "8.52" at bounding box center [388, 187] width 19 height 14
click at [418, 141] on button "submit" at bounding box center [429, 151] width 23 height 21
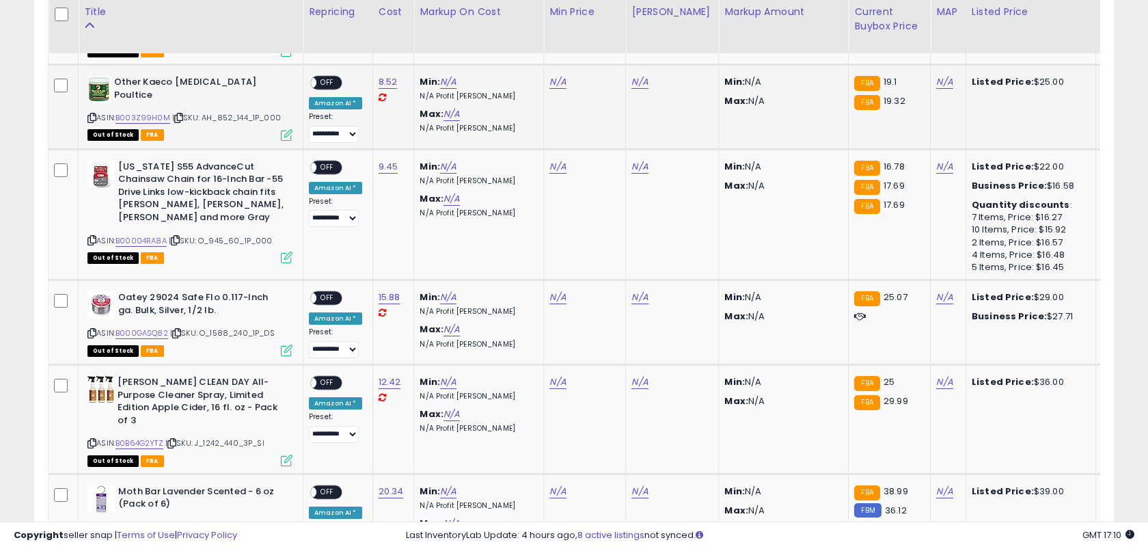
scroll to position [1217, 0]
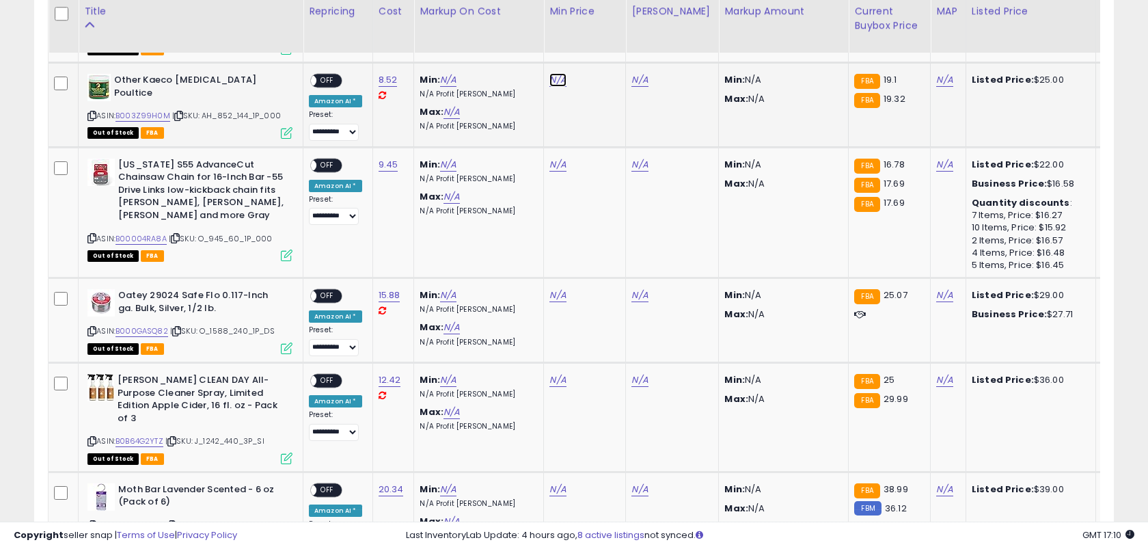
click at [552, 79] on link "N/A" at bounding box center [557, 80] width 16 height 14
type input "*****"
click button "submit" at bounding box center [598, 44] width 23 height 21
click at [634, 77] on link "N/A" at bounding box center [639, 80] width 16 height 14
type input "****"
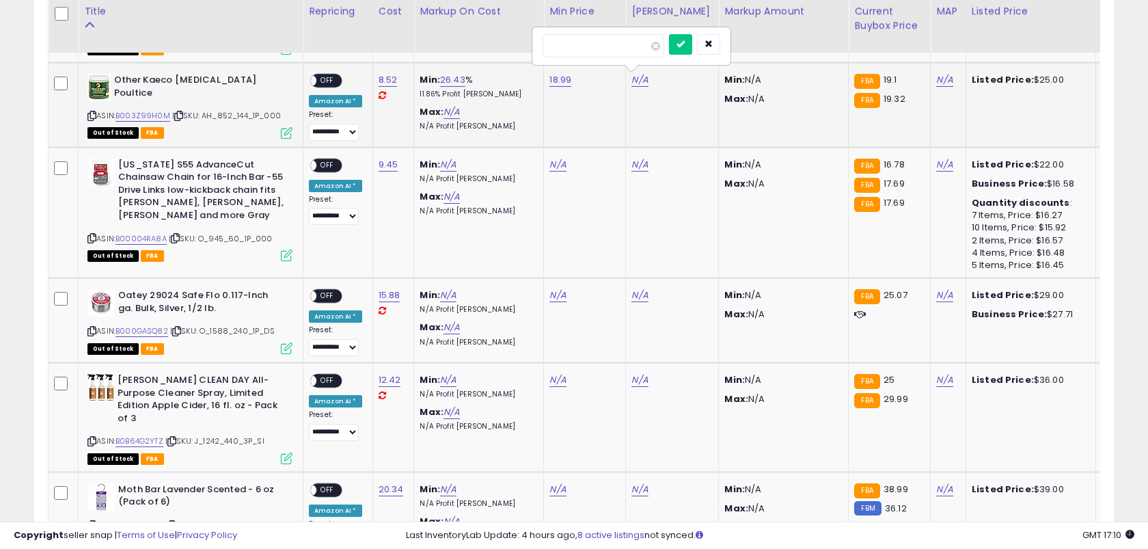
click button "submit" at bounding box center [680, 44] width 23 height 21
click at [331, 79] on span "OFF" at bounding box center [327, 81] width 22 height 12
click at [384, 161] on link "9.45" at bounding box center [389, 165] width 20 height 14
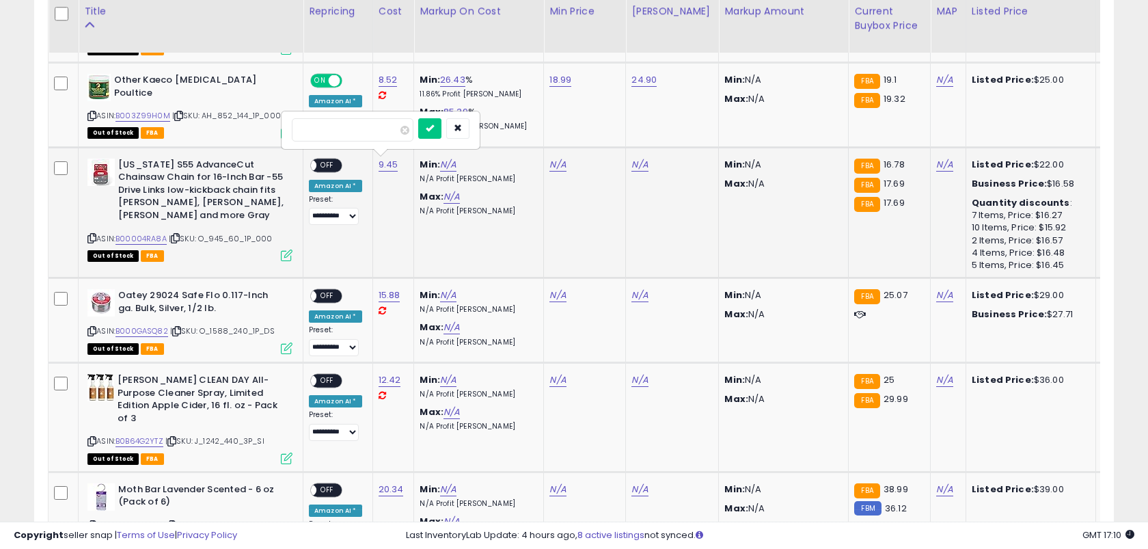
click at [418, 118] on button "submit" at bounding box center [429, 128] width 23 height 21
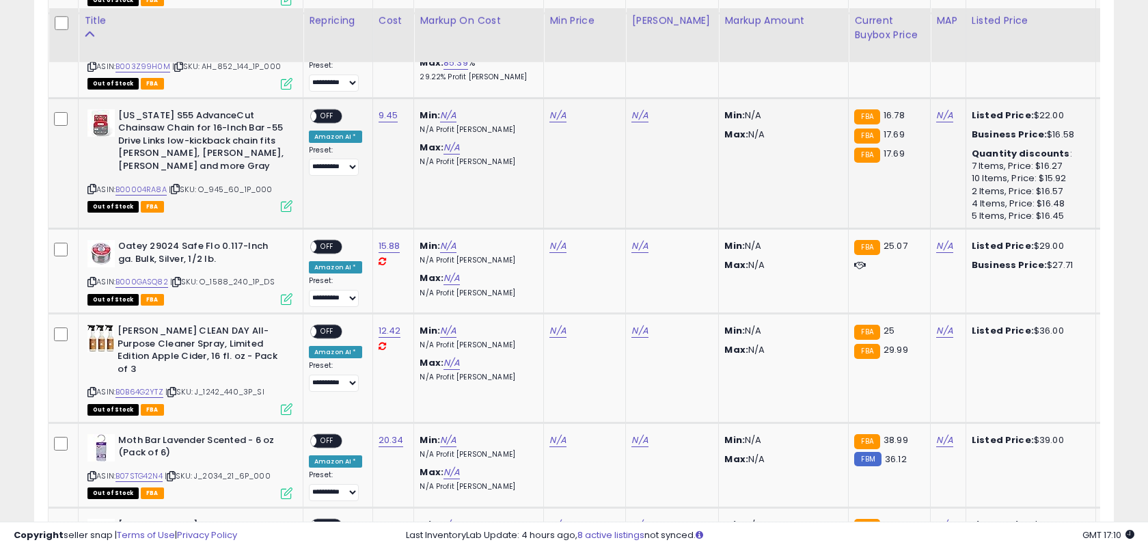
scroll to position [1277, 0]
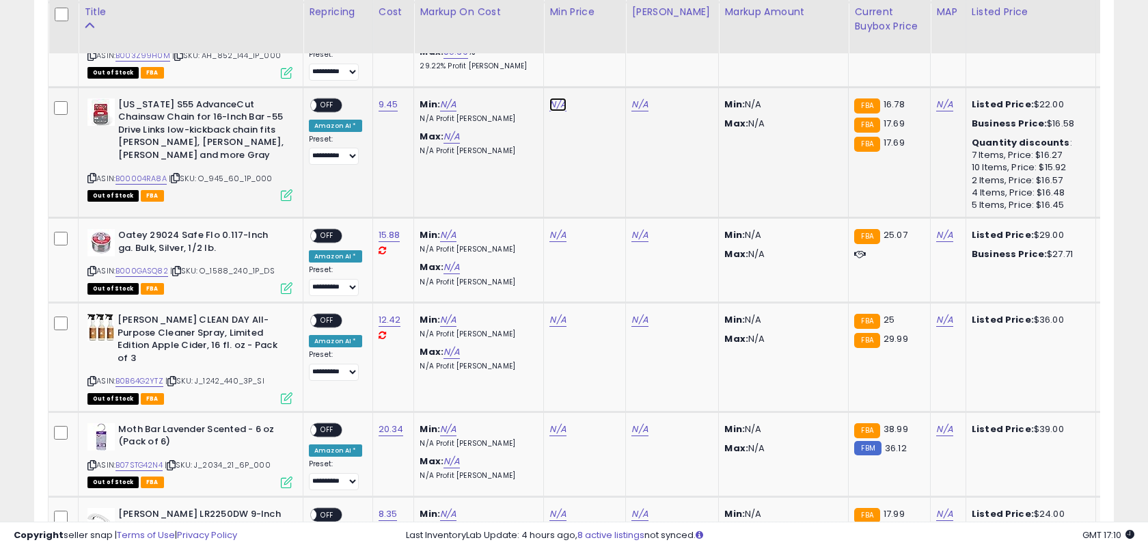
click at [551, 98] on link "N/A" at bounding box center [557, 105] width 16 height 14
type input "*****"
click button "submit" at bounding box center [598, 68] width 23 height 21
click at [636, 101] on link "N/A" at bounding box center [639, 105] width 16 height 14
type input "**"
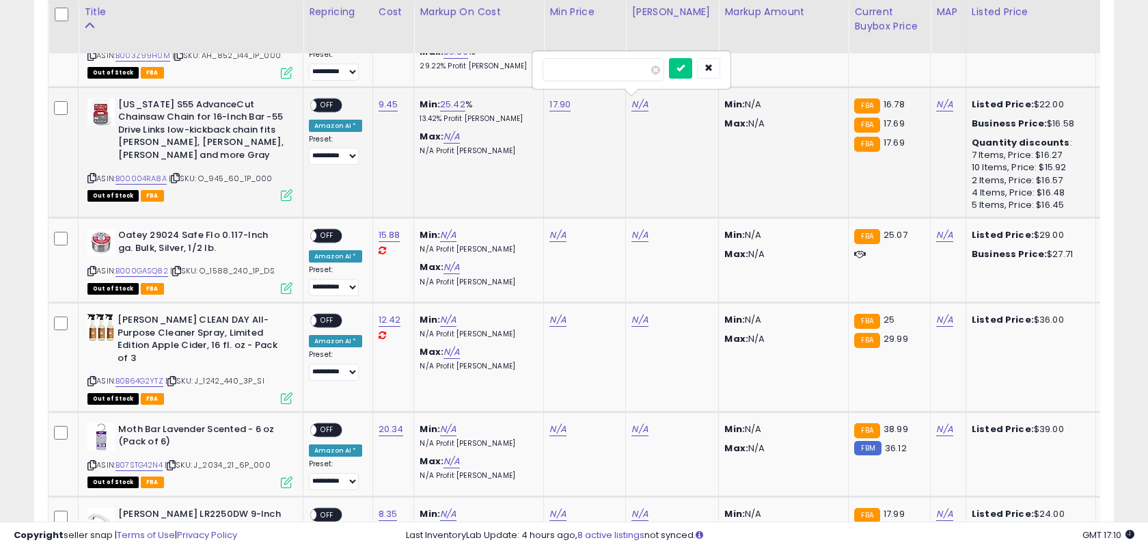
click button "submit" at bounding box center [680, 68] width 23 height 21
click at [321, 103] on span "OFF" at bounding box center [327, 105] width 22 height 12
click at [383, 234] on link "15.88" at bounding box center [390, 235] width 22 height 14
click at [420, 189] on button "submit" at bounding box center [431, 199] width 23 height 21
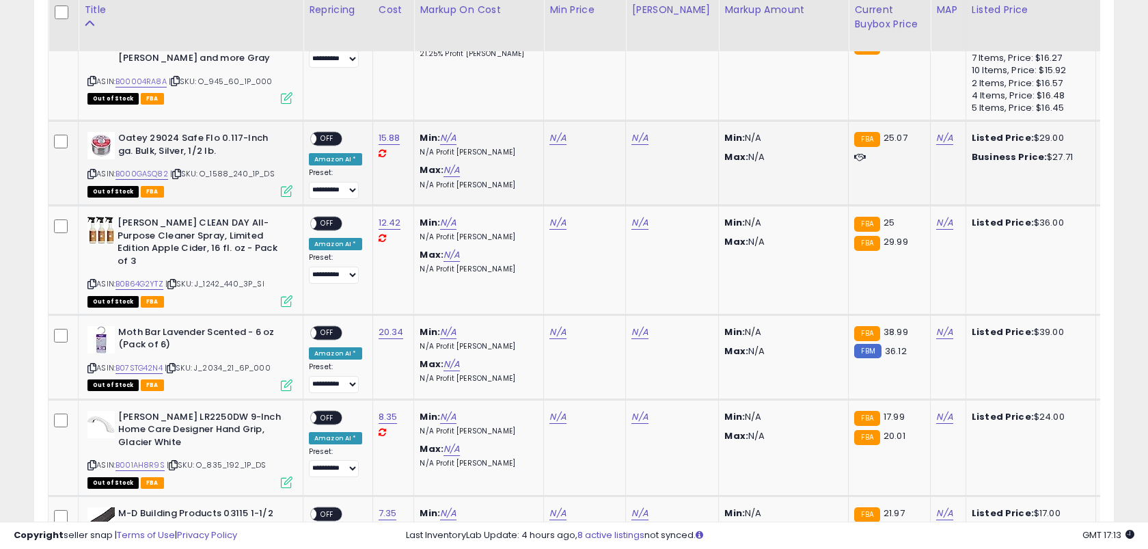
scroll to position [1372, 0]
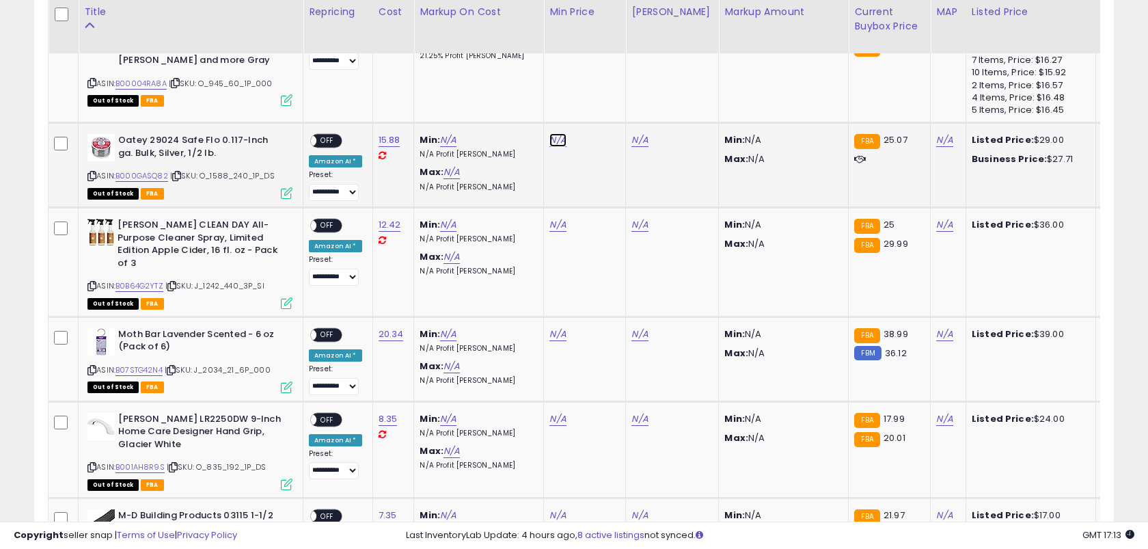
click at [559, 141] on link "N/A" at bounding box center [557, 140] width 16 height 14
type input "*****"
click button "submit" at bounding box center [598, 104] width 23 height 21
click at [631, 140] on link "N/A" at bounding box center [639, 140] width 16 height 14
type input "**"
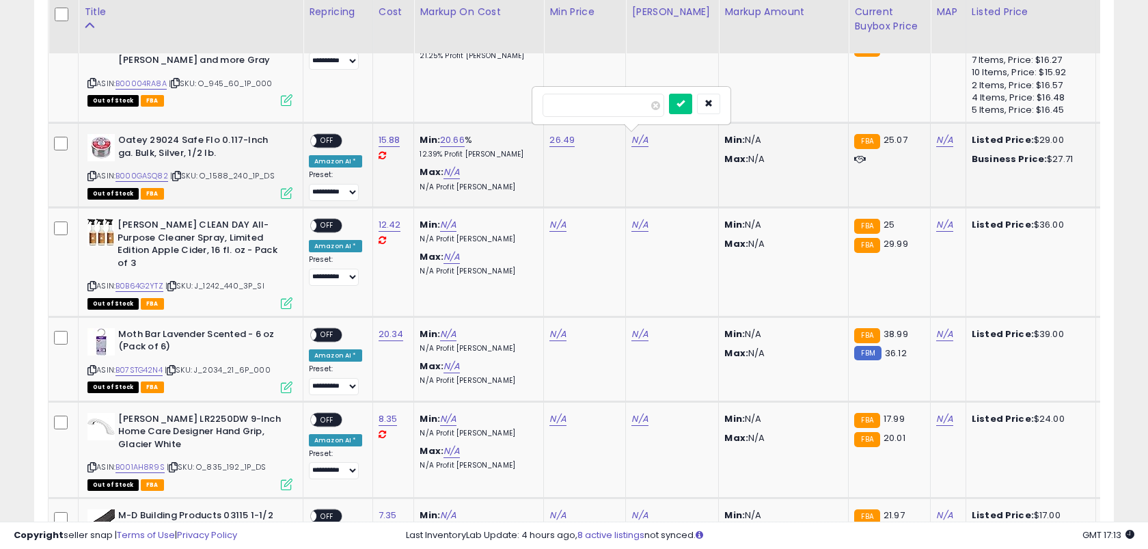
click button "submit" at bounding box center [680, 104] width 23 height 21
click at [333, 141] on span "OFF" at bounding box center [327, 141] width 22 height 12
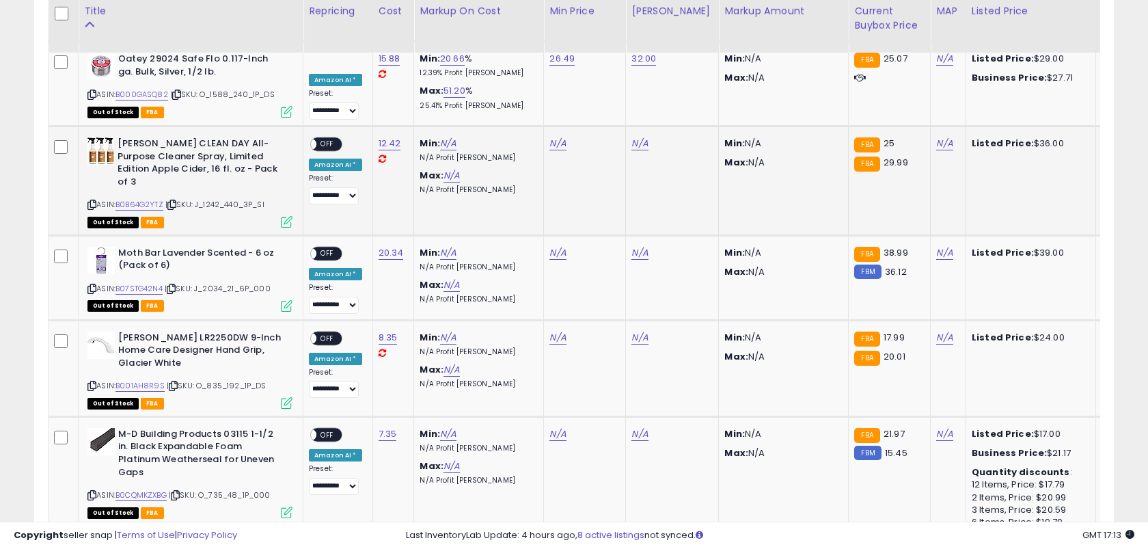
scroll to position [1456, 0]
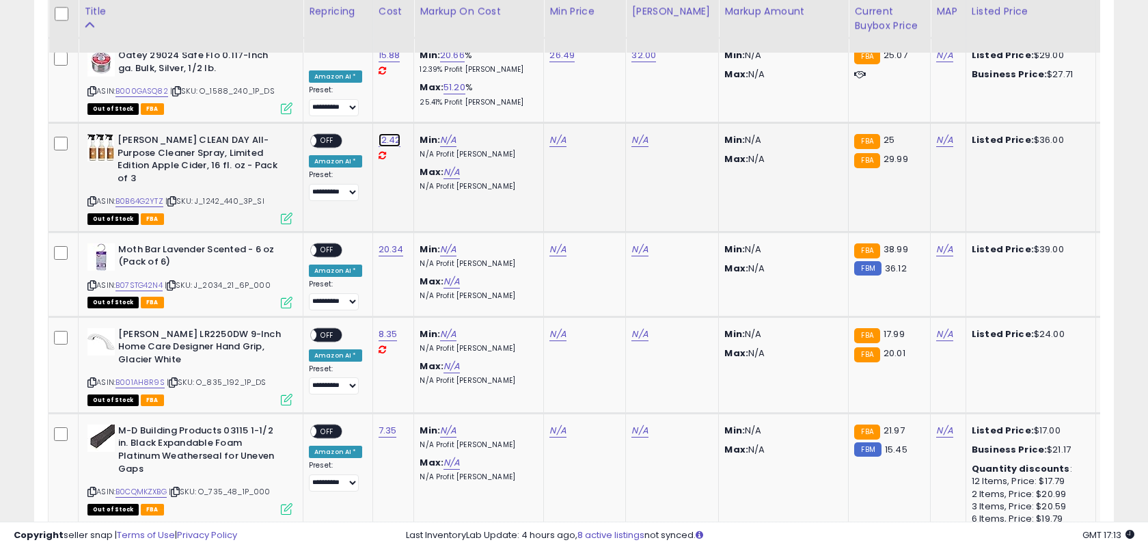
click at [390, 133] on link "12.42" at bounding box center [390, 140] width 23 height 14
click at [420, 93] on button "submit" at bounding box center [431, 103] width 23 height 21
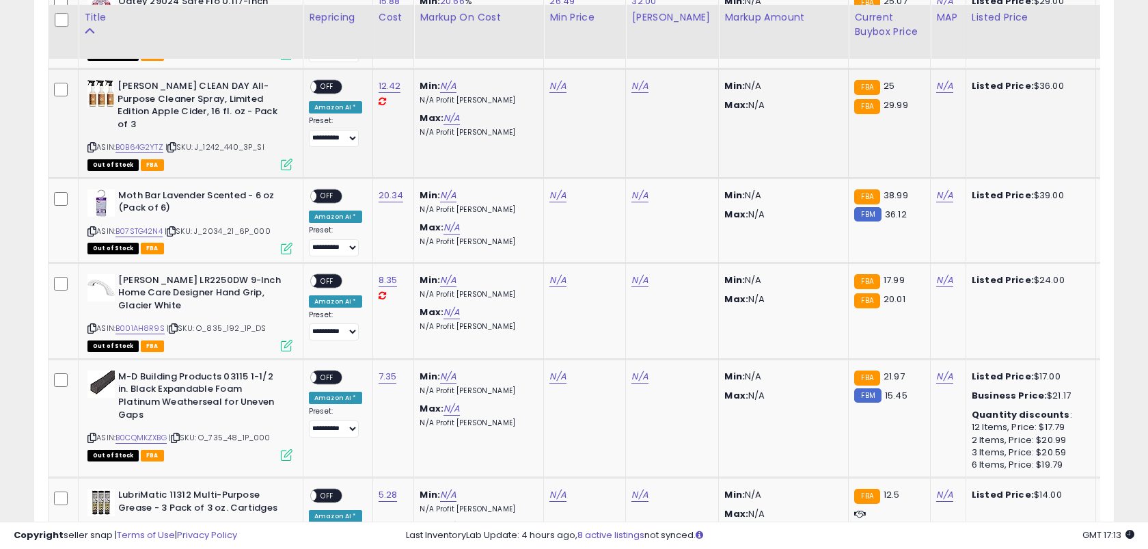
scroll to position [1524, 0]
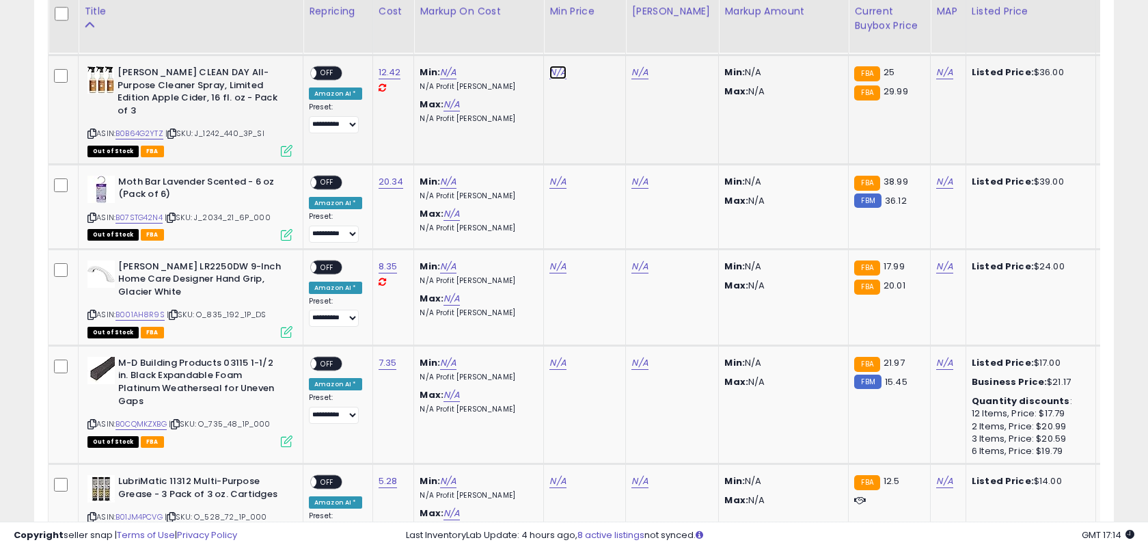
click at [549, 74] on link "N/A" at bounding box center [557, 73] width 16 height 14
type input "*****"
click button "submit" at bounding box center [598, 35] width 23 height 21
click at [632, 72] on link "N/A" at bounding box center [639, 73] width 16 height 14
type input "**"
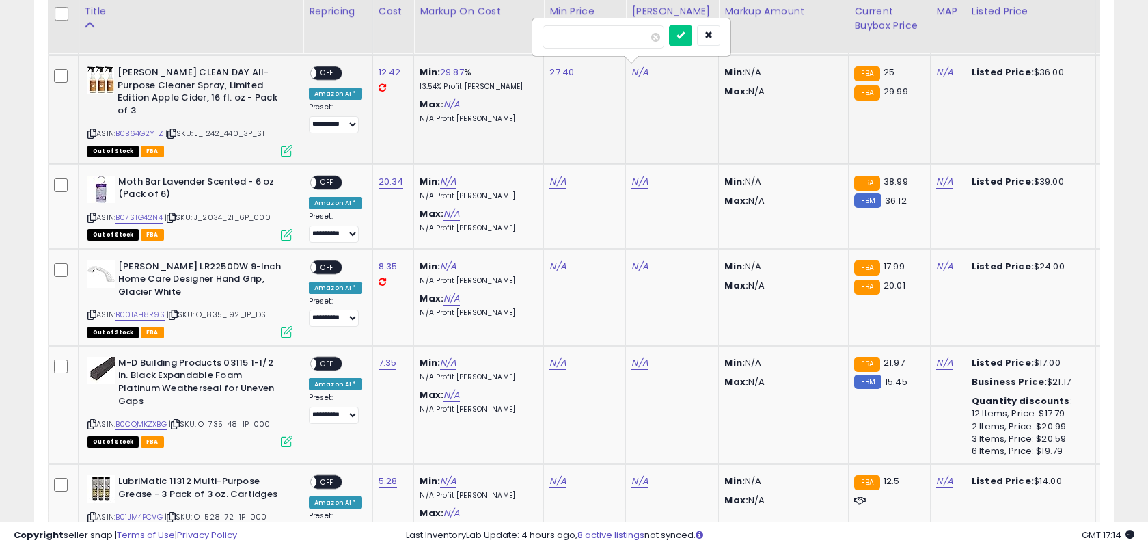
click button "submit" at bounding box center [680, 35] width 23 height 21
click at [323, 68] on span "OFF" at bounding box center [327, 74] width 22 height 12
click at [380, 179] on link "20.34" at bounding box center [391, 182] width 25 height 14
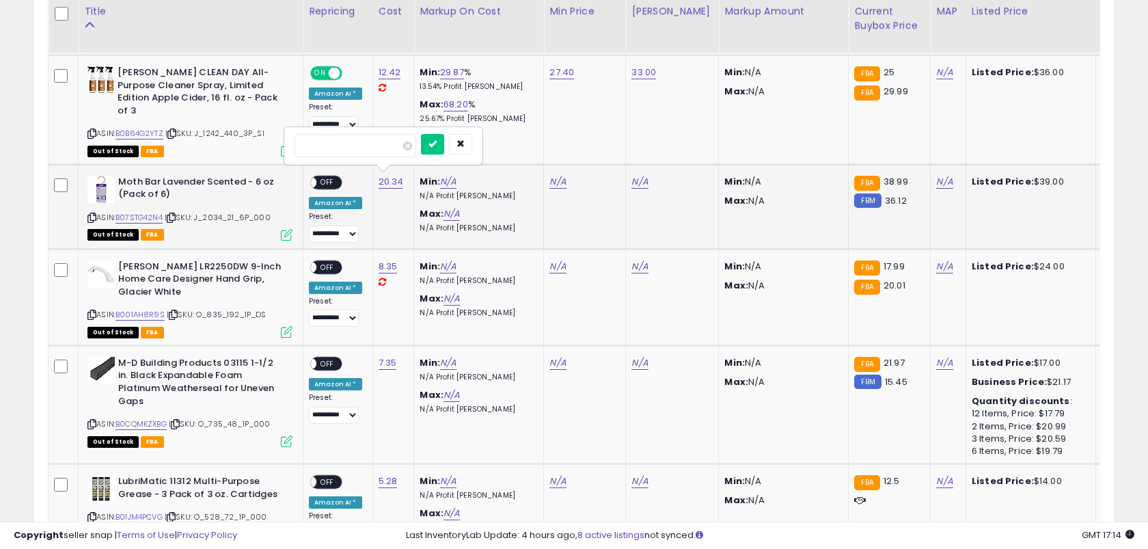
click at [421, 134] on button "submit" at bounding box center [432, 144] width 23 height 21
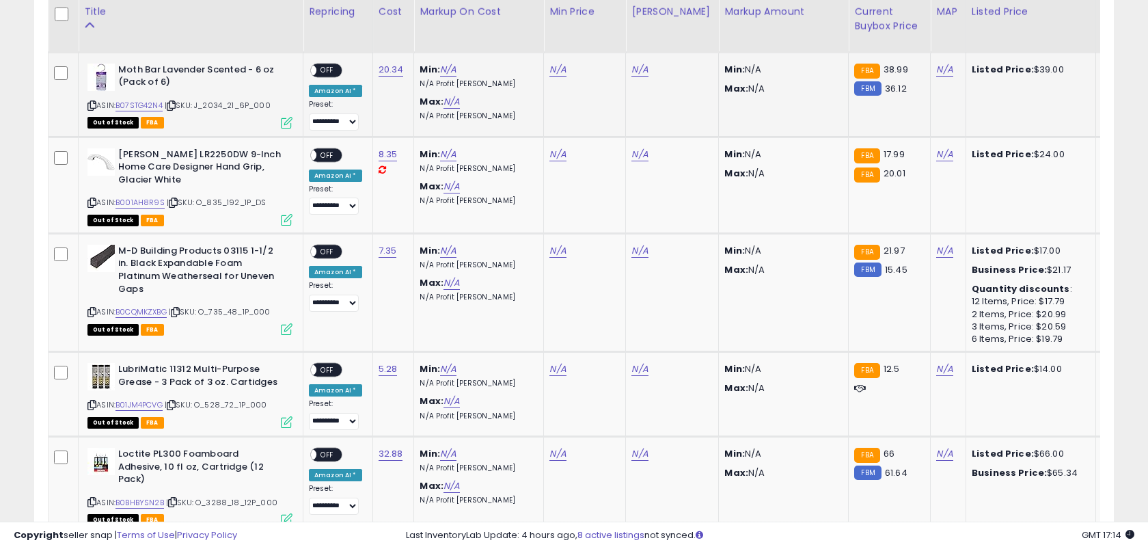
scroll to position [1618, 0]
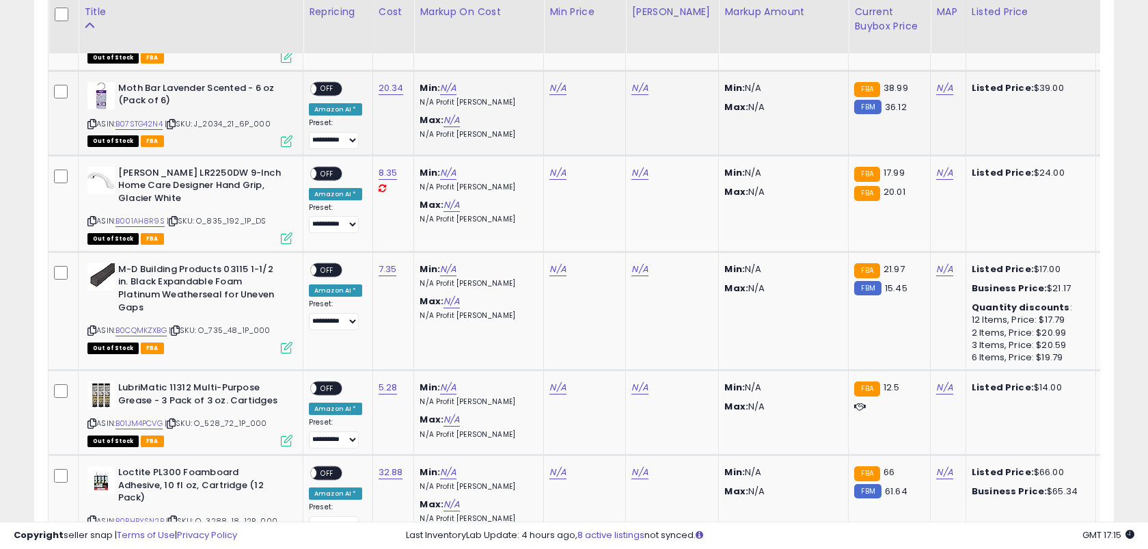
click at [549, 77] on td "N/A" at bounding box center [585, 112] width 82 height 85
click at [549, 81] on link "N/A" at bounding box center [557, 88] width 16 height 14
click button "submit" at bounding box center [598, 50] width 23 height 21
click at [631, 87] on link "N/A" at bounding box center [639, 88] width 16 height 14
type input "**"
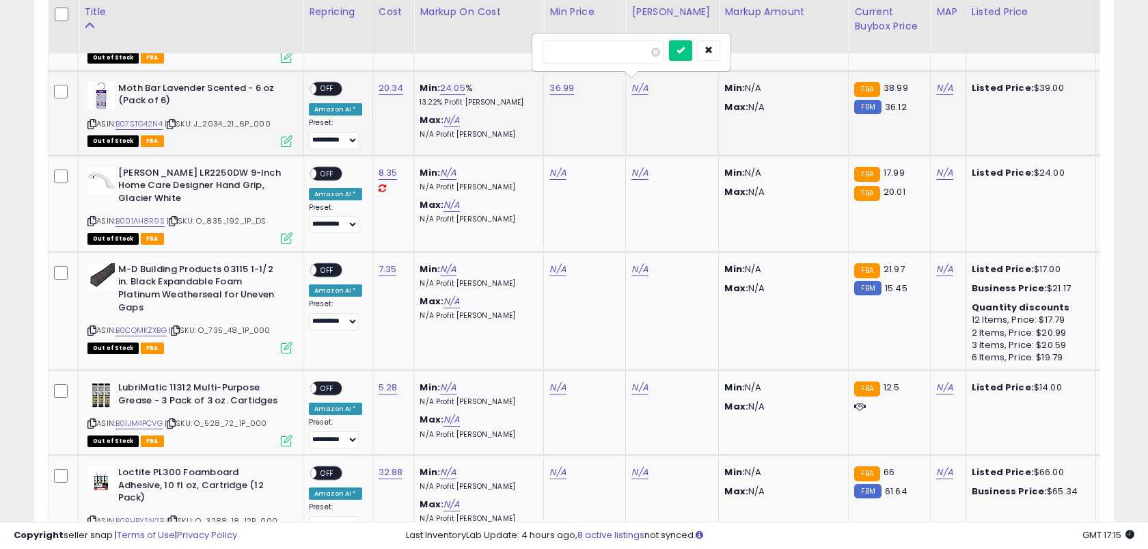
click button "submit" at bounding box center [680, 50] width 23 height 21
click at [329, 85] on span "OFF" at bounding box center [327, 89] width 22 height 12
click at [379, 167] on link "8.35" at bounding box center [388, 173] width 19 height 14
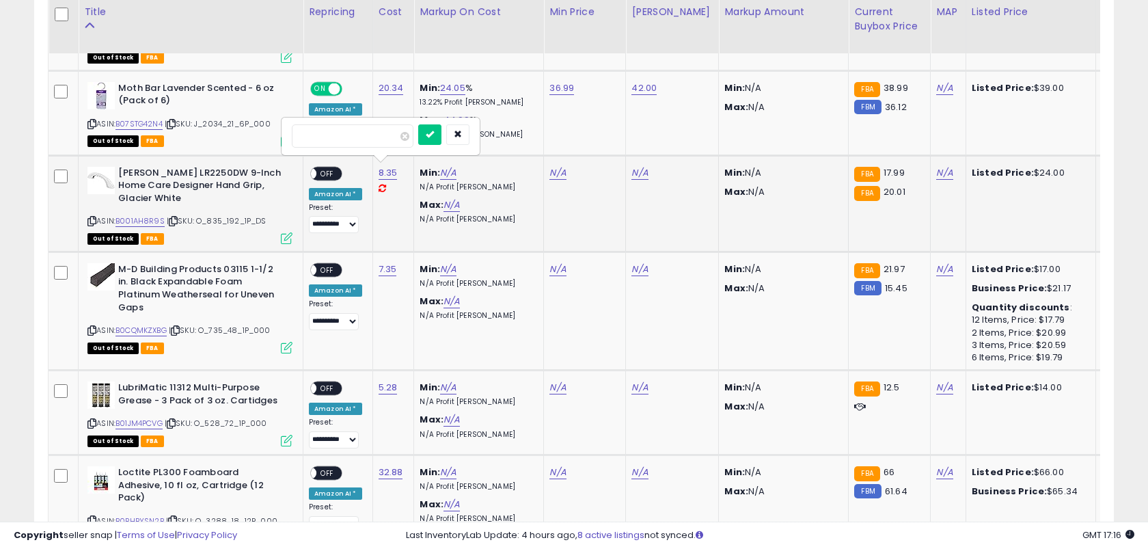
click at [418, 124] on button "submit" at bounding box center [429, 134] width 23 height 21
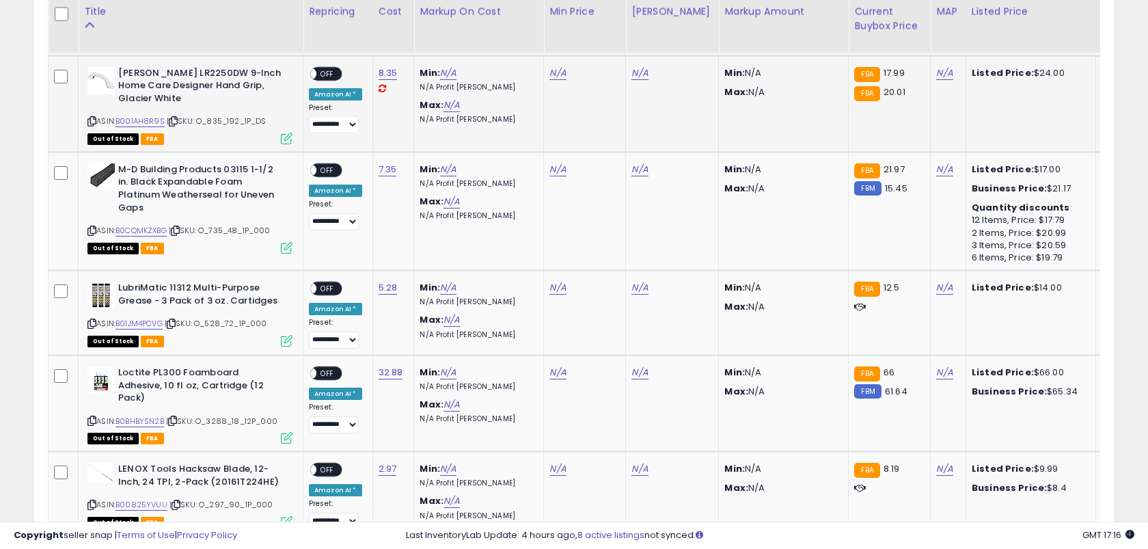
scroll to position [1712, 0]
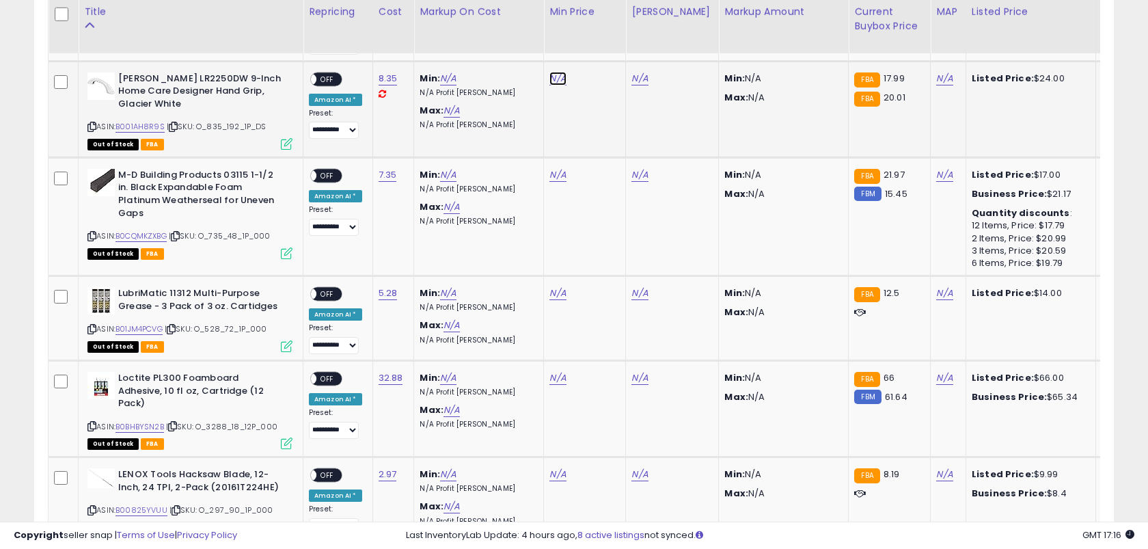
click at [549, 73] on link "N/A" at bounding box center [557, 79] width 16 height 14
type input "*****"
click button "submit" at bounding box center [598, 40] width 23 height 21
click at [638, 76] on link "N/A" at bounding box center [639, 79] width 16 height 14
type input "**"
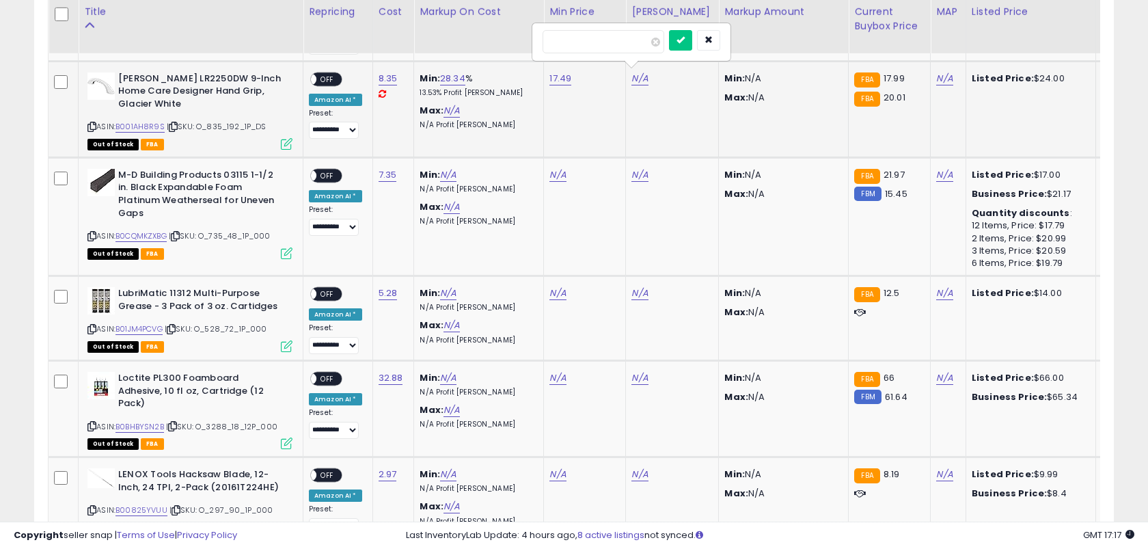
click button "submit" at bounding box center [680, 40] width 23 height 21
click at [329, 74] on span "OFF" at bounding box center [327, 79] width 22 height 12
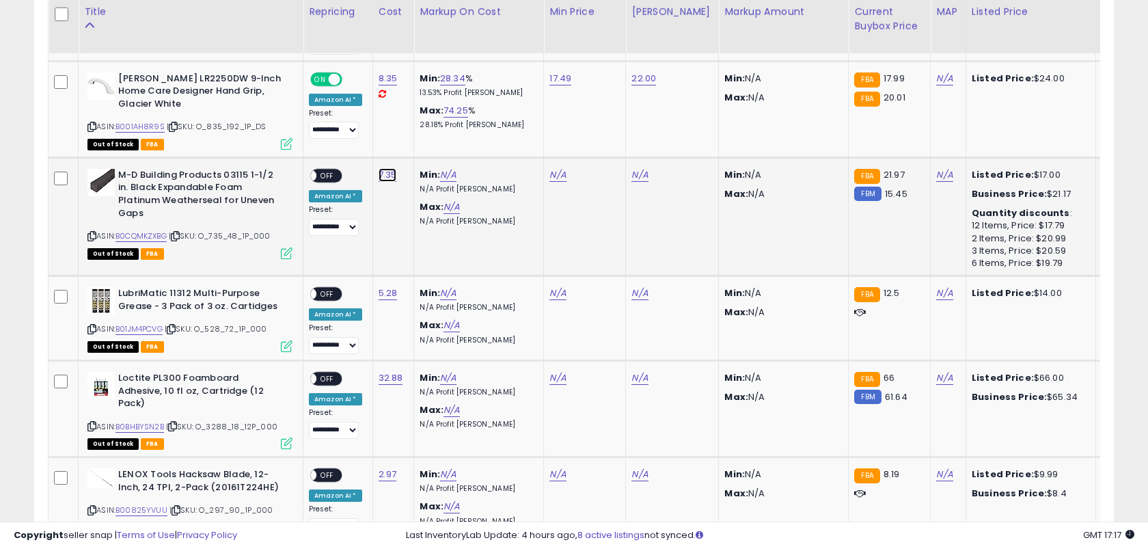
click at [381, 168] on link "7.35" at bounding box center [388, 175] width 18 height 14
click at [418, 123] on button "submit" at bounding box center [429, 133] width 23 height 21
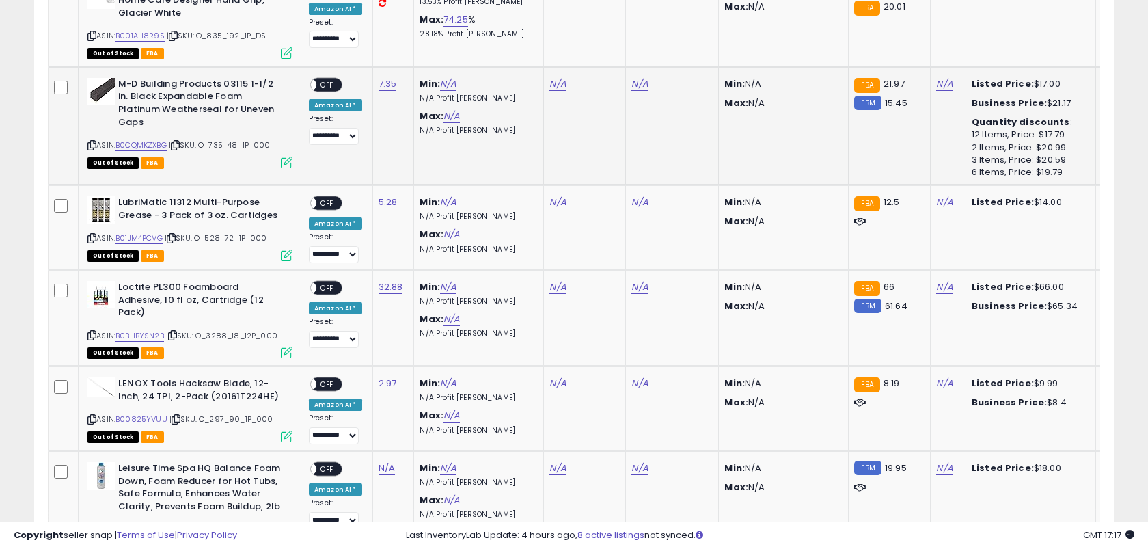
scroll to position [1816, 0]
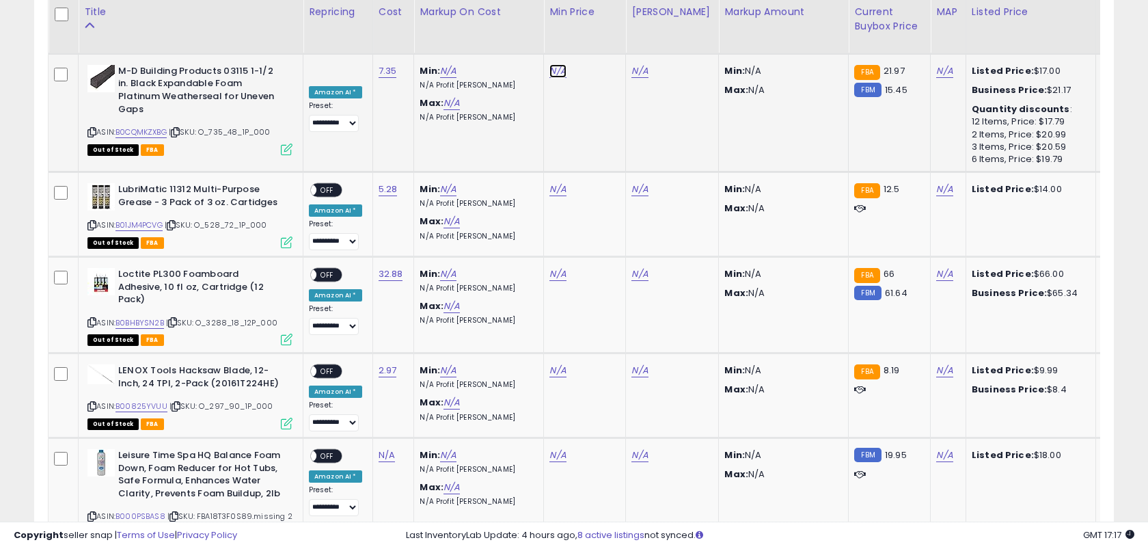
click at [549, 64] on link "N/A" at bounding box center [557, 71] width 16 height 14
type input "*****"
click button "submit" at bounding box center [598, 29] width 23 height 21
click at [642, 64] on link "N/A" at bounding box center [639, 71] width 16 height 14
type input "**"
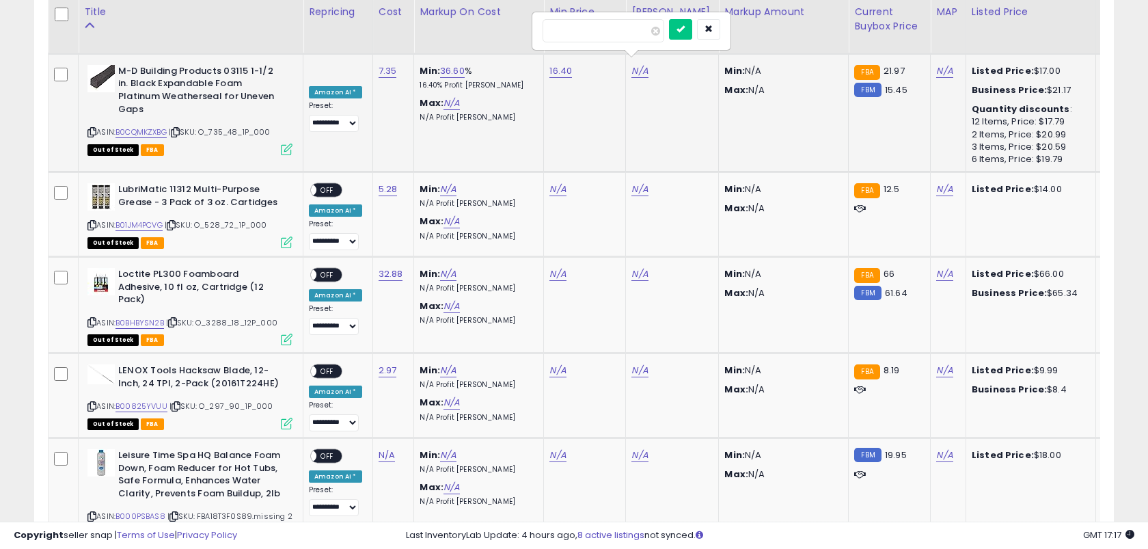
click button "submit" at bounding box center [680, 29] width 23 height 21
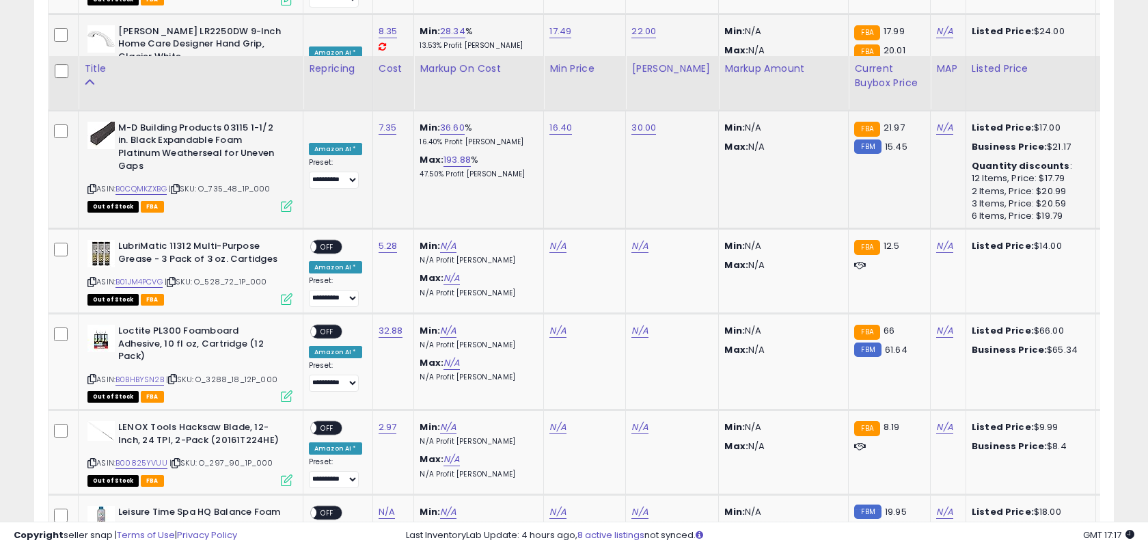
scroll to position [1758, 0]
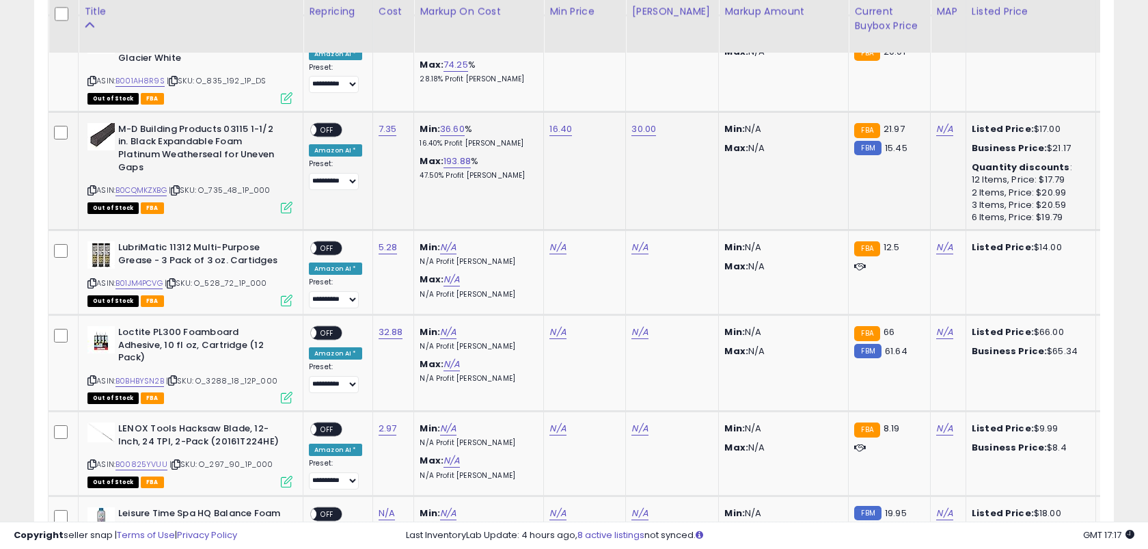
click at [324, 124] on span "OFF" at bounding box center [327, 130] width 22 height 12
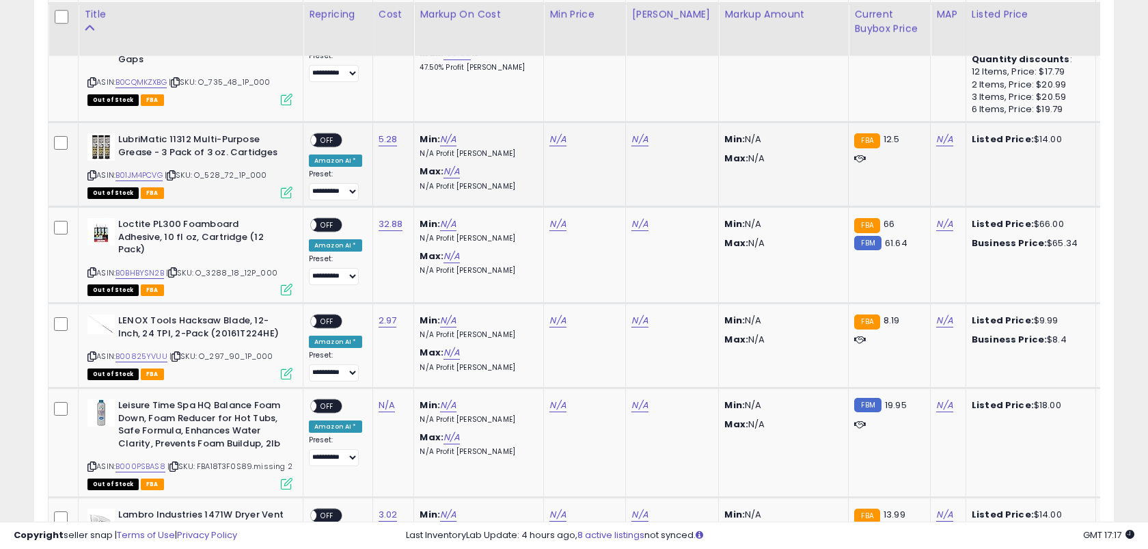
scroll to position [1869, 0]
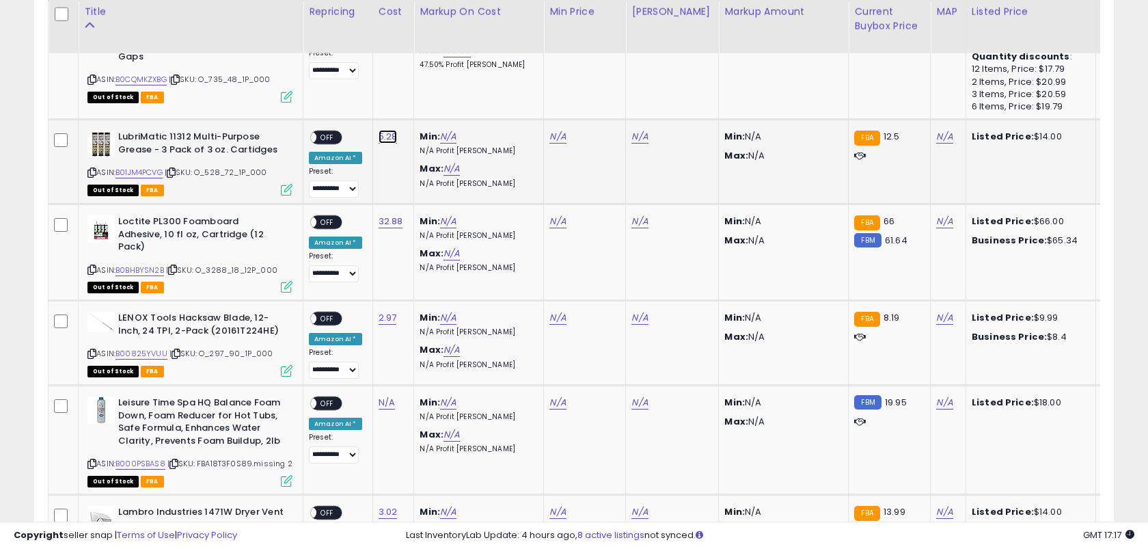
click at [381, 130] on link "5.28" at bounding box center [388, 137] width 19 height 14
click at [418, 85] on button "submit" at bounding box center [429, 95] width 23 height 21
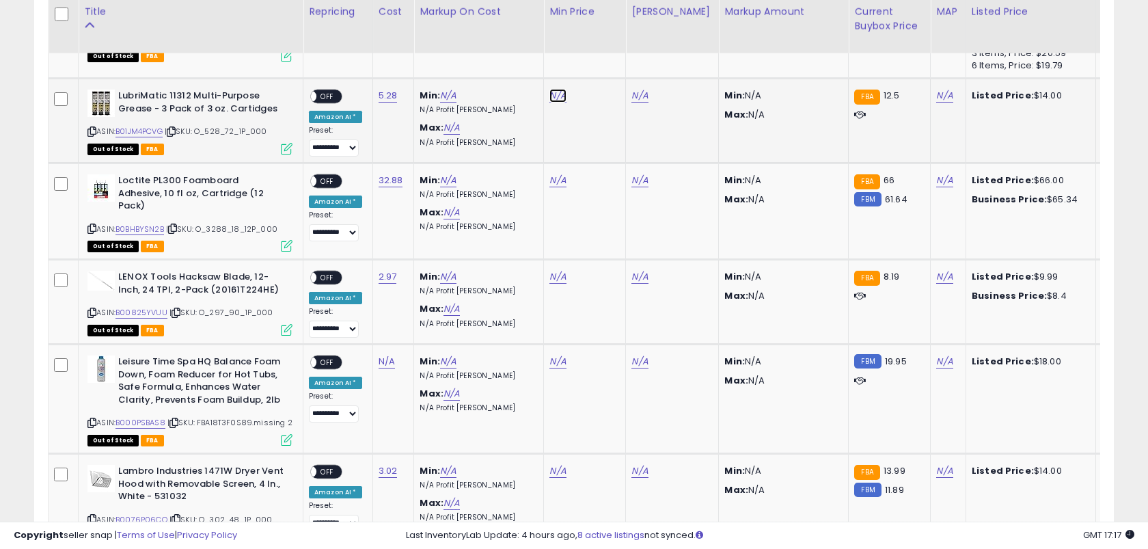
click at [549, 89] on link "N/A" at bounding box center [557, 96] width 16 height 14
type input "*****"
click button "submit" at bounding box center [598, 54] width 23 height 21
click at [636, 91] on link "N/A" at bounding box center [639, 96] width 16 height 14
type input "**"
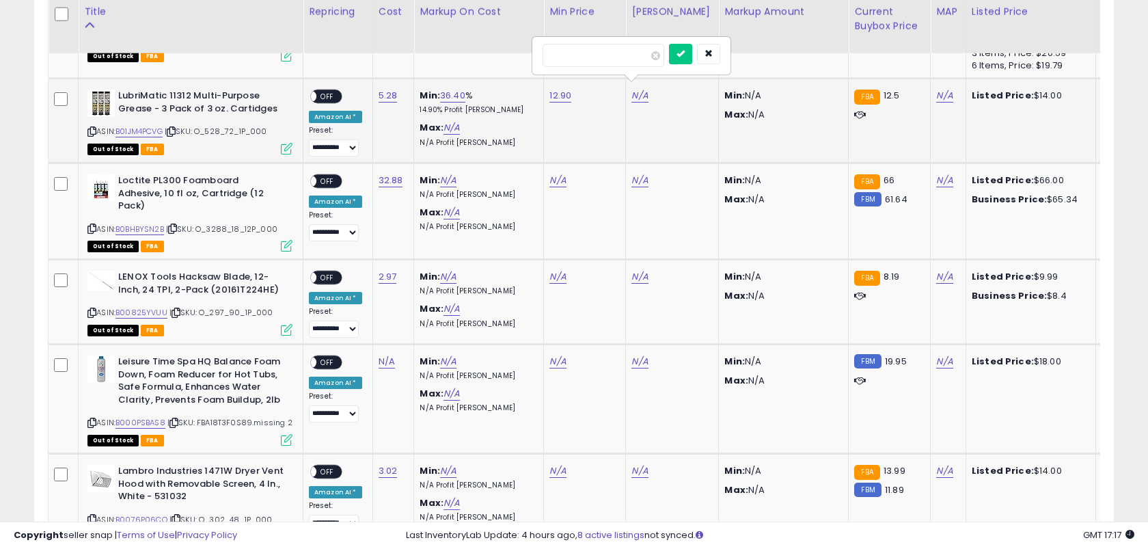
click button "submit" at bounding box center [680, 54] width 23 height 21
click at [326, 91] on span "OFF" at bounding box center [327, 97] width 22 height 12
click at [381, 174] on link "32.88" at bounding box center [391, 181] width 25 height 14
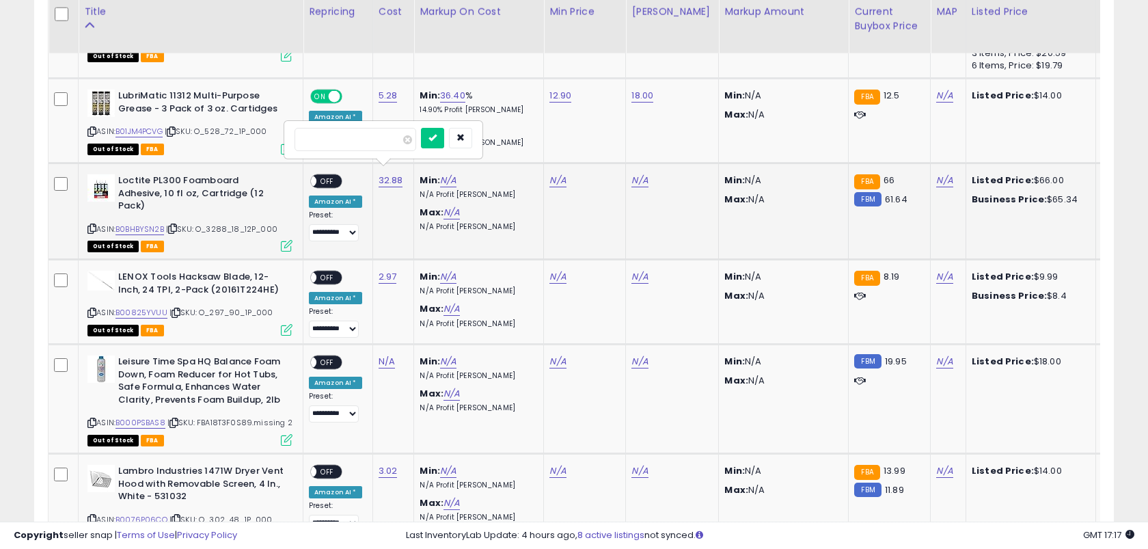
click at [421, 128] on button "submit" at bounding box center [432, 138] width 23 height 21
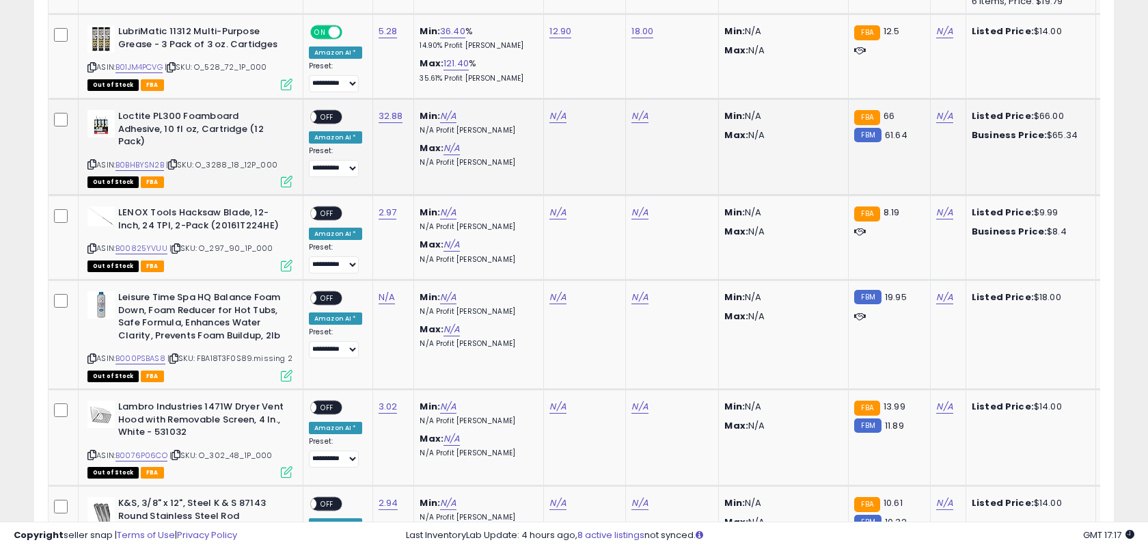
scroll to position [1996, 0]
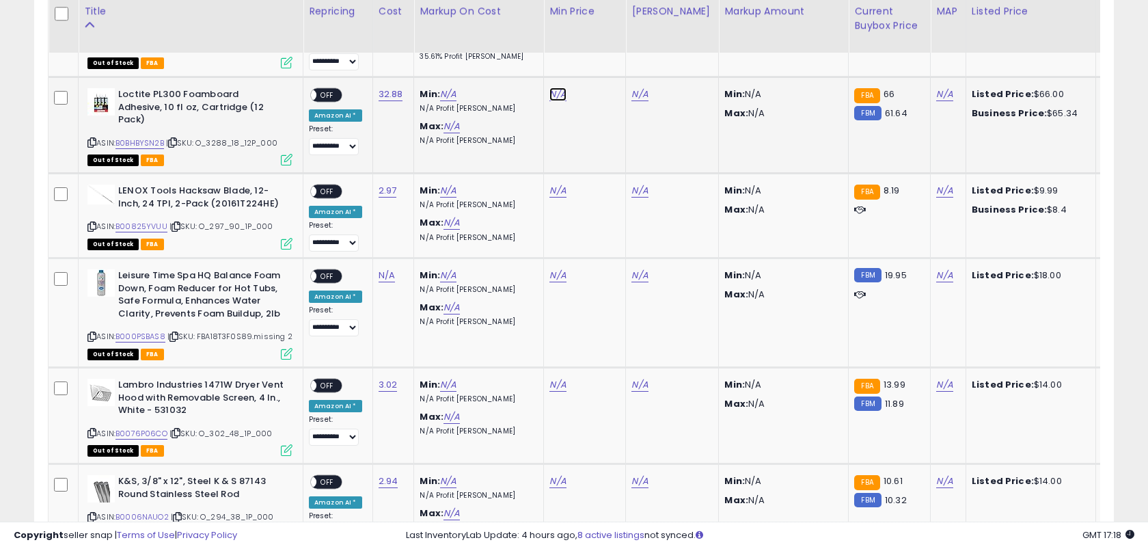
click at [552, 87] on link "N/A" at bounding box center [557, 94] width 16 height 14
type input "*****"
click button "submit" at bounding box center [598, 52] width 23 height 21
click at [637, 90] on link "N/A" at bounding box center [639, 94] width 16 height 14
type input "**"
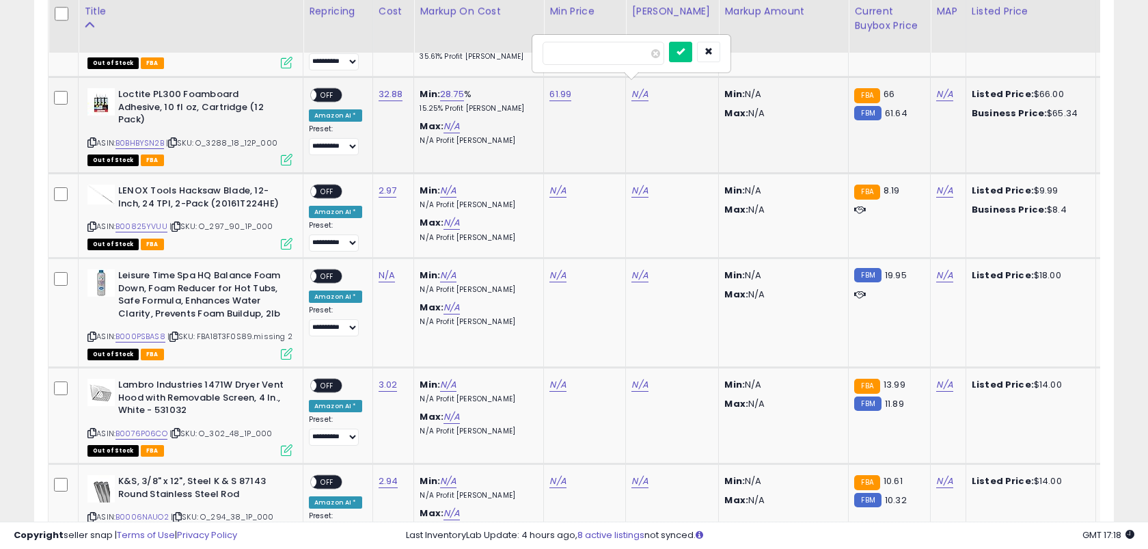
click button "submit" at bounding box center [680, 52] width 23 height 21
click at [325, 90] on span "OFF" at bounding box center [327, 96] width 22 height 12
click at [381, 184] on link "2.97" at bounding box center [388, 191] width 18 height 14
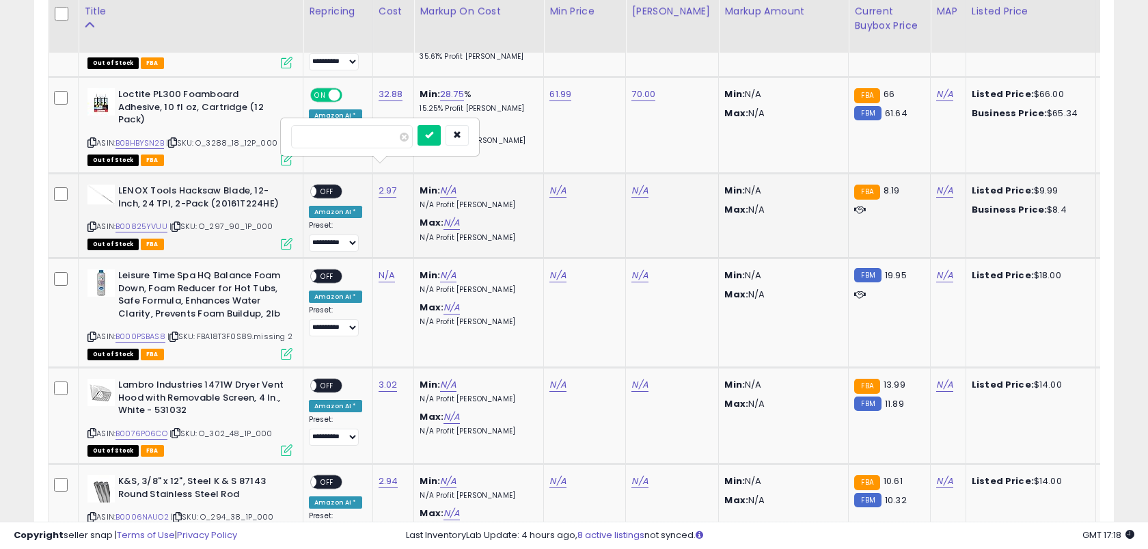
click at [418, 125] on button "submit" at bounding box center [429, 135] width 23 height 21
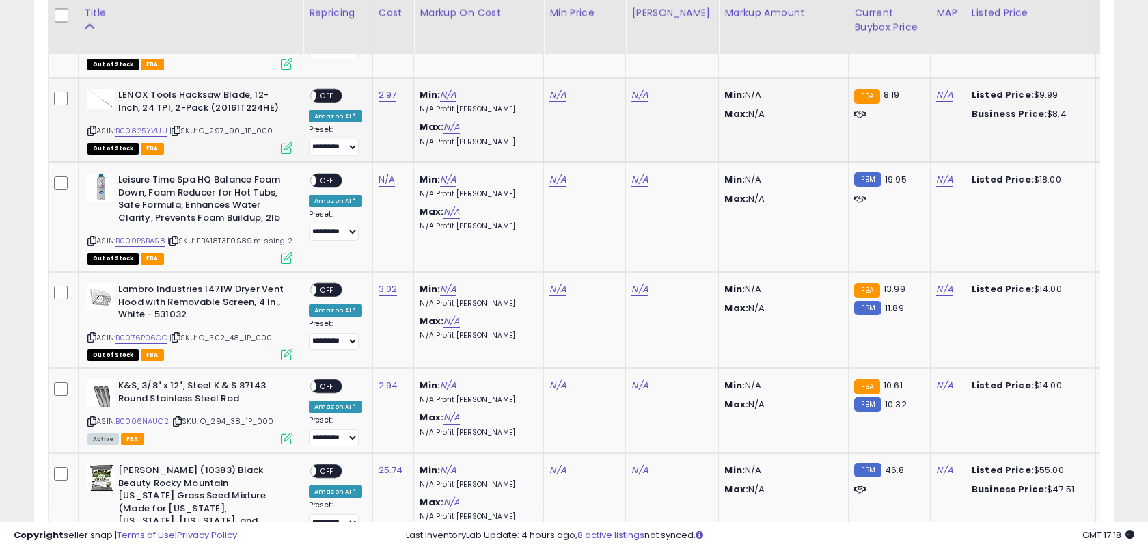
scroll to position [2093, 0]
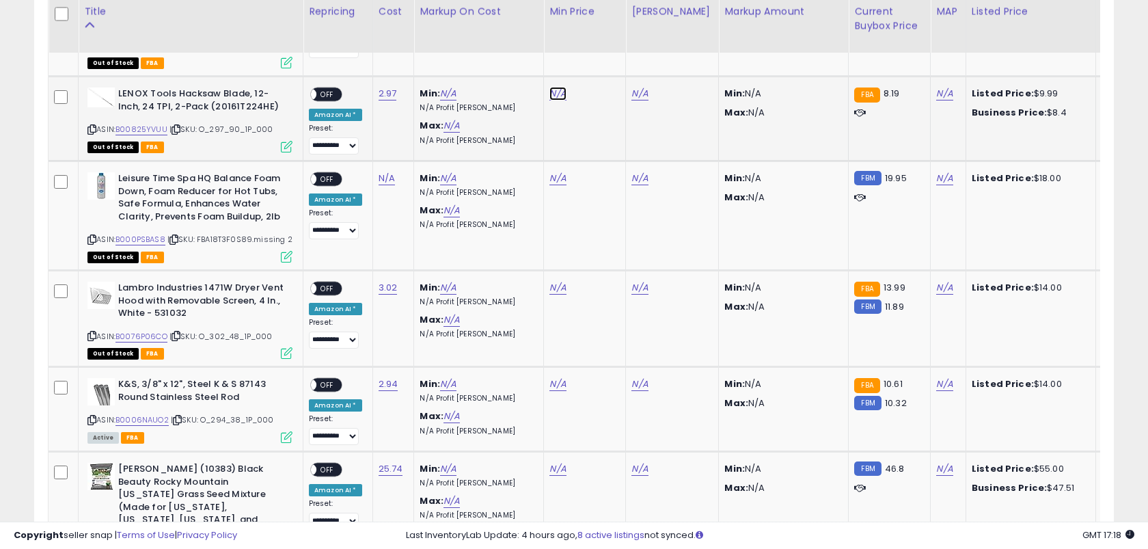
click at [549, 87] on link "N/A" at bounding box center [557, 94] width 16 height 14
type input "****"
click button "submit" at bounding box center [598, 38] width 23 height 21
click at [638, 87] on link "N/A" at bounding box center [639, 94] width 16 height 14
type input "****"
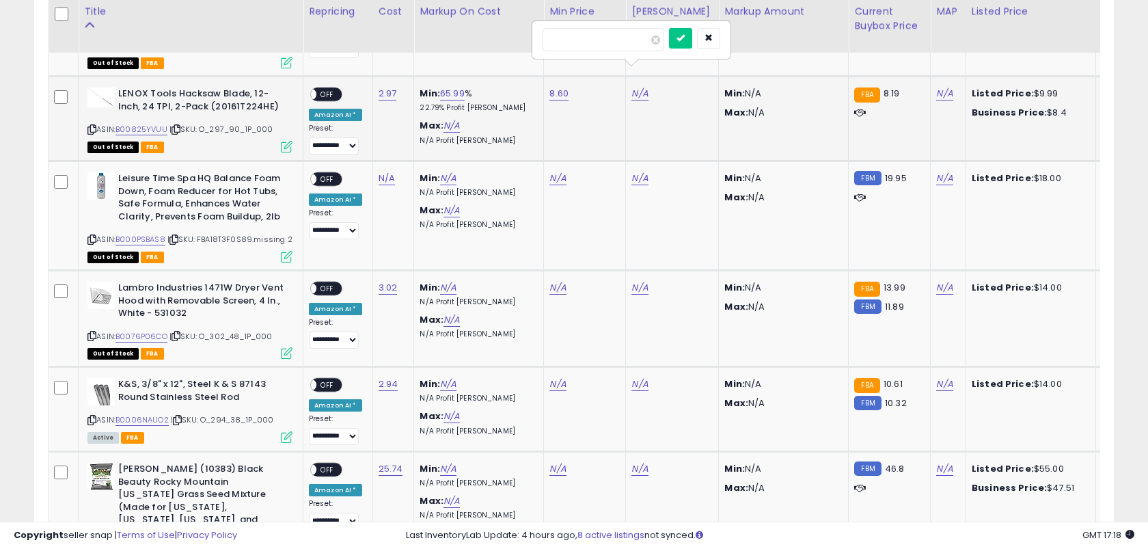
click button "submit" at bounding box center [680, 38] width 23 height 21
click at [330, 89] on span "OFF" at bounding box center [327, 95] width 22 height 12
click at [380, 172] on link "N/A" at bounding box center [387, 179] width 16 height 14
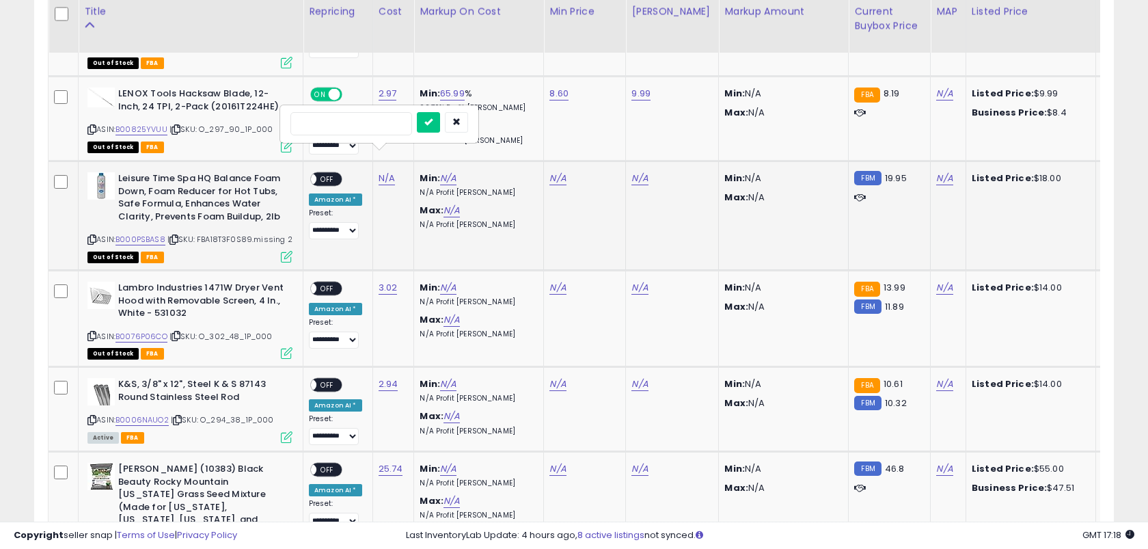
click at [169, 172] on b "Leisure Time Spa HQ Balance Foam Down, Foam Reducer for Hot Tubs, Safe Formula,…" at bounding box center [201, 199] width 166 height 54
click at [134, 172] on b "Leisure Time Spa HQ Balance Foam Down, Foam Reducer for Hot Tubs, Safe Formula,…" at bounding box center [201, 199] width 166 height 54
copy b "Leisure Time"
click at [189, 172] on b "Leisure Time Spa HQ Balance Foam Down, Foam Reducer for Hot Tubs, Safe Formula,…" at bounding box center [201, 199] width 166 height 54
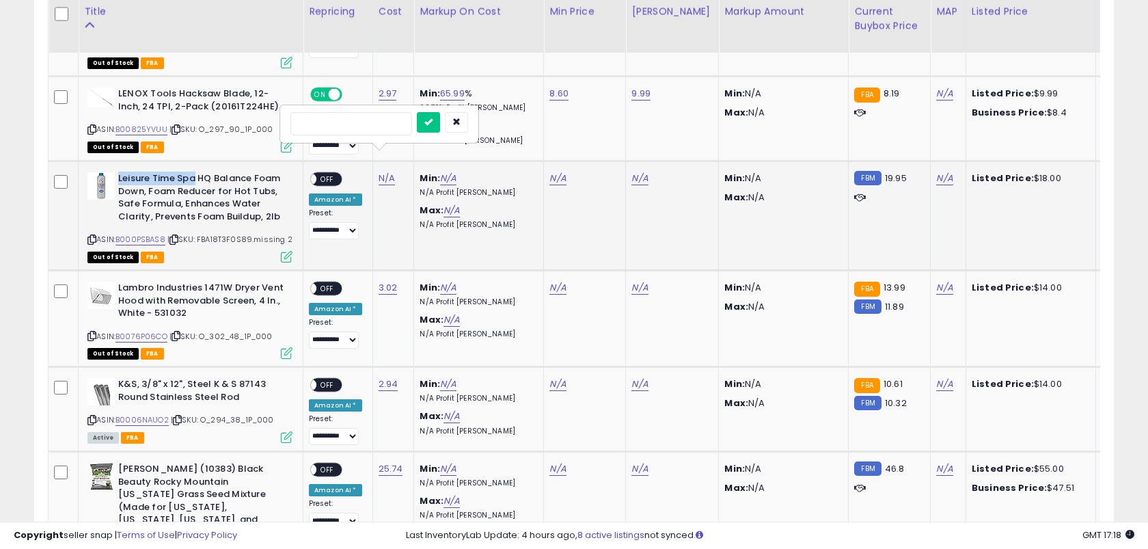
copy b "Leisure Time Spa"
click at [355, 127] on input "number" at bounding box center [351, 123] width 122 height 23
paste input "*****"
type input "*****"
click button "submit" at bounding box center [428, 122] width 23 height 21
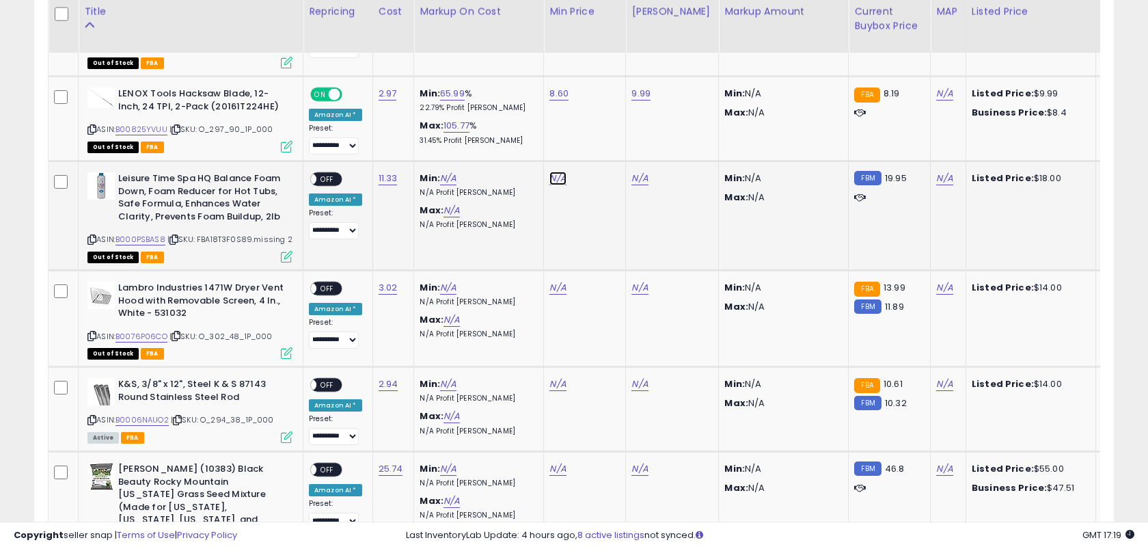
click at [553, 172] on link "N/A" at bounding box center [557, 179] width 16 height 14
type input "**"
click button "submit" at bounding box center [598, 122] width 23 height 21
click at [634, 172] on link "N/A" at bounding box center [639, 179] width 16 height 14
type input "**"
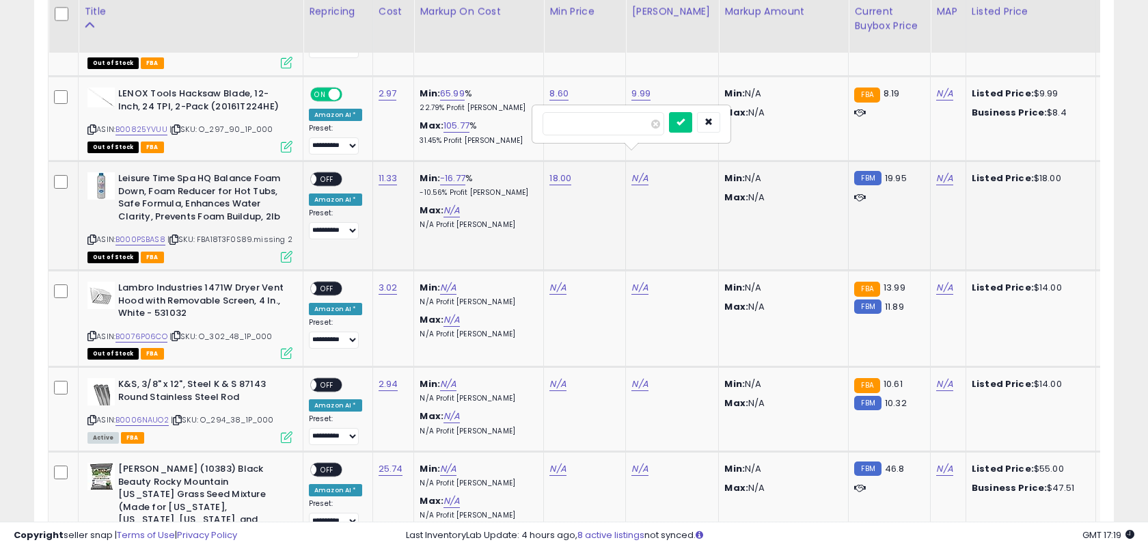
click button "submit" at bounding box center [680, 122] width 23 height 21
click at [323, 174] on span "OFF" at bounding box center [327, 180] width 22 height 12
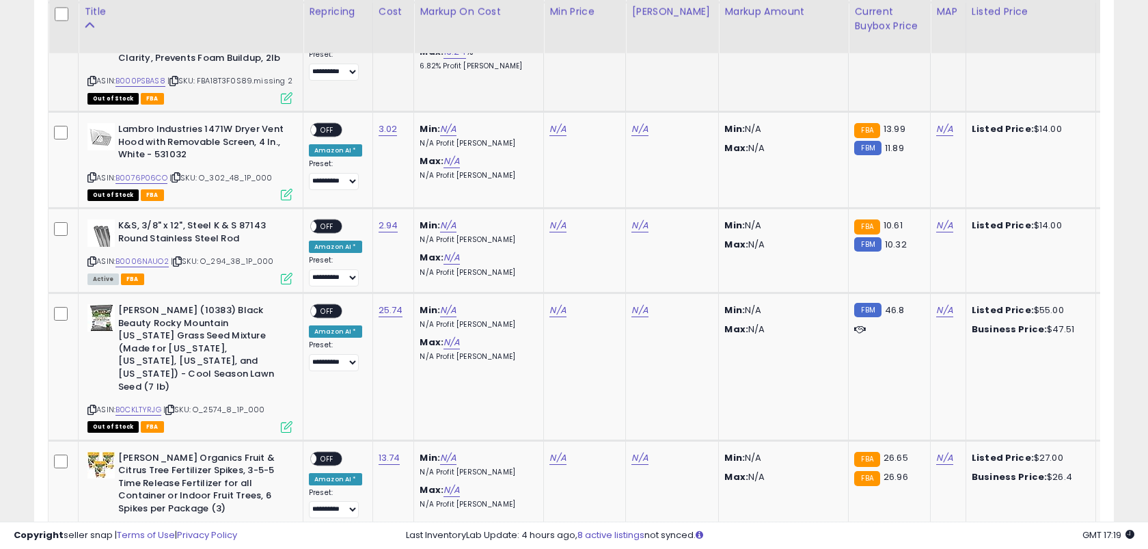
scroll to position [2256, 0]
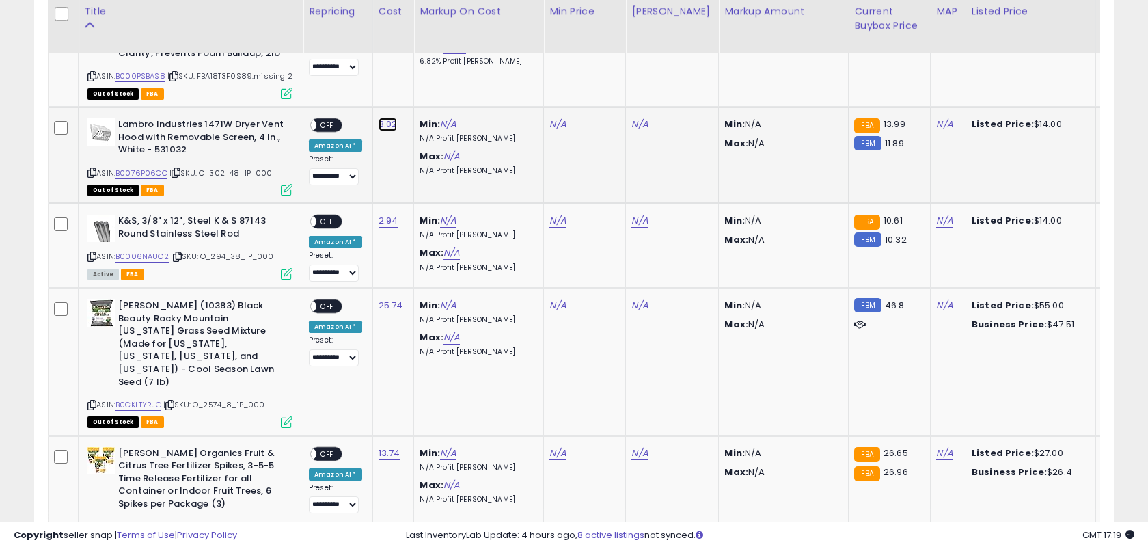
click at [386, 118] on link "3.02" at bounding box center [388, 125] width 19 height 14
click at [418, 58] on button "submit" at bounding box center [429, 68] width 23 height 21
click at [557, 118] on link "N/A" at bounding box center [557, 125] width 16 height 14
type input "*****"
click button "submit" at bounding box center [598, 68] width 23 height 21
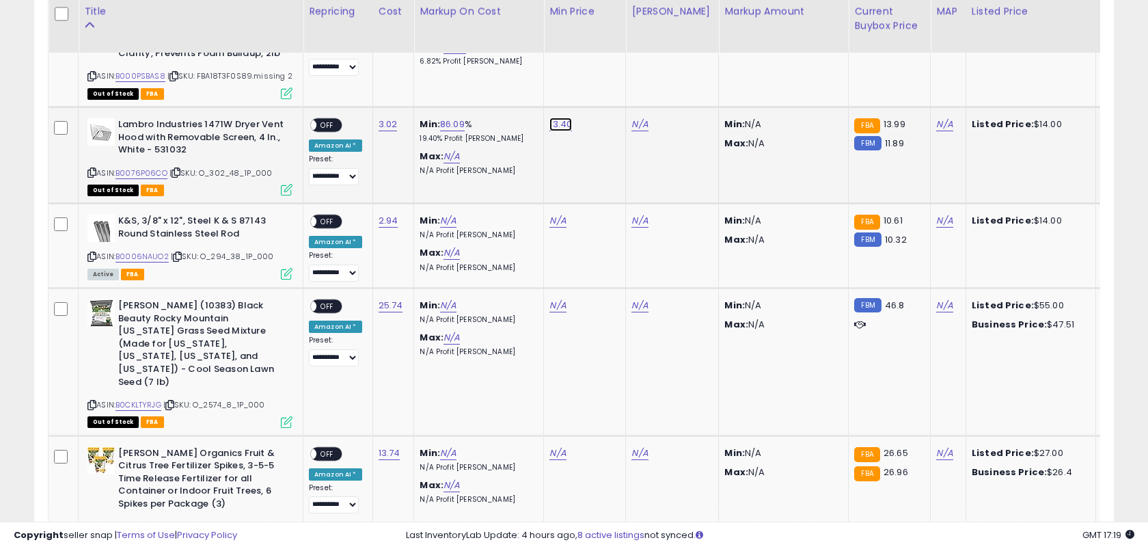
click at [552, 118] on link "13.40" at bounding box center [560, 125] width 23 height 14
type input "****"
click button "submit" at bounding box center [601, 68] width 23 height 21
click at [632, 118] on link "N/A" at bounding box center [639, 125] width 16 height 14
type input "*****"
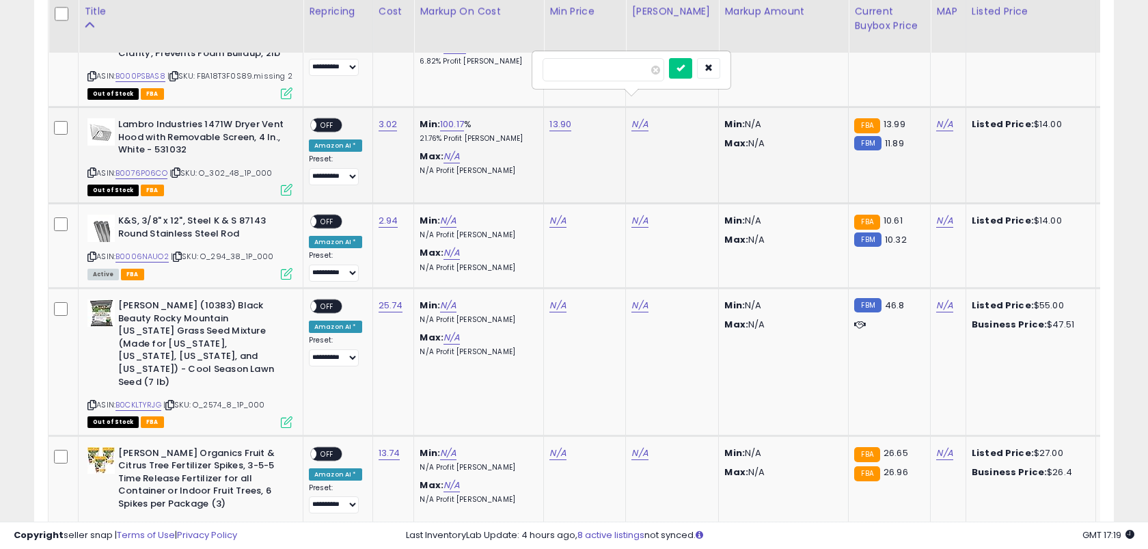
click button "submit" at bounding box center [680, 68] width 23 height 21
click at [331, 120] on span "OFF" at bounding box center [327, 126] width 22 height 12
click at [388, 214] on link "2.94" at bounding box center [389, 221] width 20 height 14
click at [418, 154] on button "submit" at bounding box center [429, 164] width 23 height 21
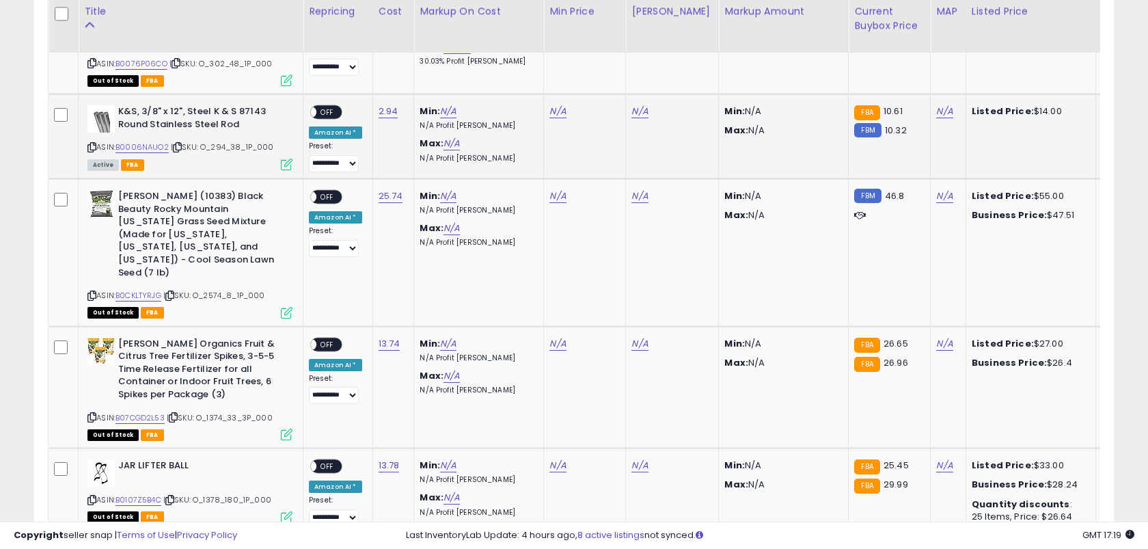
scroll to position [2363, 0]
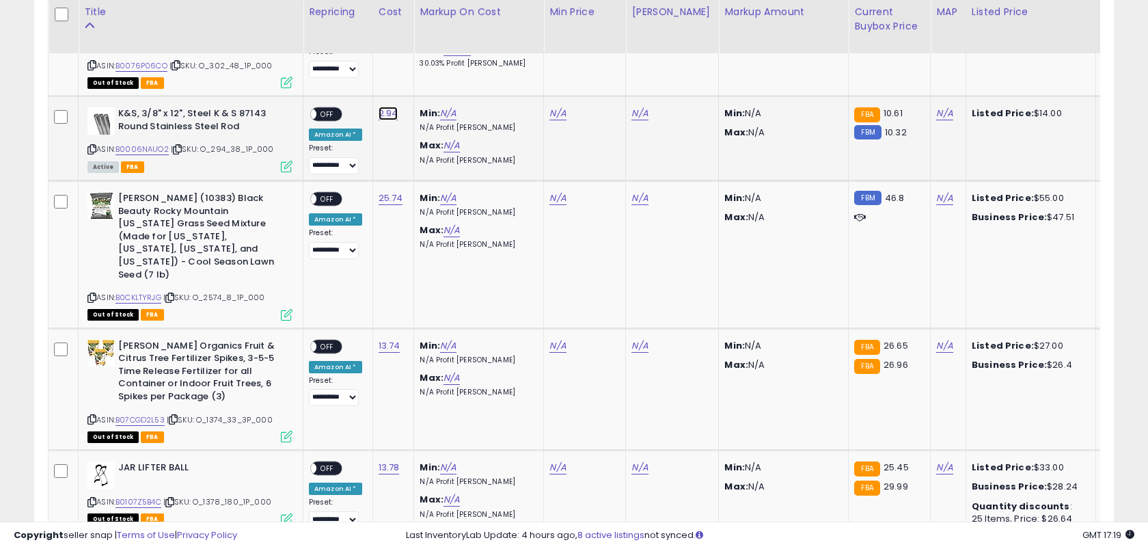
click at [379, 107] on link "2.94" at bounding box center [389, 114] width 20 height 14
click at [418, 47] on button "submit" at bounding box center [429, 57] width 23 height 21
click at [553, 107] on link "N/A" at bounding box center [557, 114] width 16 height 14
click button "submit" at bounding box center [598, 57] width 23 height 21
click at [634, 107] on link "N/A" at bounding box center [639, 114] width 16 height 14
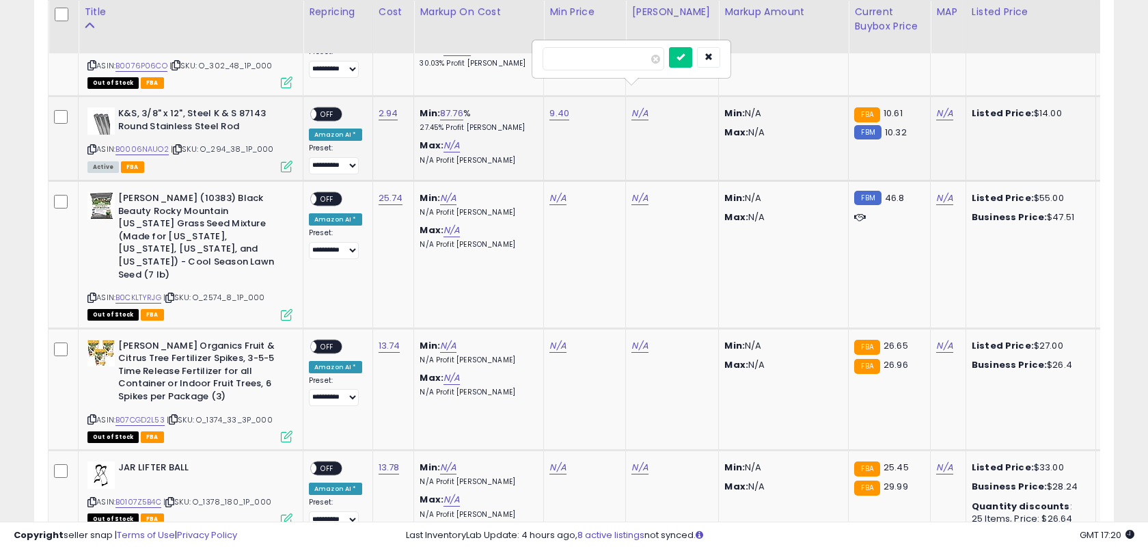
type input "**"
click button "submit" at bounding box center [680, 57] width 23 height 21
click at [327, 109] on span "OFF" at bounding box center [327, 115] width 22 height 12
click at [388, 191] on link "25.74" at bounding box center [391, 198] width 25 height 14
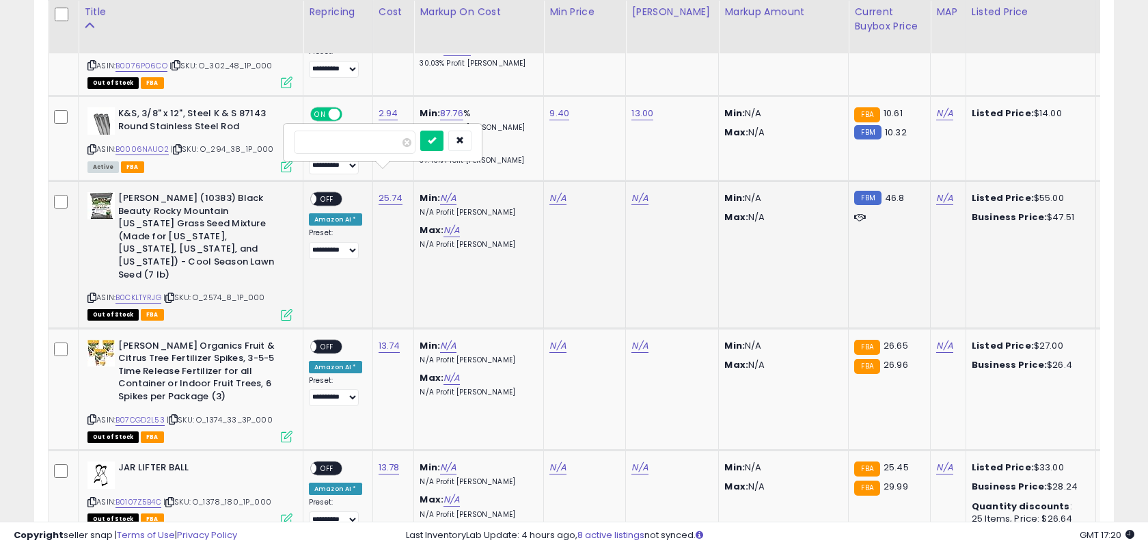
click at [420, 131] on button "submit" at bounding box center [431, 141] width 23 height 21
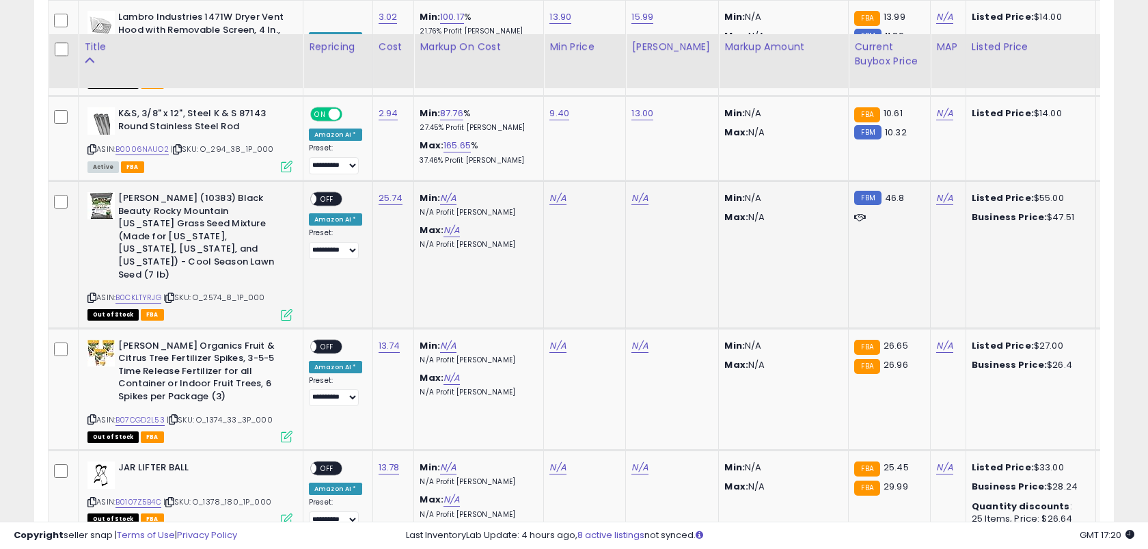
scroll to position [2432, 0]
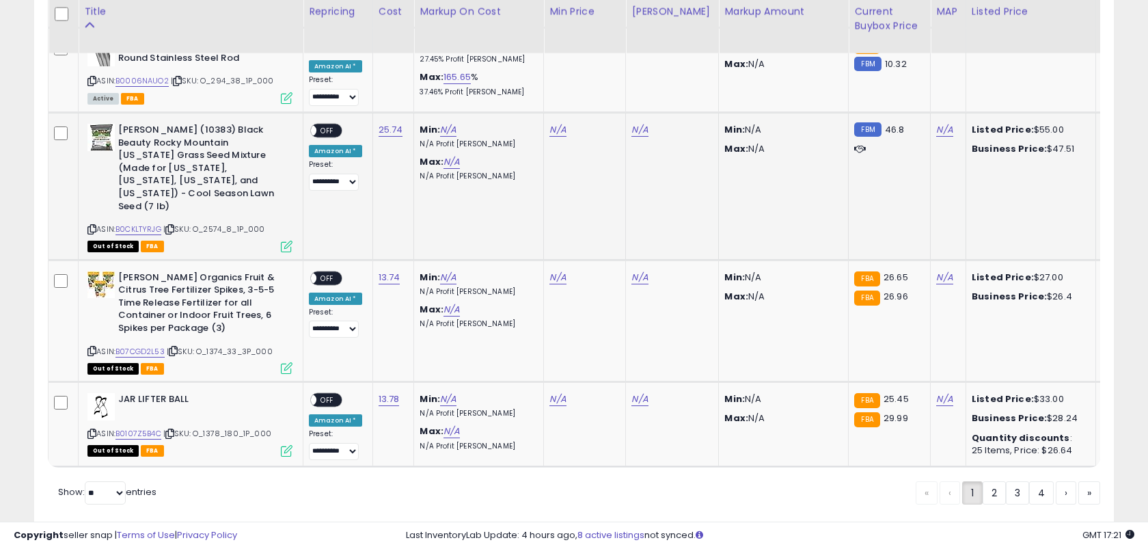
click at [562, 124] on div "N/A" at bounding box center [582, 130] width 66 height 12
click at [559, 123] on link "N/A" at bounding box center [557, 130] width 16 height 14
type input "*****"
click button "submit" at bounding box center [598, 72] width 23 height 21
click at [631, 123] on link "N/A" at bounding box center [639, 130] width 16 height 14
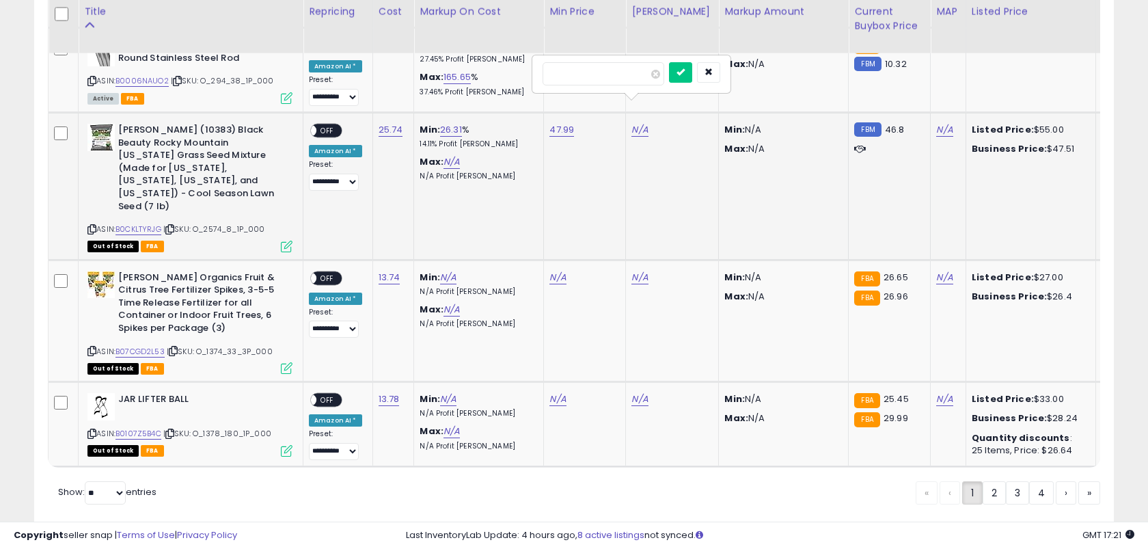
type input "**"
click button "submit" at bounding box center [680, 72] width 23 height 21
click at [329, 125] on span "OFF" at bounding box center [327, 131] width 22 height 12
click at [383, 271] on link "13.74" at bounding box center [390, 278] width 22 height 14
click at [420, 197] on button "submit" at bounding box center [431, 207] width 23 height 21
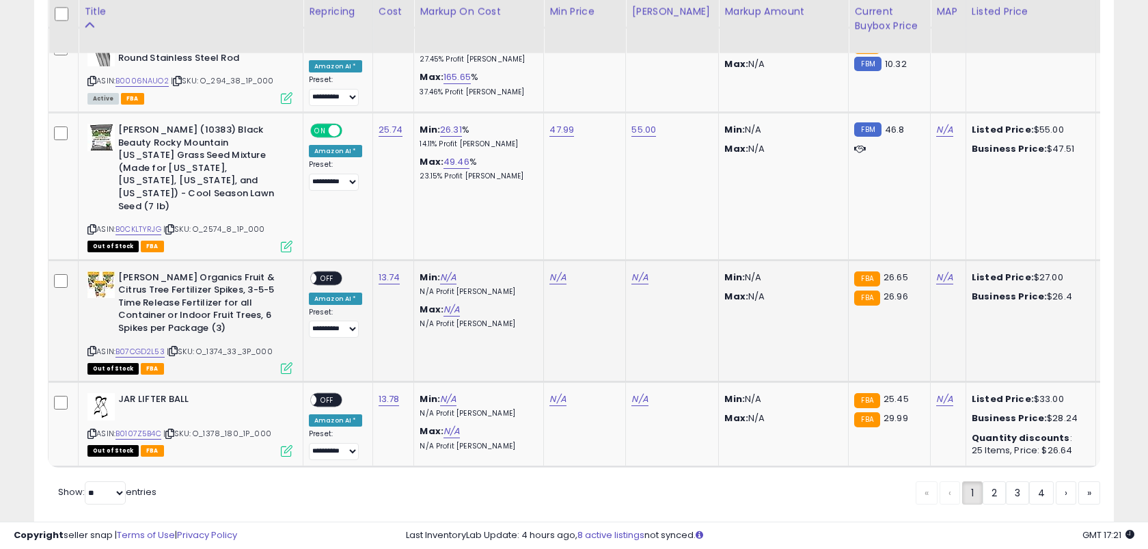
click at [546, 260] on td "N/A" at bounding box center [585, 321] width 82 height 122
click at [549, 271] on link "N/A" at bounding box center [557, 278] width 16 height 14
click button "submit" at bounding box center [598, 207] width 23 height 21
click at [634, 271] on link "N/A" at bounding box center [639, 278] width 16 height 14
type input "**"
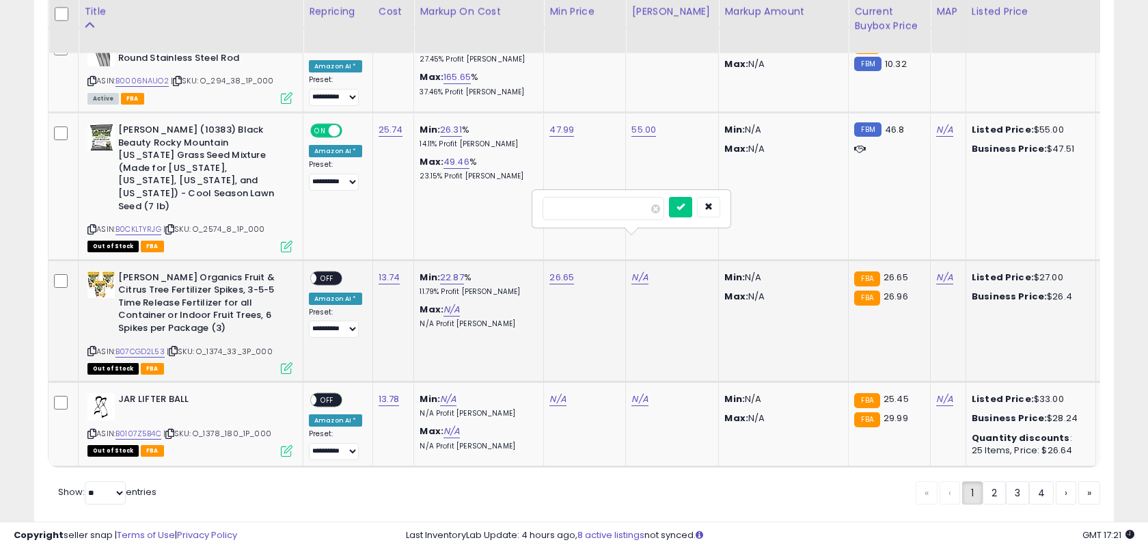
click button "submit" at bounding box center [680, 207] width 23 height 21
click at [325, 272] on span "OFF" at bounding box center [327, 278] width 22 height 12
click at [382, 392] on link "13.78" at bounding box center [389, 399] width 21 height 14
click at [420, 319] on button "submit" at bounding box center [431, 329] width 23 height 21
click at [552, 392] on link "N/A" at bounding box center [557, 399] width 16 height 14
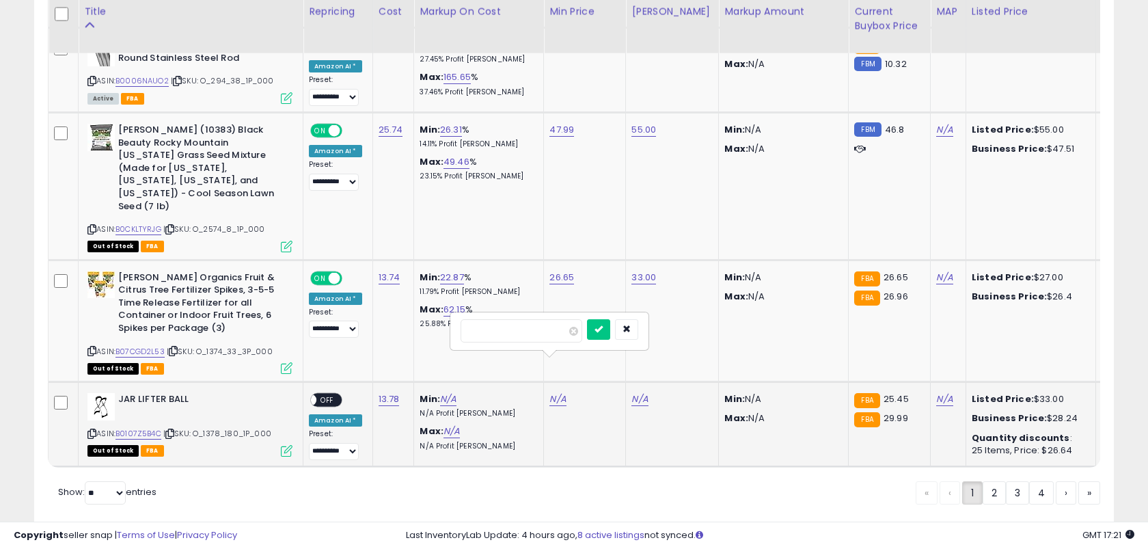
type input "*****"
click button "submit" at bounding box center [598, 329] width 23 height 21
click at [634, 392] on link "N/A" at bounding box center [639, 399] width 16 height 14
type input "**"
click button "submit" at bounding box center [680, 329] width 23 height 21
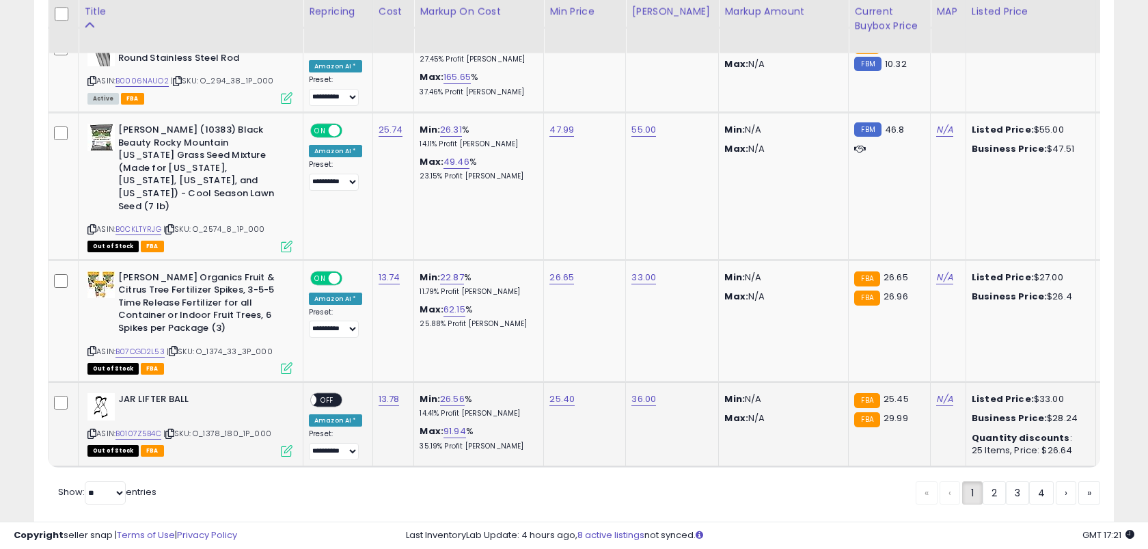
click at [330, 393] on div "ON OFF" at bounding box center [326, 400] width 32 height 14
click at [325, 394] on span "OFF" at bounding box center [327, 400] width 22 height 12
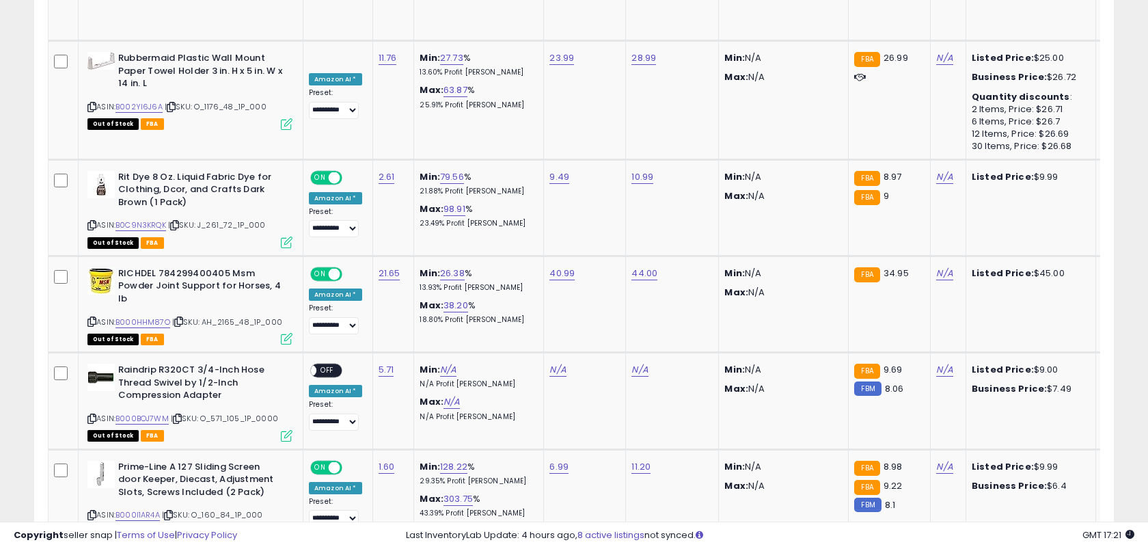
scroll to position [0, 0]
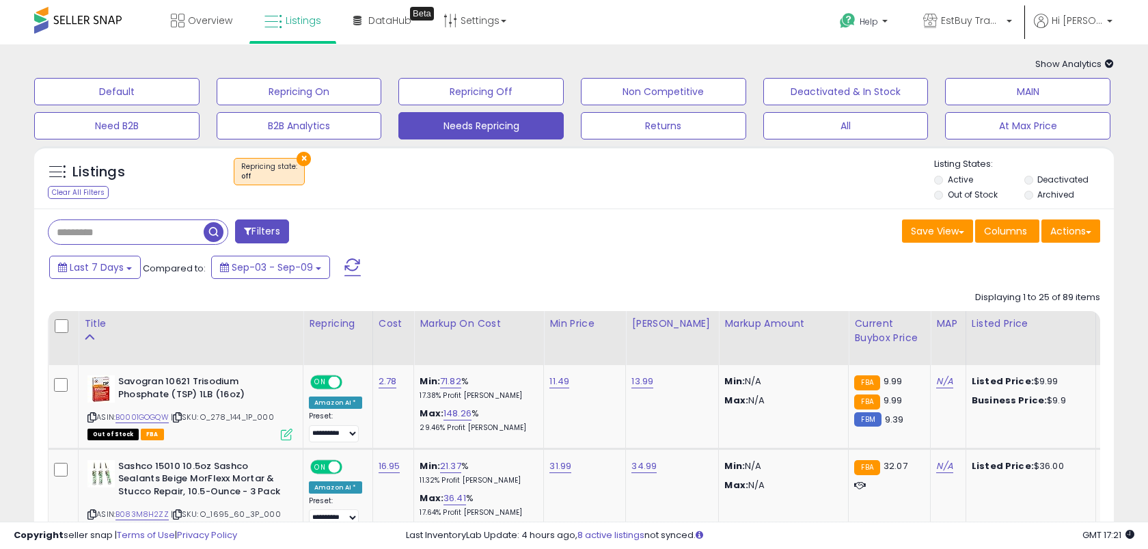
click at [217, 232] on span "button" at bounding box center [214, 232] width 20 height 20
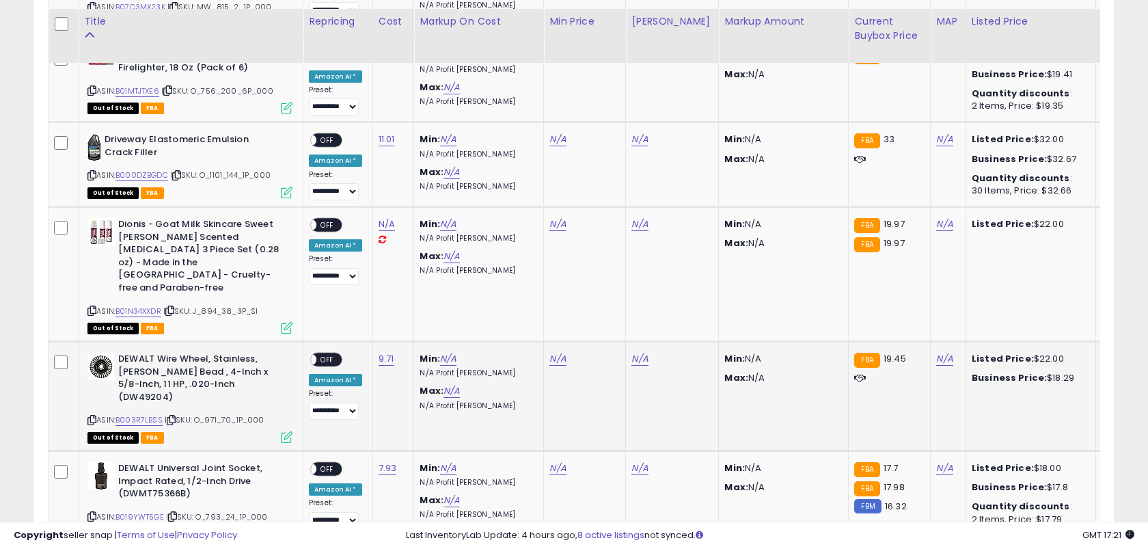
scroll to position [2243, 0]
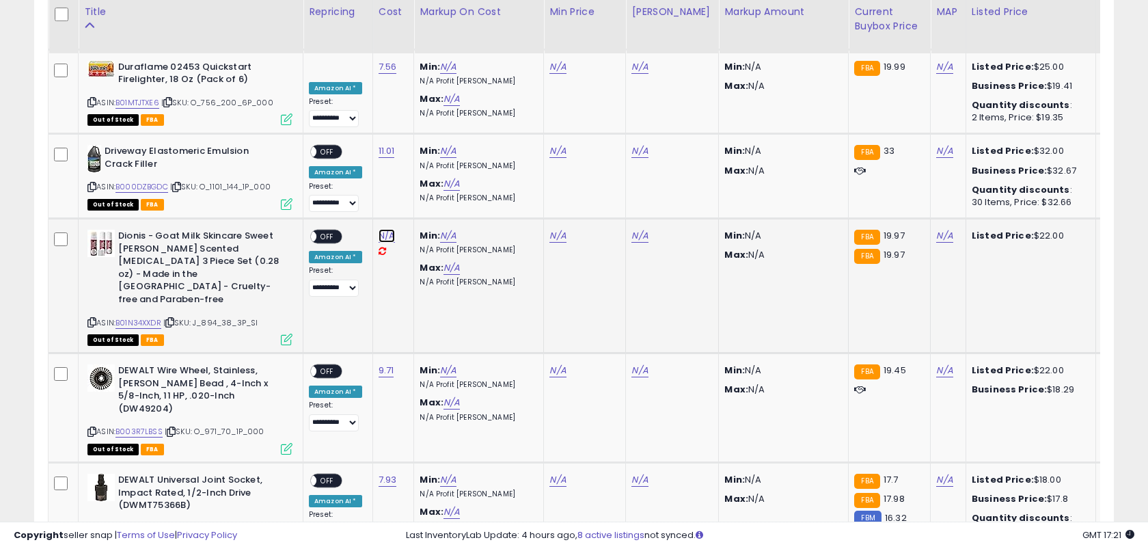
click at [383, 229] on link "N/A" at bounding box center [387, 236] width 16 height 14
type input "****"
click button "submit" at bounding box center [428, 181] width 23 height 21
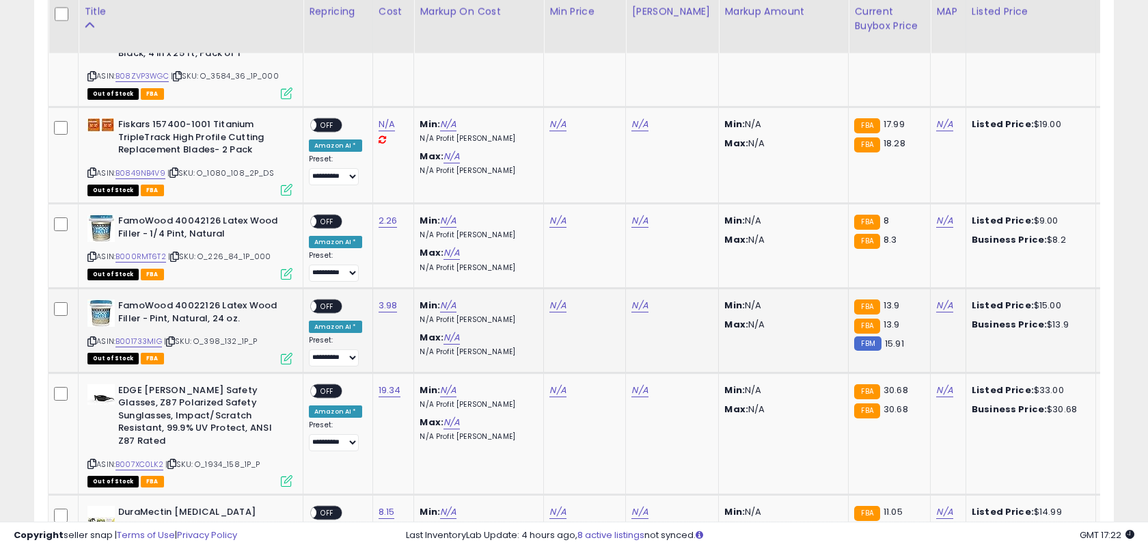
scroll to position [1694, 0]
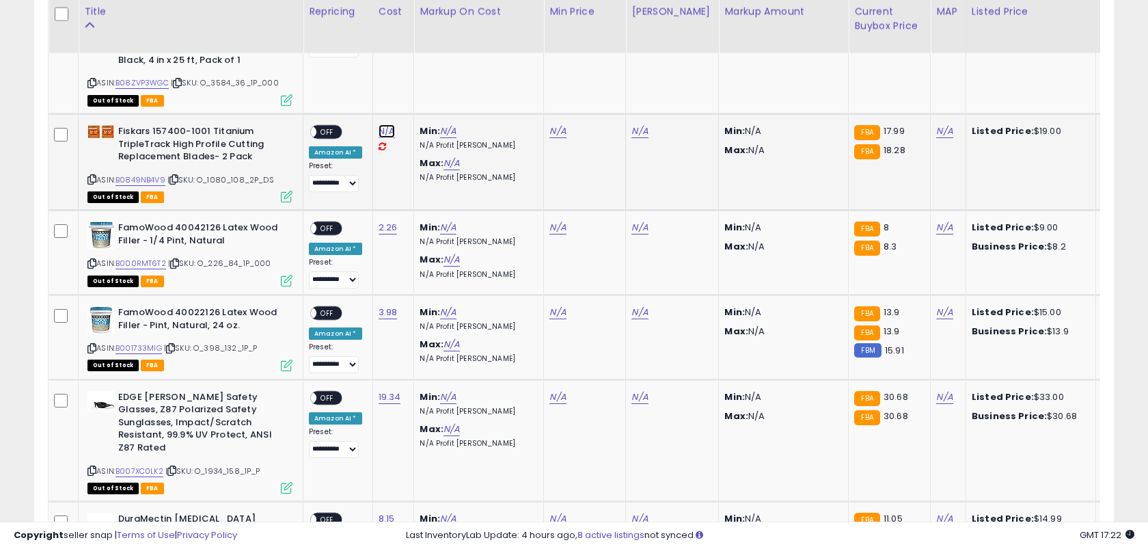
click at [381, 128] on link "N/A" at bounding box center [387, 131] width 16 height 14
type input "*****"
click button "submit" at bounding box center [428, 92] width 23 height 21
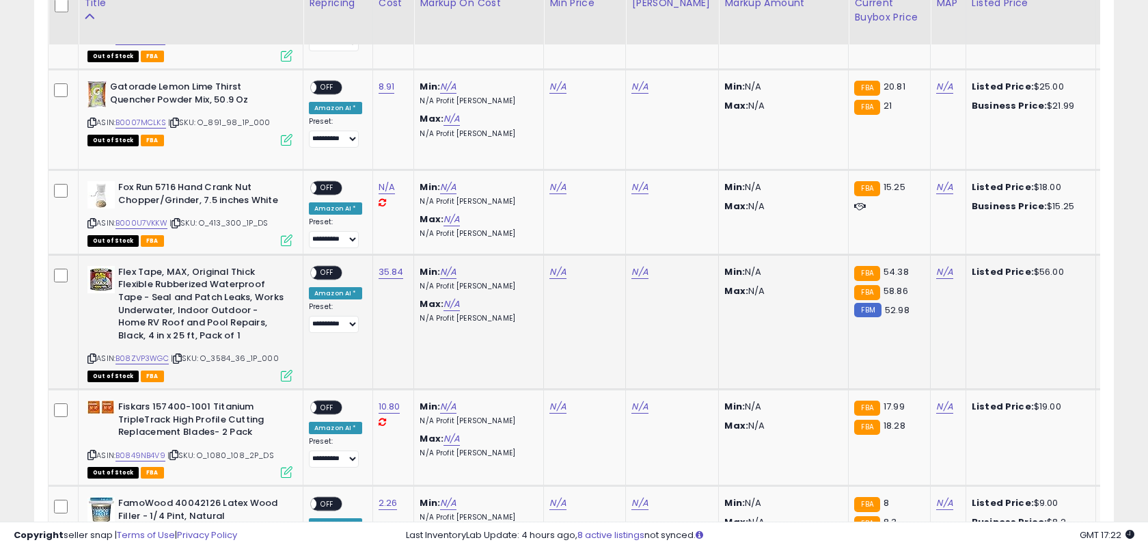
scroll to position [1410, 0]
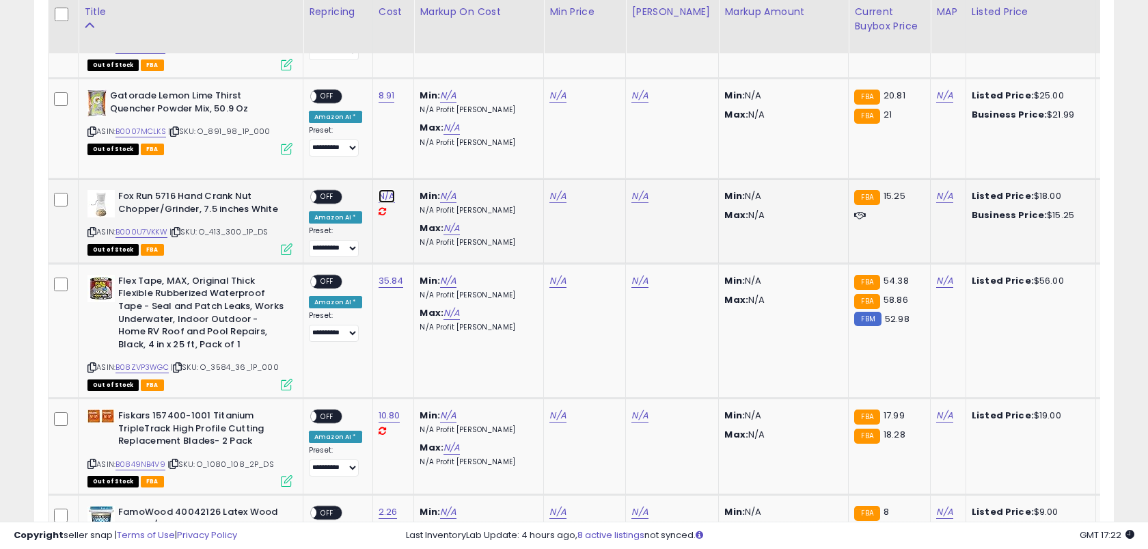
click at [382, 198] on link "N/A" at bounding box center [387, 196] width 16 height 14
type input "****"
click button "submit" at bounding box center [428, 158] width 23 height 21
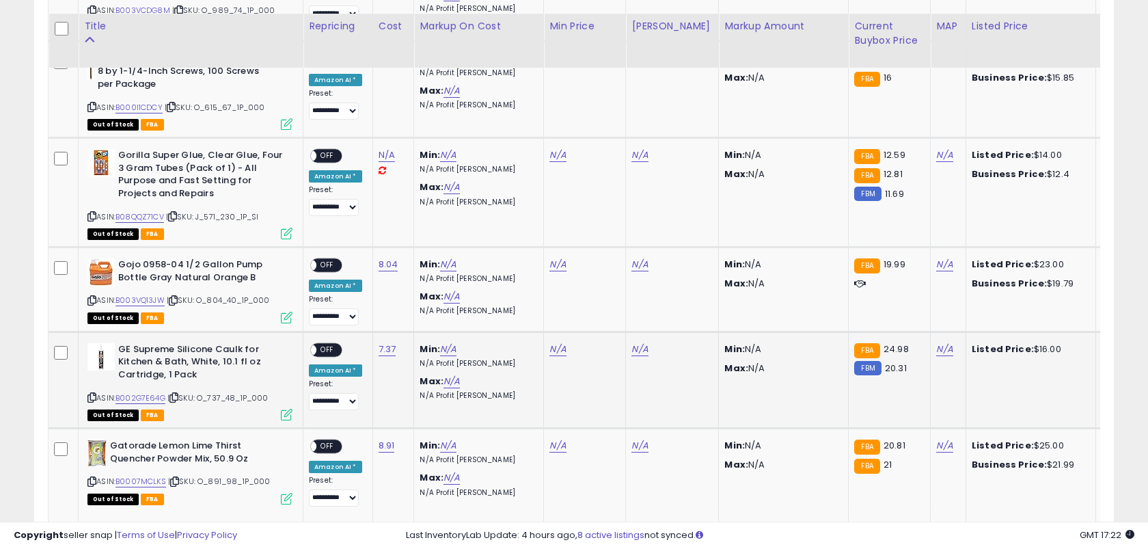
scroll to position [1052, 0]
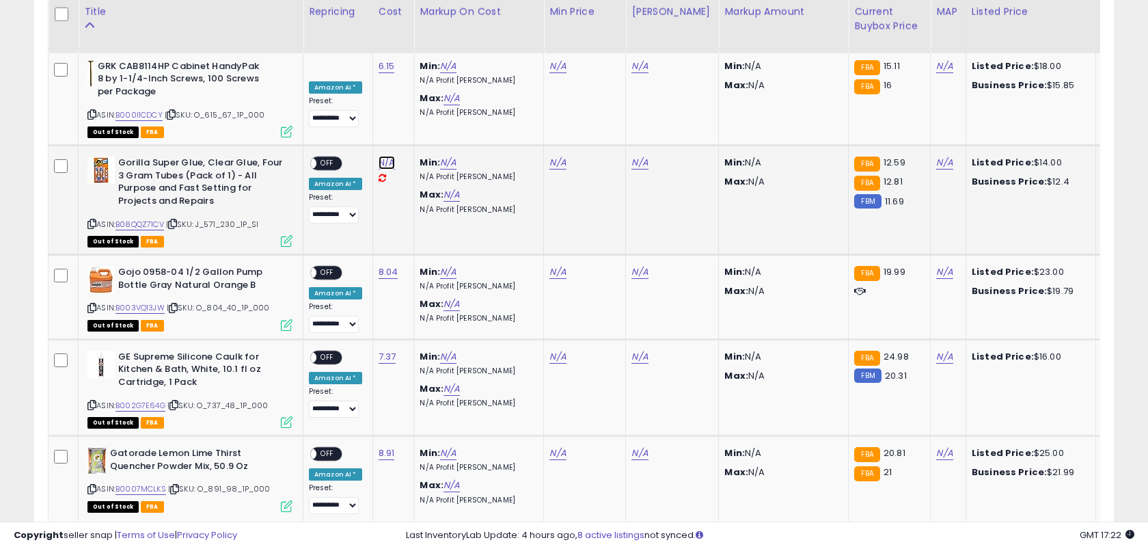
click at [381, 161] on link "N/A" at bounding box center [387, 163] width 16 height 14
type input "****"
click button "submit" at bounding box center [428, 125] width 23 height 21
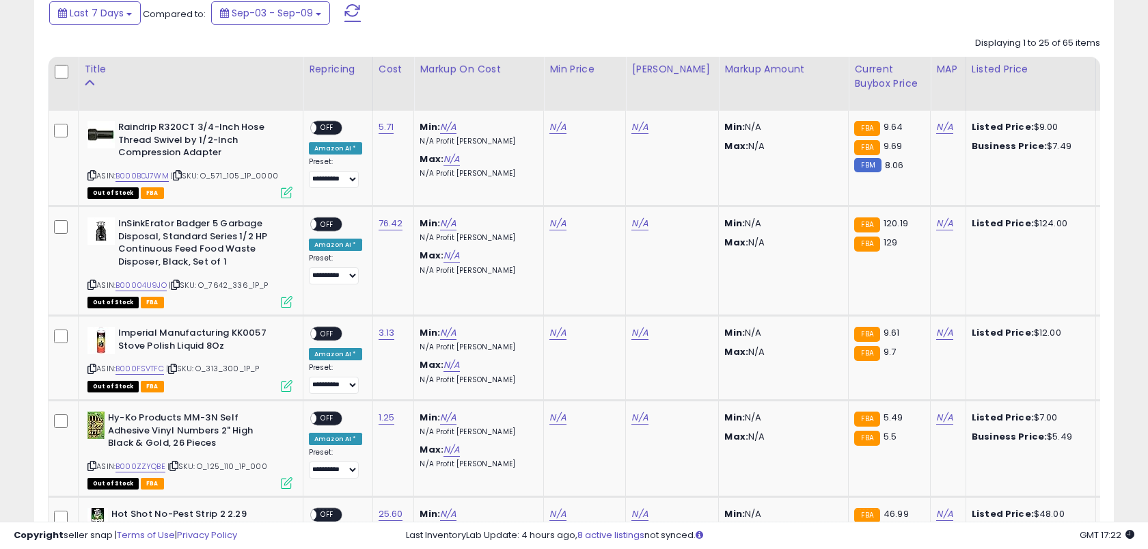
scroll to position [0, 0]
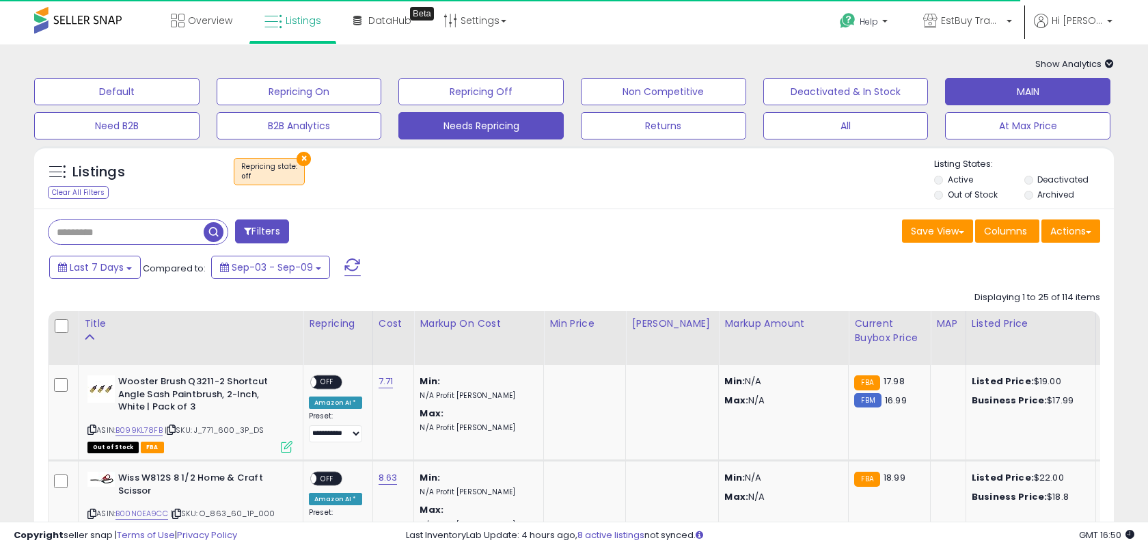
click at [1030, 94] on button "MAIN" at bounding box center [1027, 91] width 165 height 27
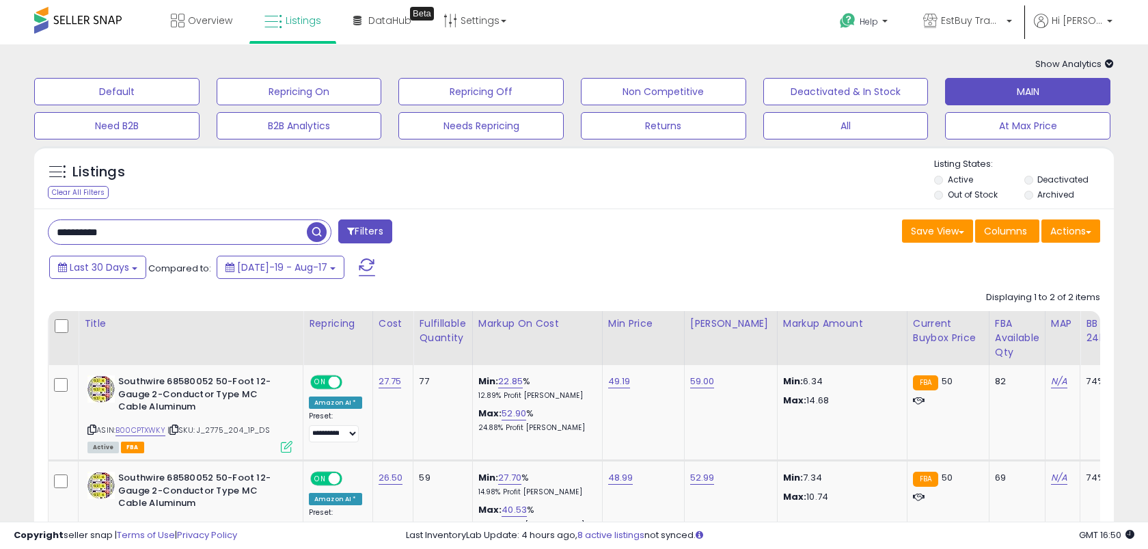
click at [163, 223] on input "**********" at bounding box center [178, 232] width 258 height 24
paste input "***"
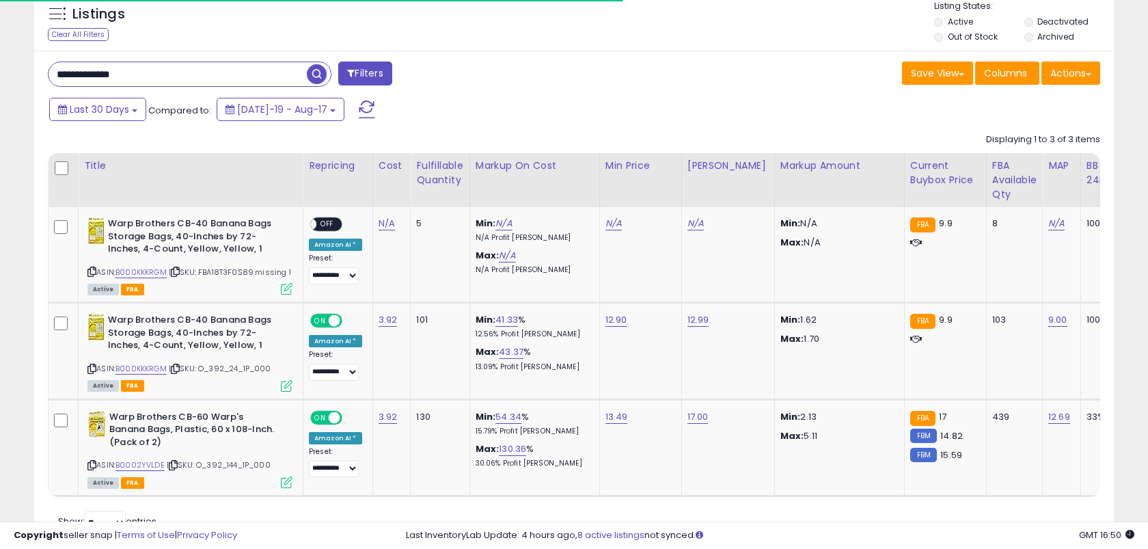
scroll to position [159, 0]
click at [384, 319] on link "3.92" at bounding box center [388, 319] width 19 height 14
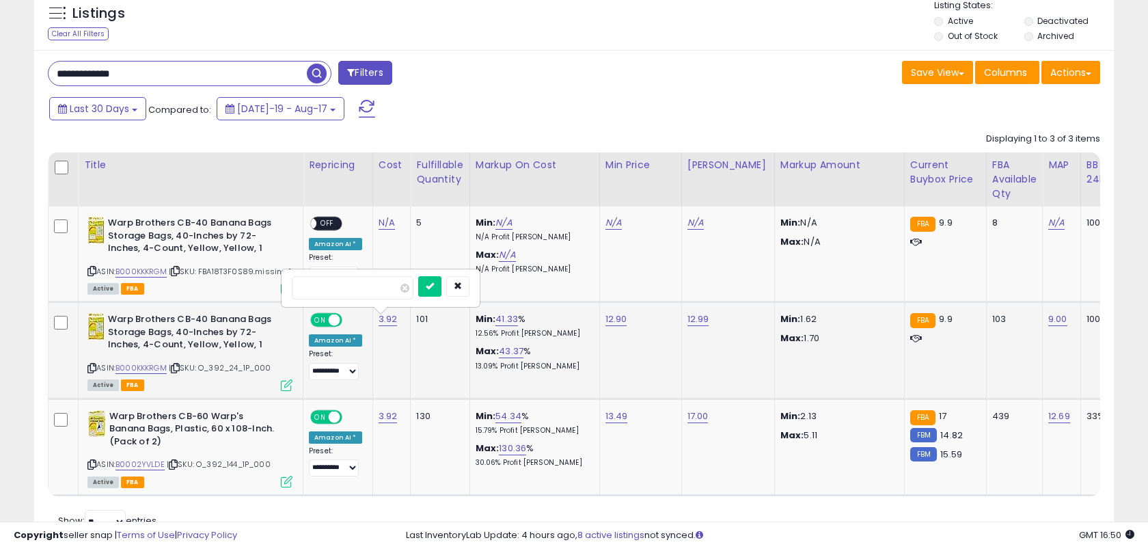
click at [418, 276] on button "submit" at bounding box center [429, 286] width 23 height 21
click at [225, 76] on input "**********" at bounding box center [178, 74] width 258 height 24
paste input "******"
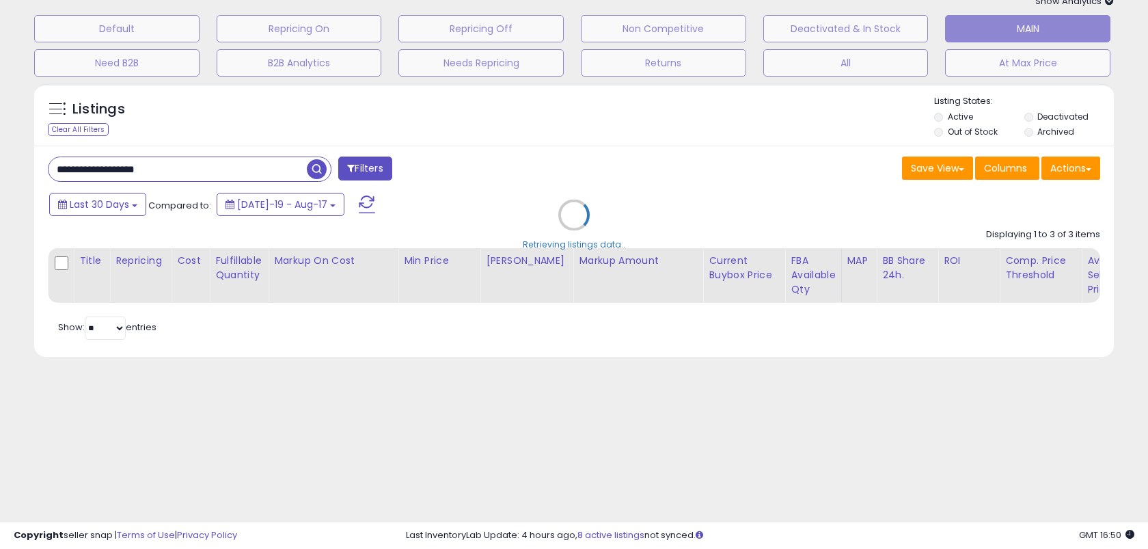
scroll to position [62, 0]
click at [109, 169] on input "**********" at bounding box center [178, 170] width 258 height 24
click at [83, 170] on input "**********" at bounding box center [178, 170] width 258 height 24
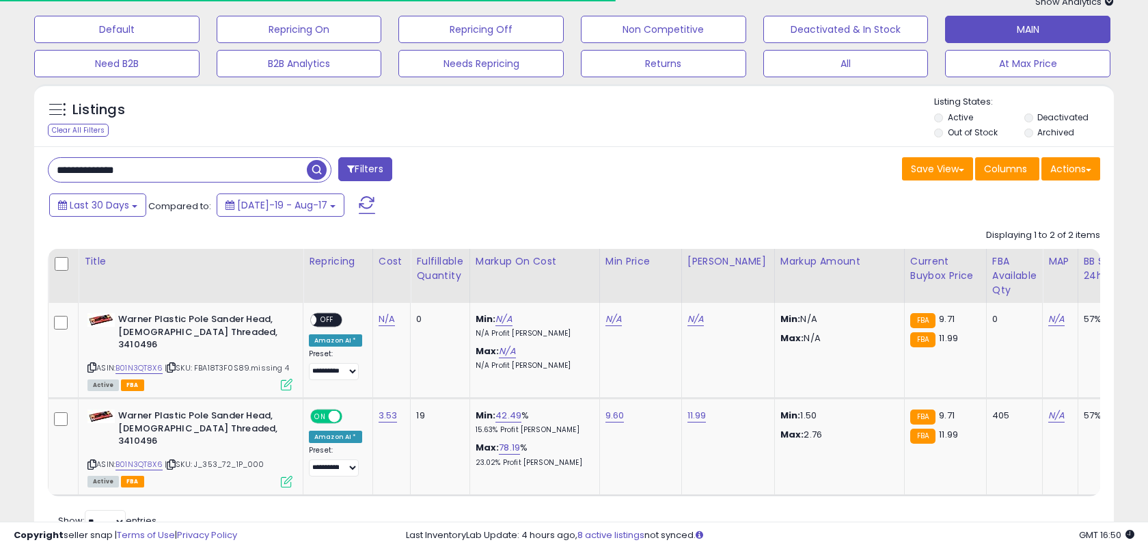
scroll to position [90, 0]
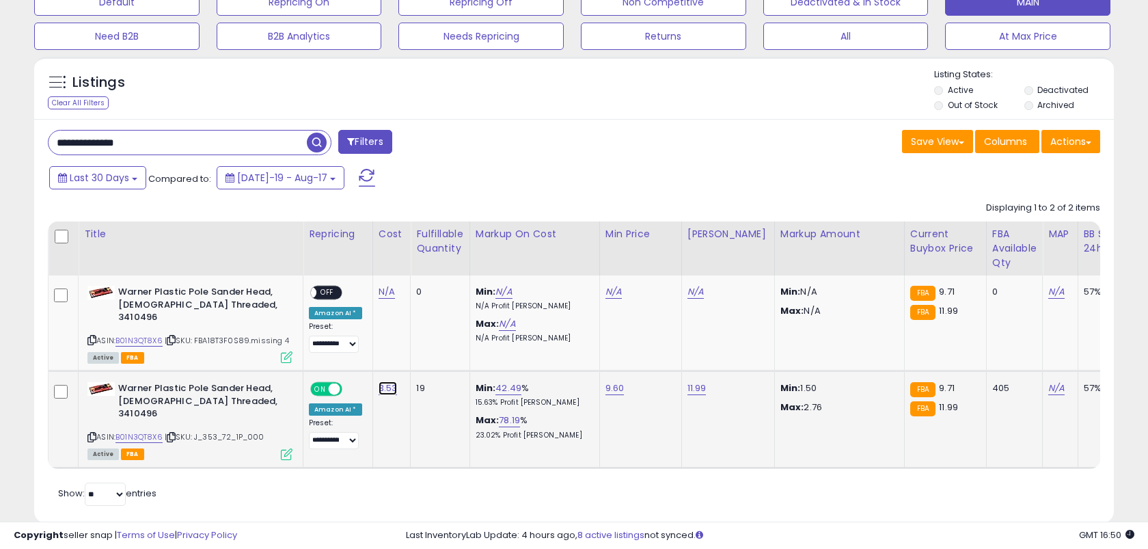
click at [386, 381] on link "3.53" at bounding box center [388, 388] width 19 height 14
click at [418, 332] on button "submit" at bounding box center [429, 342] width 23 height 21
click at [254, 147] on input "**********" at bounding box center [178, 143] width 258 height 24
paste input "***"
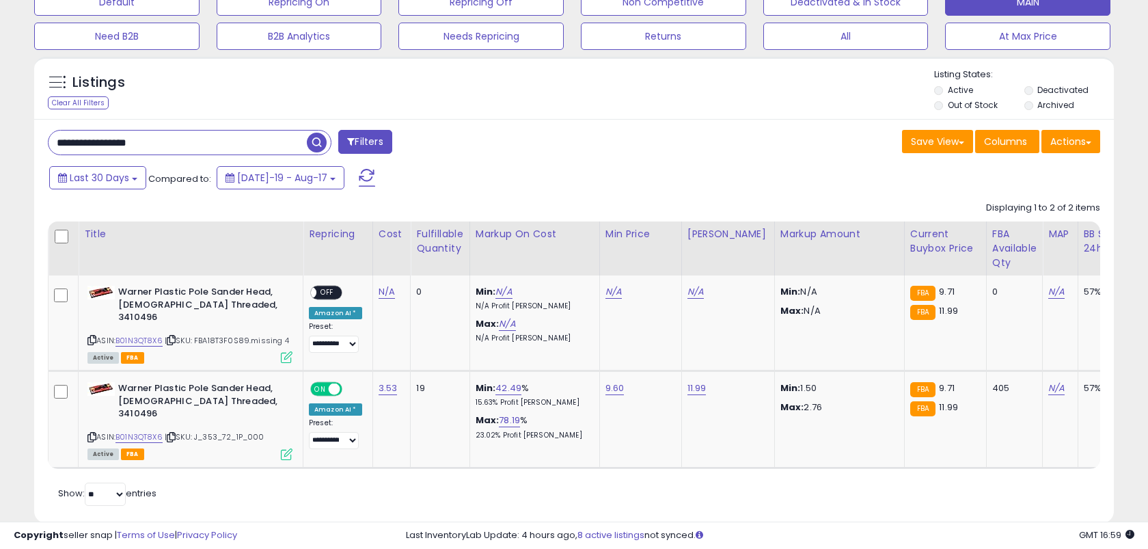
paste input "text"
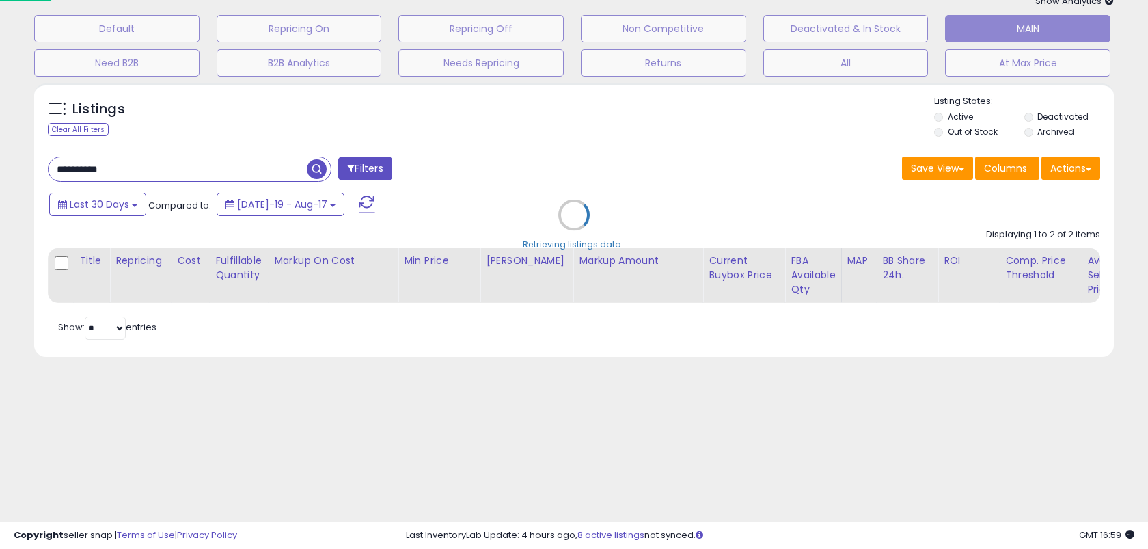
scroll to position [62, 0]
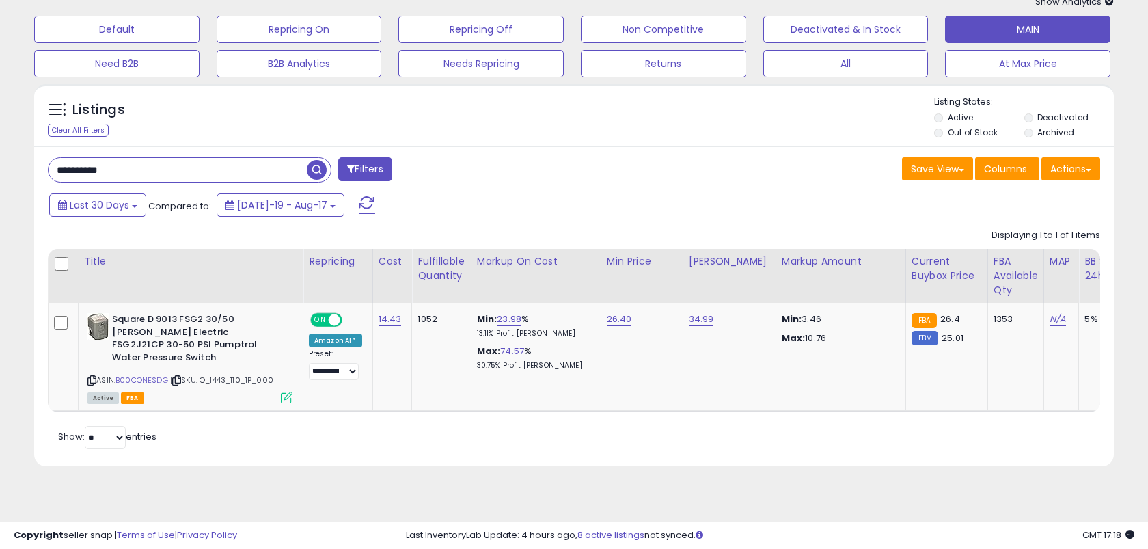
click at [217, 175] on input "**********" at bounding box center [178, 170] width 258 height 24
paste input "**"
click at [209, 168] on input "**********" at bounding box center [178, 170] width 258 height 24
paste input "****"
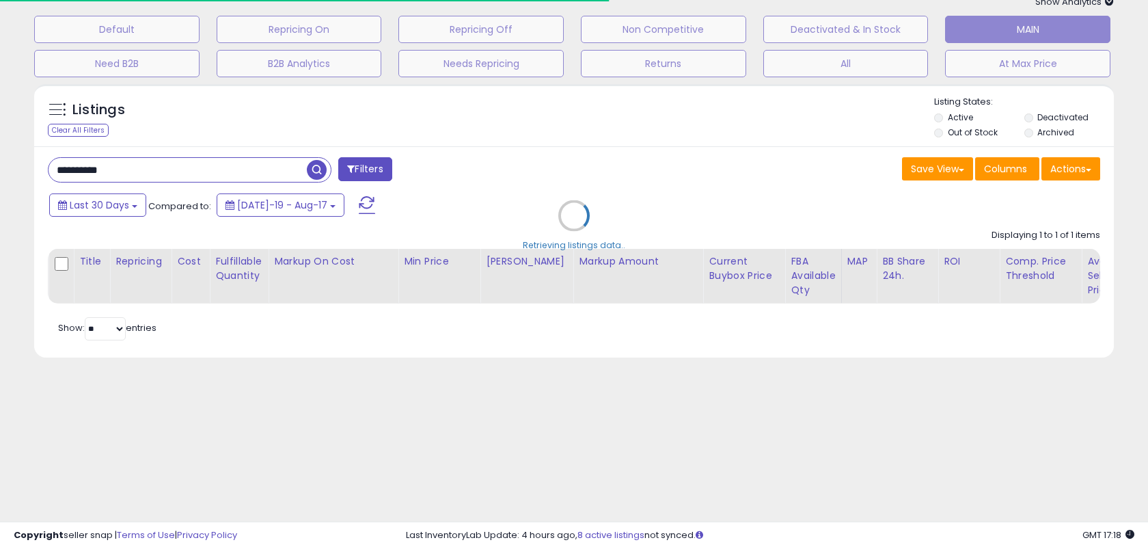
scroll to position [90, 0]
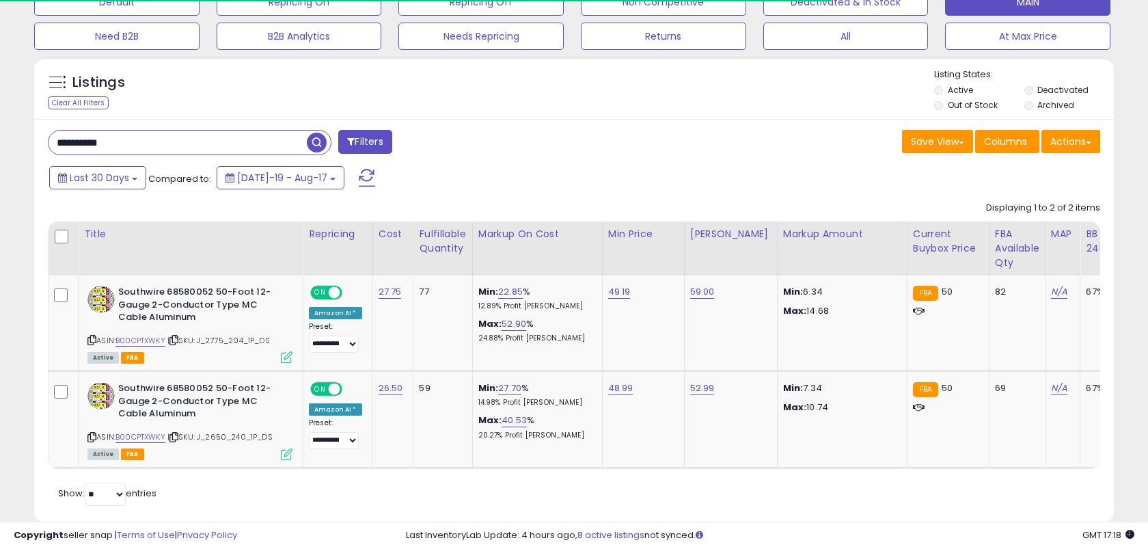
click at [284, 147] on input "**********" at bounding box center [178, 143] width 258 height 24
paste input "******"
type input "**********"
click at [320, 144] on span "button" at bounding box center [317, 143] width 20 height 20
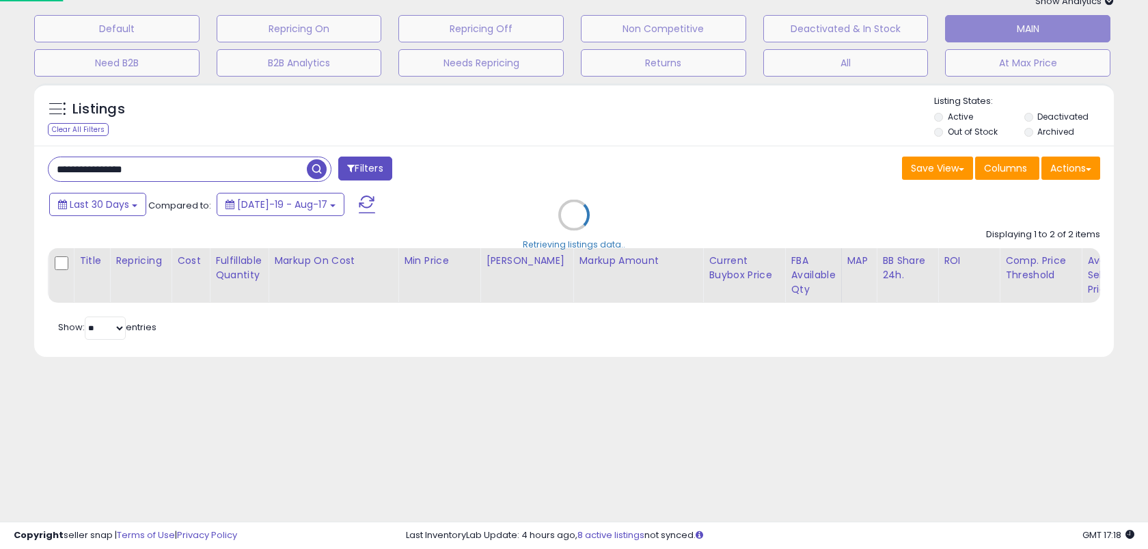
scroll to position [62, 0]
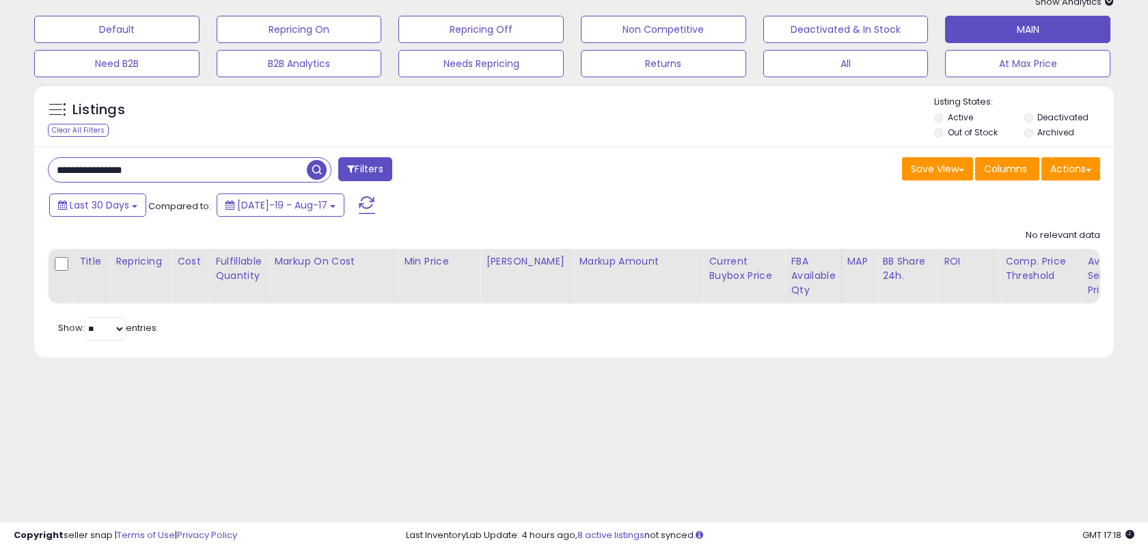
click at [141, 173] on input "**********" at bounding box center [178, 170] width 258 height 24
click at [312, 175] on span "button" at bounding box center [317, 170] width 20 height 20
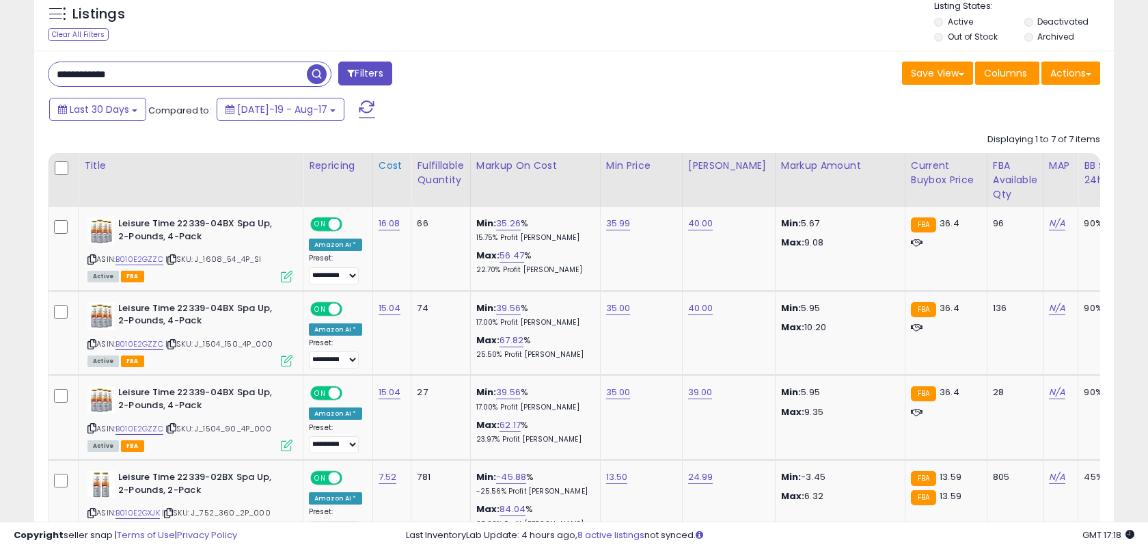
scroll to position [122, 0]
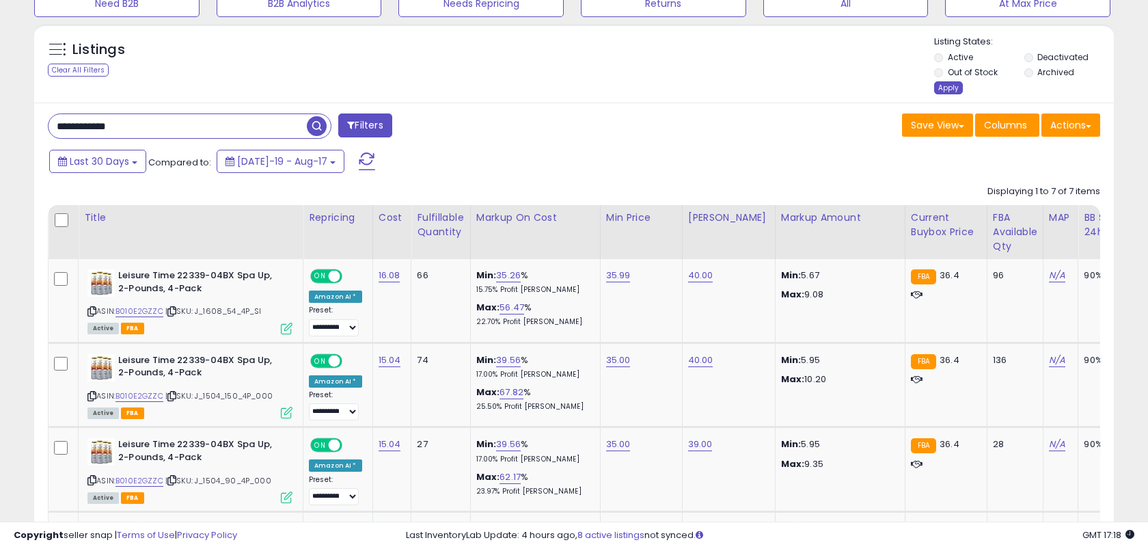
click at [949, 86] on div "Apply" at bounding box center [948, 87] width 29 height 13
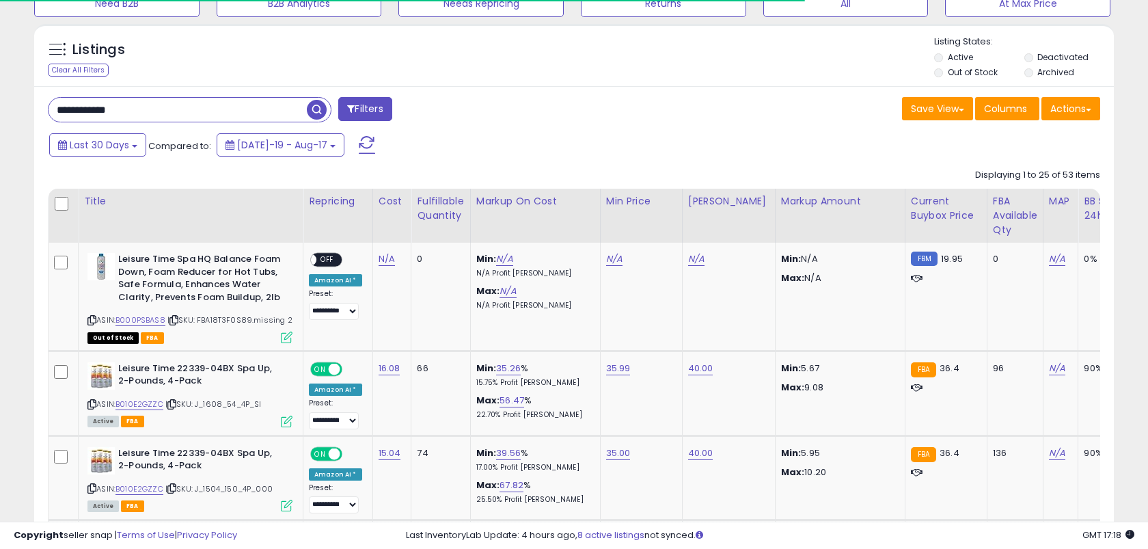
click at [191, 109] on input "**********" at bounding box center [178, 110] width 258 height 24
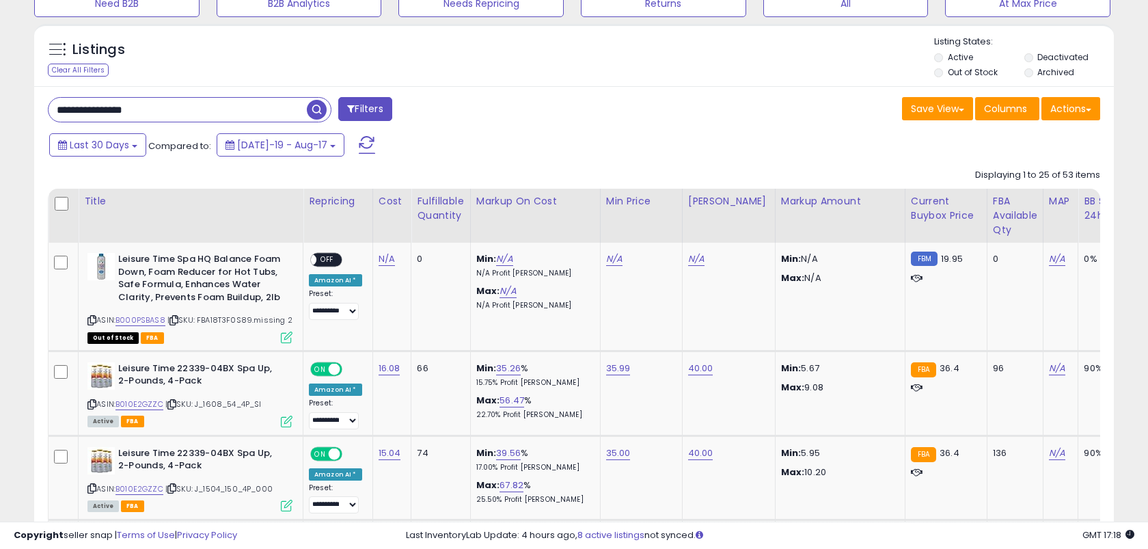
scroll to position [62, 0]
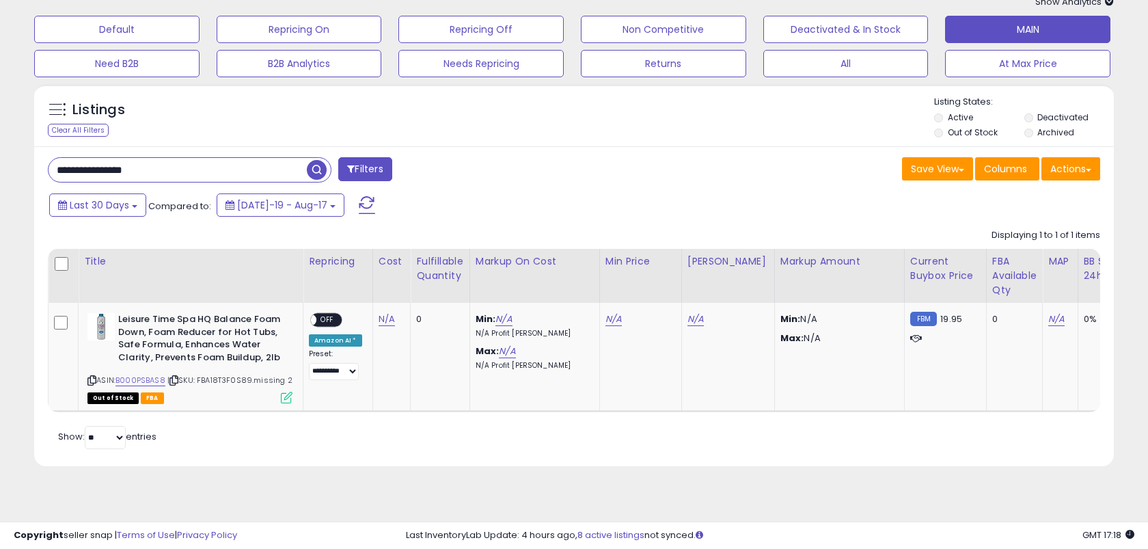
click at [136, 169] on input "**********" at bounding box center [178, 170] width 258 height 24
type input "**********"
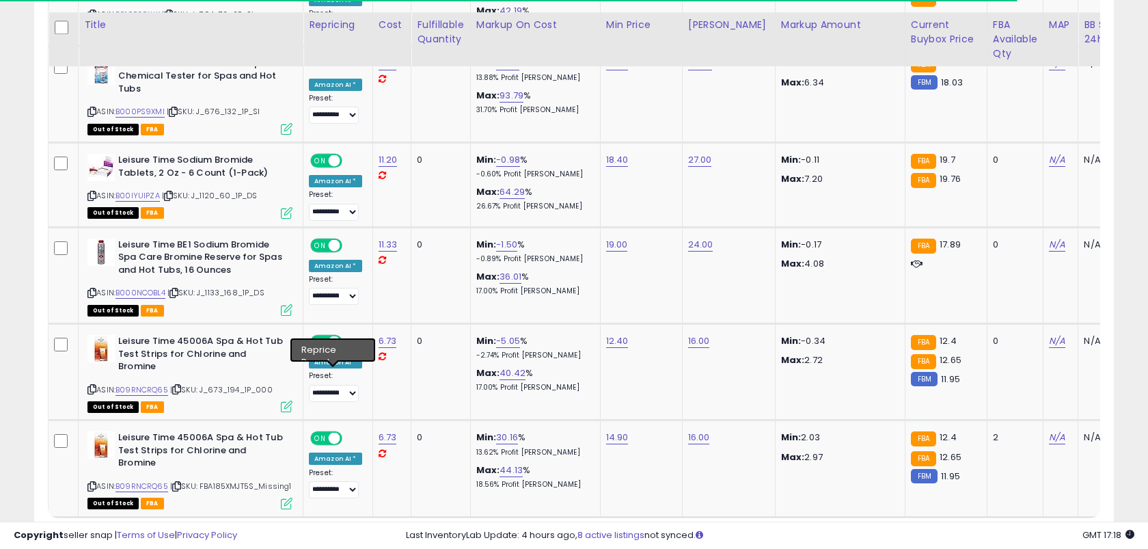
scroll to position [2105, 0]
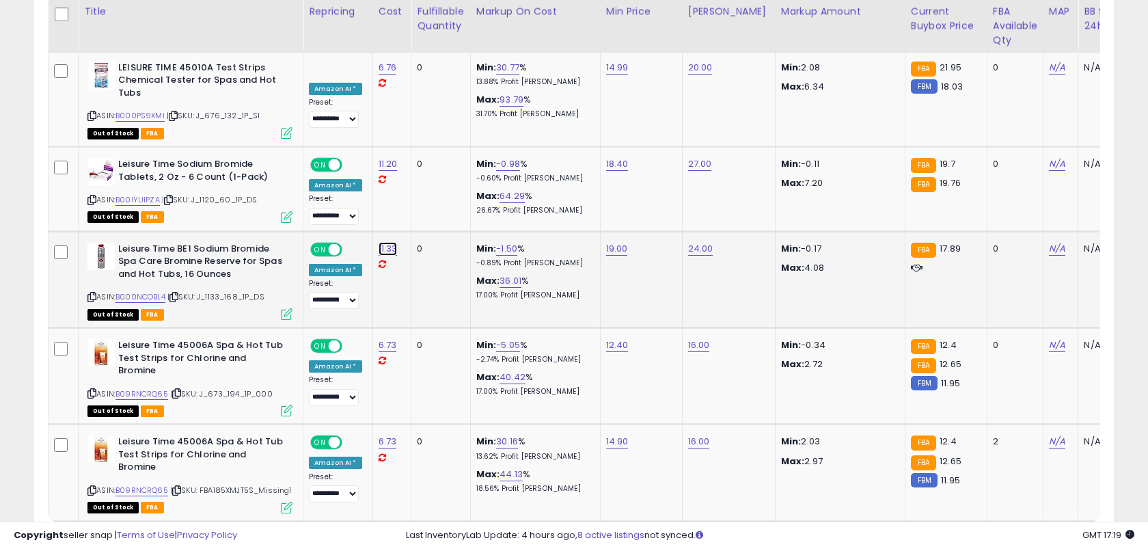
click at [381, 242] on link "11.33" at bounding box center [388, 249] width 19 height 14
click at [418, 191] on button "submit" at bounding box center [429, 201] width 23 height 21
